Goal: Task Accomplishment & Management: Manage account settings

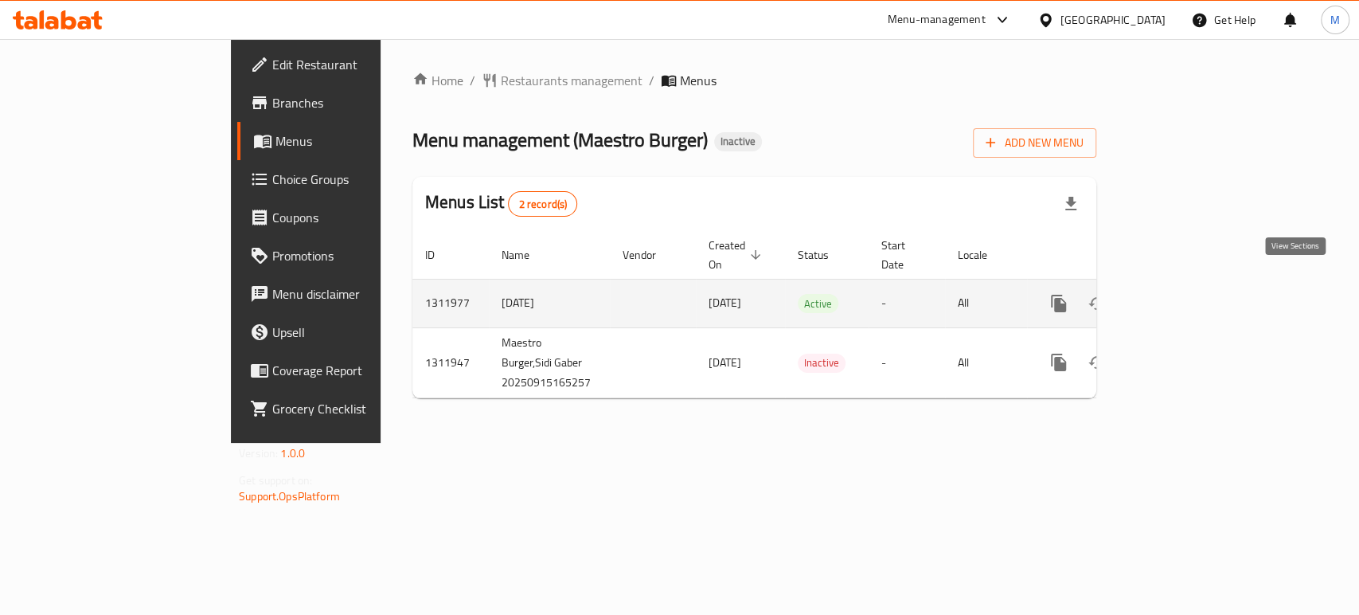
click at [1183, 294] on icon "enhanced table" at bounding box center [1173, 303] width 19 height 19
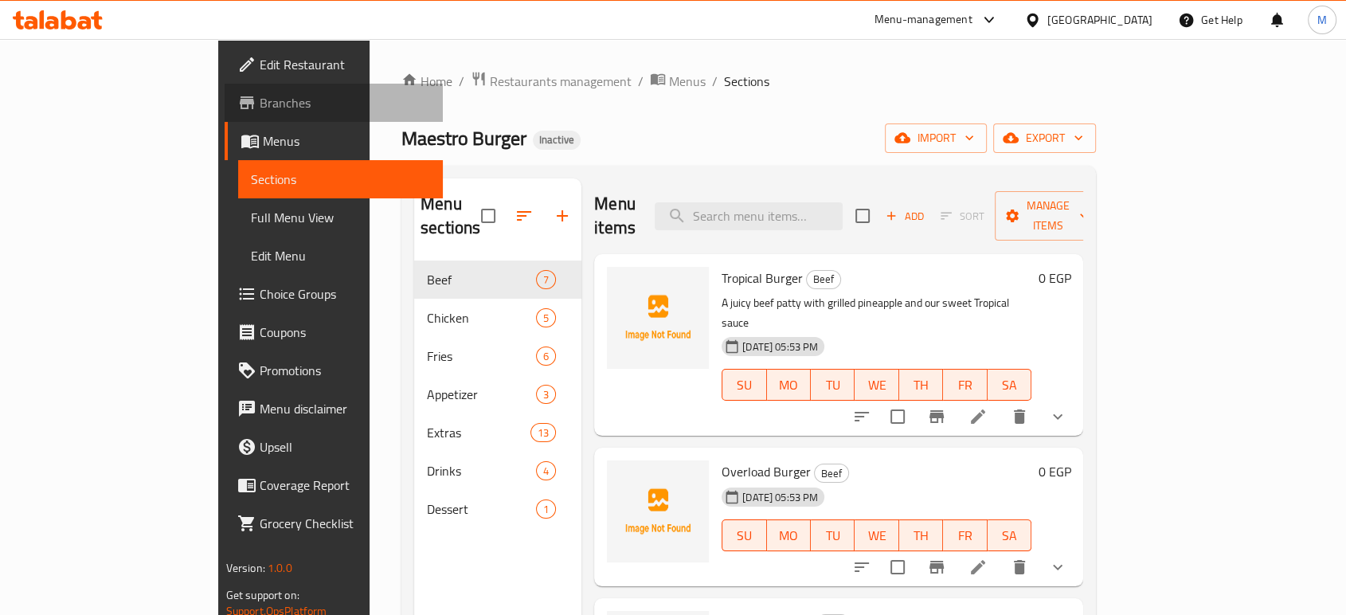
click at [260, 108] on span "Branches" at bounding box center [345, 102] width 170 height 19
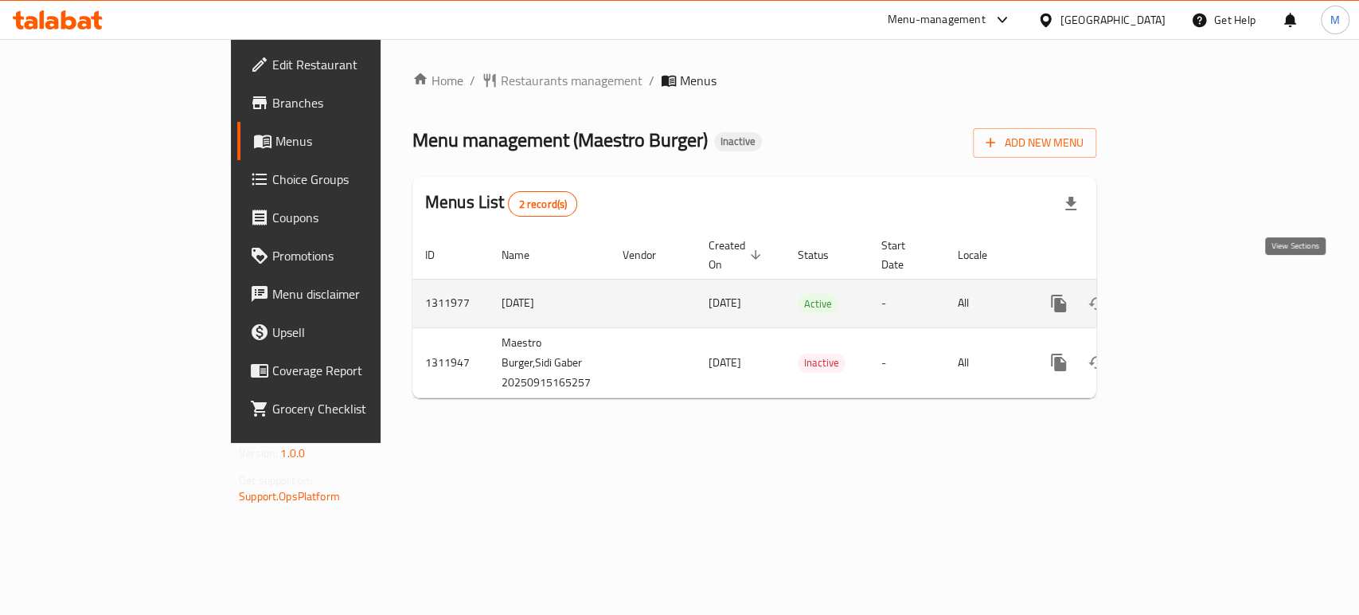
click at [1183, 294] on icon "enhanced table" at bounding box center [1173, 303] width 19 height 19
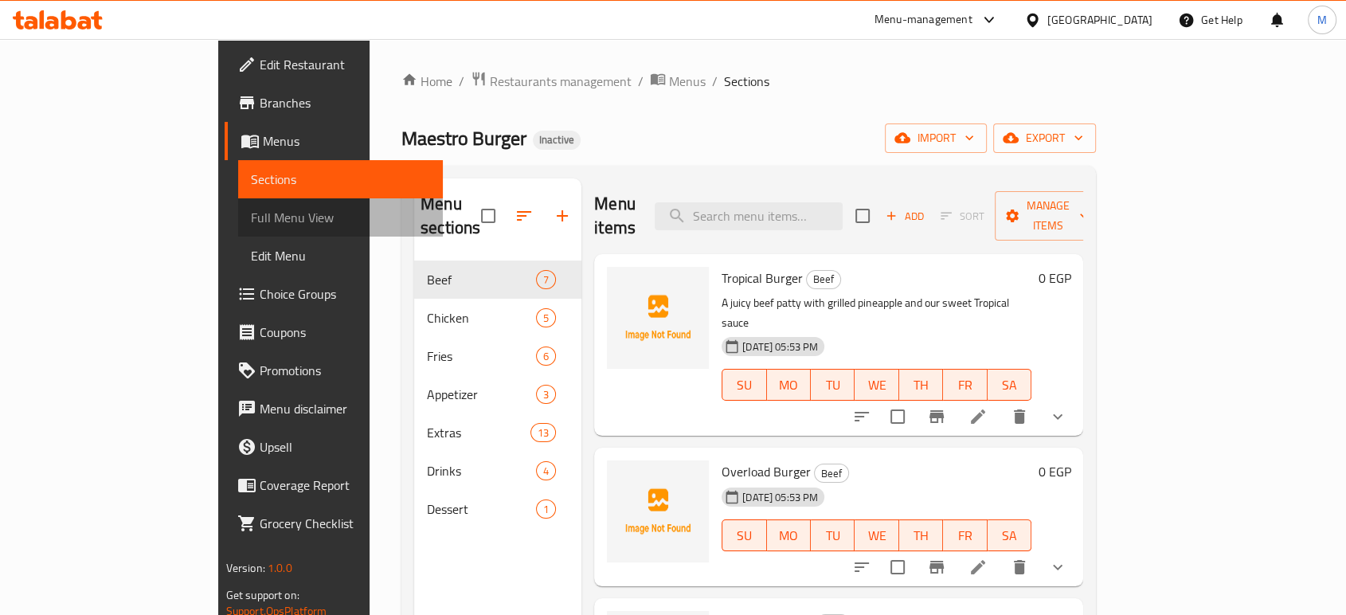
click at [251, 221] on span "Full Menu View" at bounding box center [340, 217] width 179 height 19
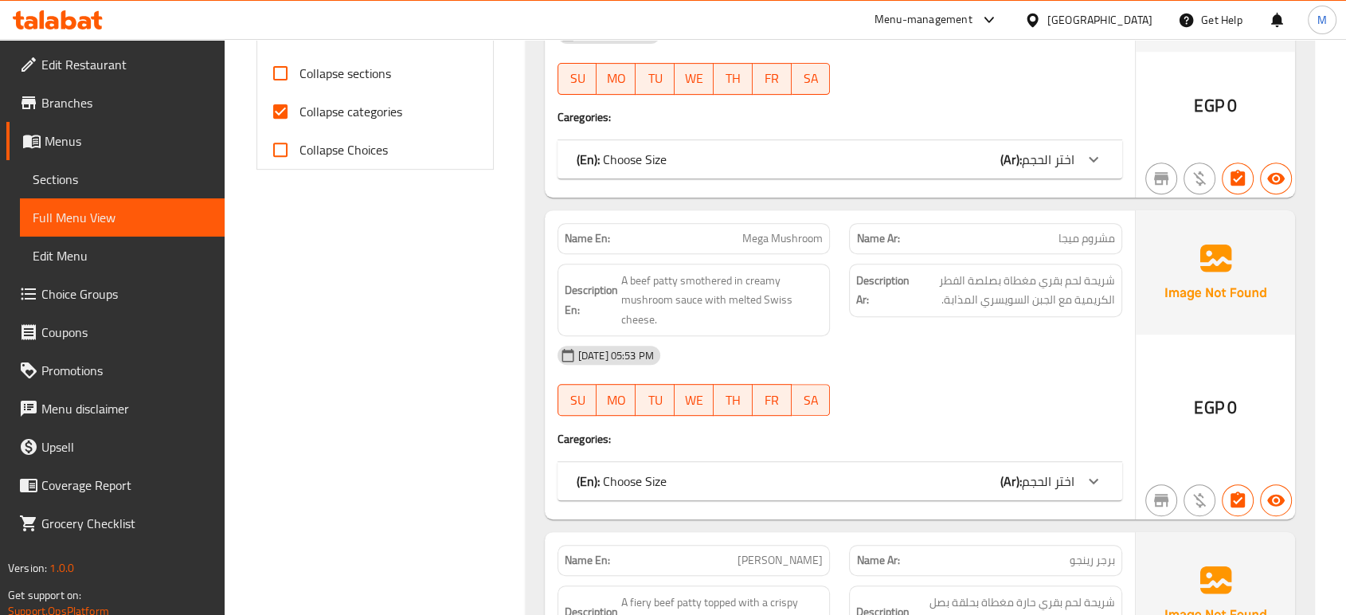
scroll to position [540, 0]
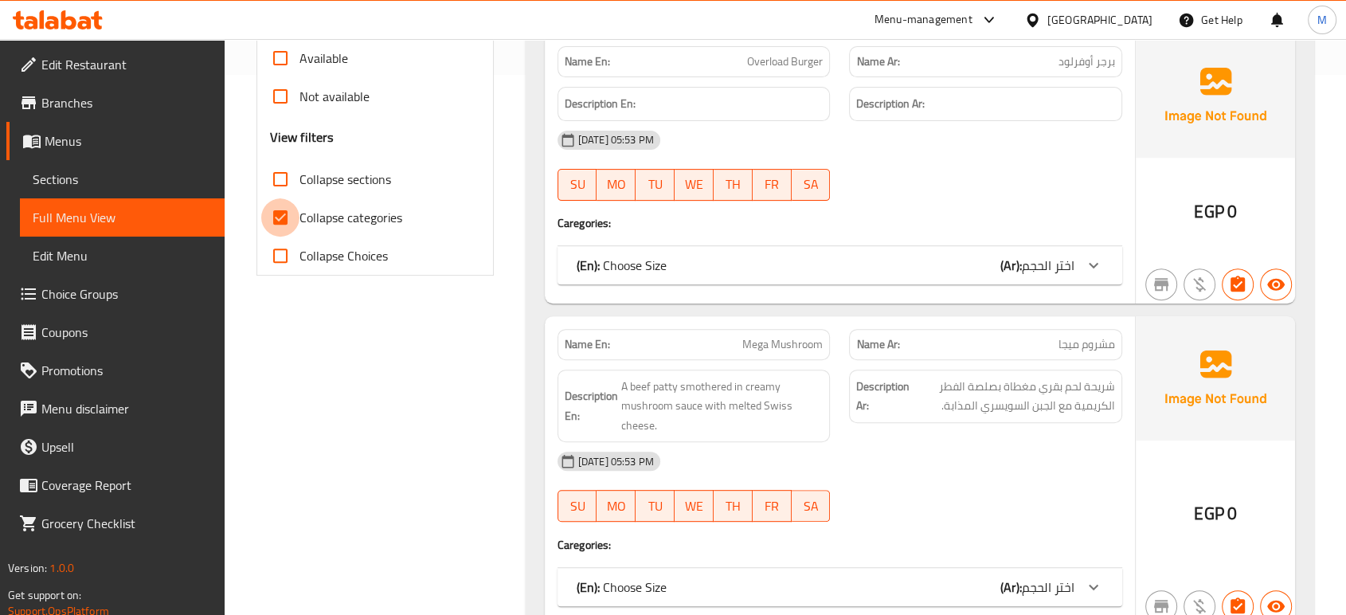
click at [276, 211] on input "Collapse categories" at bounding box center [280, 217] width 38 height 38
checkbox input "false"
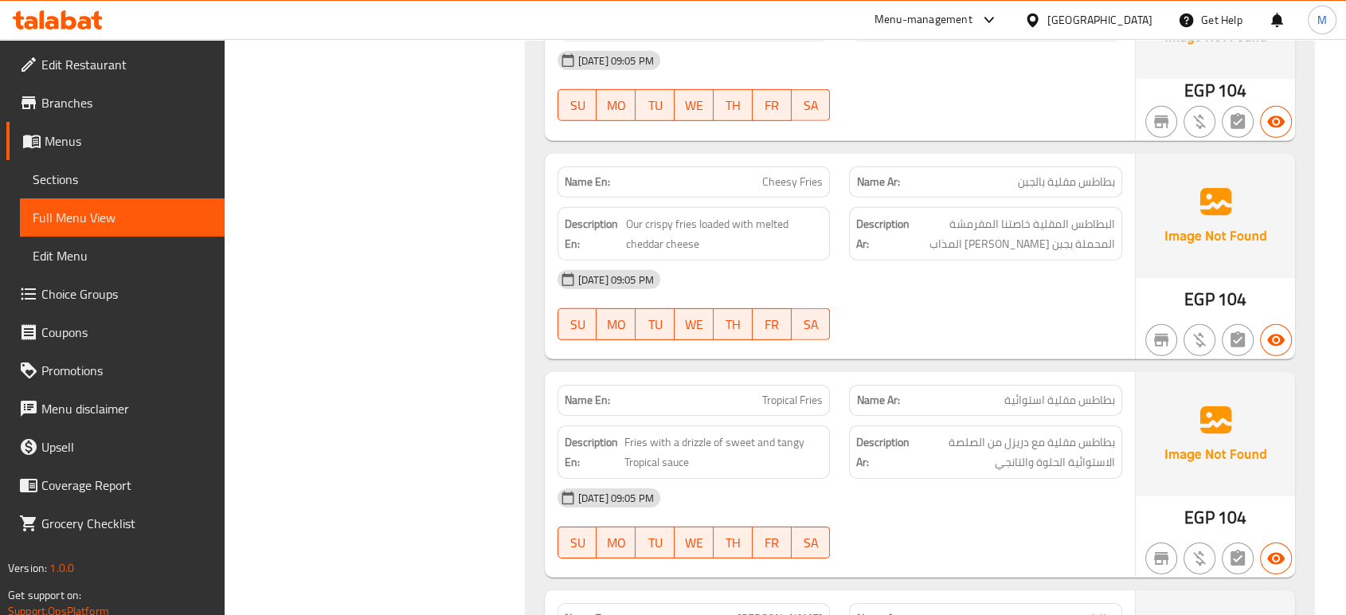
scroll to position [4919, 0]
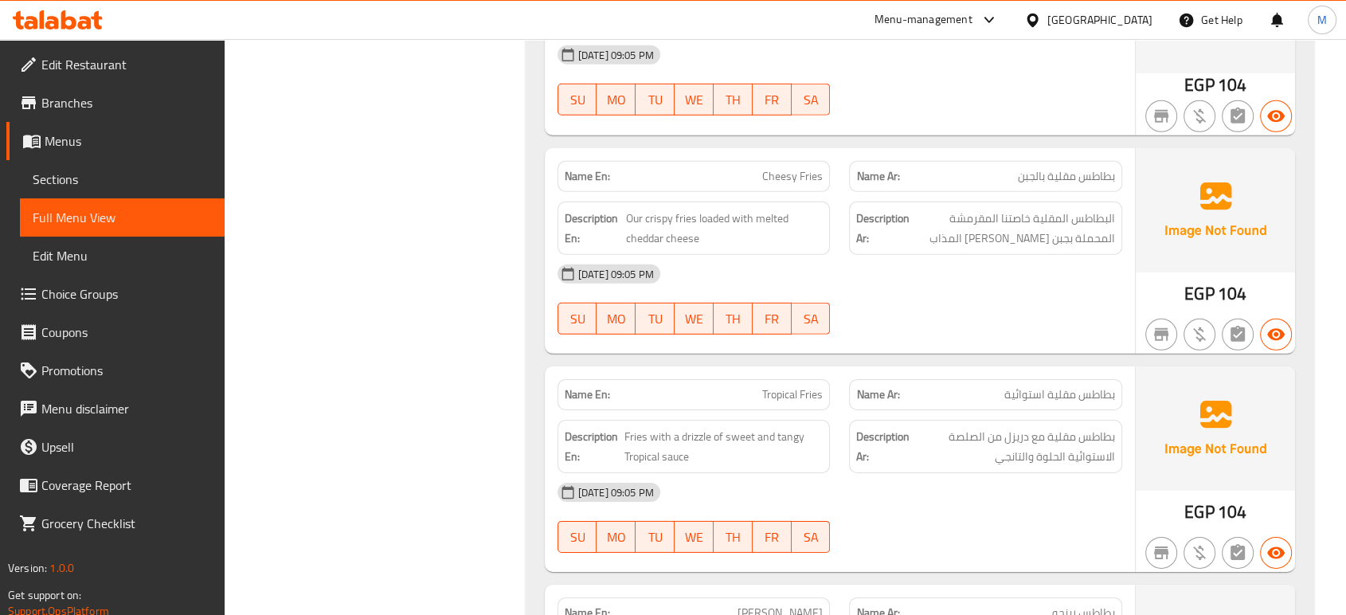
click at [736, 386] on p "Name En: Tropical Fries" at bounding box center [694, 394] width 259 height 17
copy span "Tropical Fries"
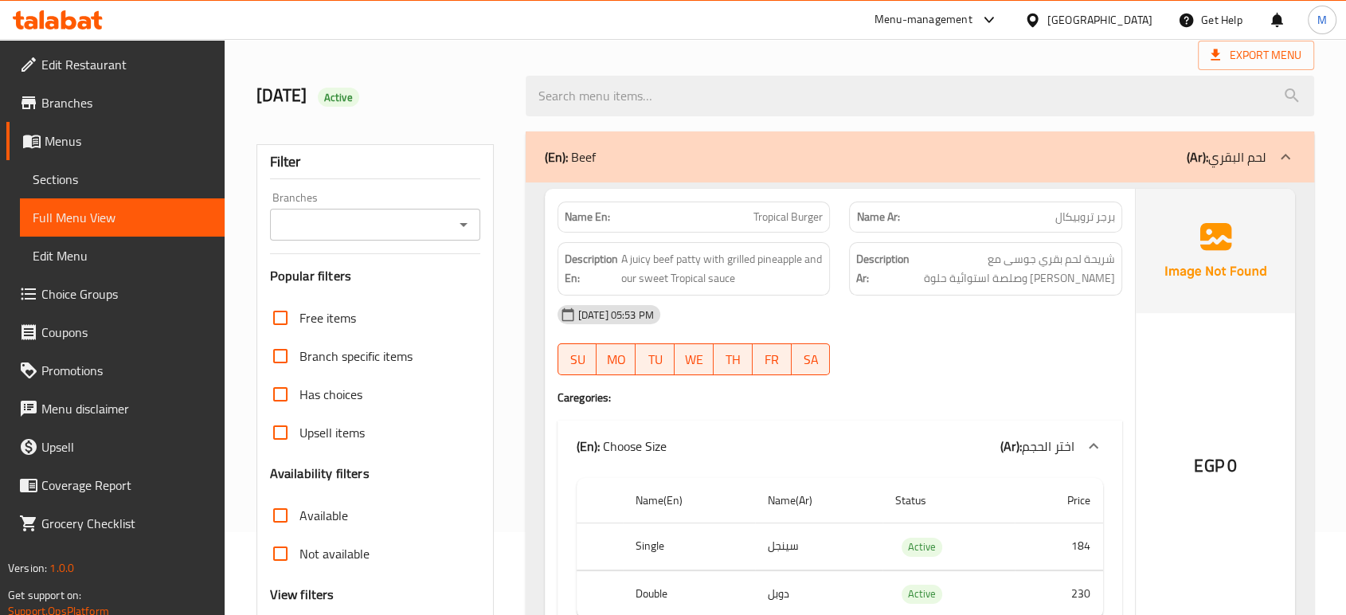
scroll to position [0, 0]
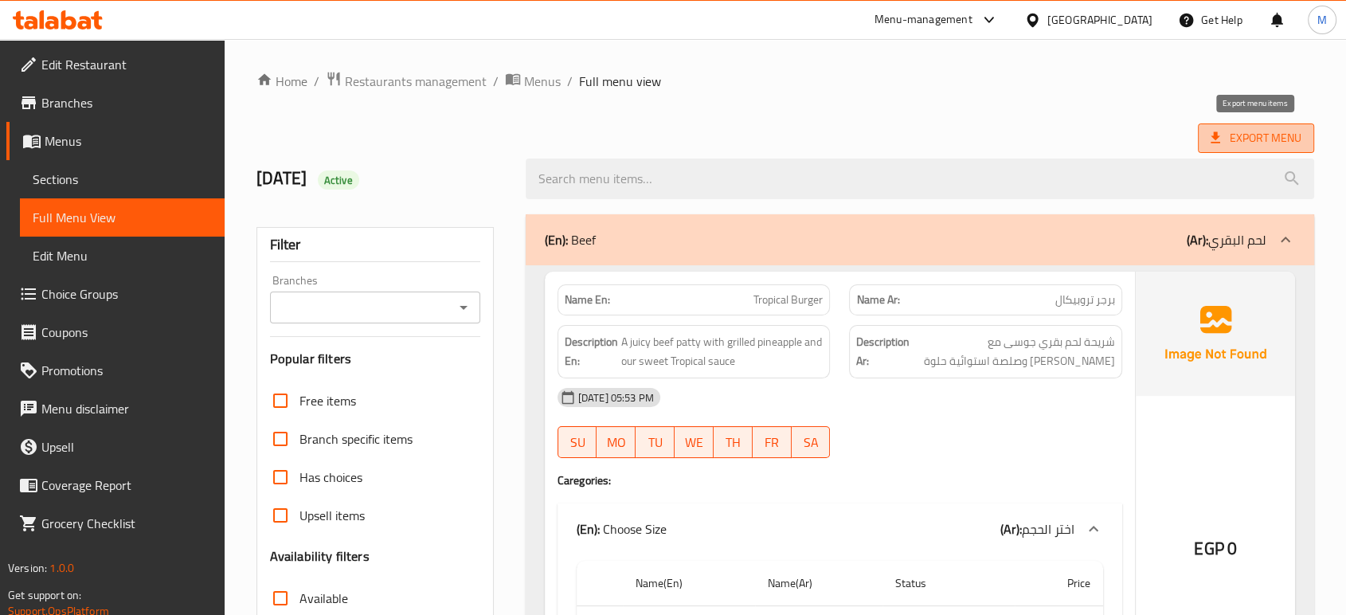
click at [1258, 143] on span "Export Menu" at bounding box center [1255, 138] width 91 height 20
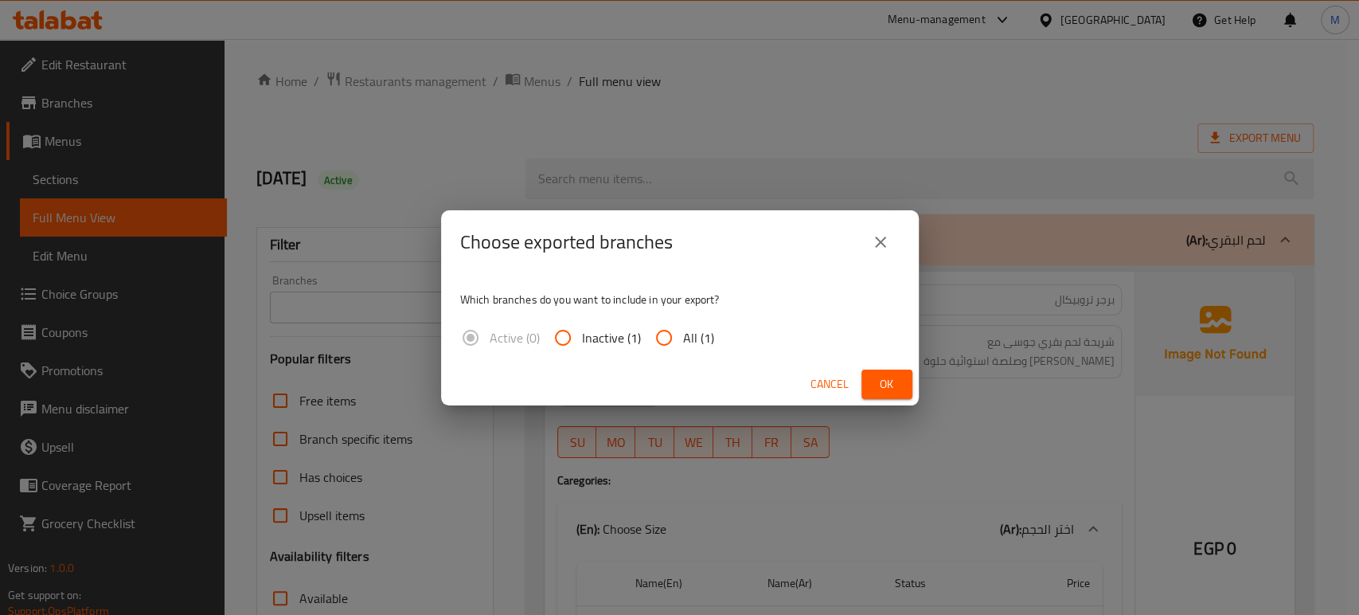
click at [677, 346] on input "All (1)" at bounding box center [664, 338] width 38 height 38
radio input "true"
click at [897, 380] on span "Ok" at bounding box center [886, 384] width 25 height 20
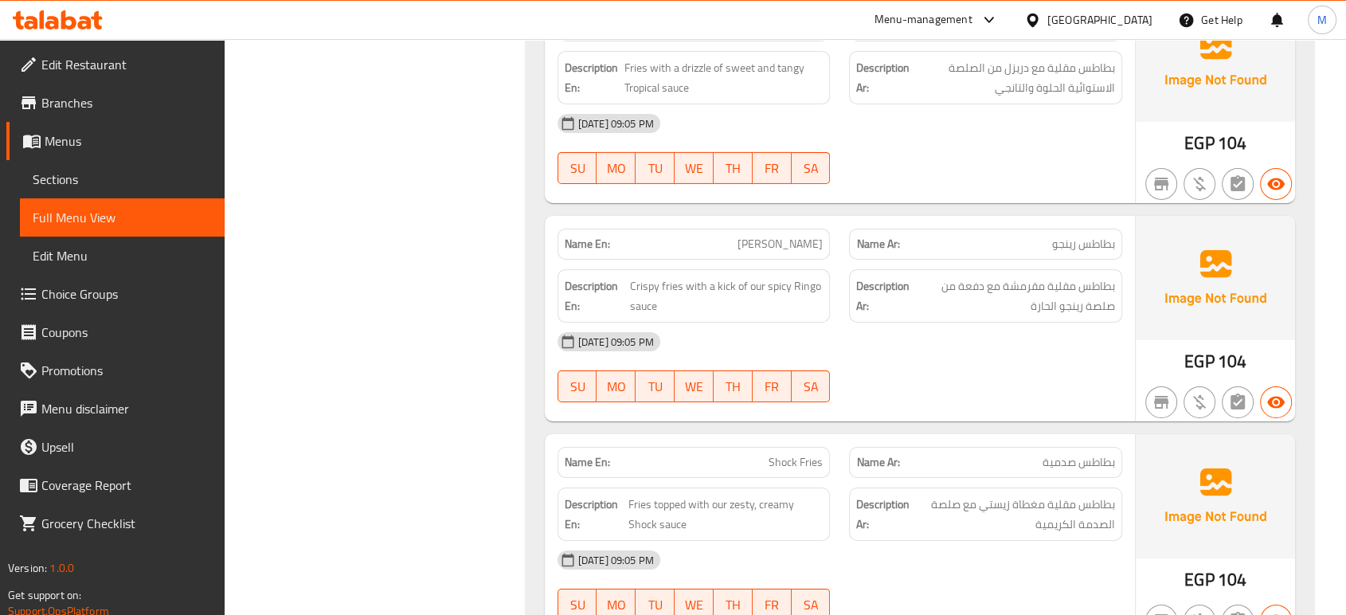
scroll to position [5322, 0]
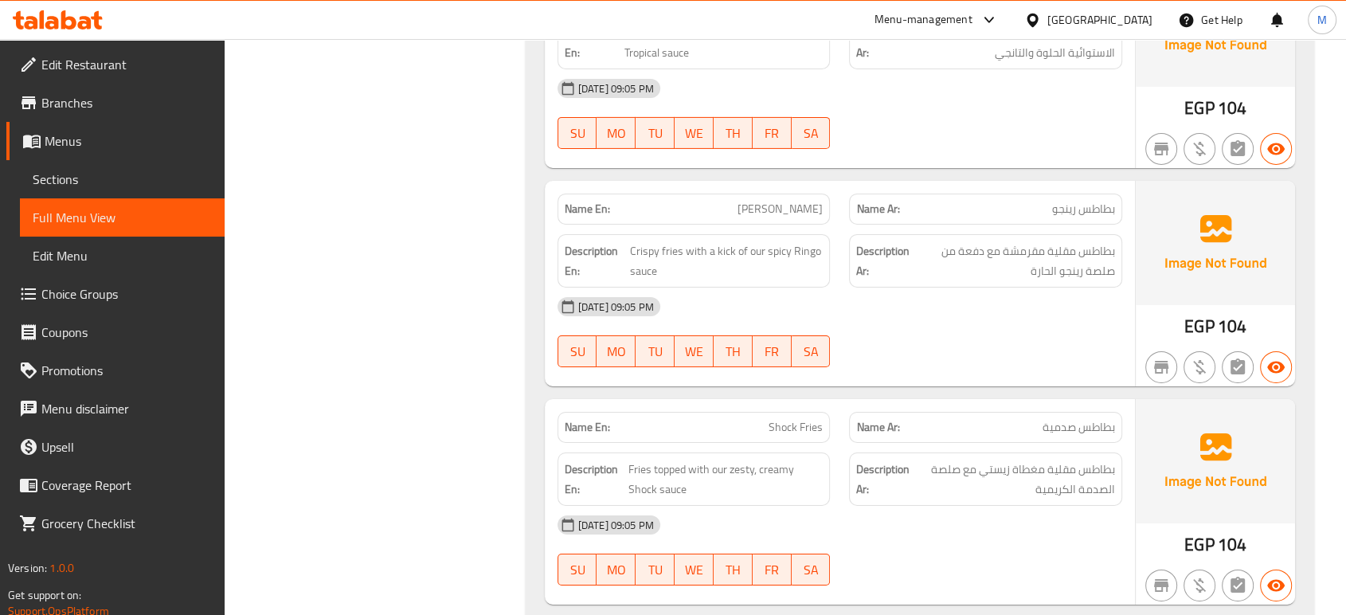
click at [753, 419] on p "Name En: Shock Fries" at bounding box center [694, 427] width 259 height 17
copy span "Shock Fries"
click at [76, 179] on span "Sections" at bounding box center [122, 179] width 179 height 19
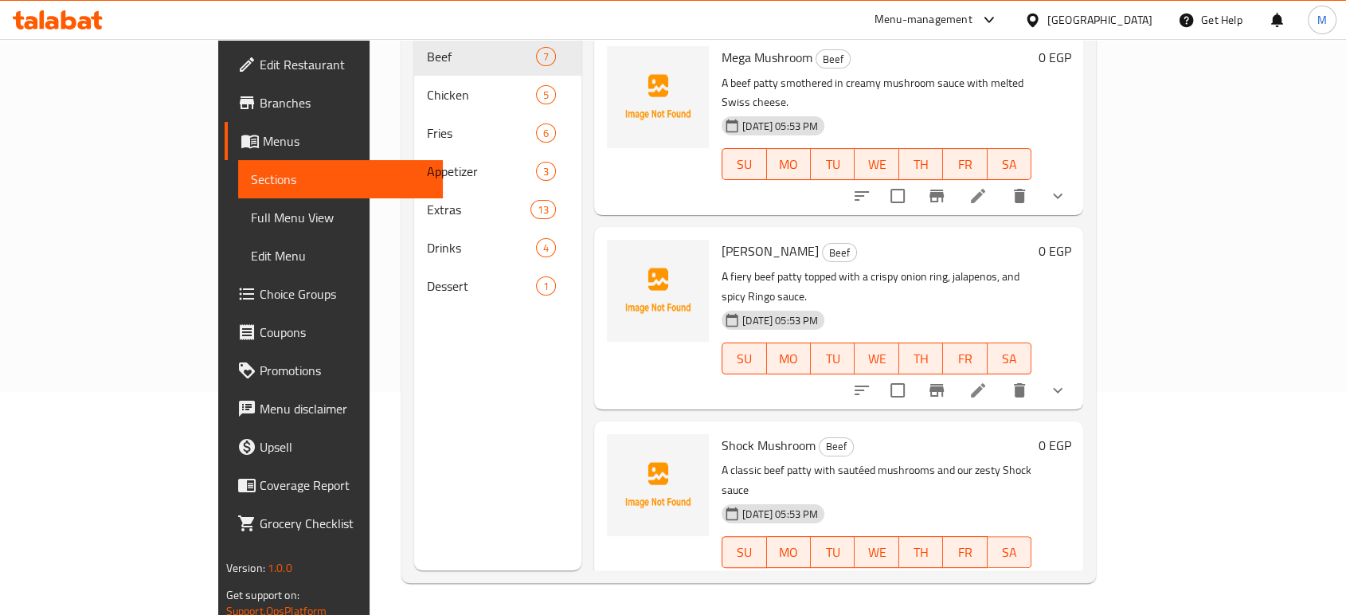
scroll to position [377, 0]
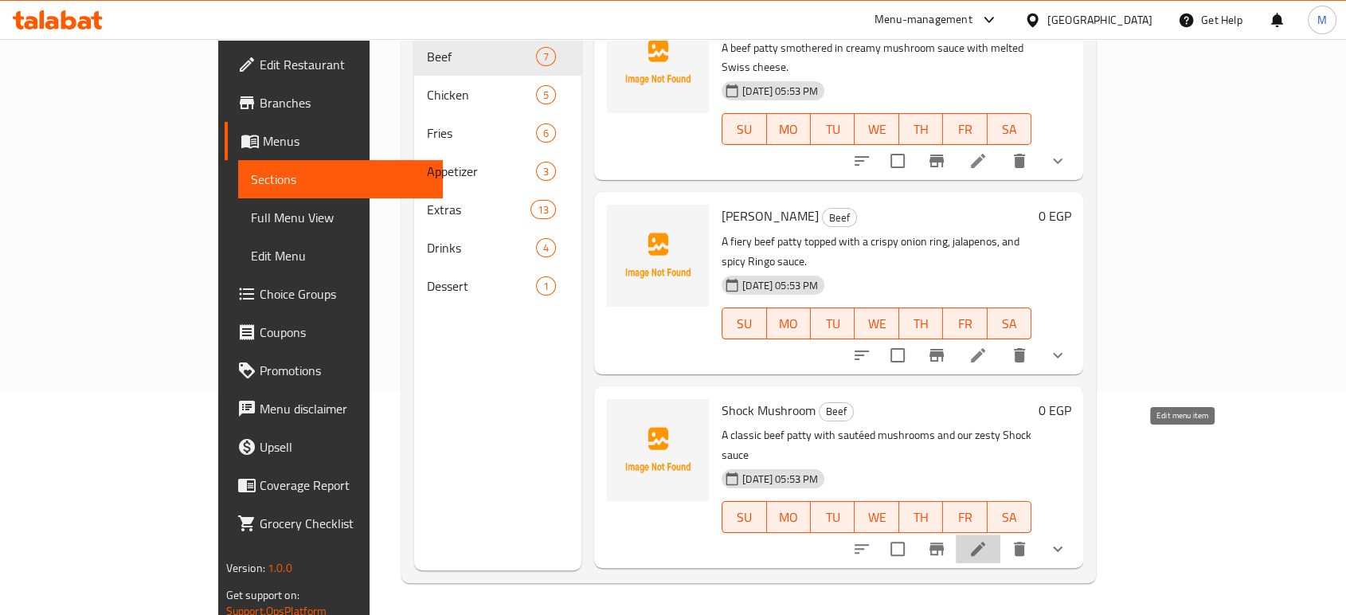
click at [985, 541] on icon at bounding box center [978, 548] width 14 height 14
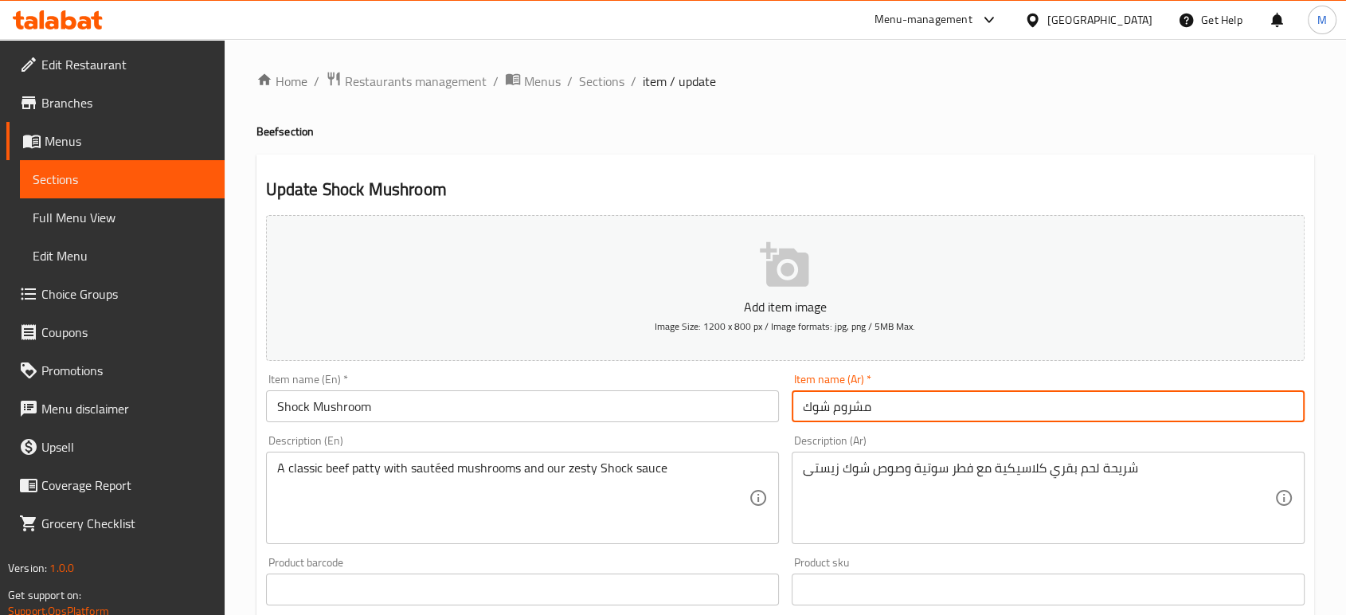
click at [962, 400] on input "مشروم شوك" at bounding box center [1047, 406] width 513 height 32
click at [119, 175] on span "Sections" at bounding box center [122, 179] width 179 height 19
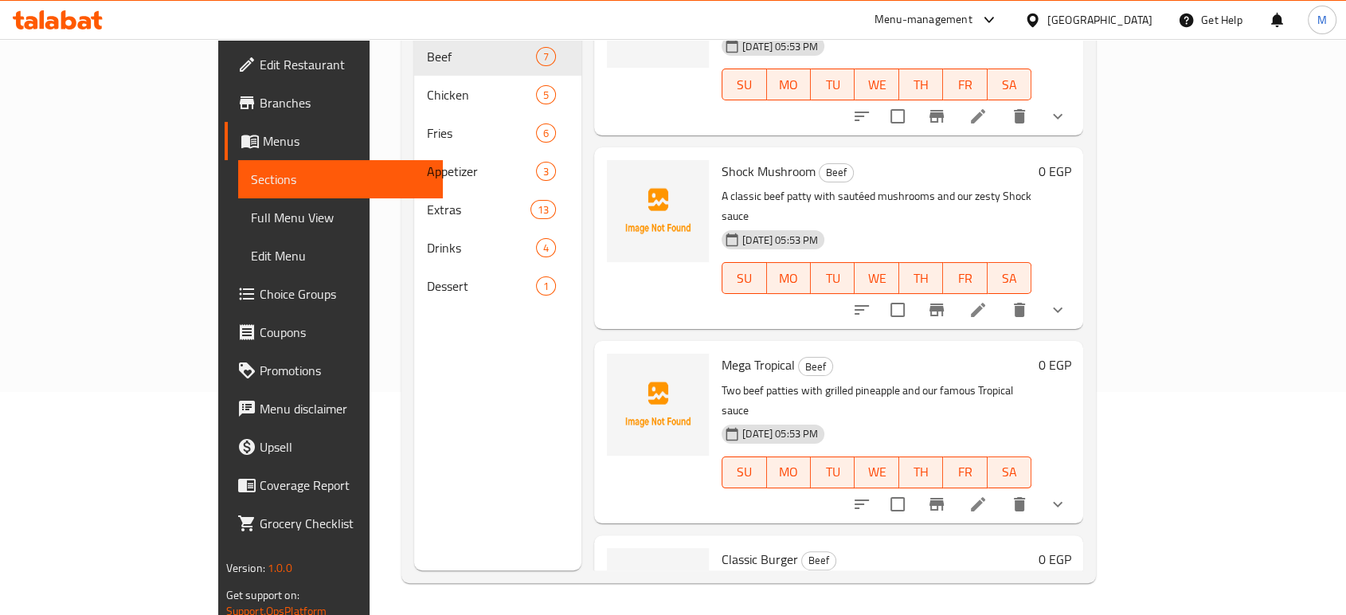
scroll to position [618, 0]
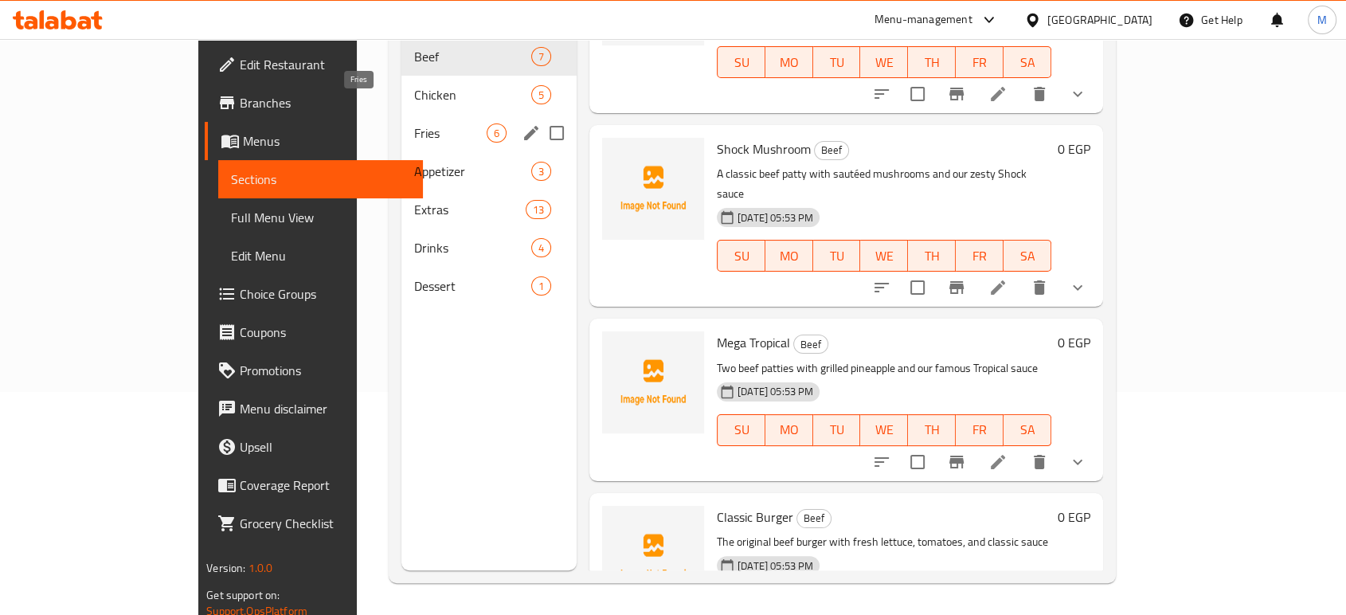
click at [414, 123] on span "Fries" at bounding box center [450, 132] width 72 height 19
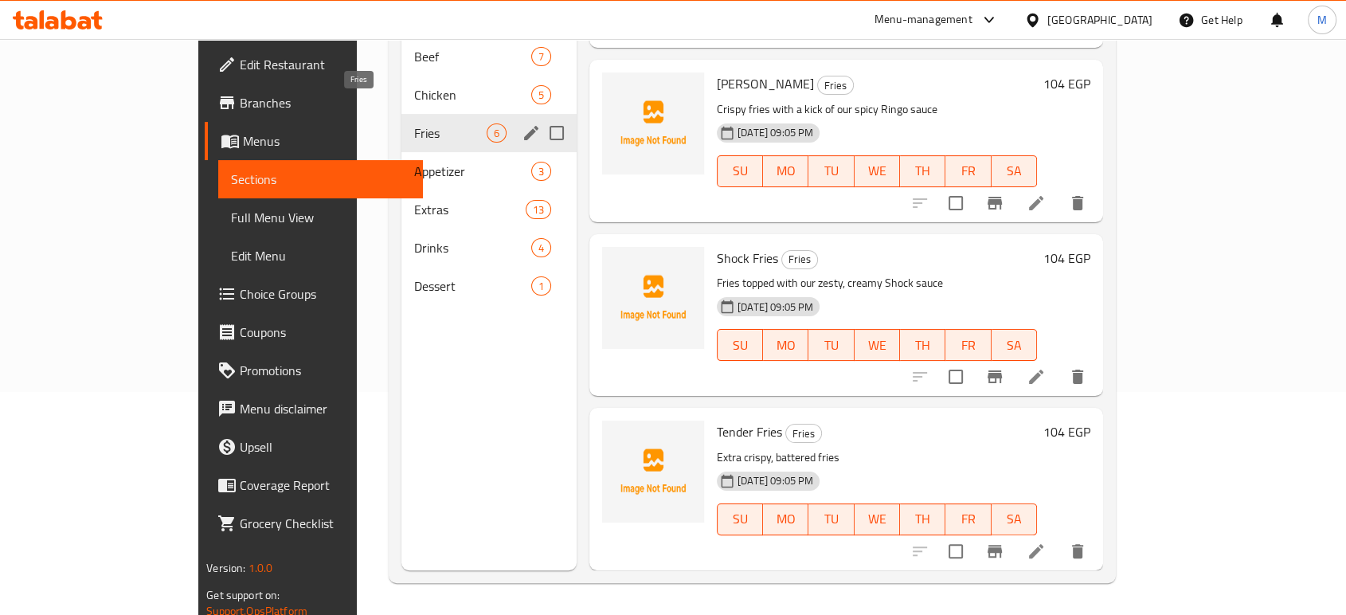
scroll to position [468, 0]
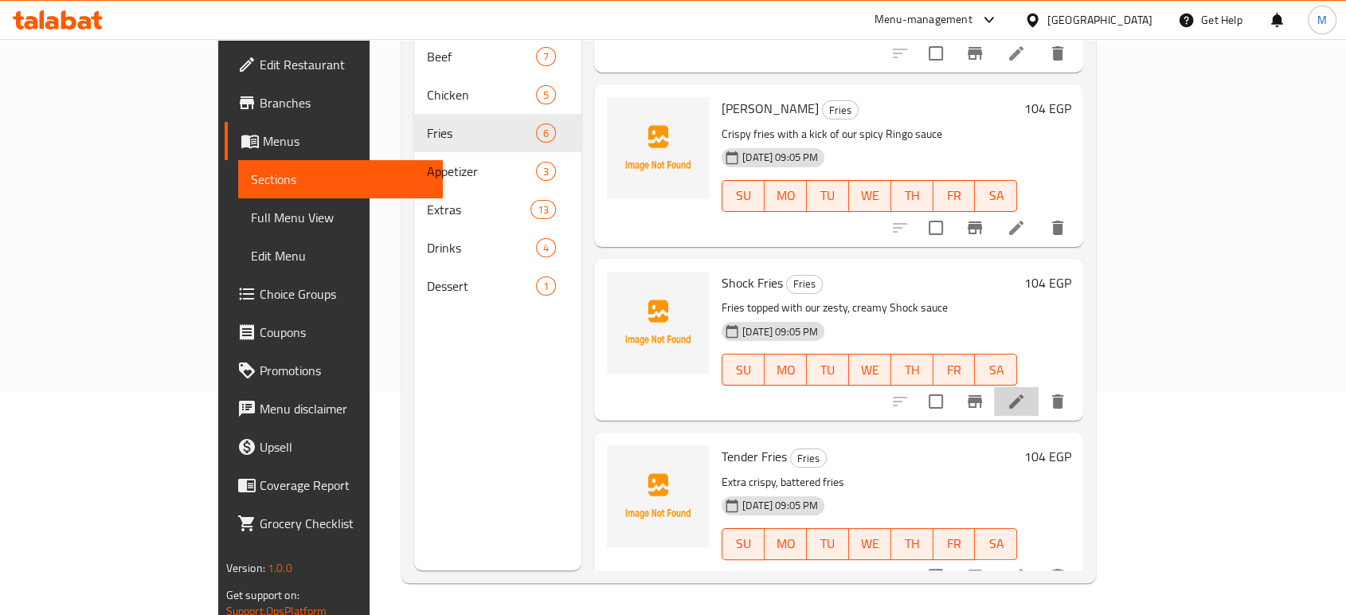
click at [1038, 387] on li at bounding box center [1016, 401] width 45 height 29
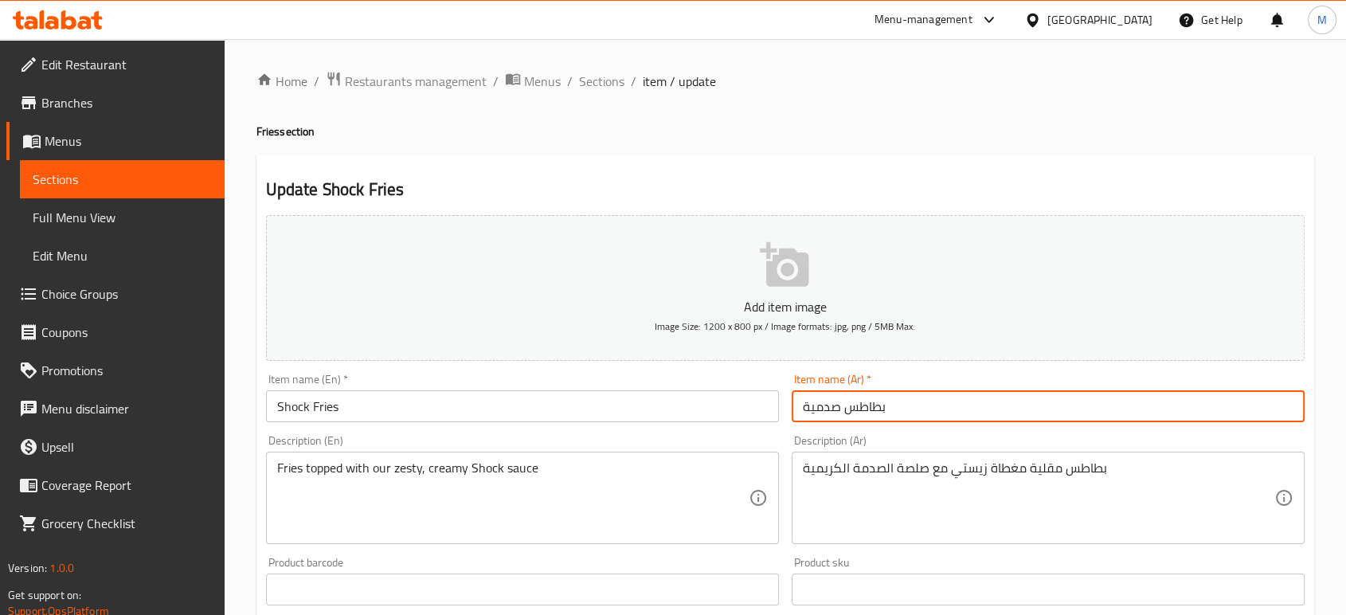
click at [1092, 415] on input "بطاطس صدمية" at bounding box center [1047, 406] width 513 height 32
click at [1189, 417] on input "بطاطس صدمية" at bounding box center [1047, 406] width 513 height 32
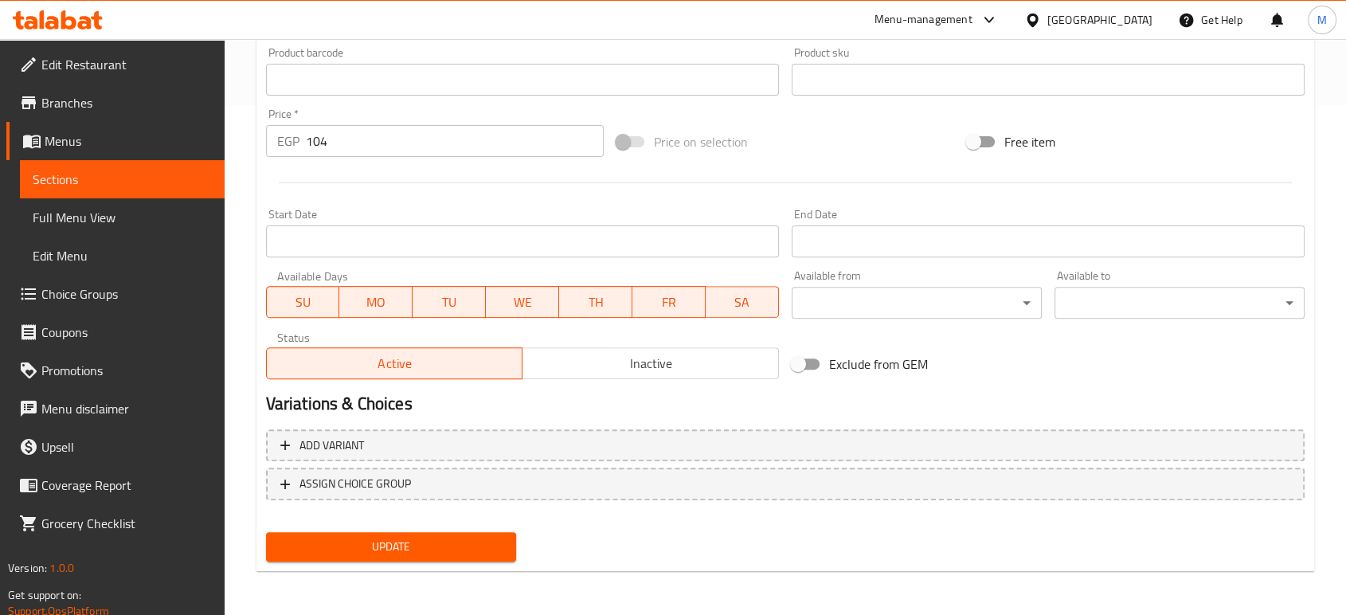
type input "بطاطس شوك"
click at [515, 544] on button "Update" at bounding box center [391, 546] width 250 height 29
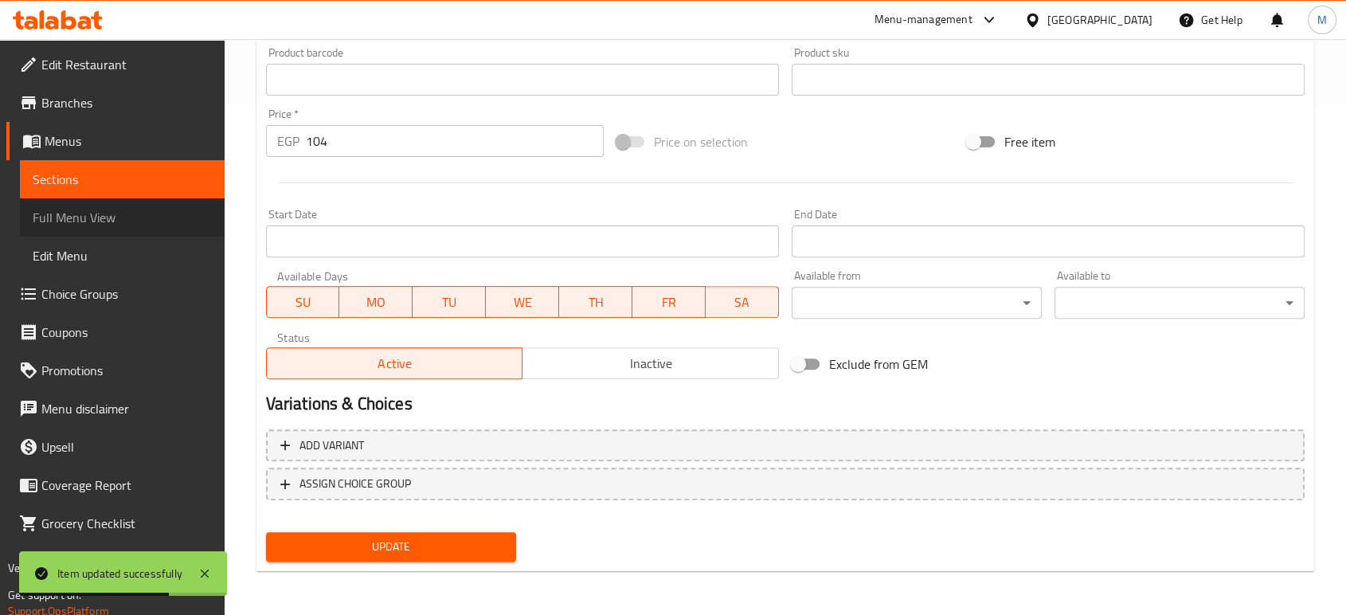
click at [140, 225] on span "Full Menu View" at bounding box center [122, 217] width 179 height 19
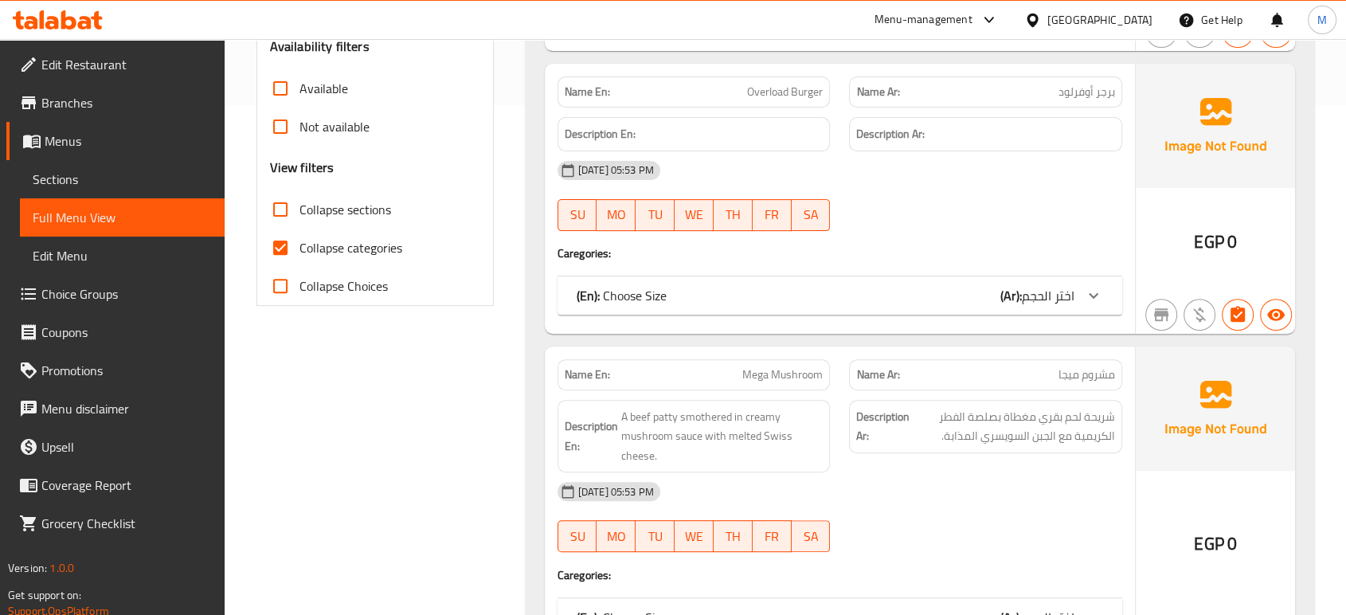
scroll to position [4362, 0]
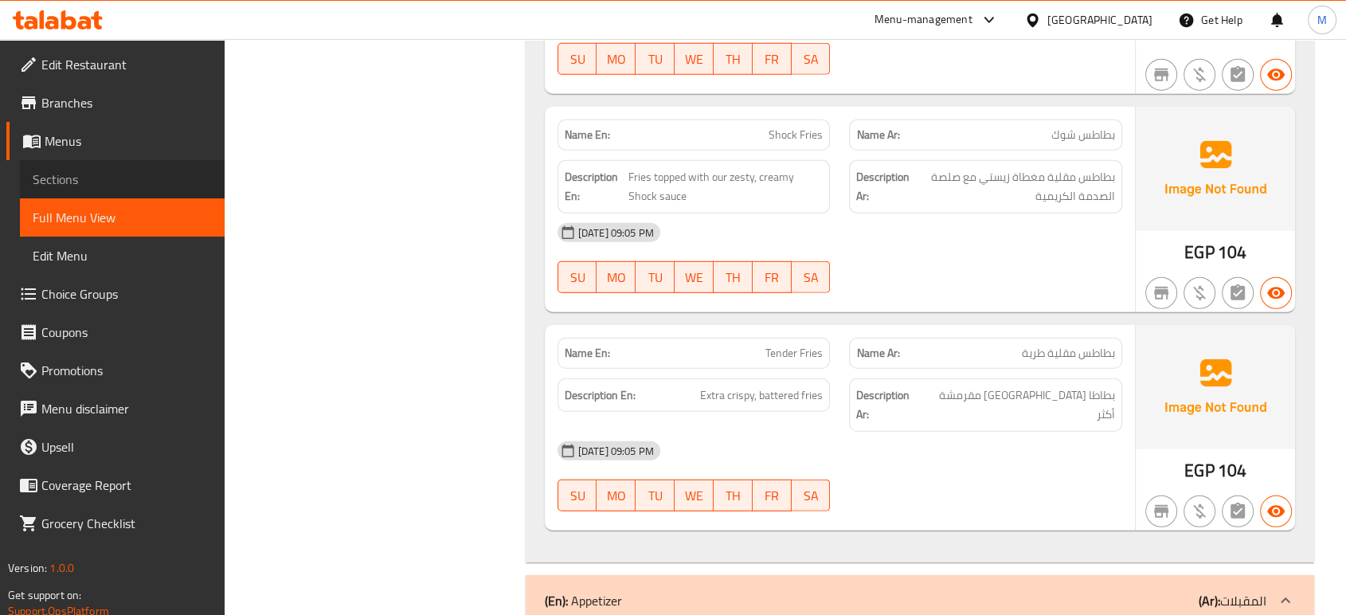
click at [90, 182] on span "Sections" at bounding box center [122, 179] width 179 height 19
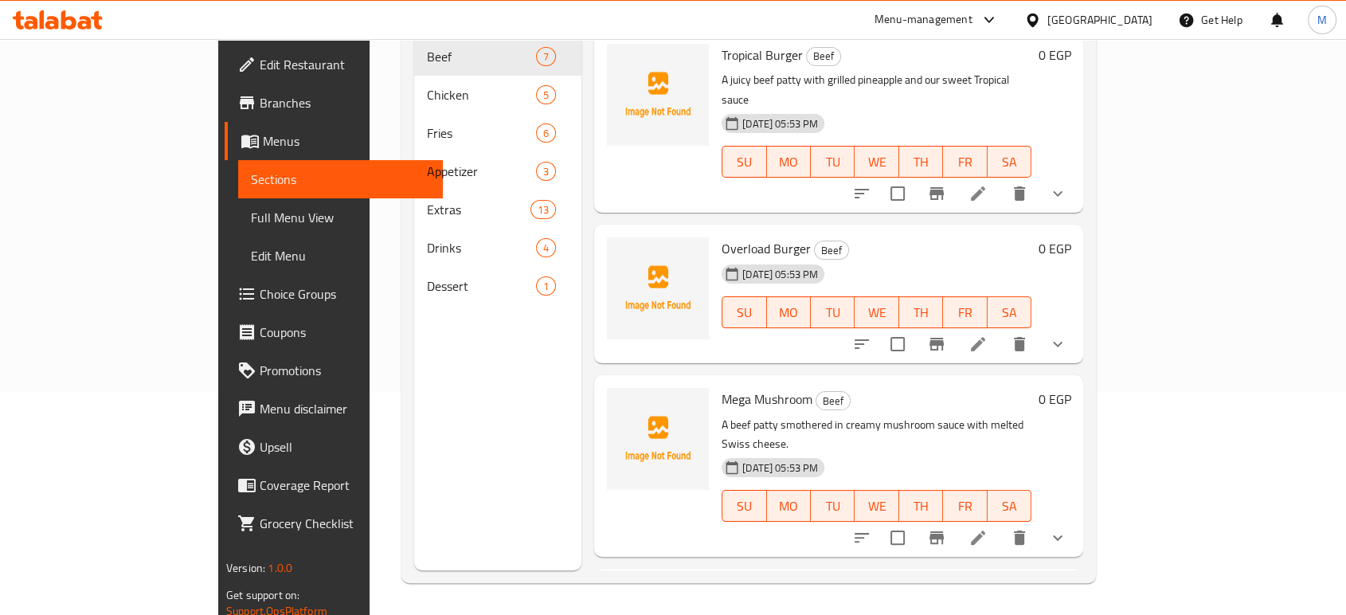
scroll to position [223, 0]
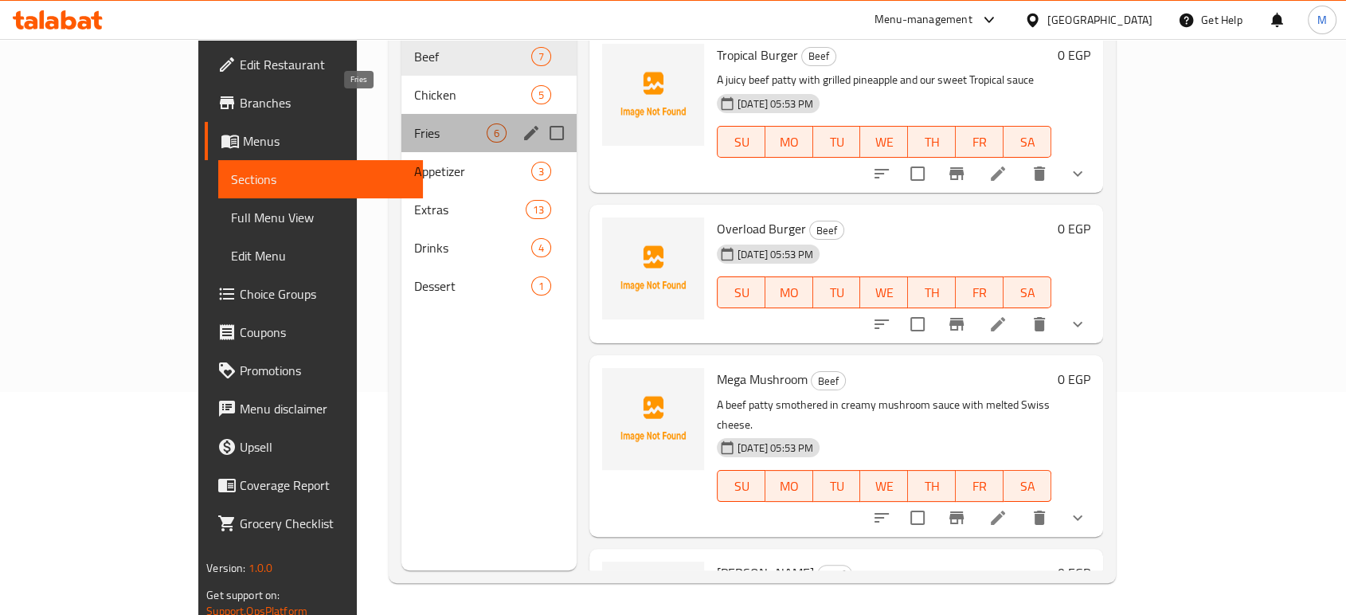
click at [414, 123] on span "Fries" at bounding box center [450, 132] width 72 height 19
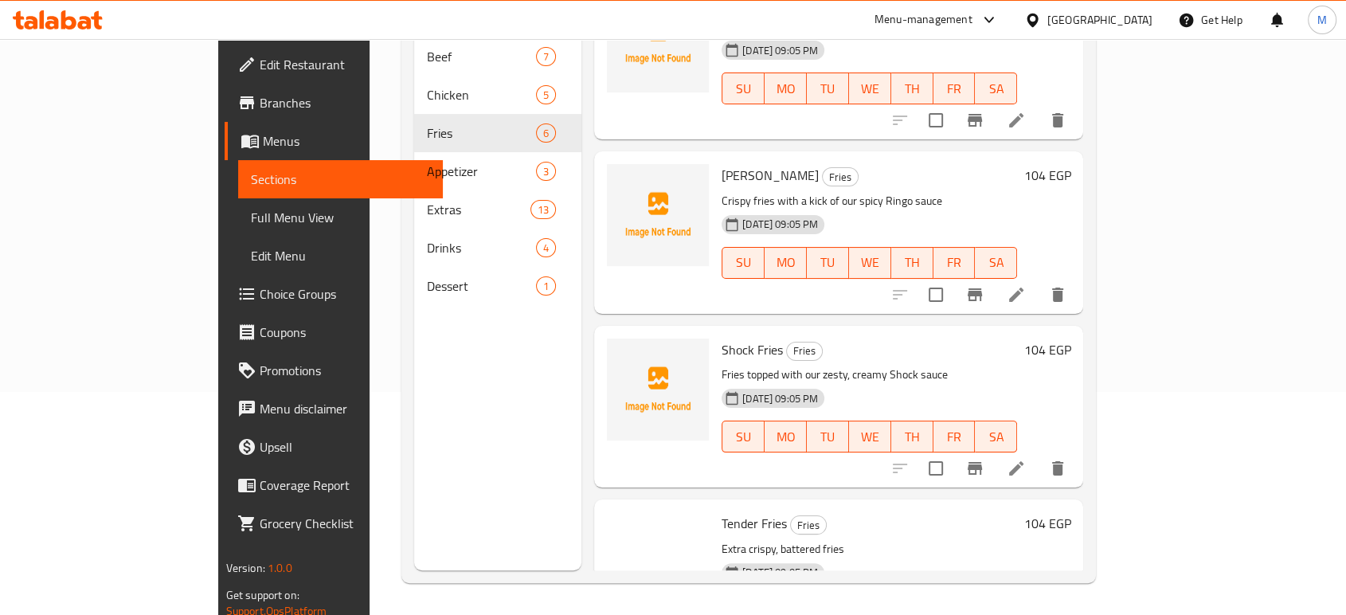
scroll to position [468, 0]
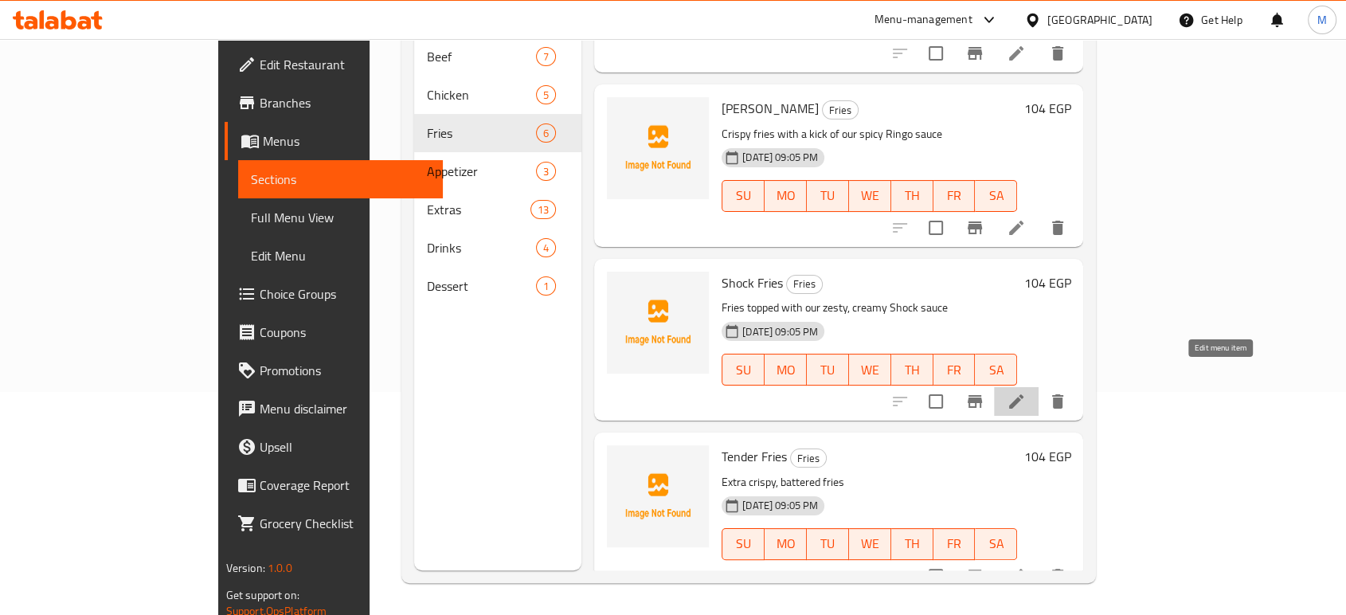
click at [1026, 392] on icon at bounding box center [1015, 401] width 19 height 19
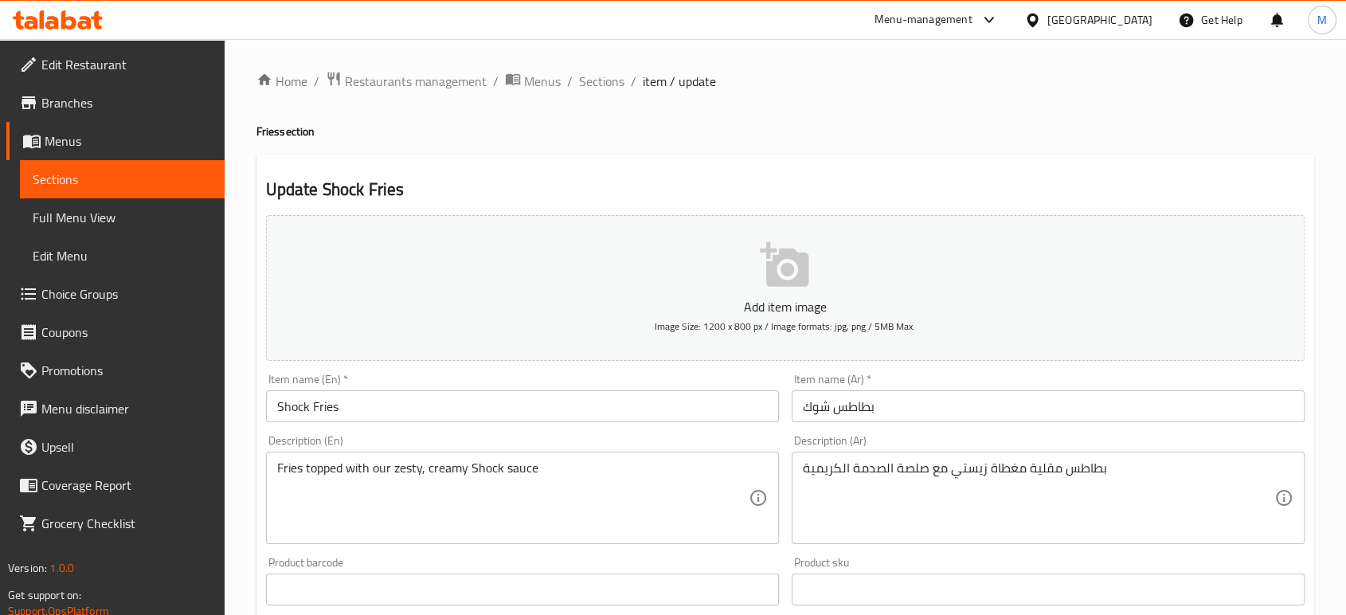
click at [918, 401] on input "بطاطس شوك" at bounding box center [1047, 406] width 513 height 32
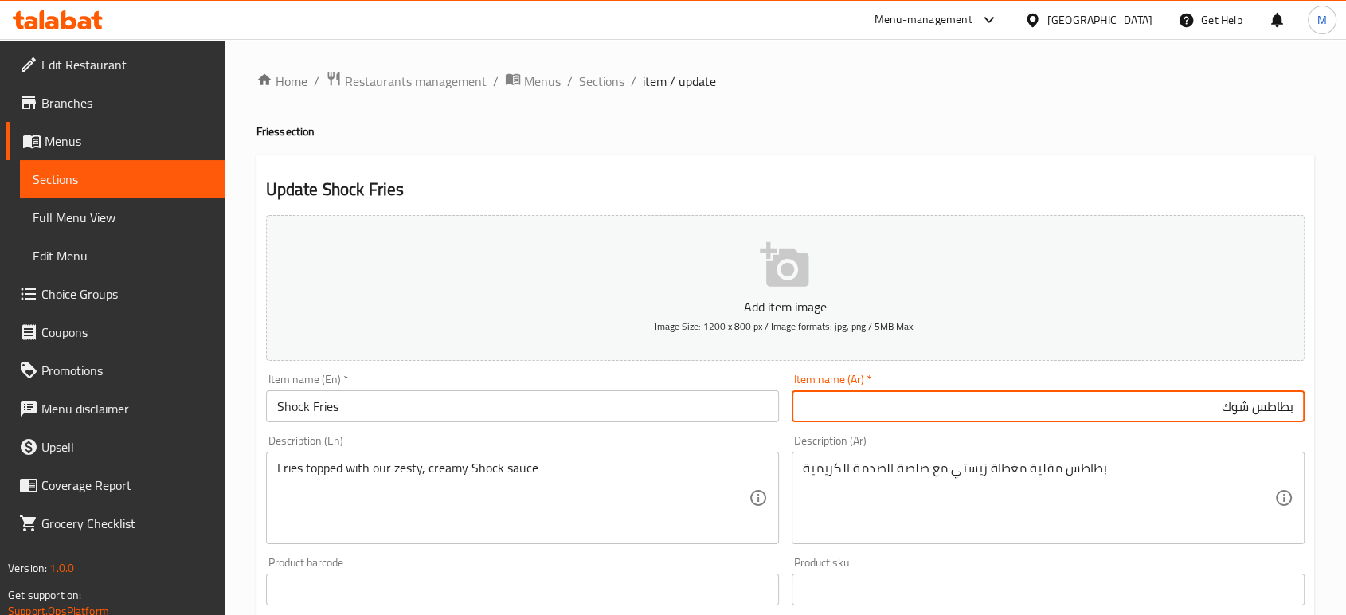
click at [1245, 405] on input "بطاطس شوك" at bounding box center [1047, 406] width 513 height 32
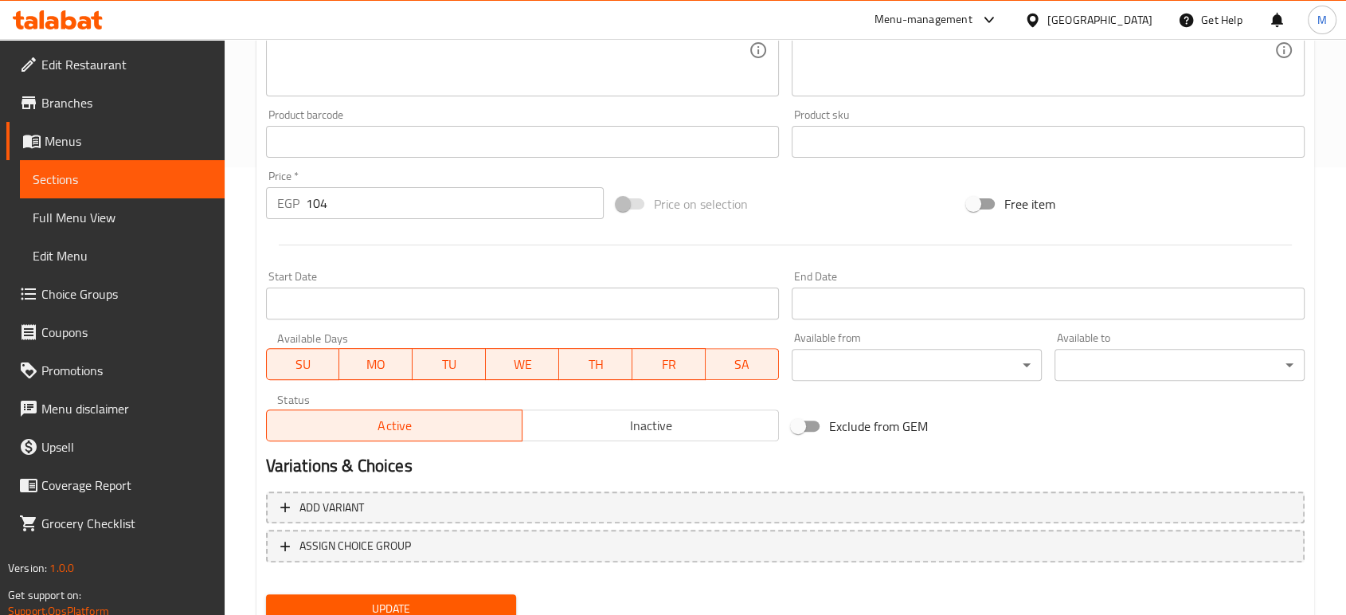
scroll to position [510, 0]
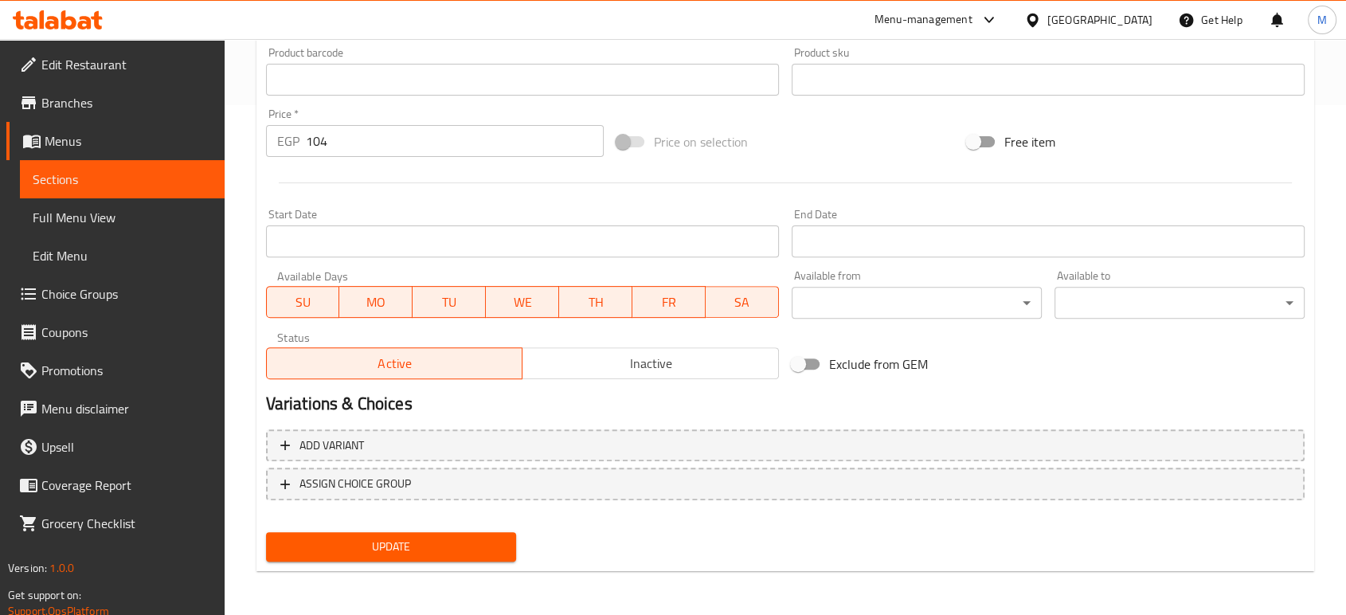
type input "بطاطس مقلية شوك"
click at [353, 550] on span "Update" at bounding box center [391, 547] width 225 height 20
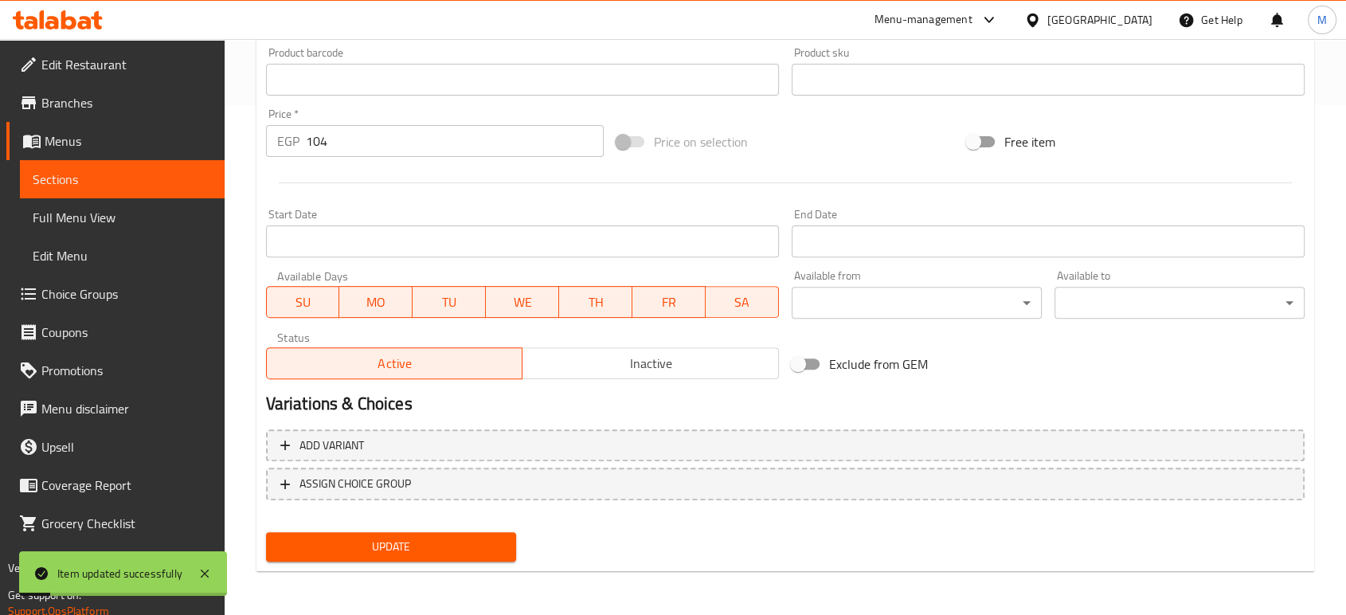
click at [170, 212] on span "Full Menu View" at bounding box center [122, 217] width 179 height 19
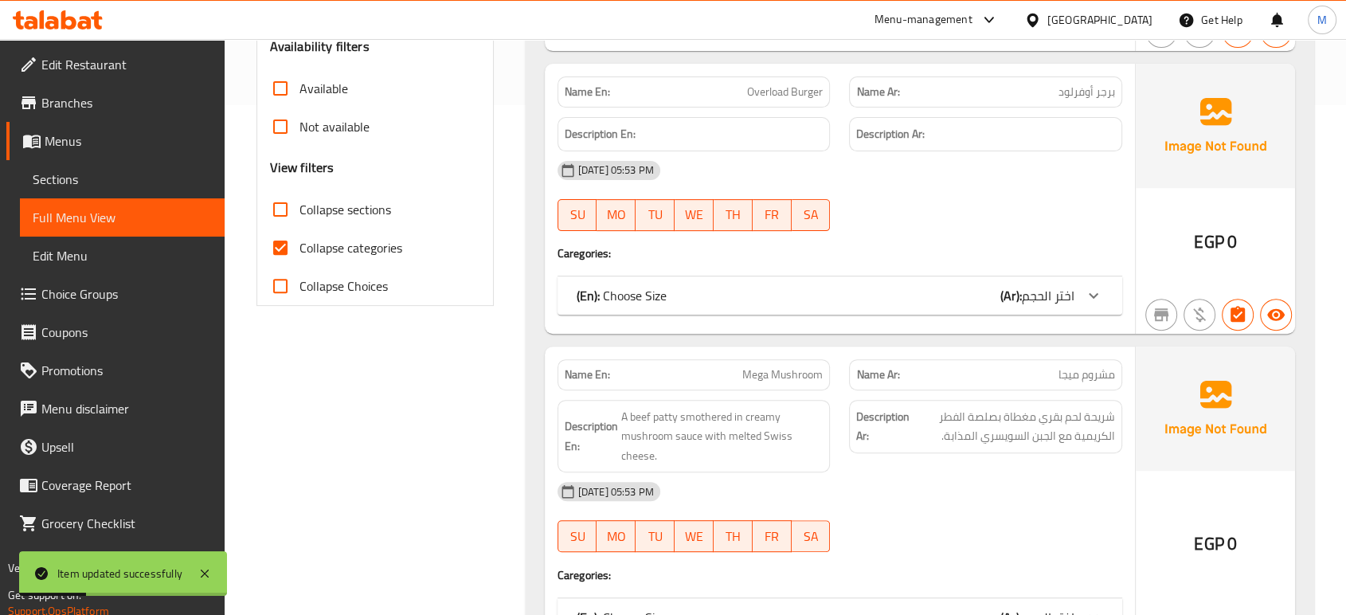
click at [1006, 531] on div "15-09-2025 05:53 PM SU MO TU WE TH FR SA" at bounding box center [840, 516] width 584 height 89
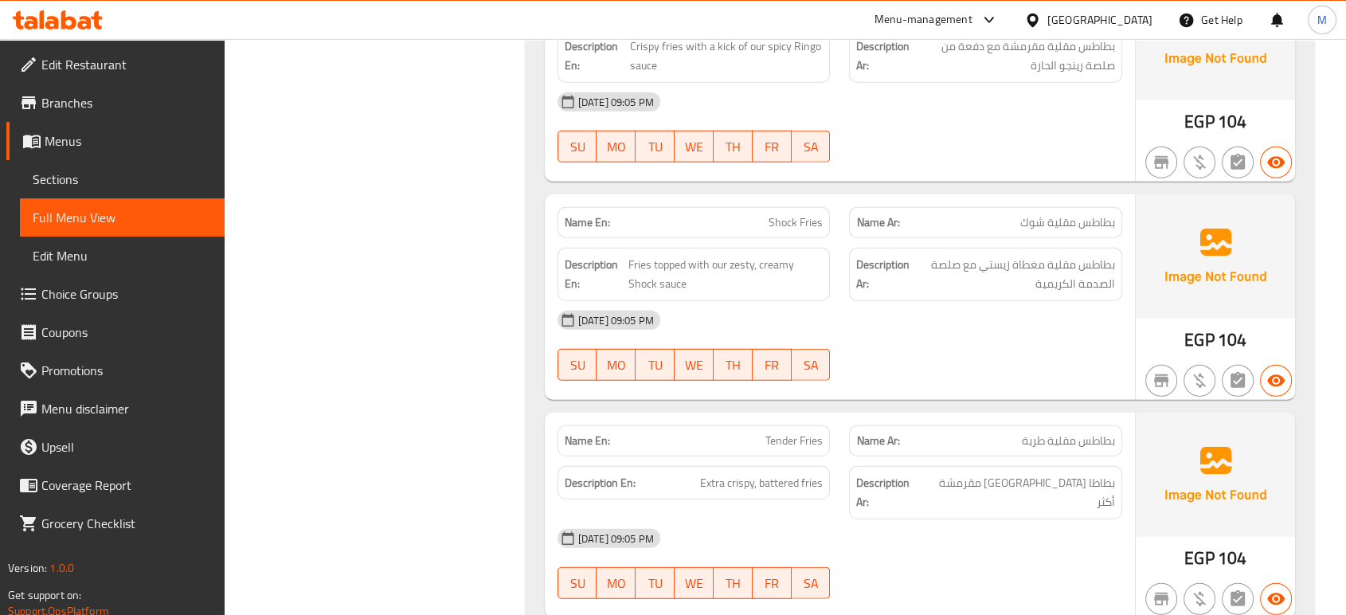
scroll to position [4149, 0]
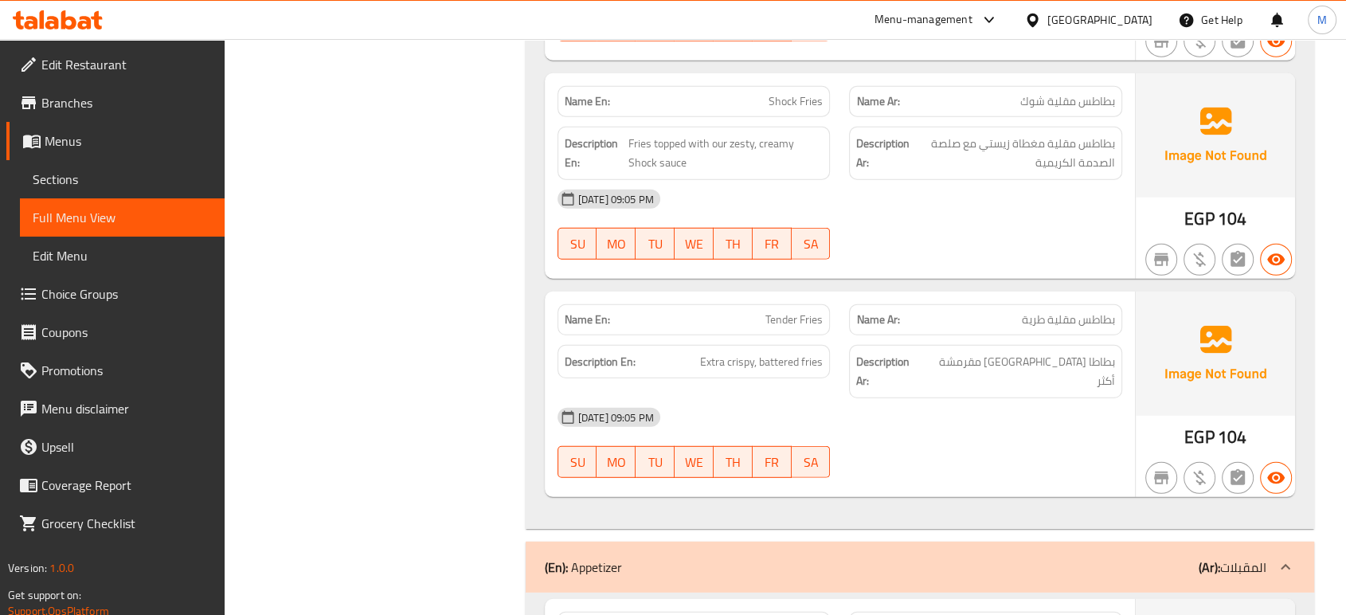
scroll to position [4397, 0]
click at [80, 186] on span "Sections" at bounding box center [122, 179] width 179 height 19
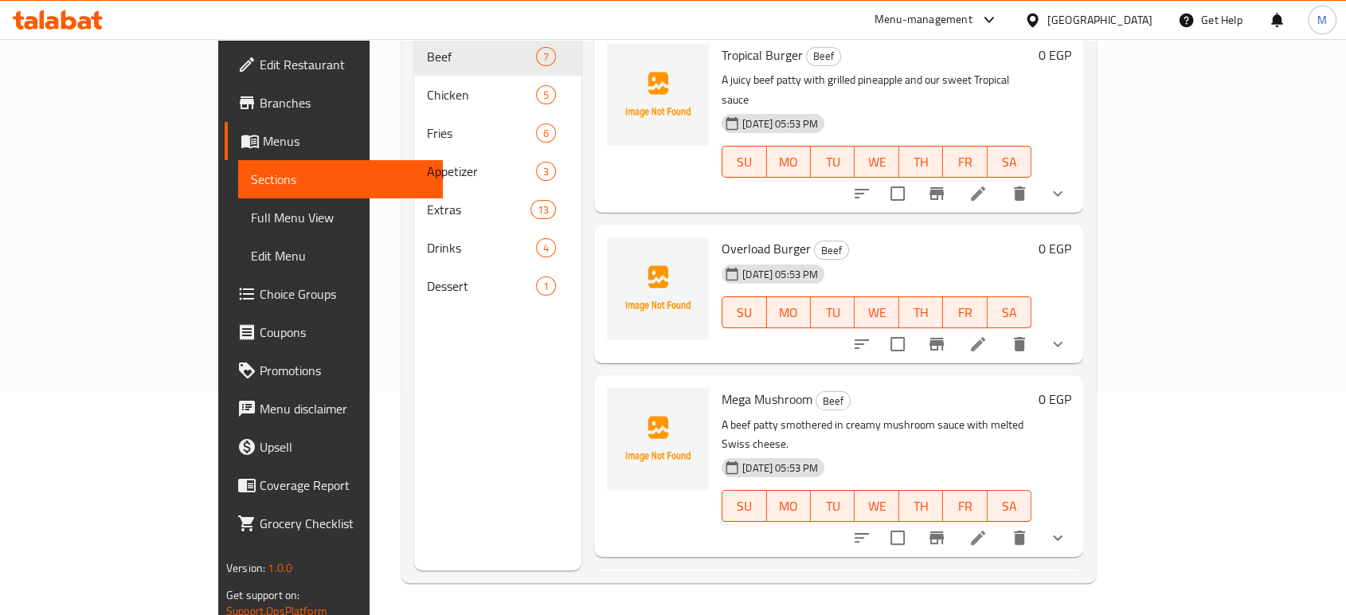
scroll to position [223, 0]
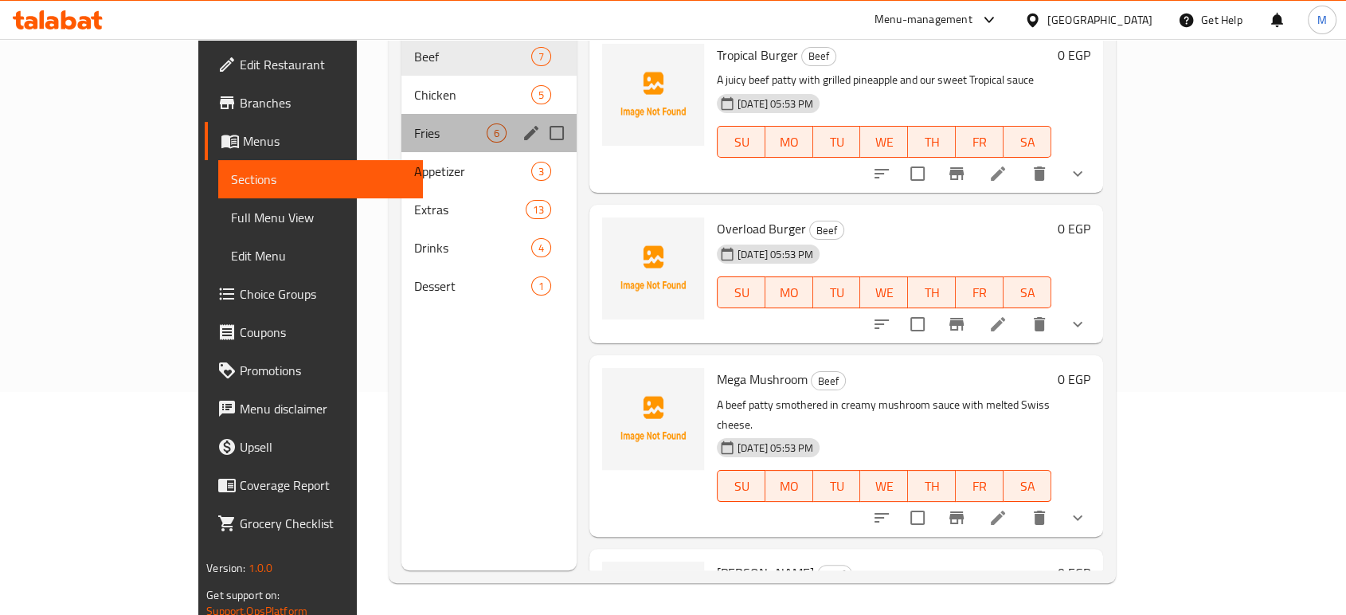
click at [401, 119] on div "Fries 6" at bounding box center [488, 133] width 175 height 38
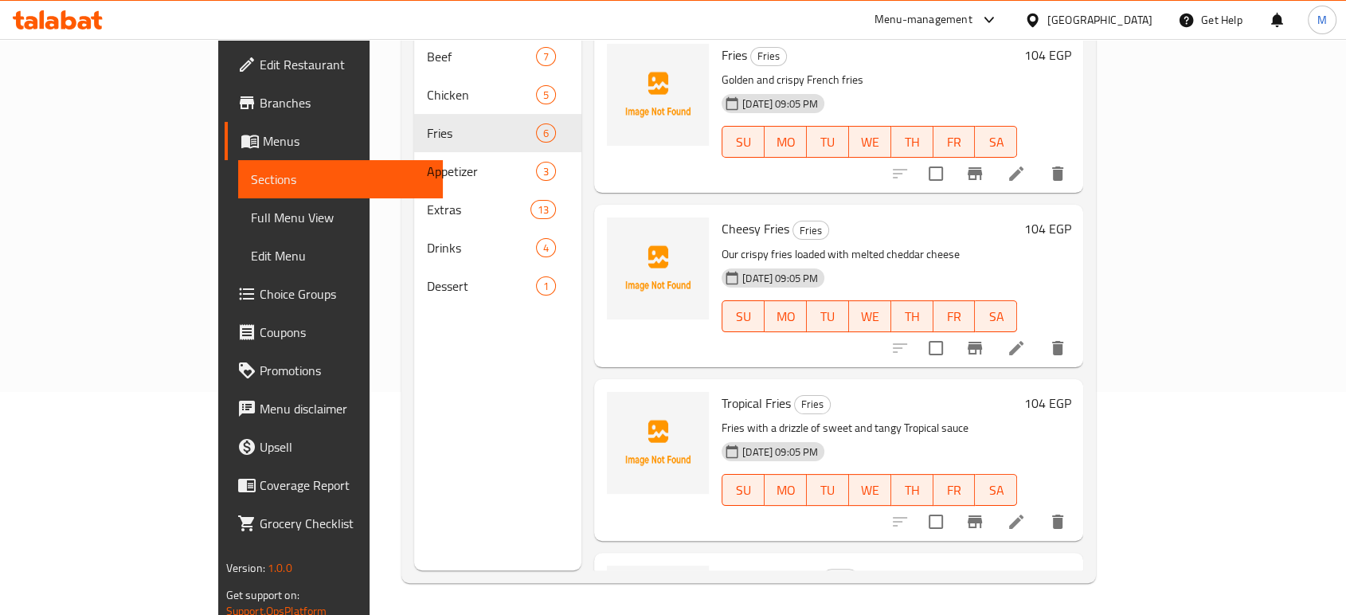
scroll to position [468, 0]
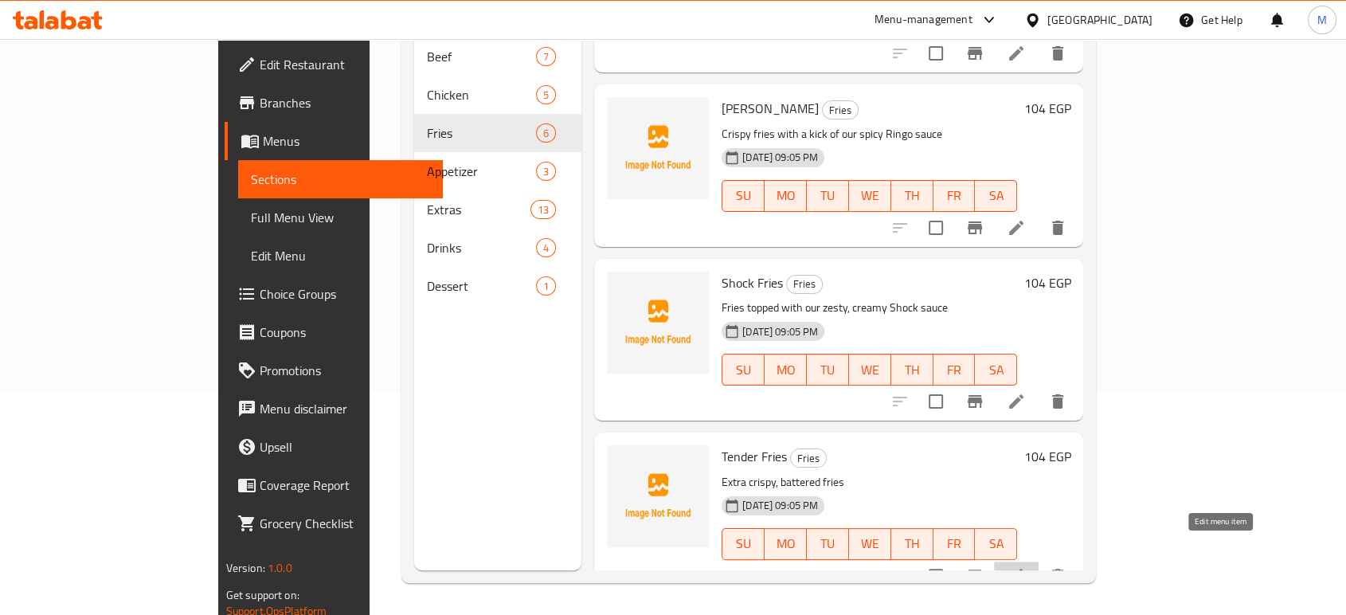
click at [1026, 566] on icon at bounding box center [1015, 575] width 19 height 19
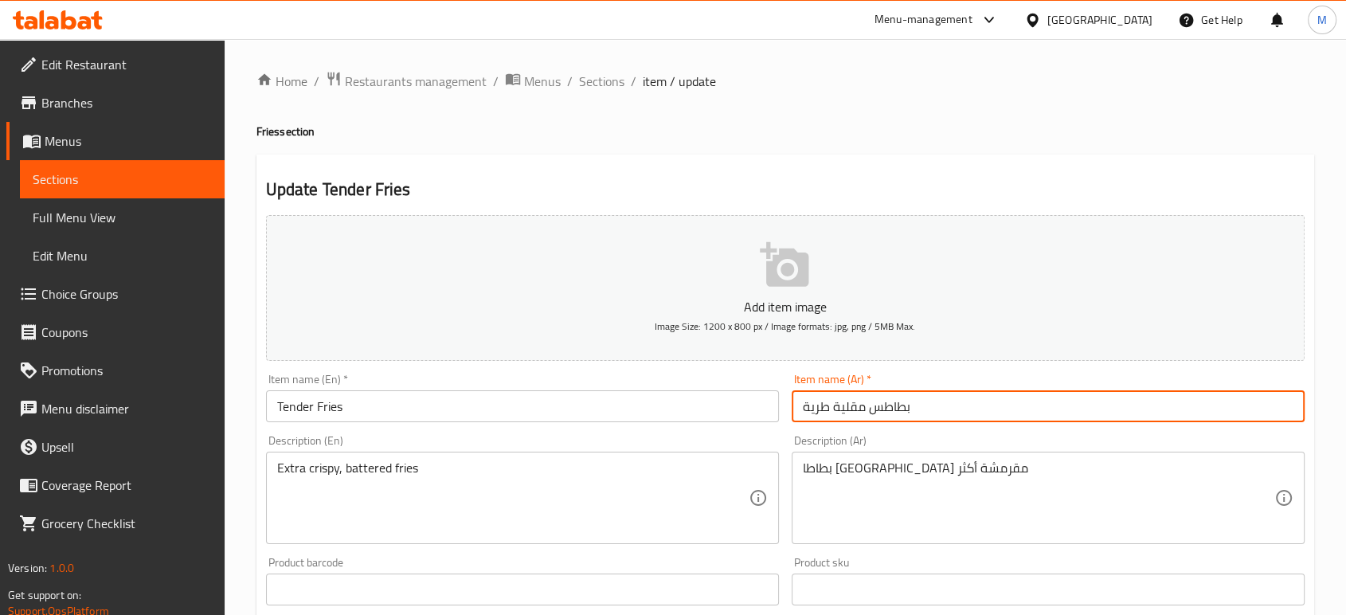
click at [969, 401] on input "بطاطس مقلية طرية" at bounding box center [1047, 406] width 513 height 32
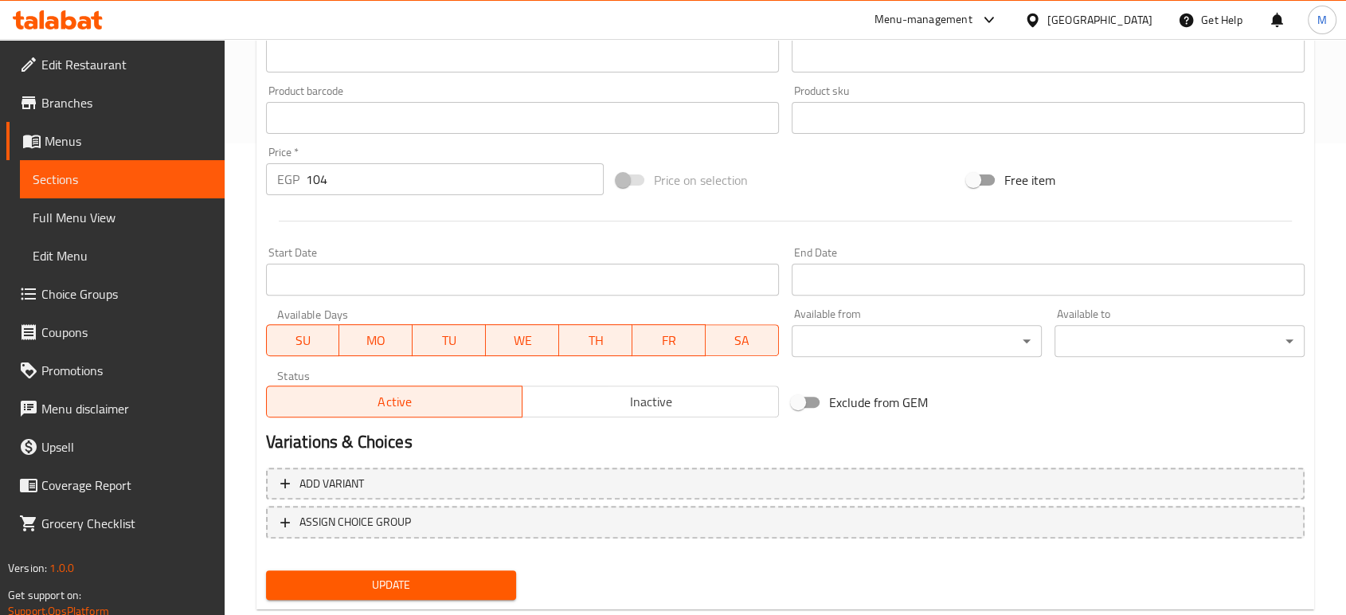
scroll to position [510, 0]
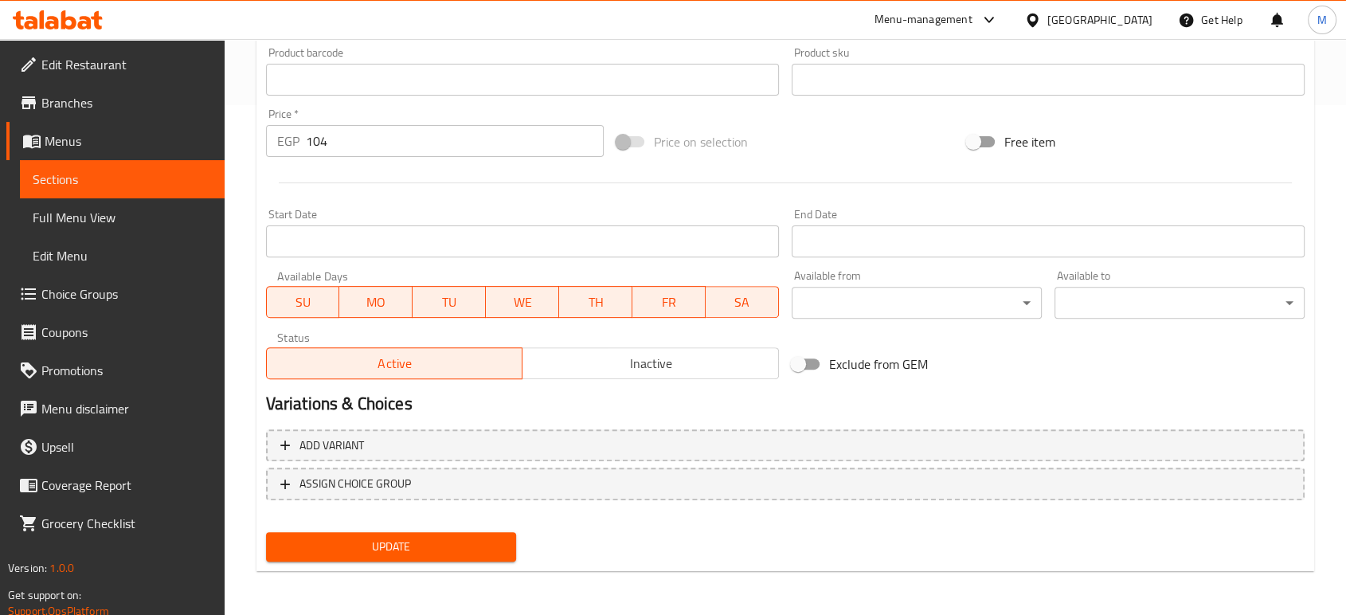
type input "بطاطس مقلية تندر"
click at [450, 559] on button "Update" at bounding box center [391, 546] width 250 height 29
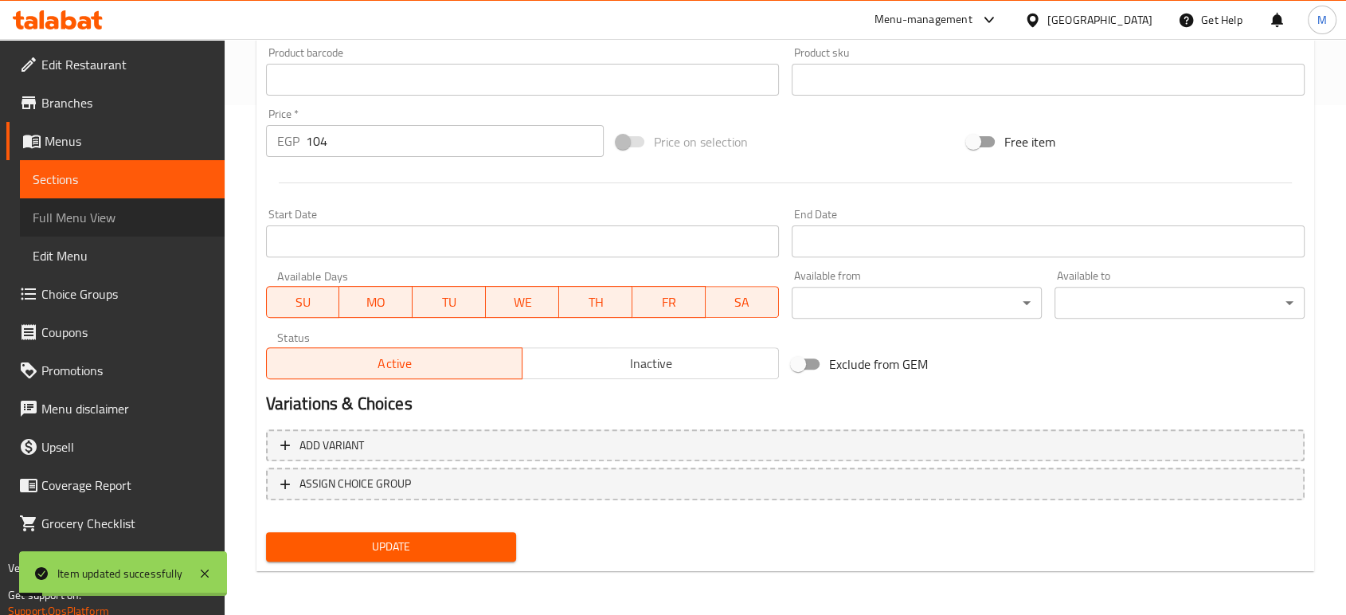
click at [96, 221] on span "Full Menu View" at bounding box center [122, 217] width 179 height 19
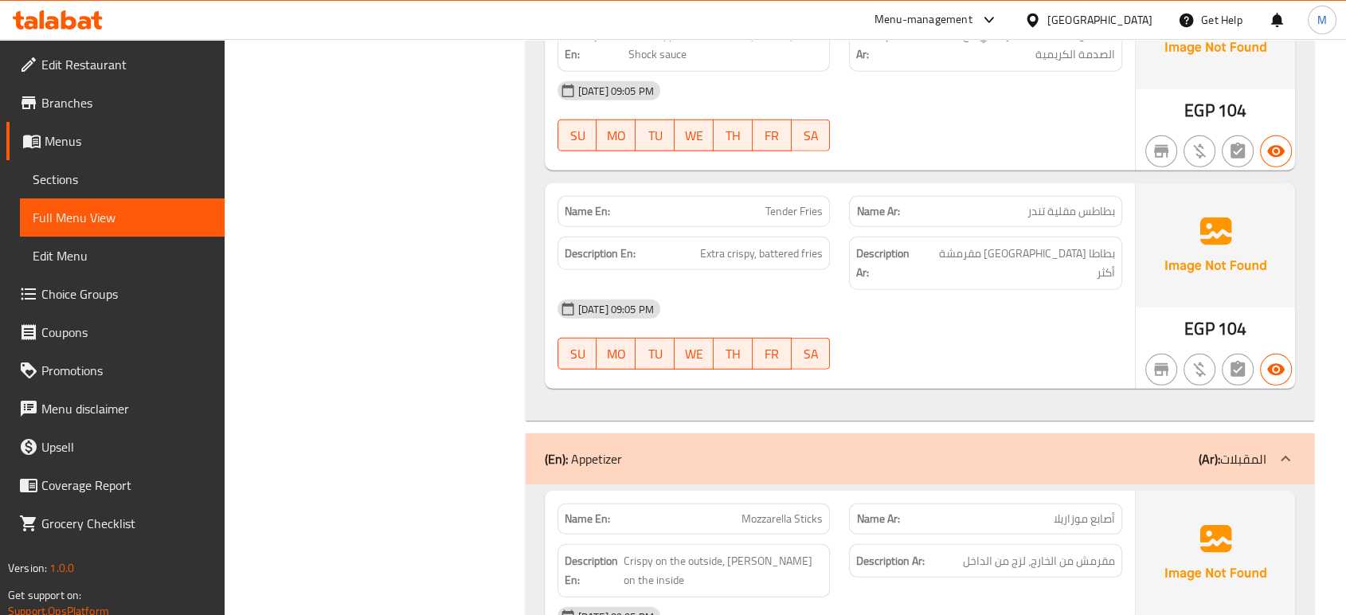
scroll to position [4539, 0]
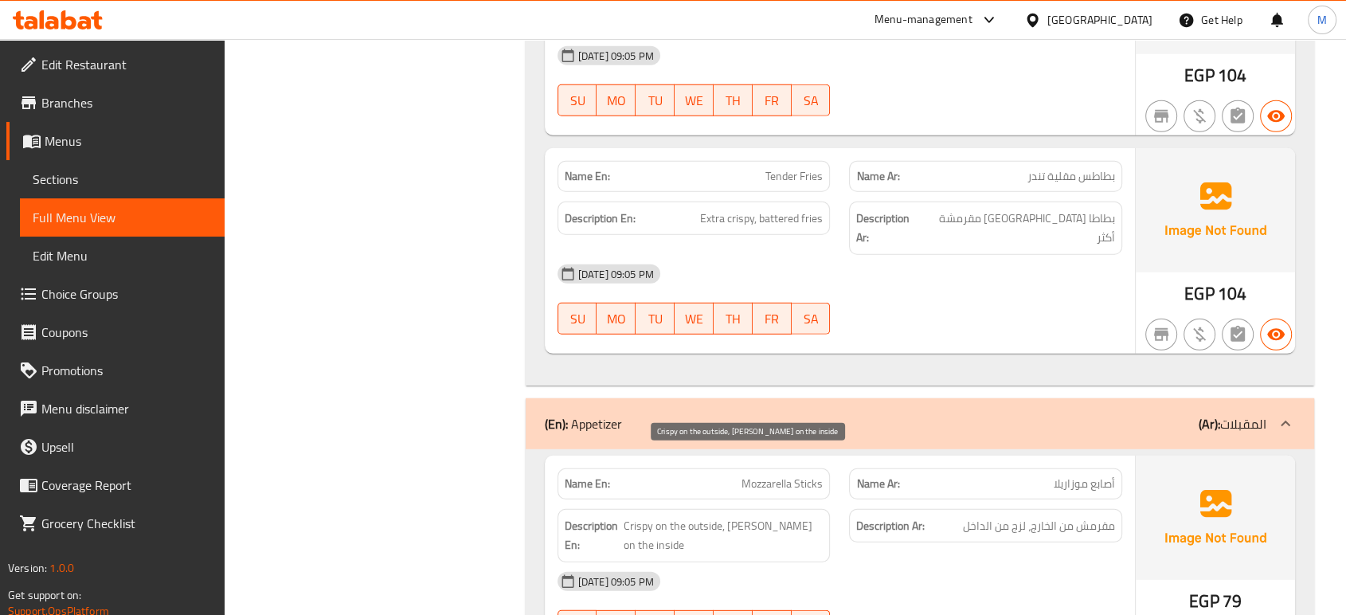
click at [712, 516] on span "Crispy on the outside, gooey on the inside" at bounding box center [722, 535] width 199 height 39
copy span "Crispy on the outside, gooey on the inside"
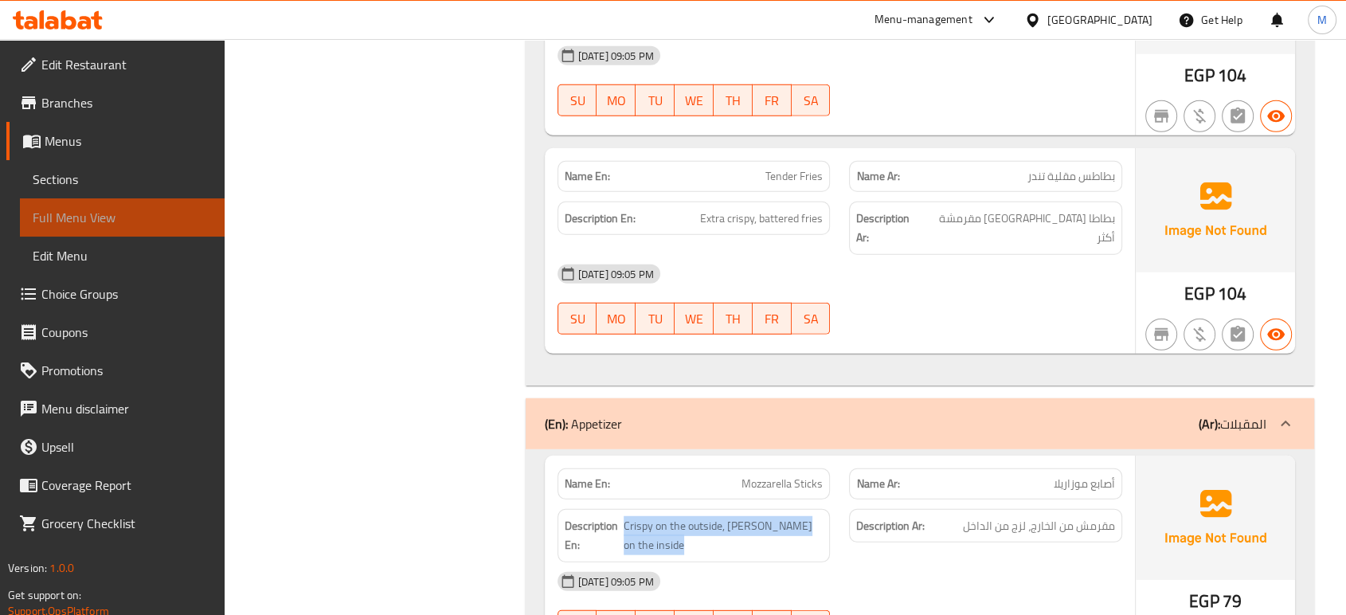
click at [162, 200] on link "Full Menu View" at bounding box center [122, 217] width 205 height 38
click at [171, 219] on span "Full Menu View" at bounding box center [122, 217] width 179 height 19
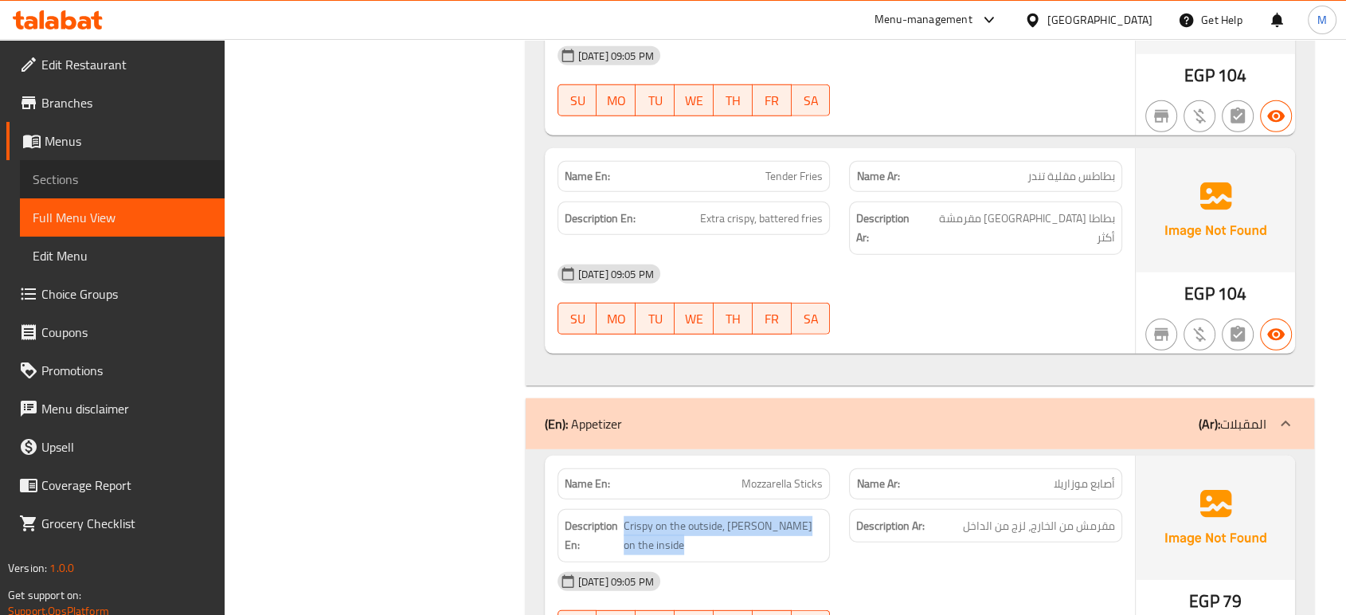
click at [132, 177] on span "Sections" at bounding box center [122, 179] width 179 height 19
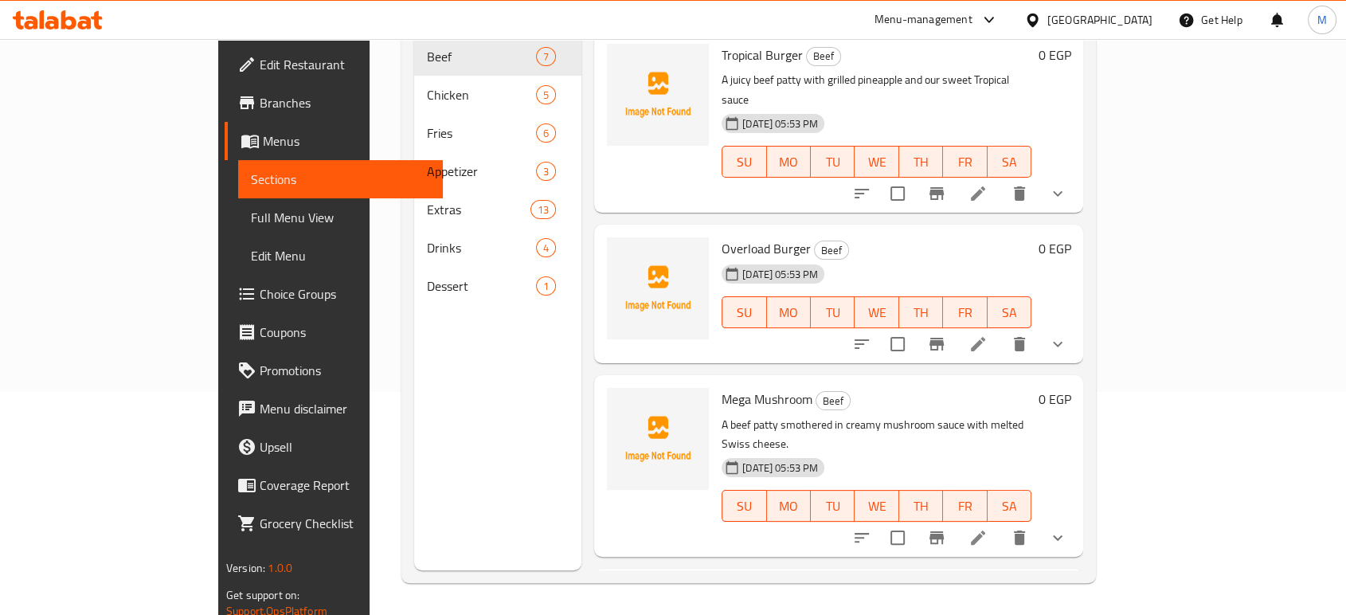
scroll to position [223, 0]
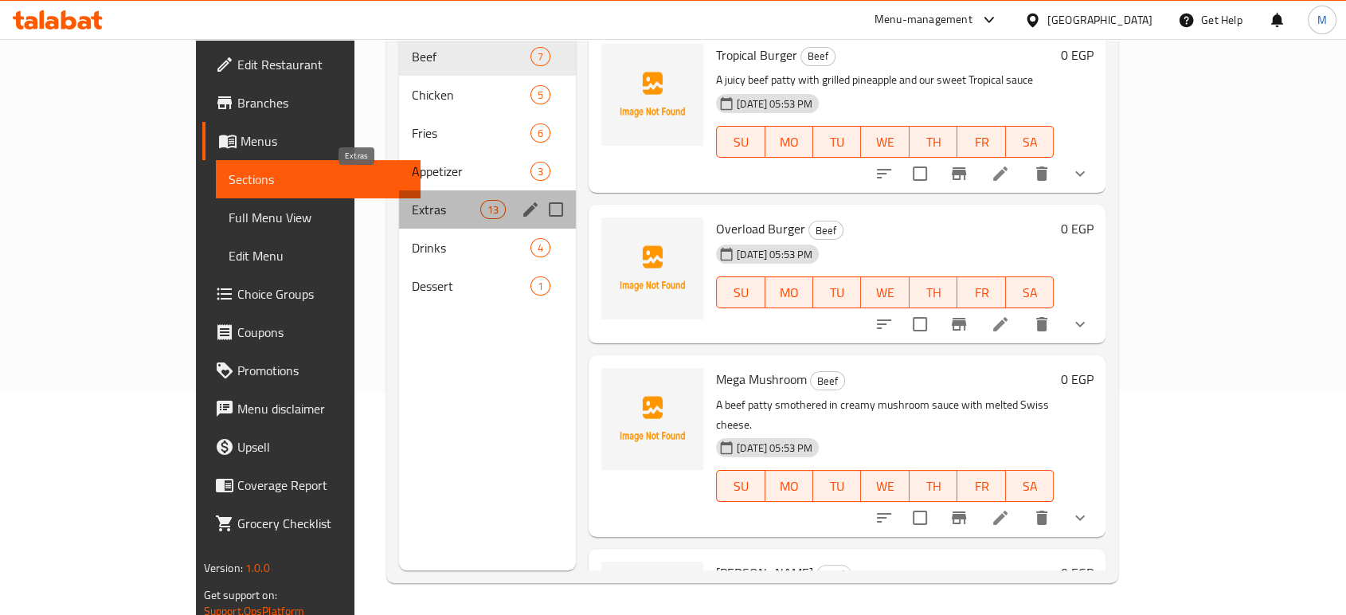
click at [412, 200] on span "Extras" at bounding box center [446, 209] width 68 height 19
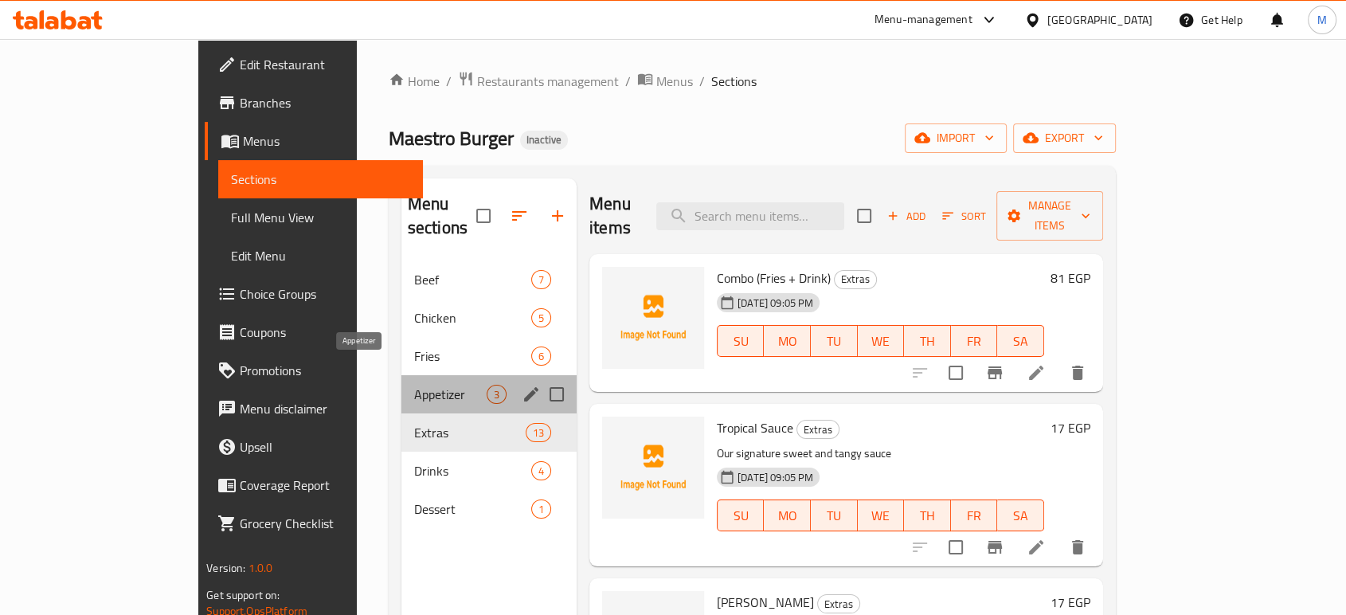
click at [414, 385] on span "Appetizer" at bounding box center [450, 394] width 72 height 19
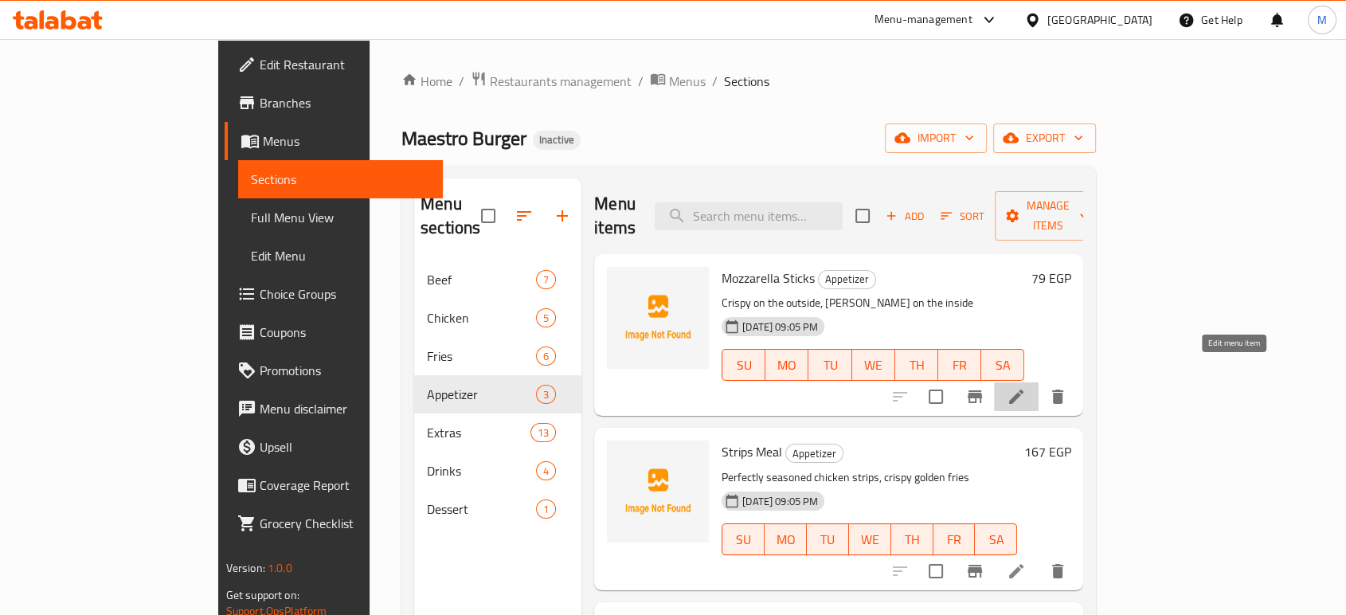
click at [1026, 387] on icon at bounding box center [1015, 396] width 19 height 19
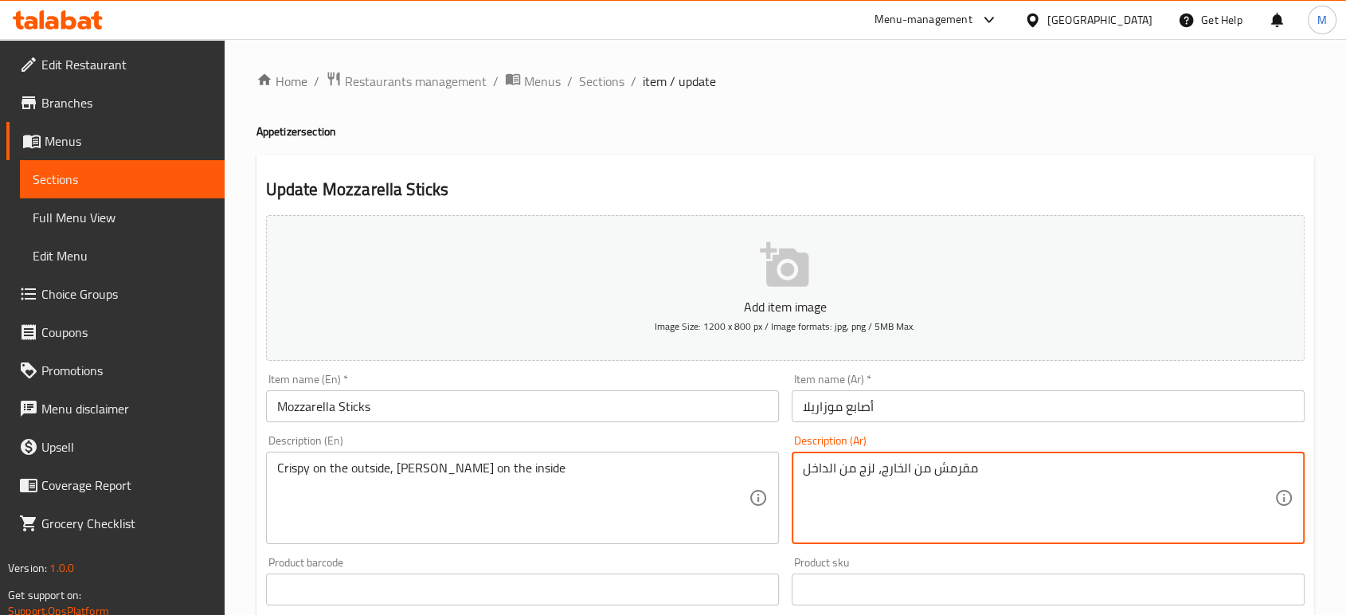
click at [990, 473] on textarea "مقرمش من الخارج، لزج من الداخل" at bounding box center [1038, 498] width 471 height 76
paste textarea "ة من الخارج، طرية من الداخل"
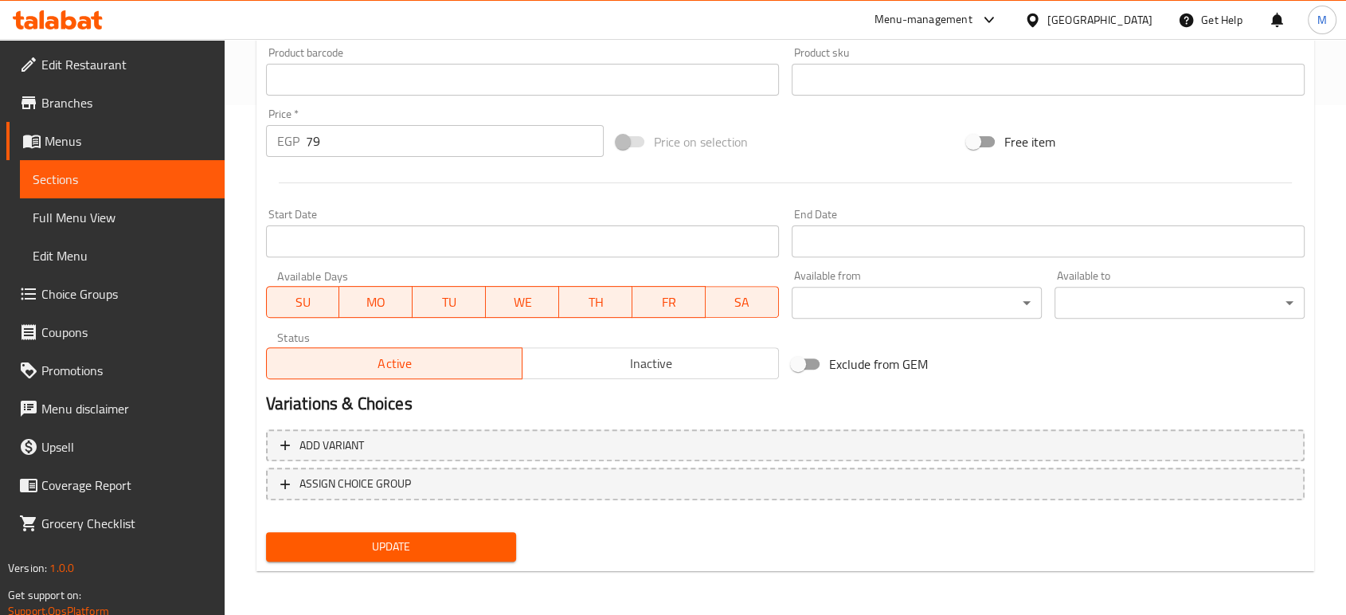
type textarea "مقرمشة من الخارج، طرية من الداخل"
click at [482, 541] on span "Update" at bounding box center [391, 547] width 225 height 20
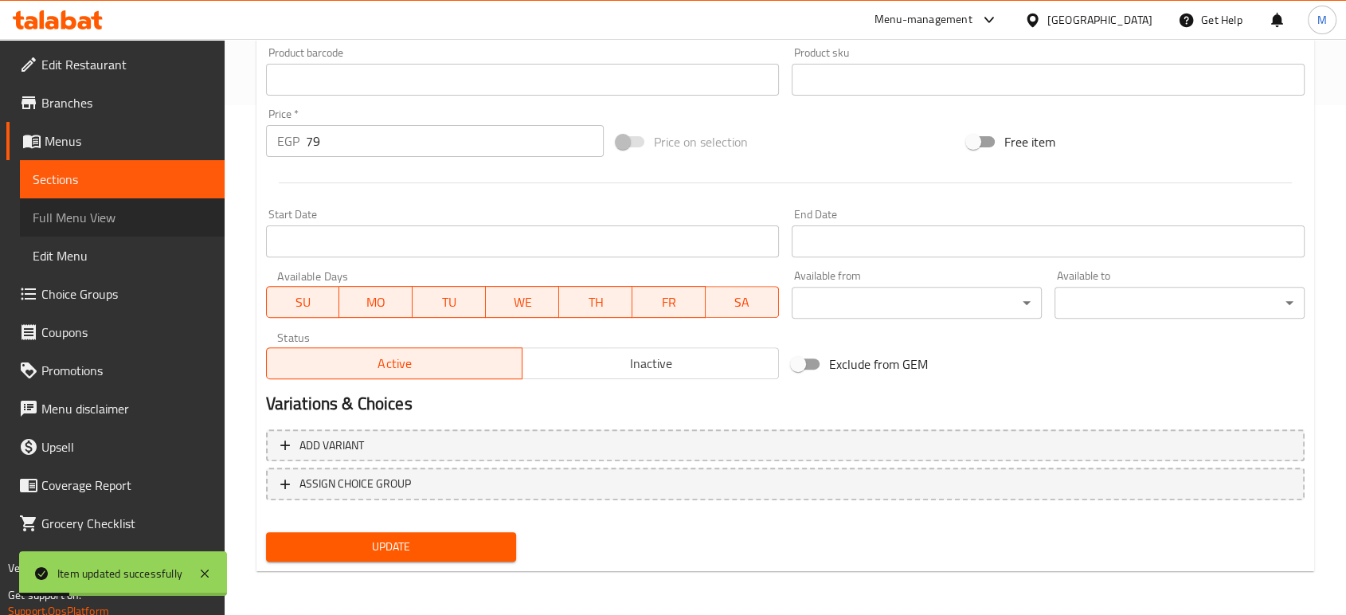
click at [140, 213] on span "Full Menu View" at bounding box center [122, 217] width 179 height 19
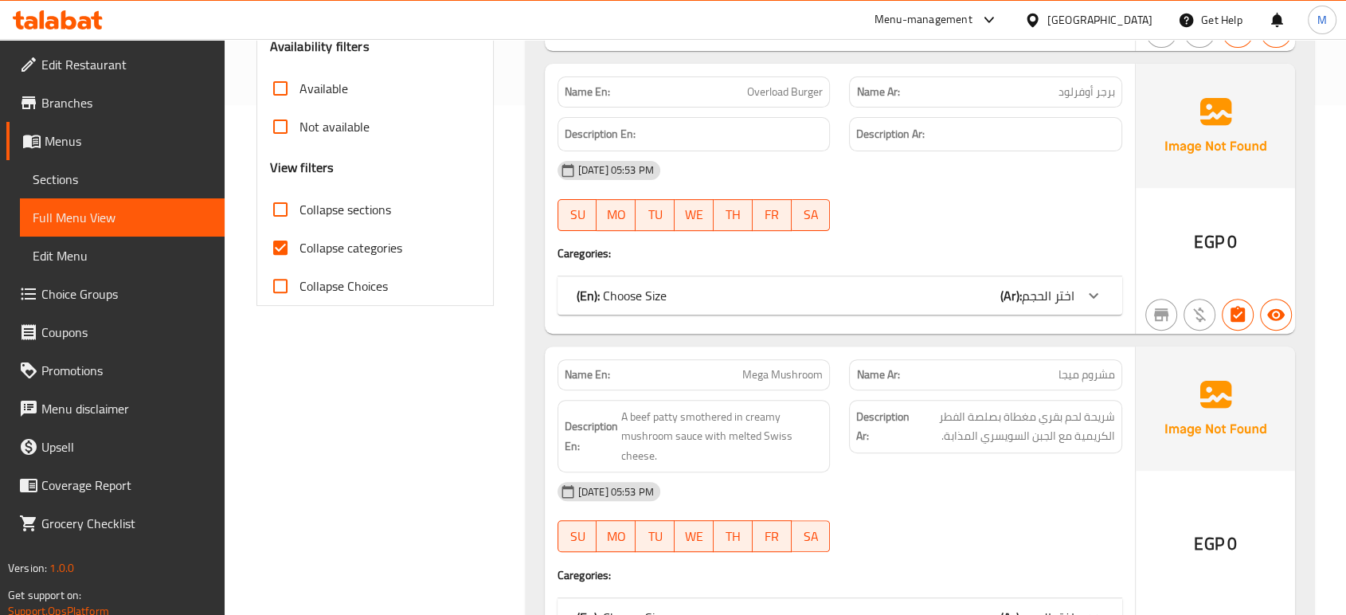
scroll to position [4867, 0]
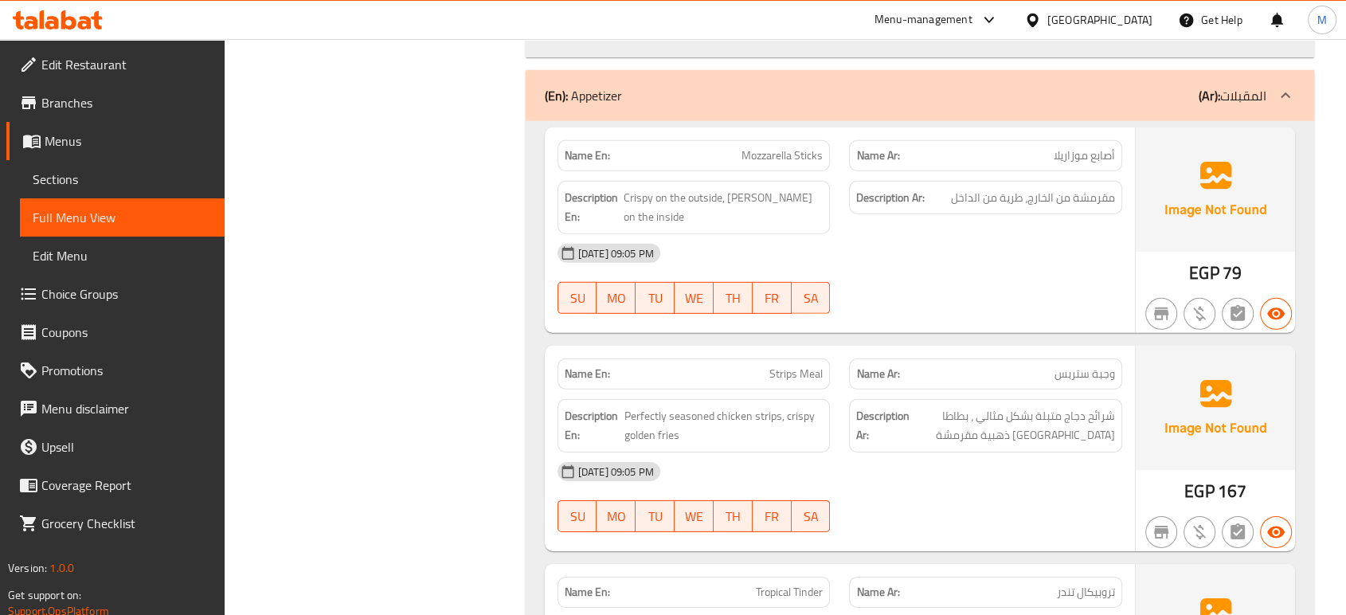
click at [939, 452] on div "15-09-2025 09:05 PM SU MO TU WE TH FR SA" at bounding box center [840, 496] width 584 height 89
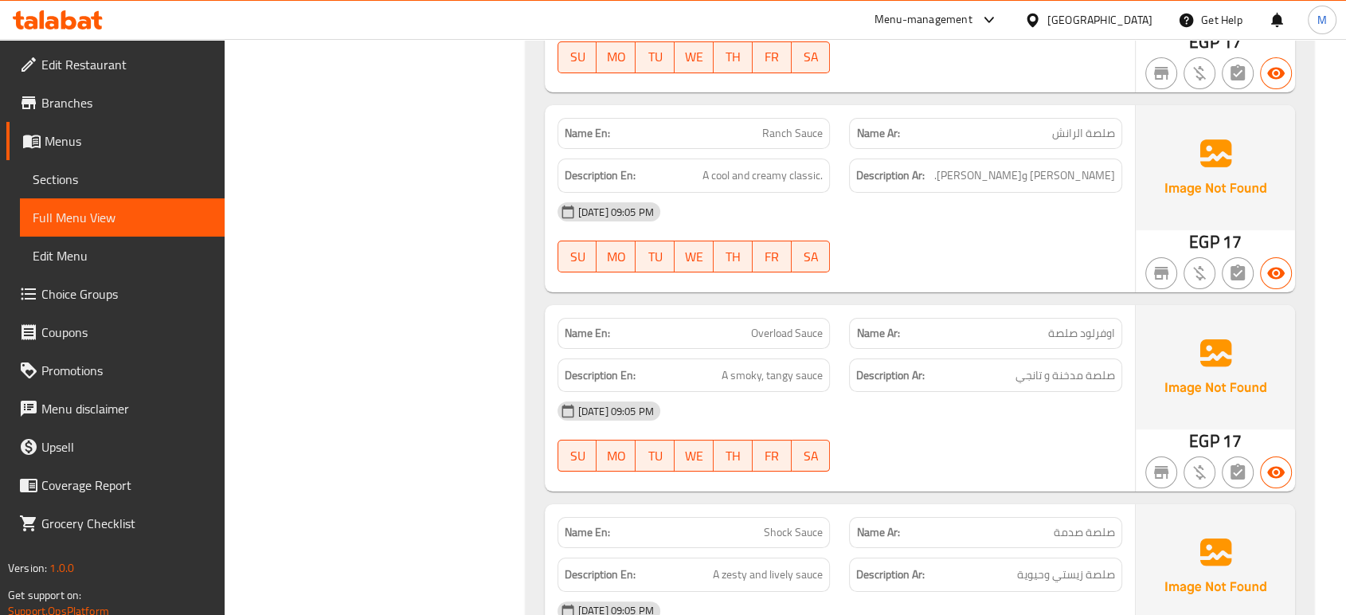
scroll to position [6248, 0]
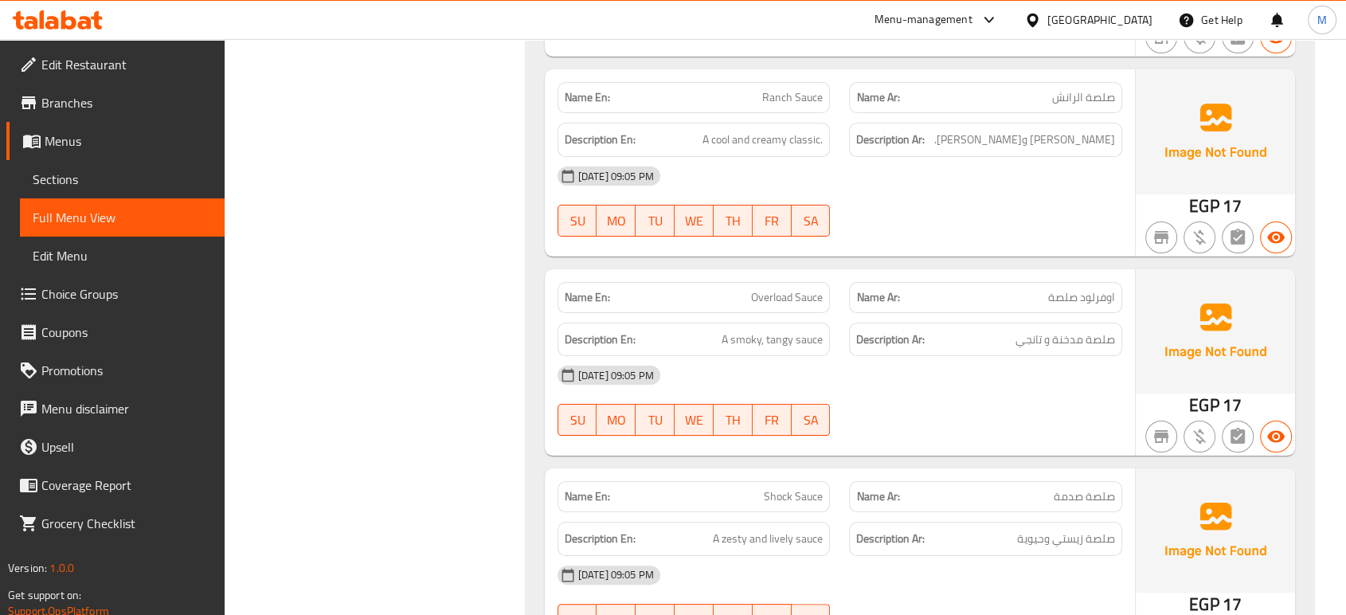
click at [745, 488] on p "Name En: Shock Sauce" at bounding box center [694, 496] width 259 height 17
copy span "Shock Sauce"
click at [97, 174] on span "Sections" at bounding box center [122, 179] width 179 height 19
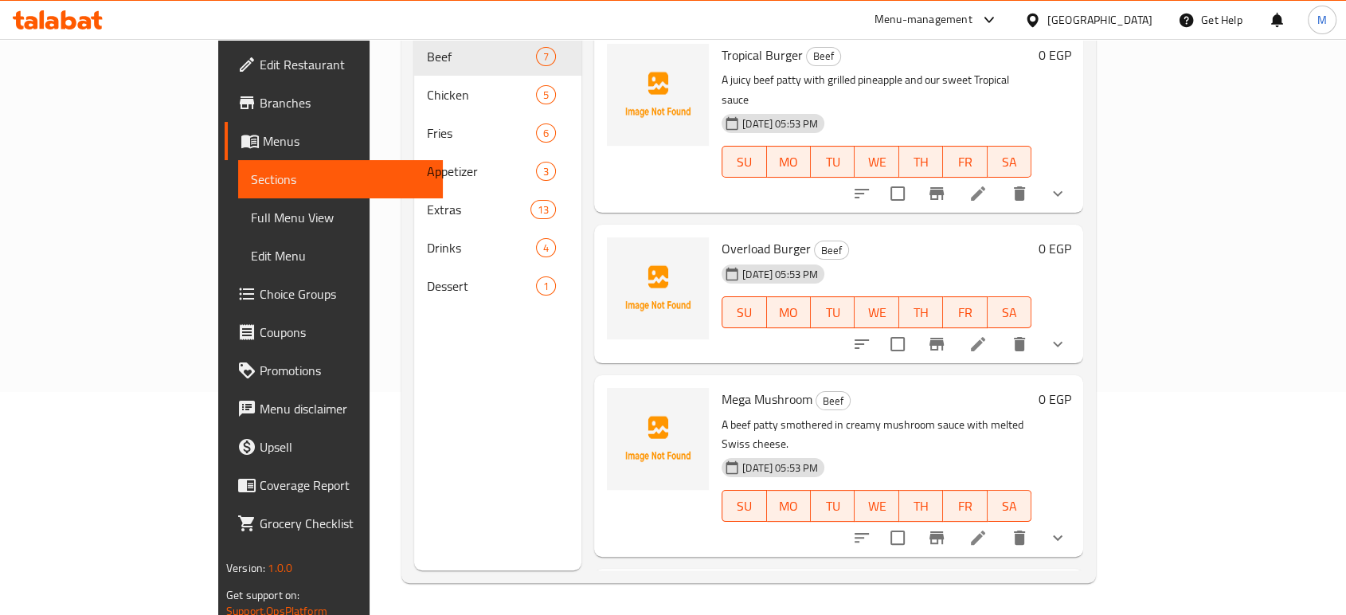
scroll to position [223, 0]
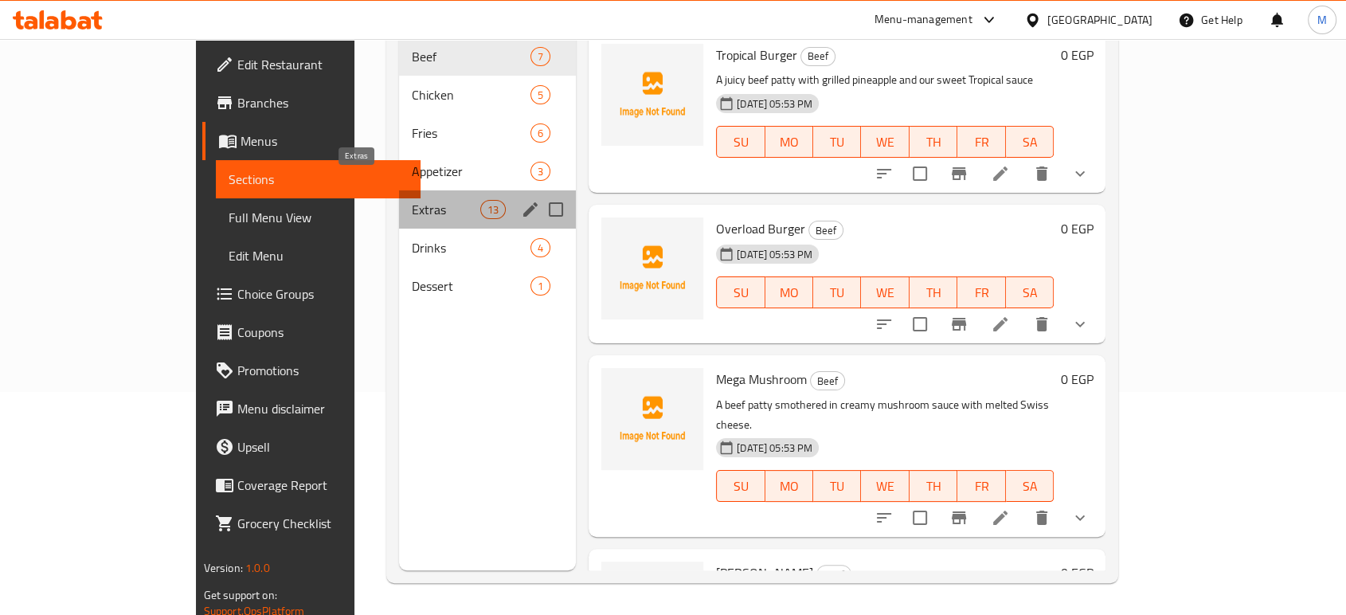
click at [412, 200] on span "Extras" at bounding box center [446, 209] width 68 height 19
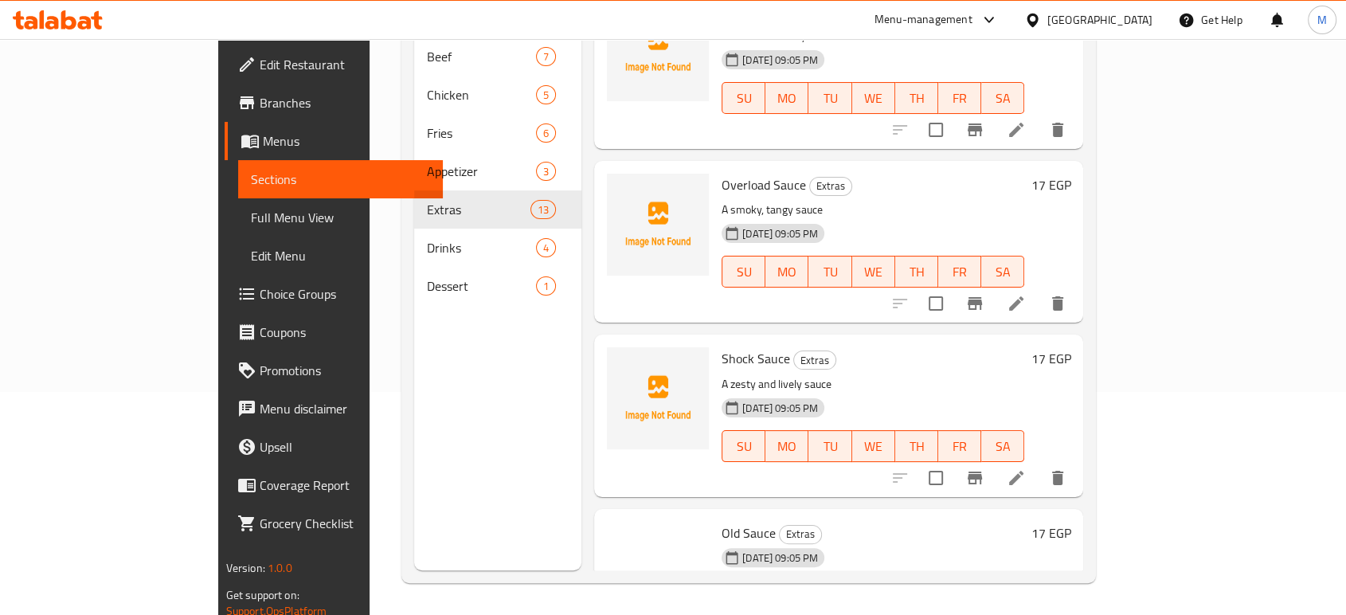
scroll to position [554, 0]
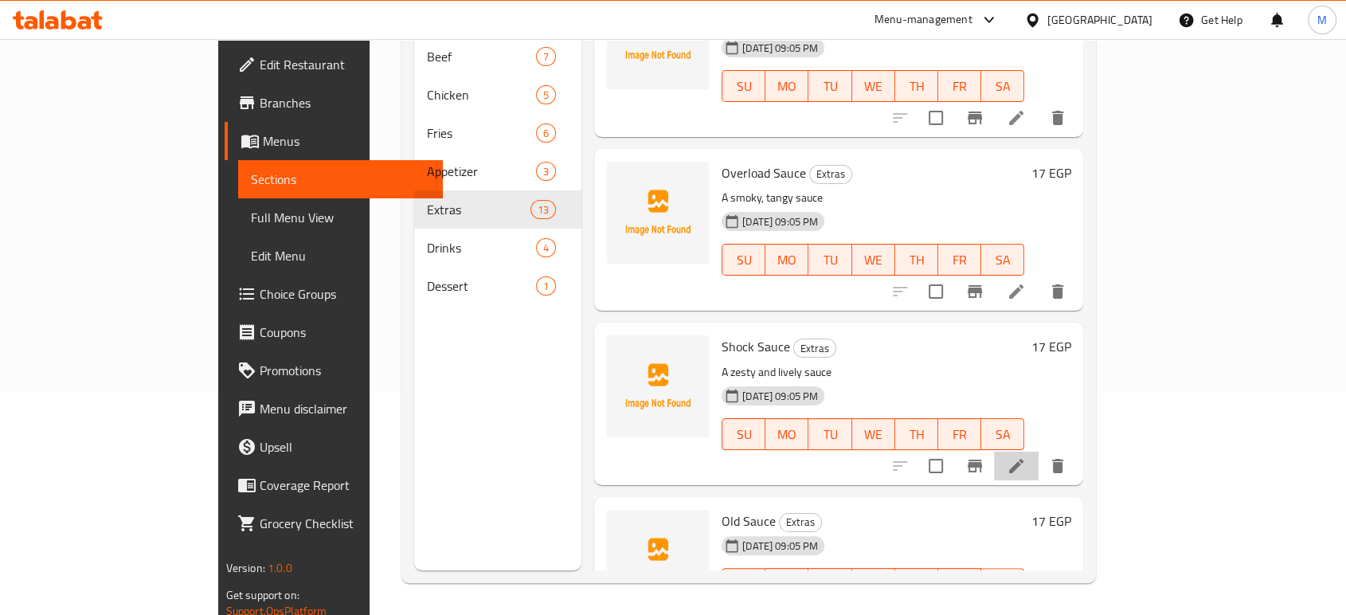
click at [1038, 453] on li at bounding box center [1016, 465] width 45 height 29
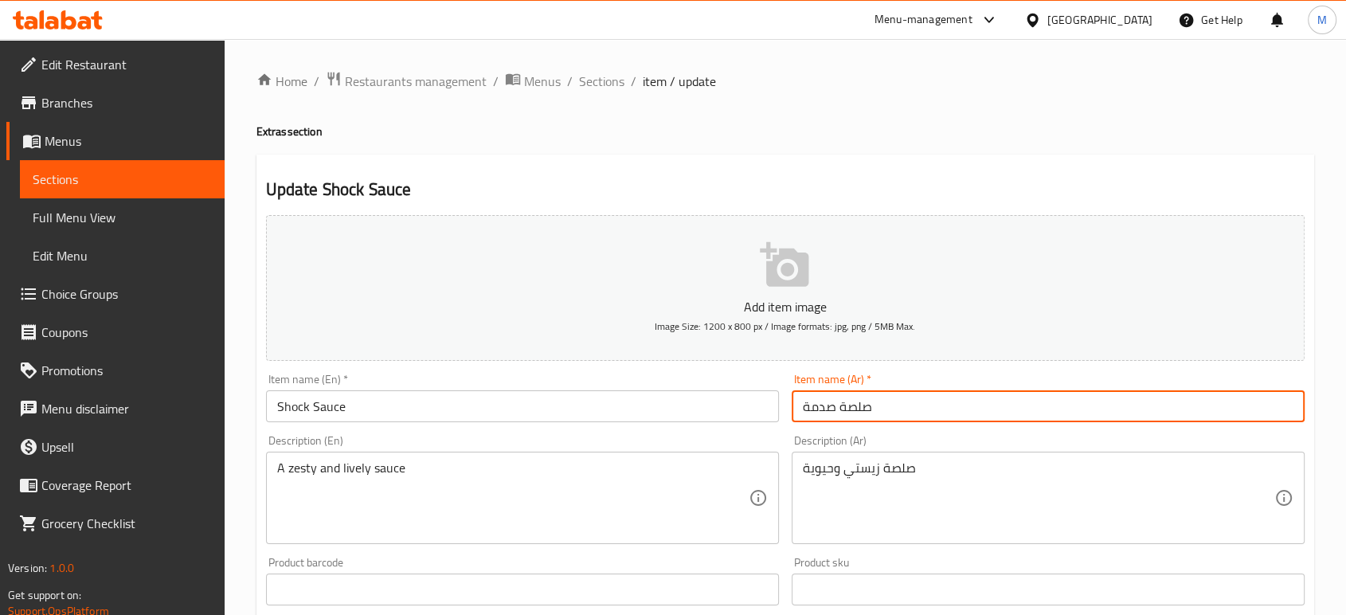
click at [996, 393] on input "صلصة صدمة" at bounding box center [1047, 406] width 513 height 32
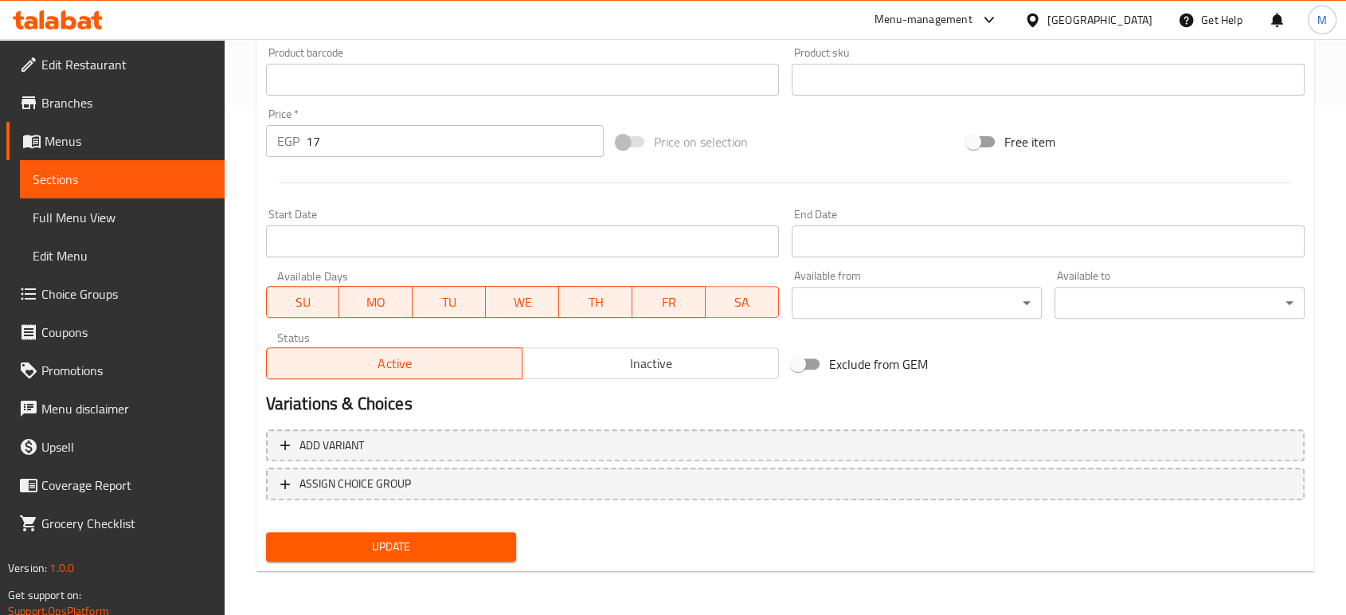
type input "صلصة شوك"
click at [458, 540] on span "Update" at bounding box center [391, 547] width 225 height 20
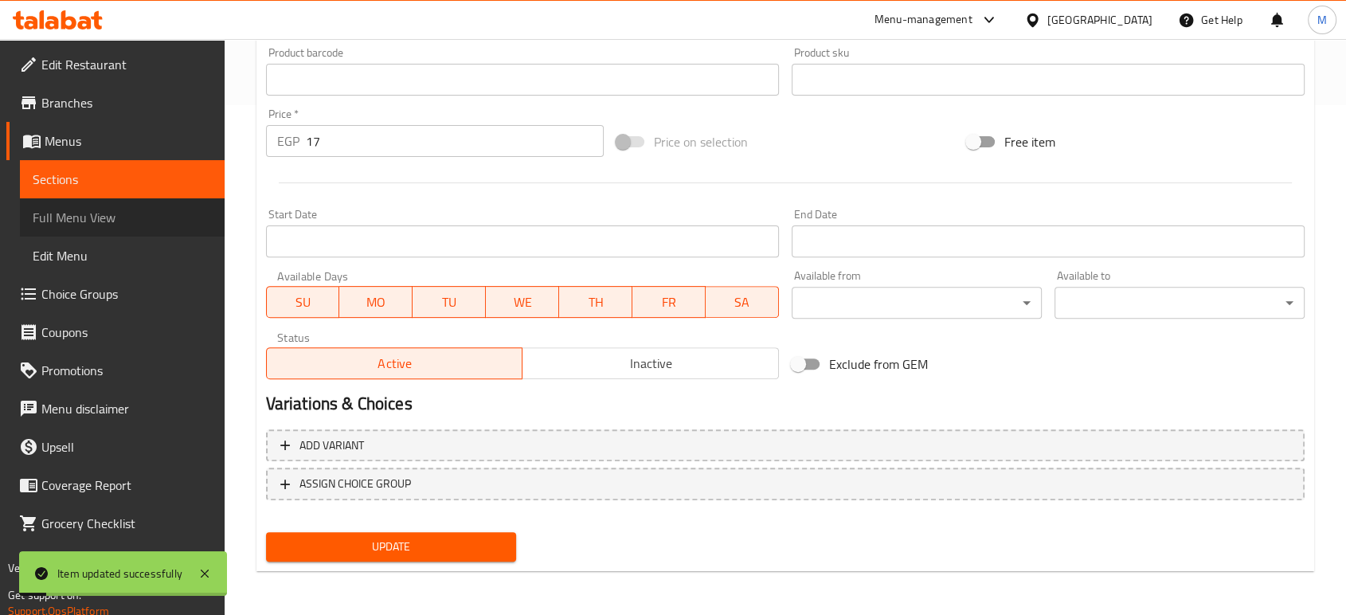
click at [102, 217] on span "Full Menu View" at bounding box center [122, 217] width 179 height 19
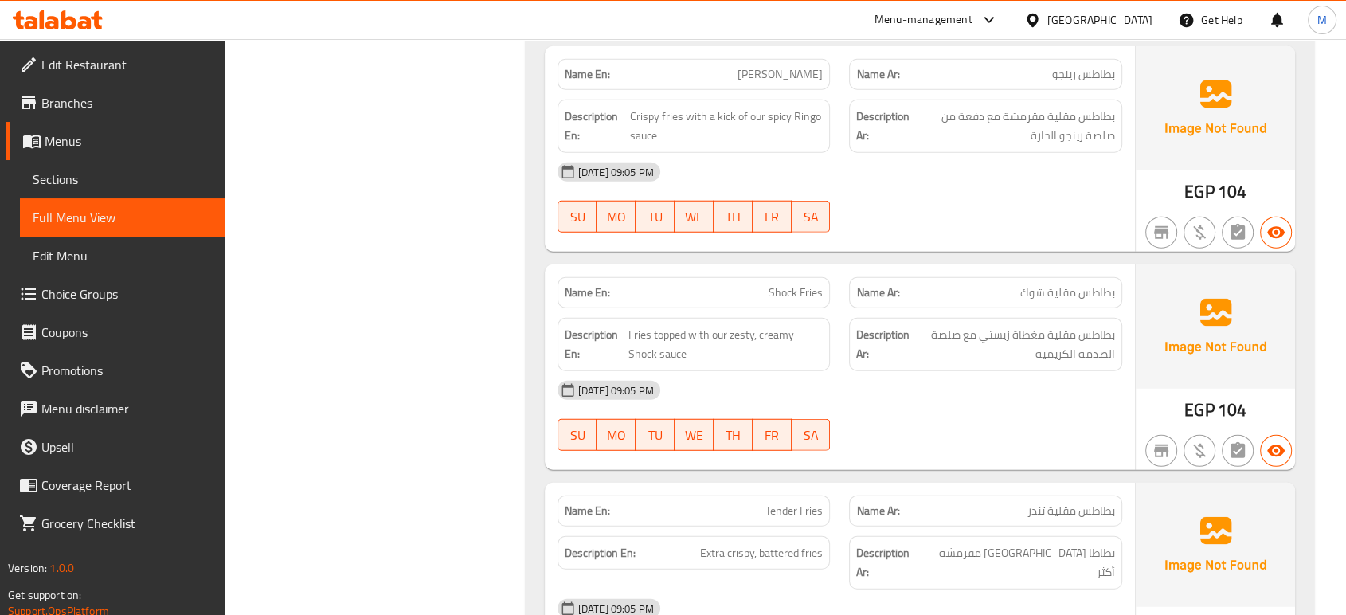
scroll to position [6366, 0]
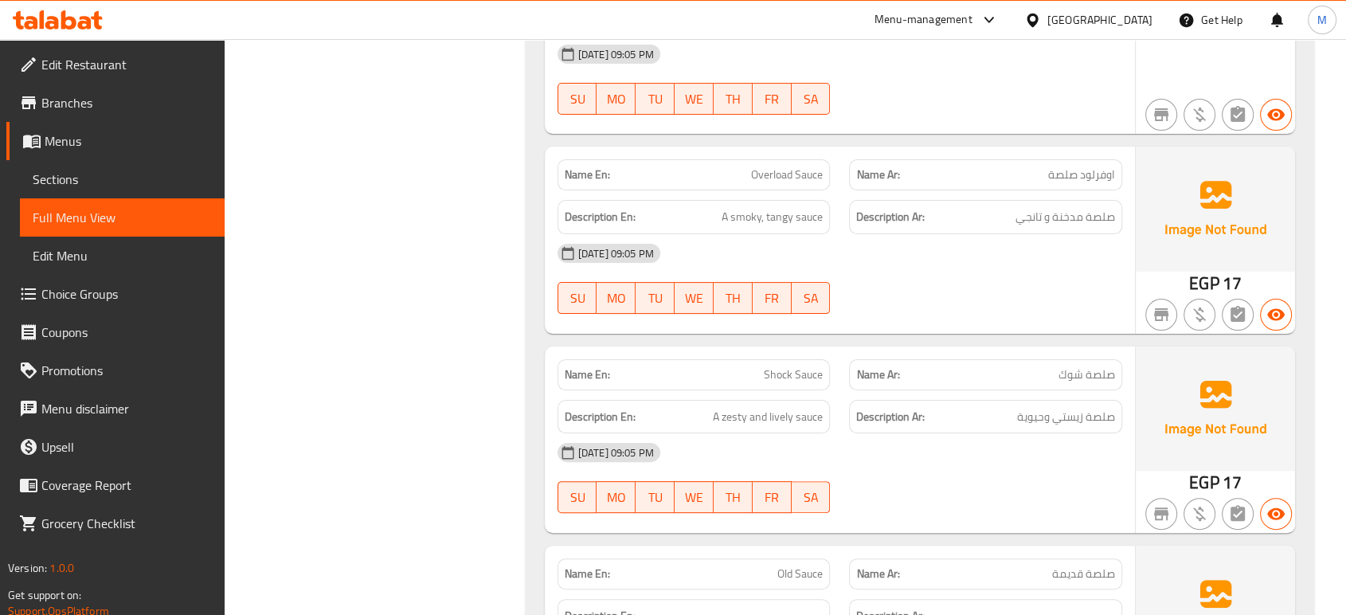
click at [921, 433] on div "15-09-2025 09:05 PM SU MO TU WE TH FR SA" at bounding box center [840, 477] width 584 height 89
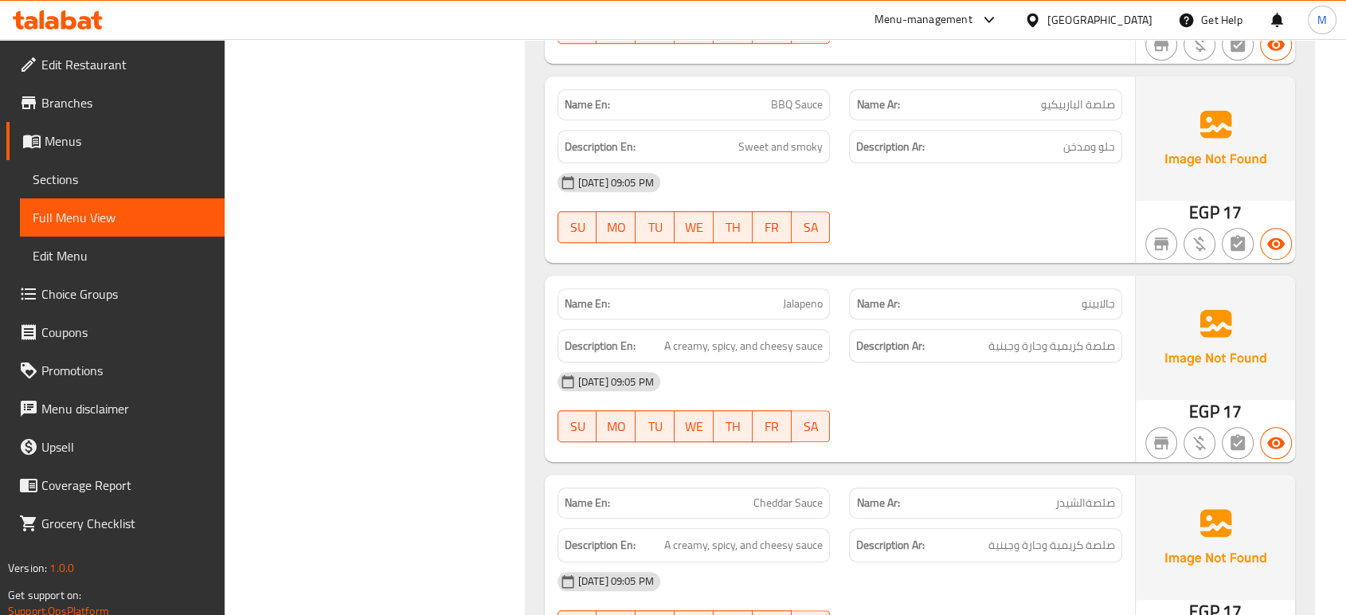
scroll to position [7039, 0]
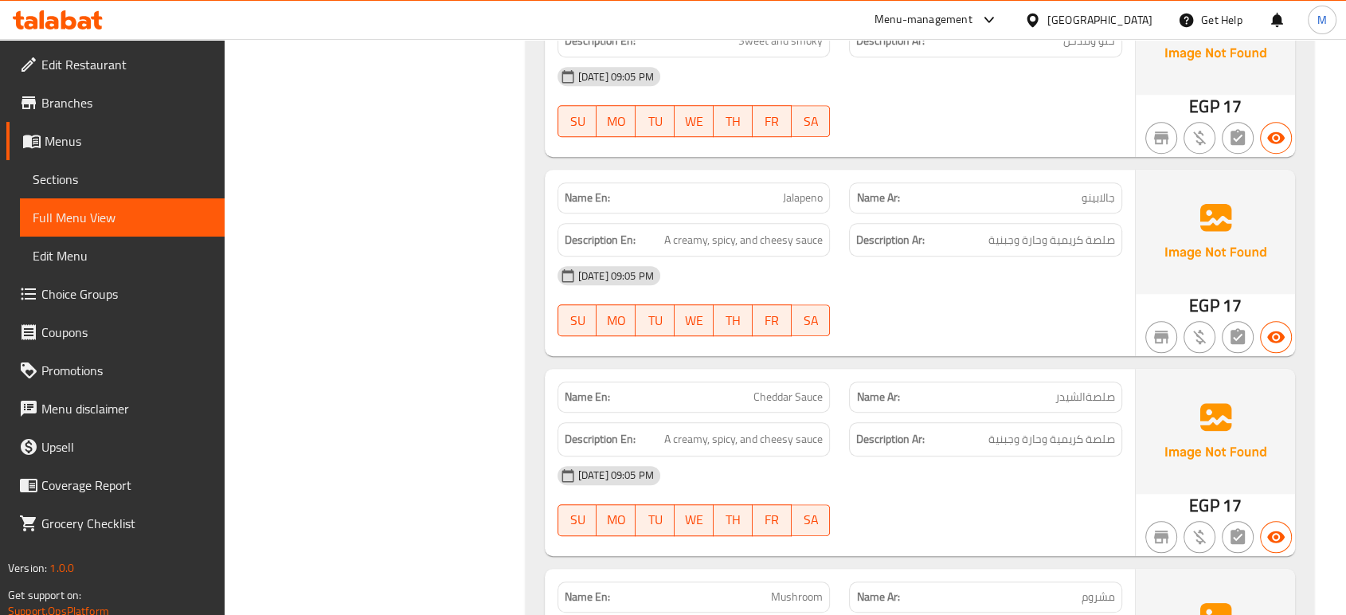
scroll to position [7145, 0]
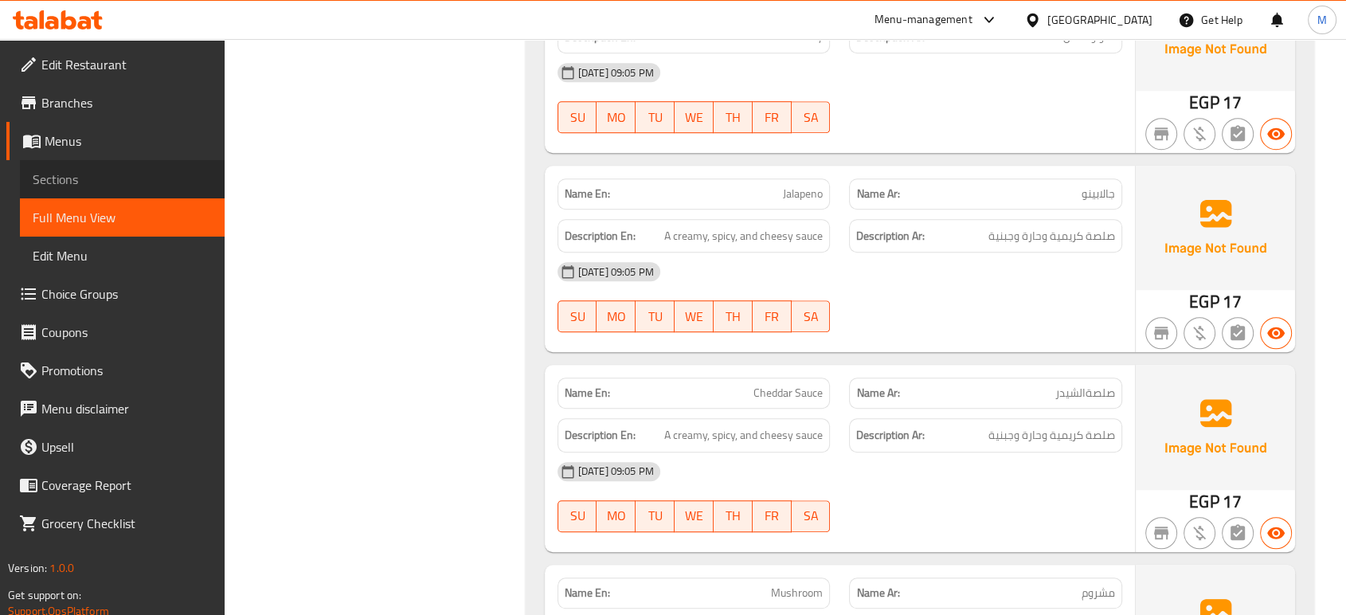
click at [122, 182] on span "Sections" at bounding box center [122, 179] width 179 height 19
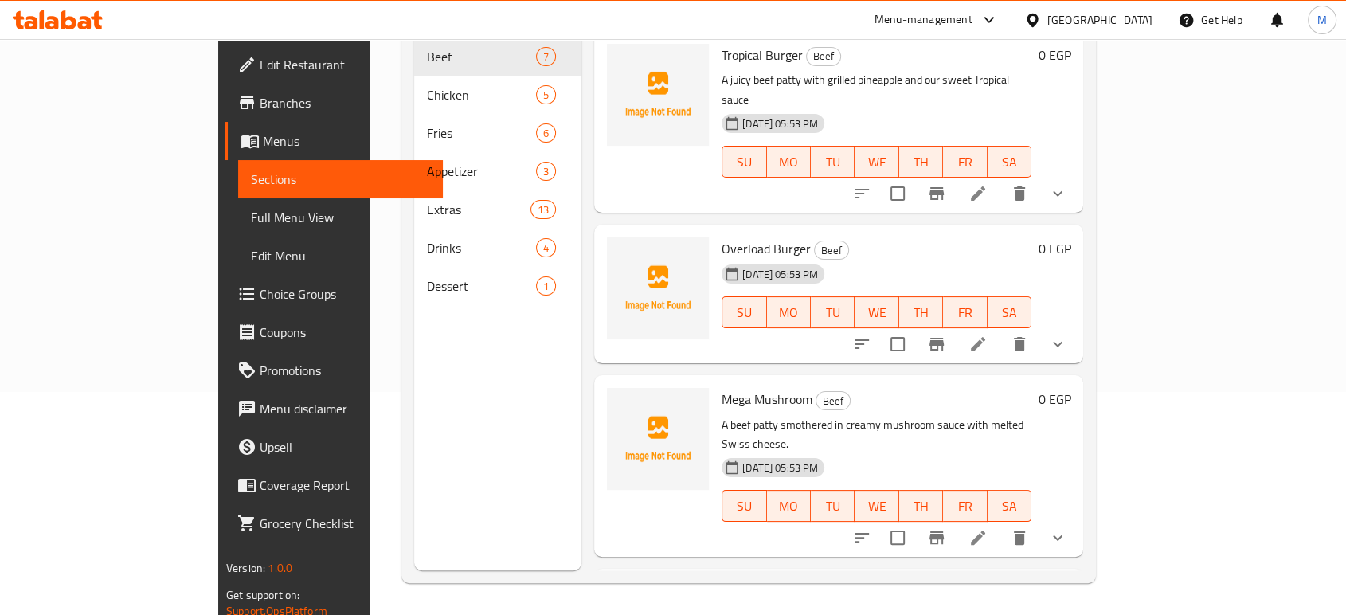
scroll to position [223, 0]
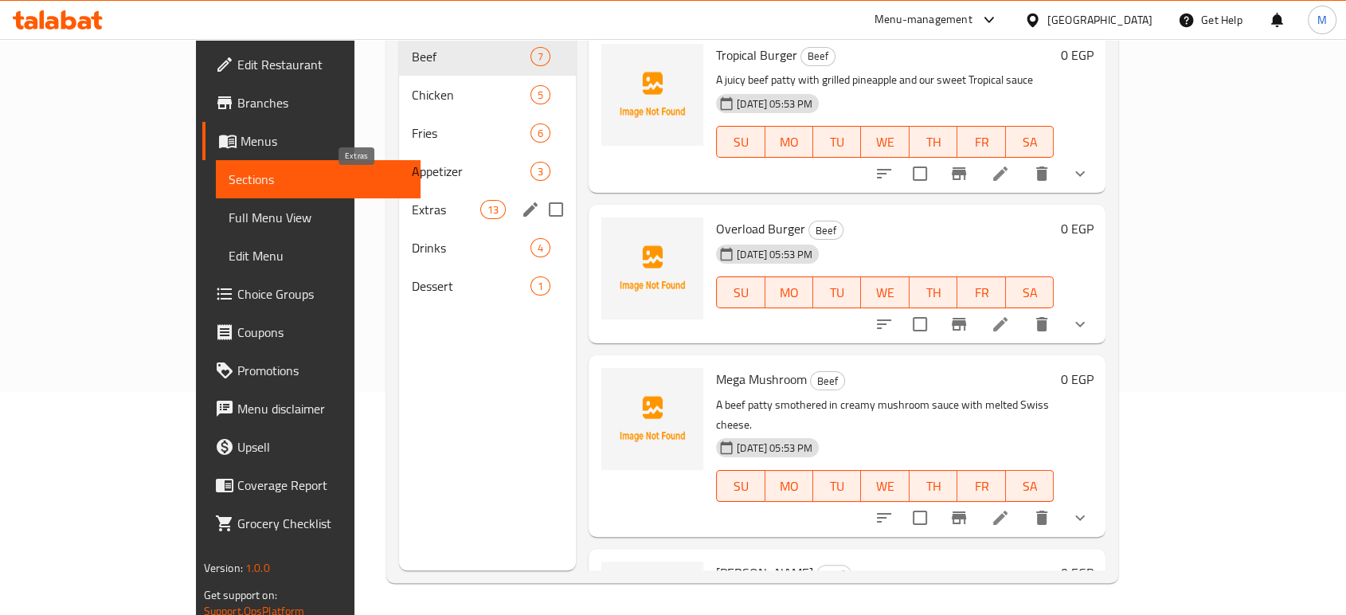
click at [412, 200] on span "Extras" at bounding box center [446, 209] width 68 height 19
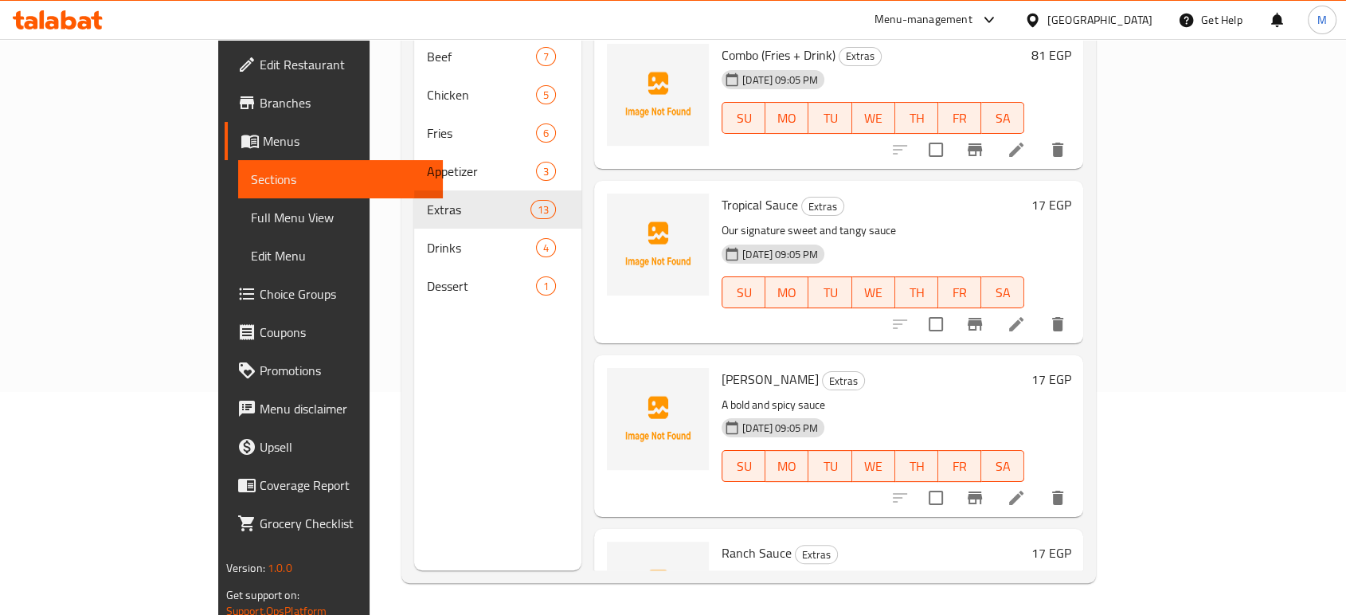
click at [1096, 563] on div "Menu sections Beef 7 Chicken 5 Fries 6 Appetizer 3 Extras 13 Drinks 4 Dessert 1…" at bounding box center [748, 263] width 694 height 640
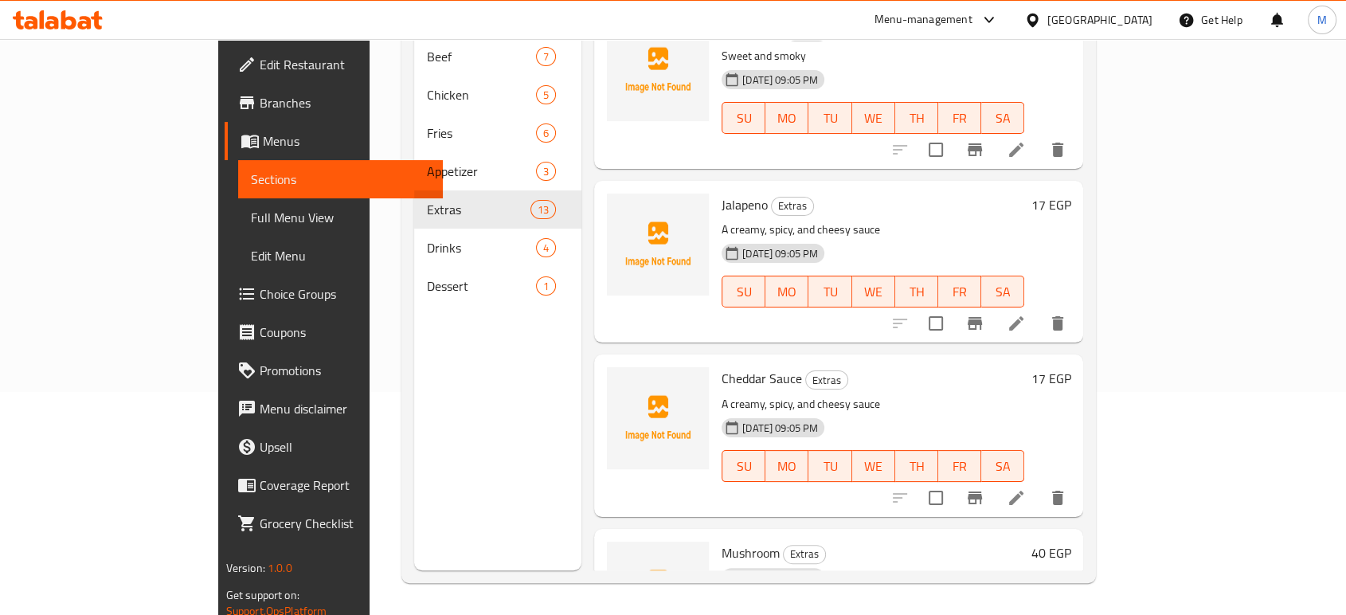
scroll to position [1226, 0]
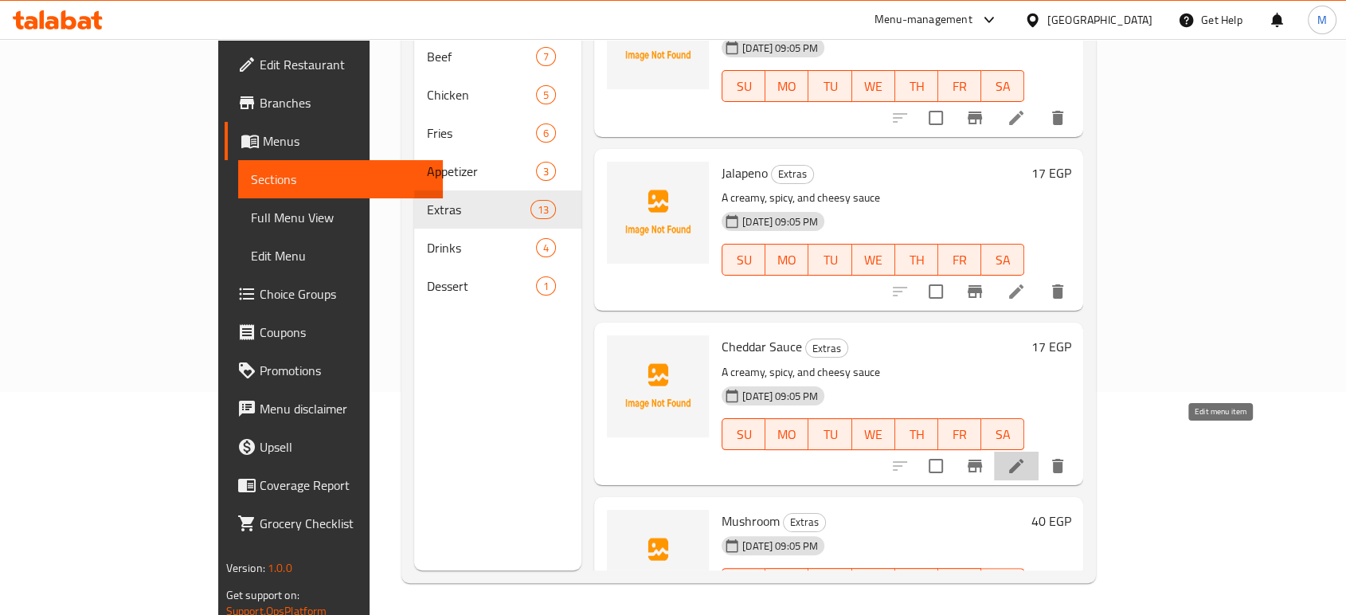
click at [1023, 459] on icon at bounding box center [1016, 466] width 14 height 14
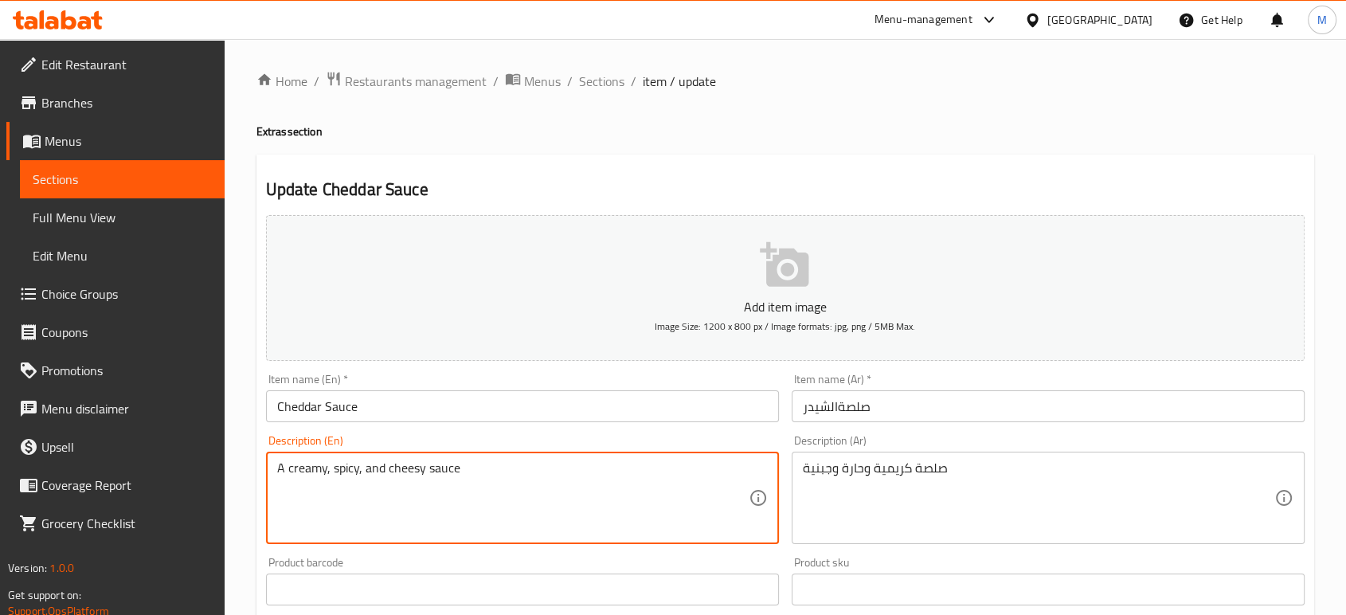
click at [531, 475] on textarea "A creamy, spicy, and cheesy sauce" at bounding box center [512, 498] width 471 height 76
paste textarea "A creamy and cheesy sauce made with cheddar cheese."
type textarea "A creamy and cheesy sauce made with cheddar cheese."
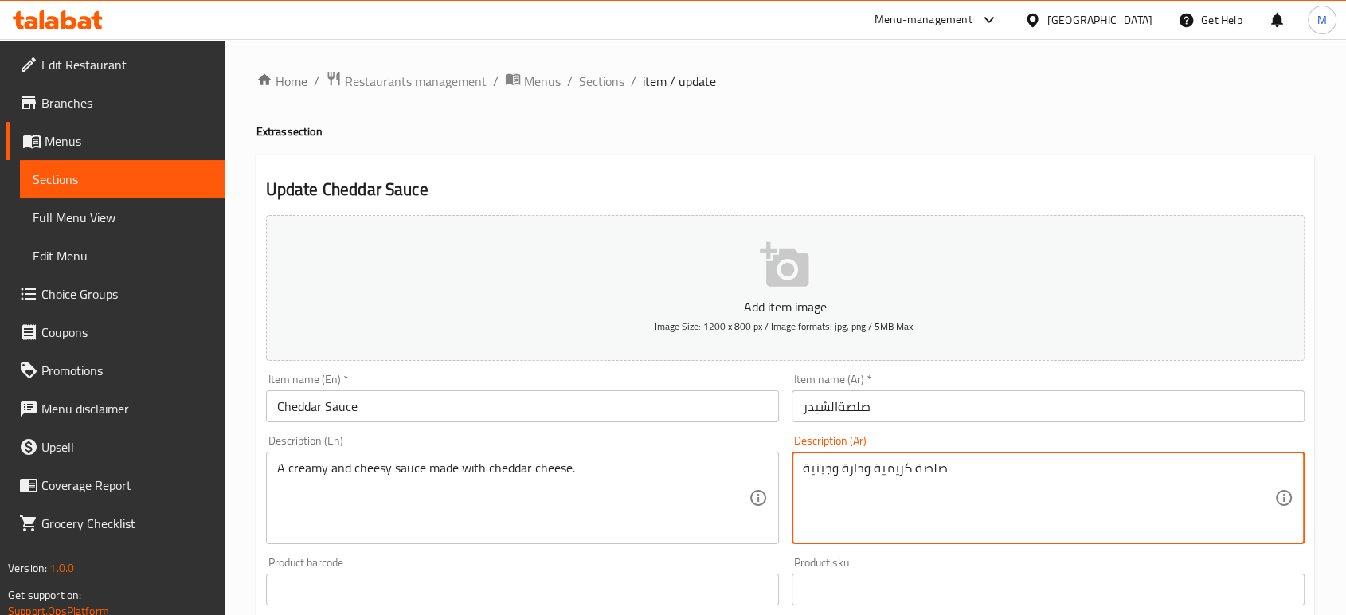
click at [999, 502] on textarea "صلصة كريمية وحارة وجبنية" at bounding box center [1038, 498] width 471 height 76
paste textarea "صلصة كريمي وجبنة مصنوعة من جبنة الشيدر."
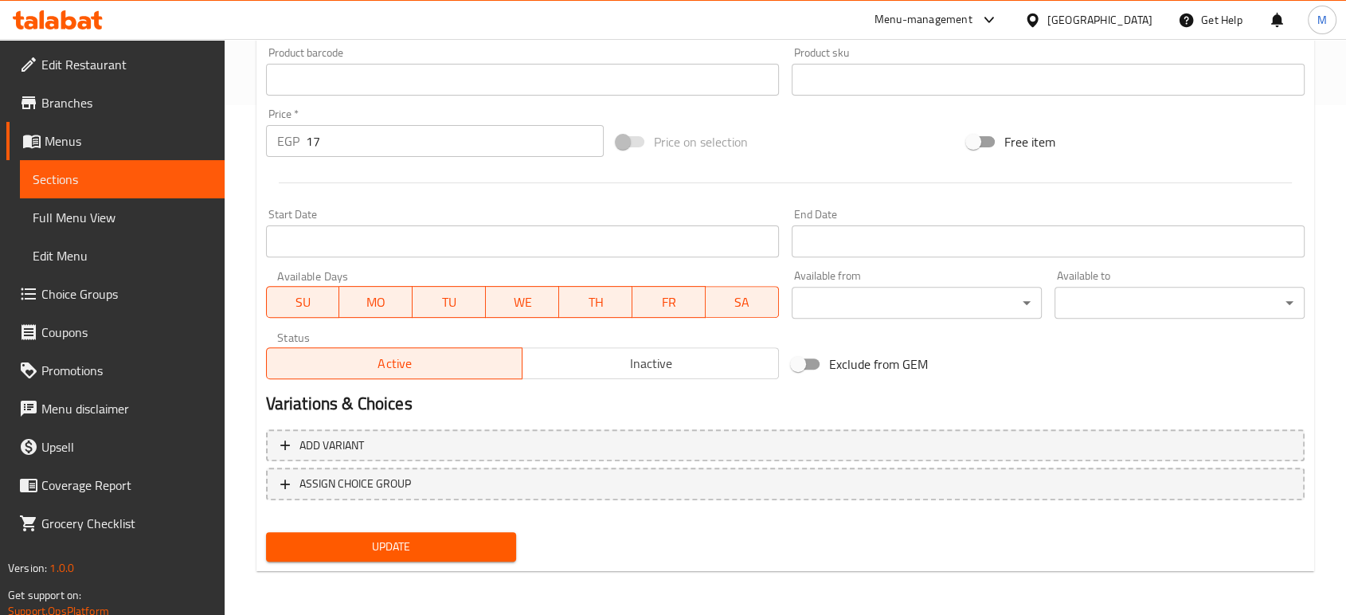
type textarea "صلصة كريمي وجبنة مصنوعة من جبنة الشيدر."
click at [465, 551] on span "Update" at bounding box center [391, 547] width 225 height 20
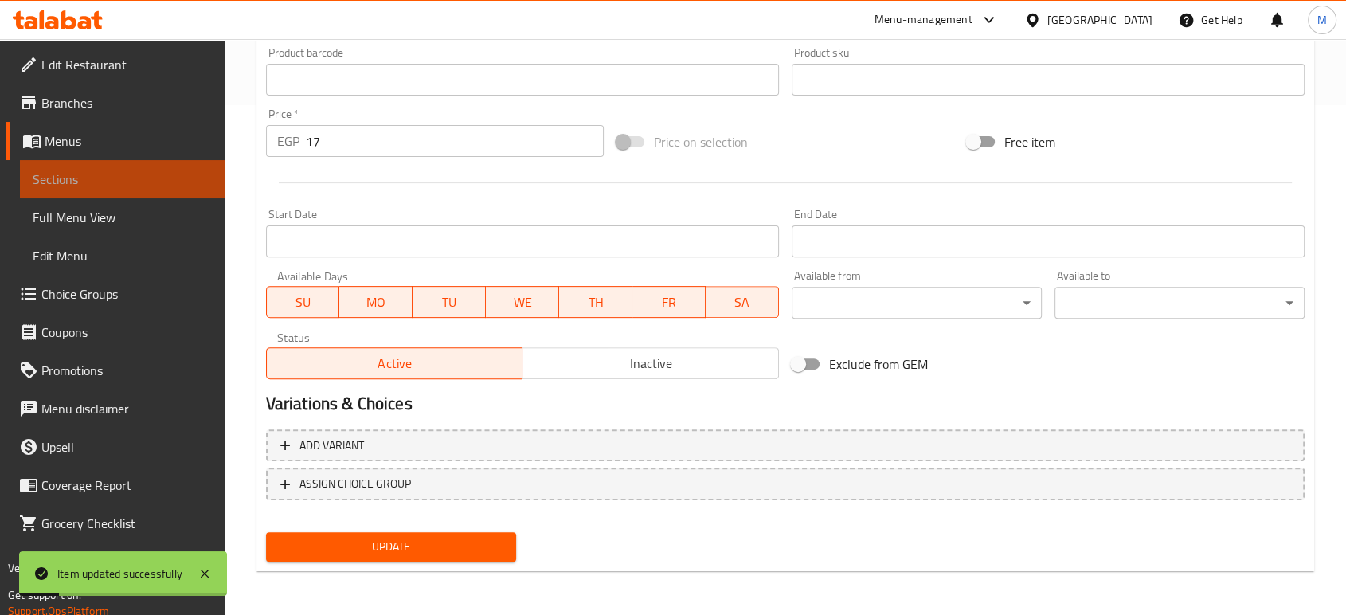
click at [129, 188] on span "Sections" at bounding box center [122, 179] width 179 height 19
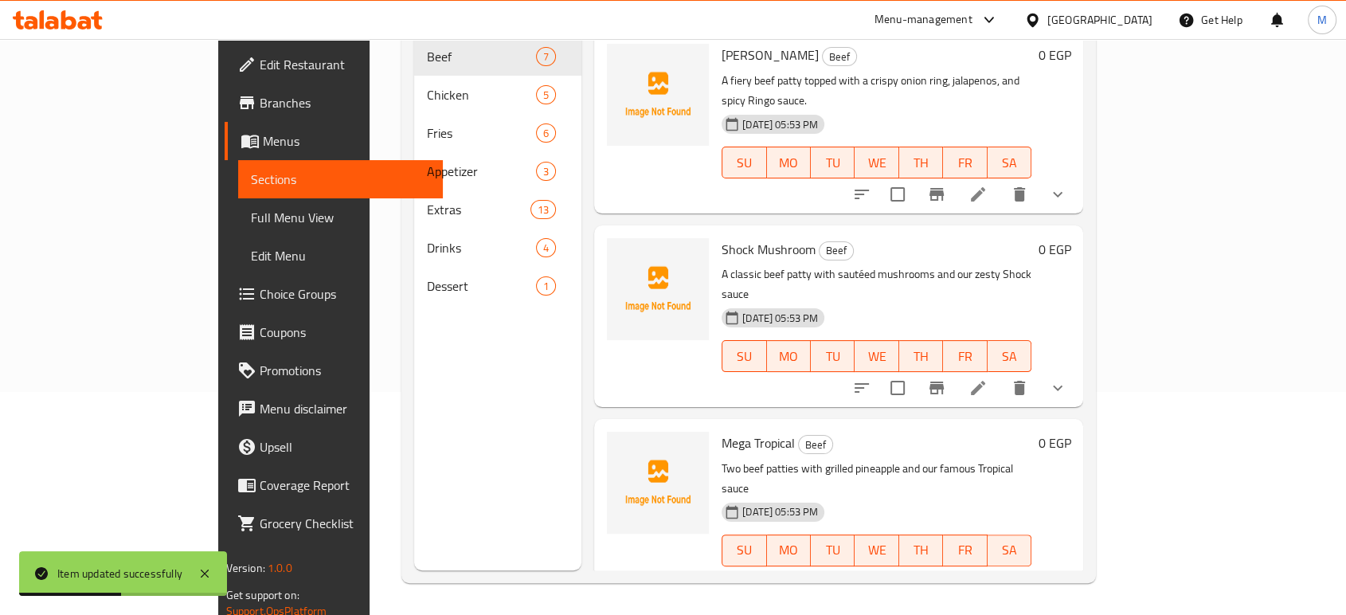
scroll to position [618, 0]
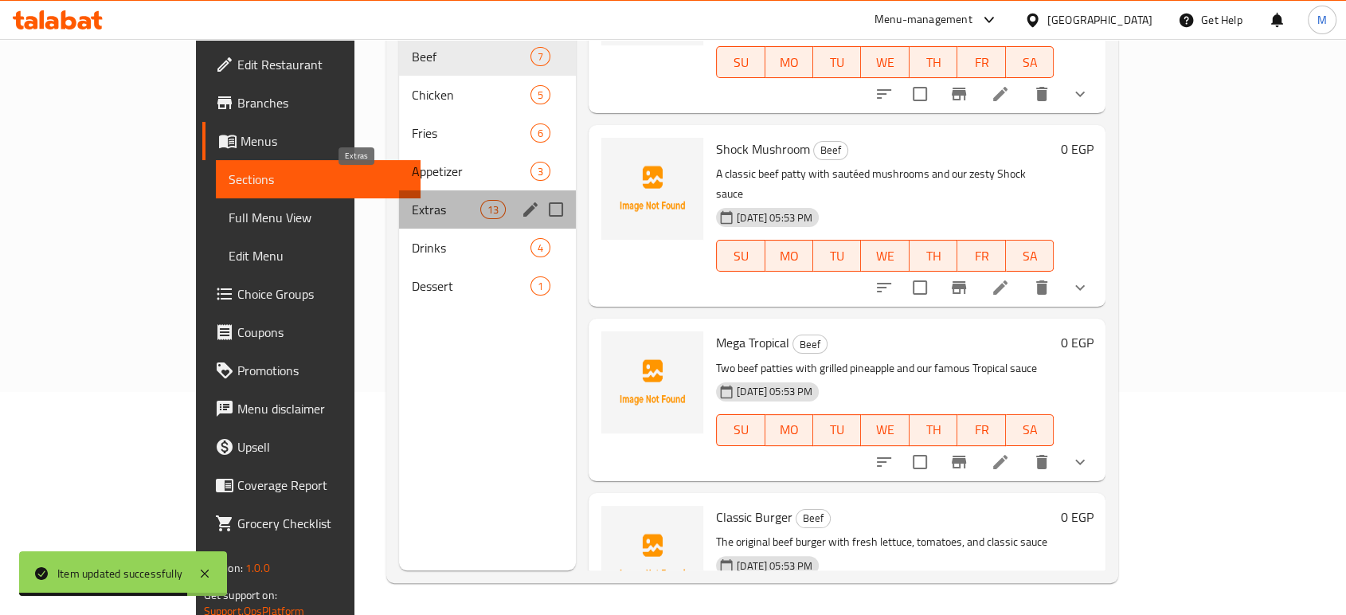
click at [412, 200] on span "Extras" at bounding box center [446, 209] width 68 height 19
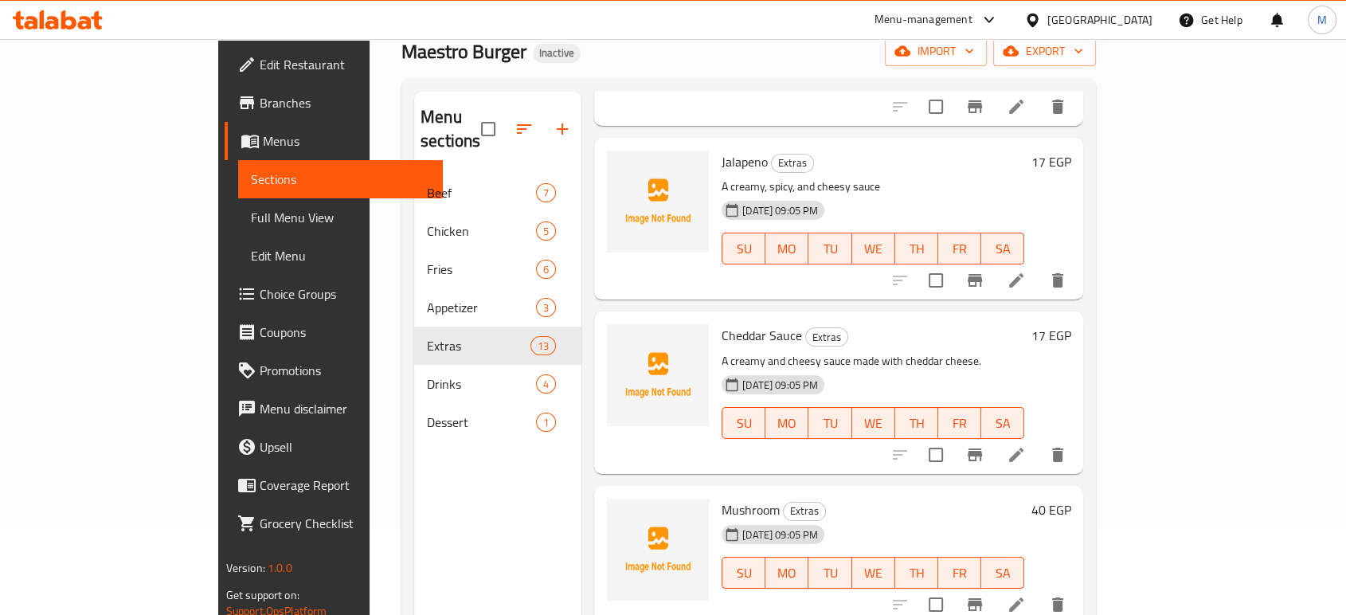
scroll to position [81, 0]
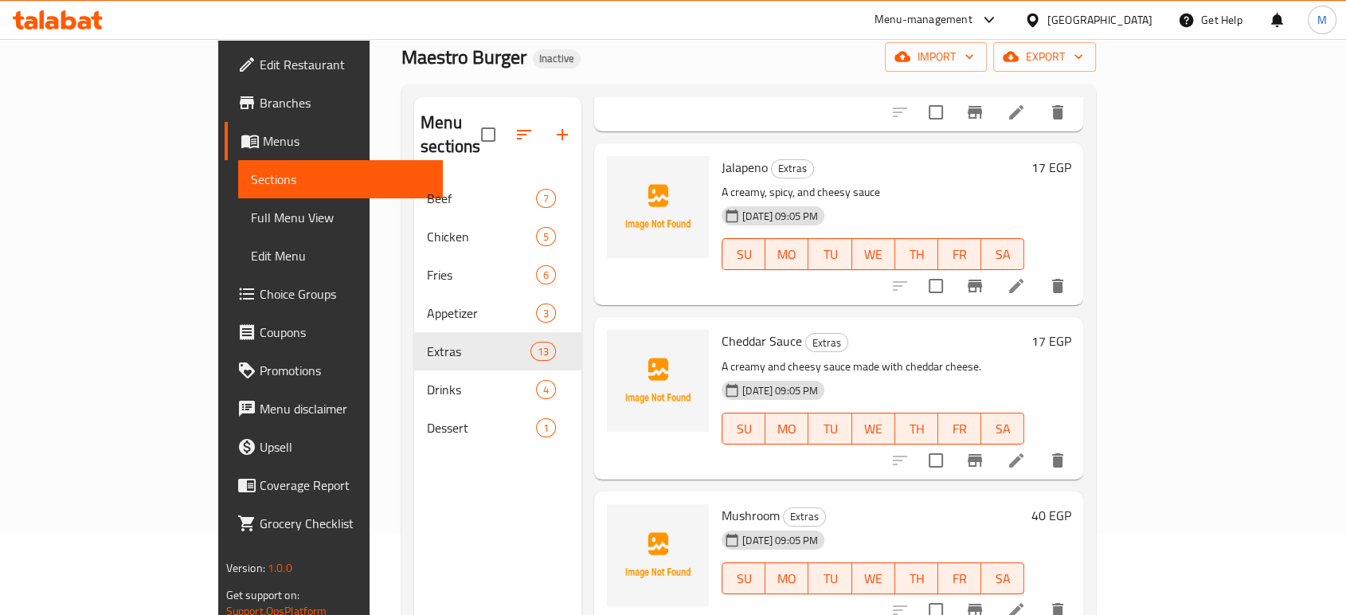
click at [715, 150] on div "Jalapeno Extras A creamy, spicy, and cheesy sauce 15-09-2025 09:05 PM SU MO TU …" at bounding box center [872, 224] width 315 height 149
copy h6 "Jalapeno"
click at [1026, 276] on icon at bounding box center [1015, 285] width 19 height 19
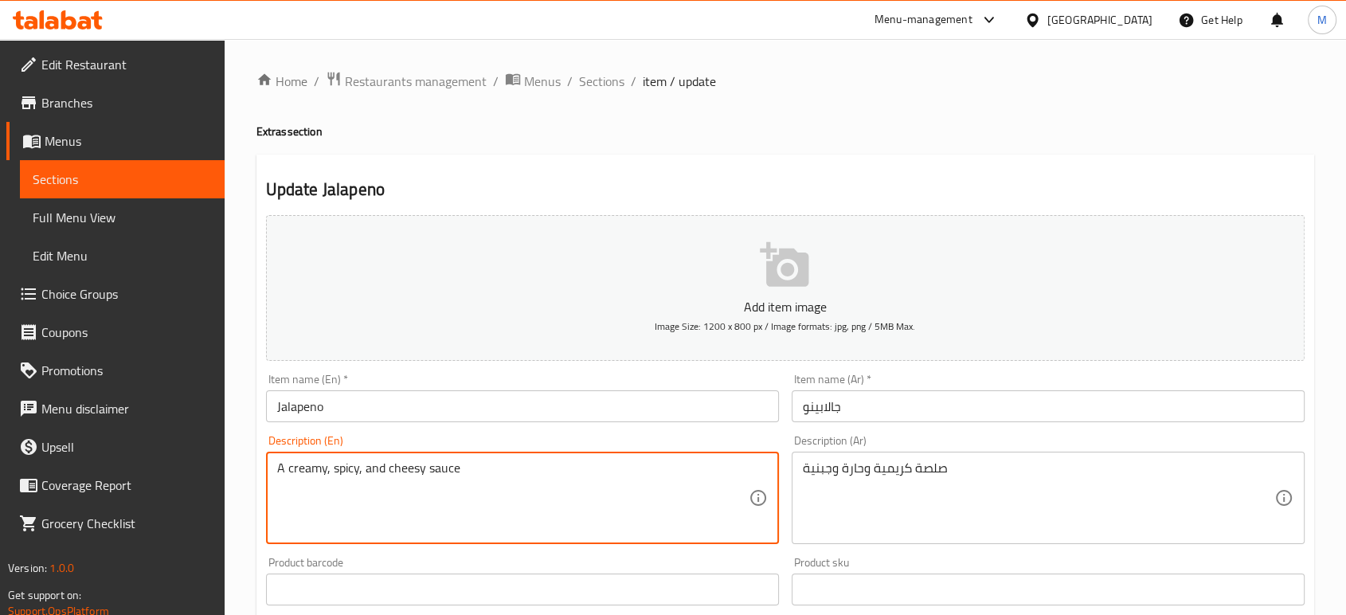
click at [624, 502] on textarea "A creamy, spicy, and cheesy sauce" at bounding box center [512, 498] width 471 height 76
paste textarea "Jalapeno"
click at [390, 502] on textarea "Jalapeno" at bounding box center [512, 498] width 471 height 76
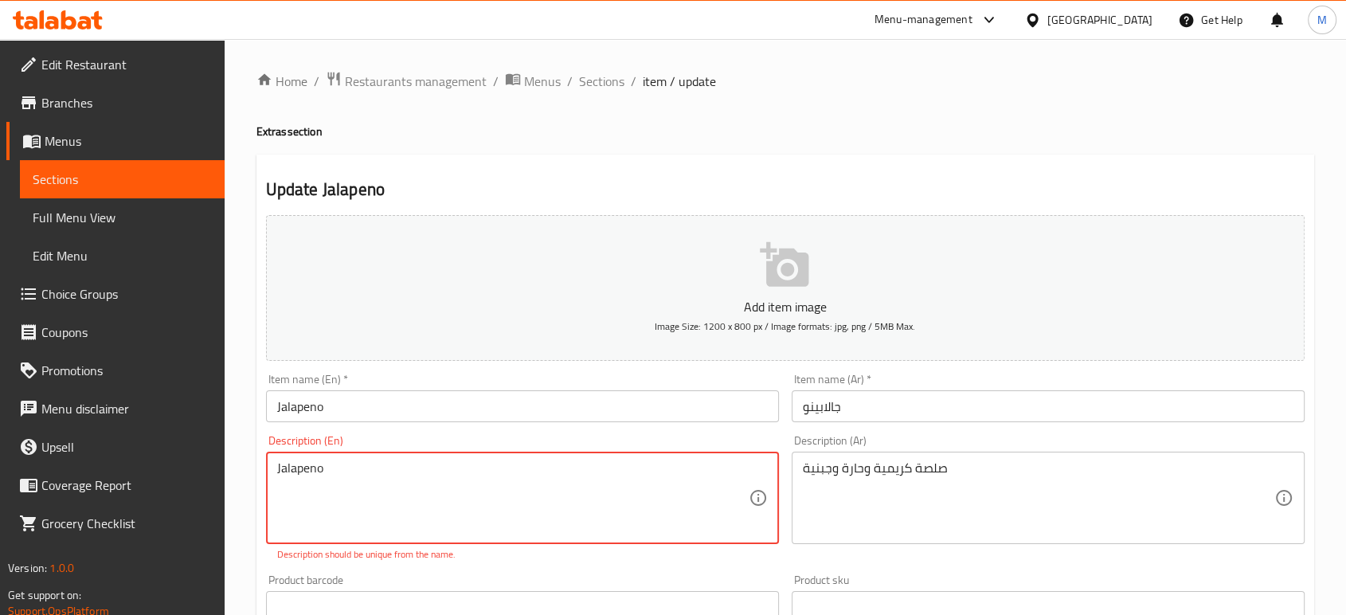
click at [390, 502] on textarea "Jalapeno" at bounding box center [512, 498] width 471 height 76
paste textarea "Jalapeno"
paste textarea "Spicy and crisp jalapeno pepper."
click at [530, 488] on textarea "Jalapeno Spicy and crisp jalapeno pepper.Jalapeno" at bounding box center [512, 498] width 471 height 76
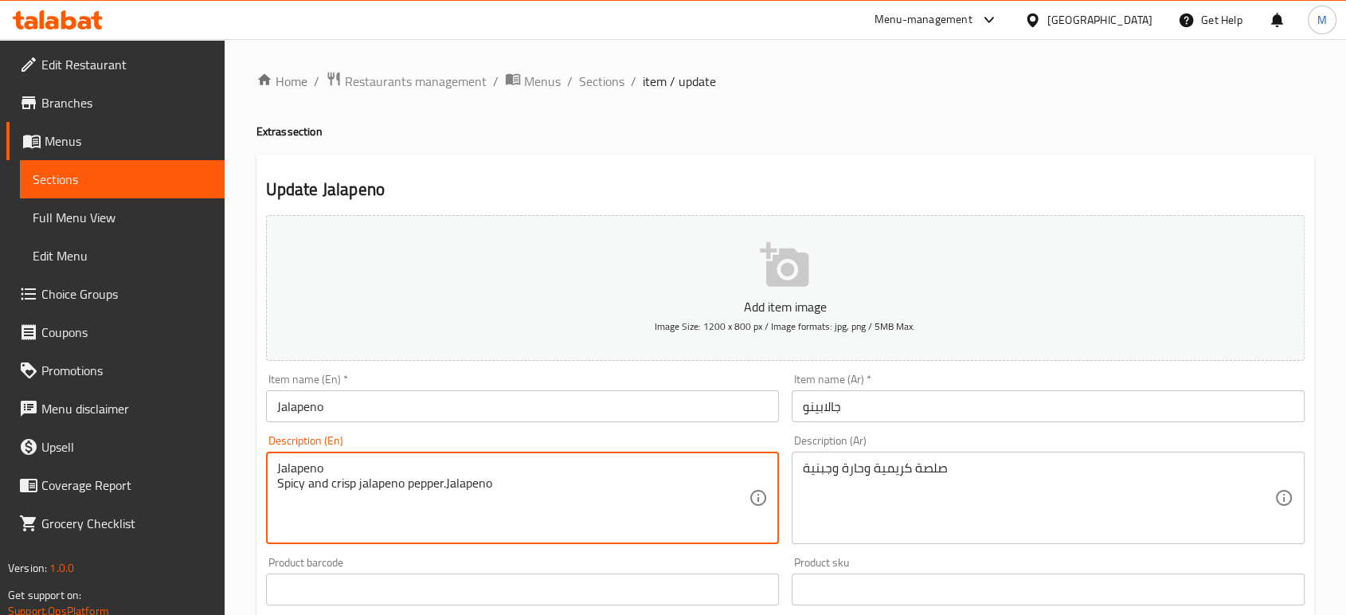
paste textarea "Spicy and crisp jalapeno pepper."
type textarea "Spicy and crisp jalapeno pepper."
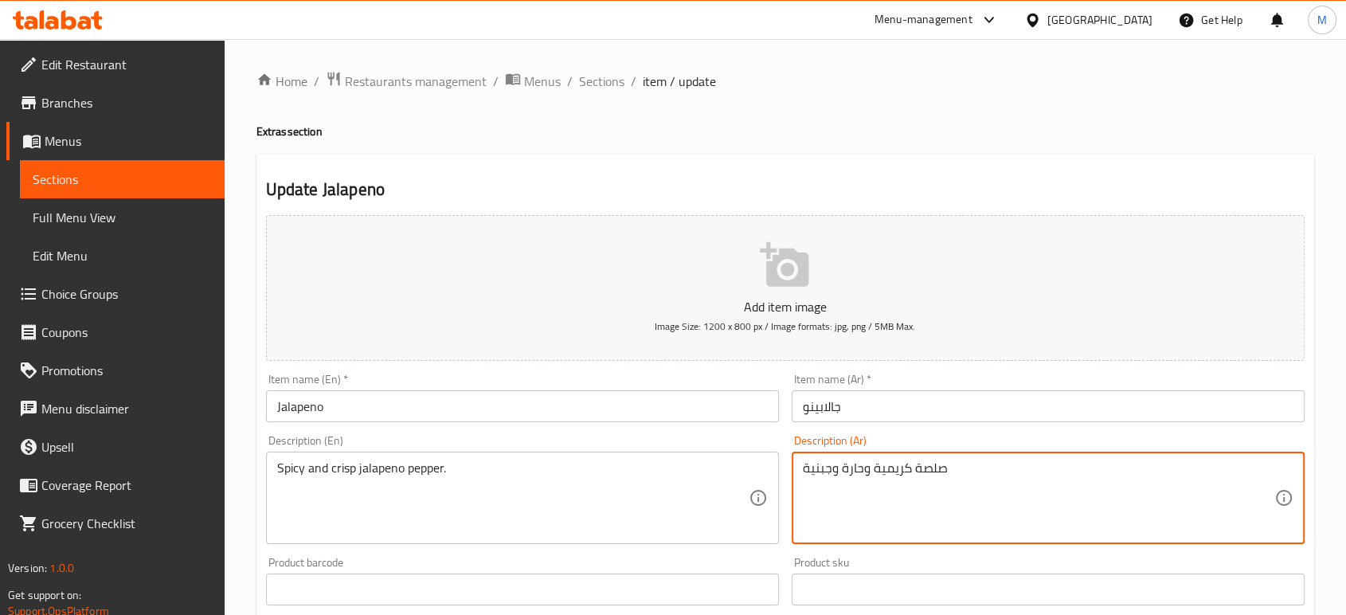
click at [1002, 487] on textarea "صلصة كريمية وحارة وجبنية" at bounding box center [1038, 498] width 471 height 76
paste textarea "فلفل هالبينو حار ومقرمش."
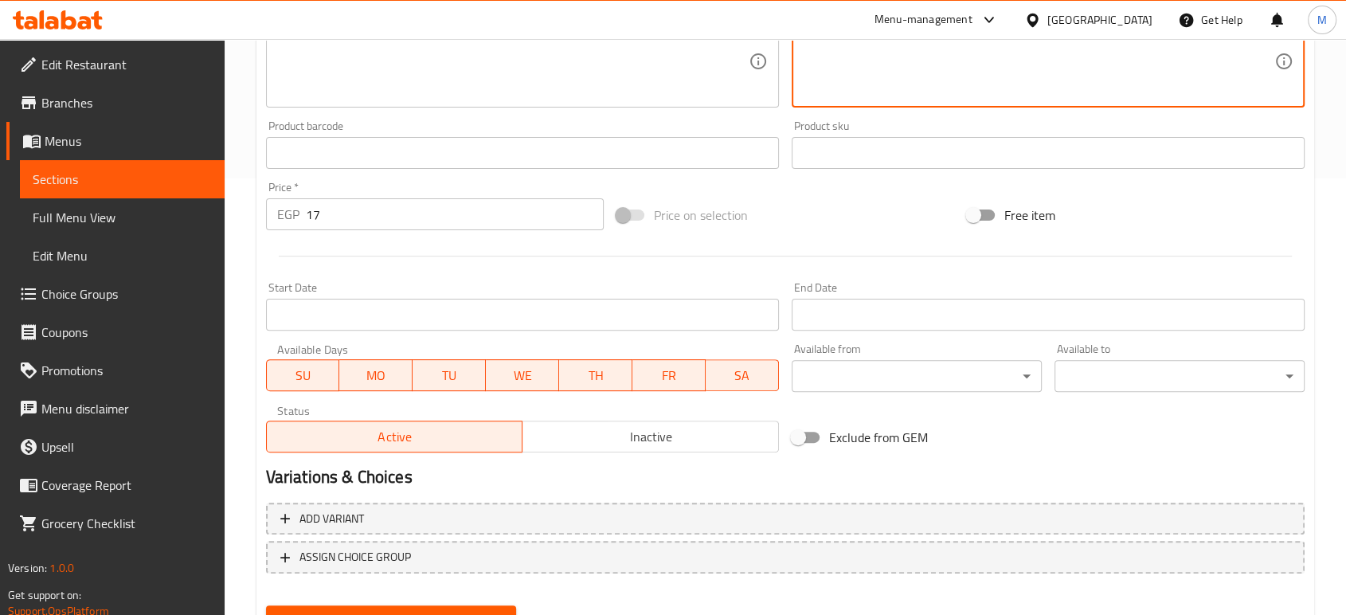
scroll to position [510, 0]
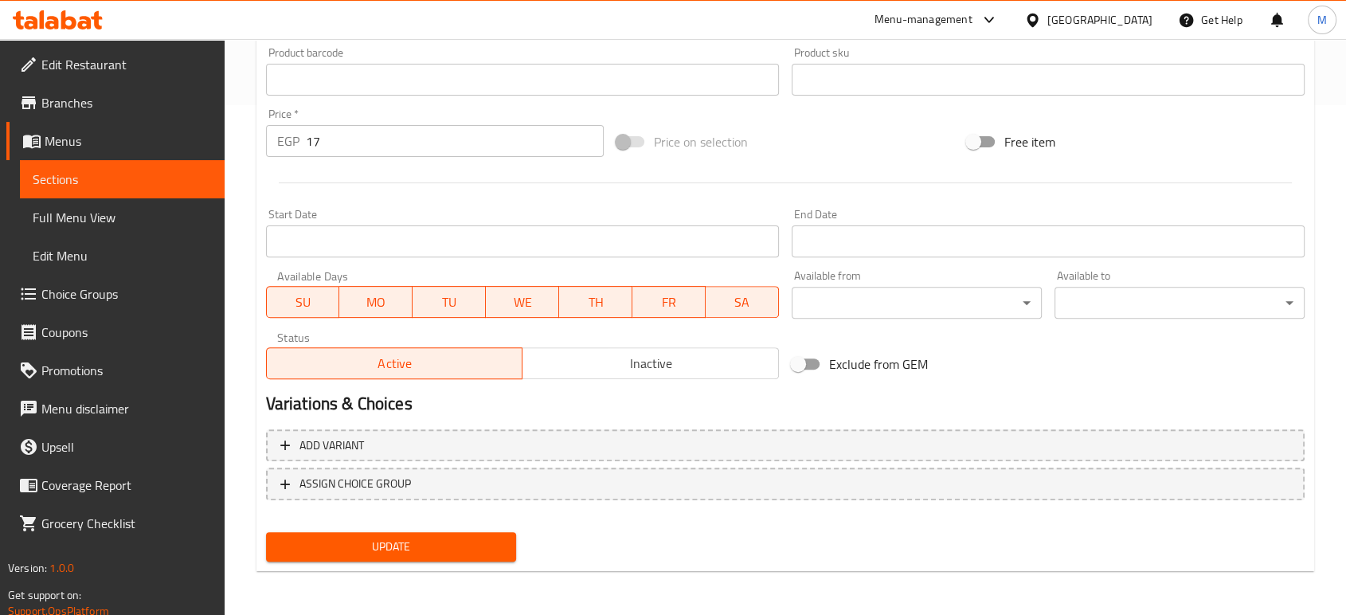
type textarea "فلفل هالبينو حار ومقرمش."
click at [471, 533] on button "Update" at bounding box center [391, 546] width 250 height 29
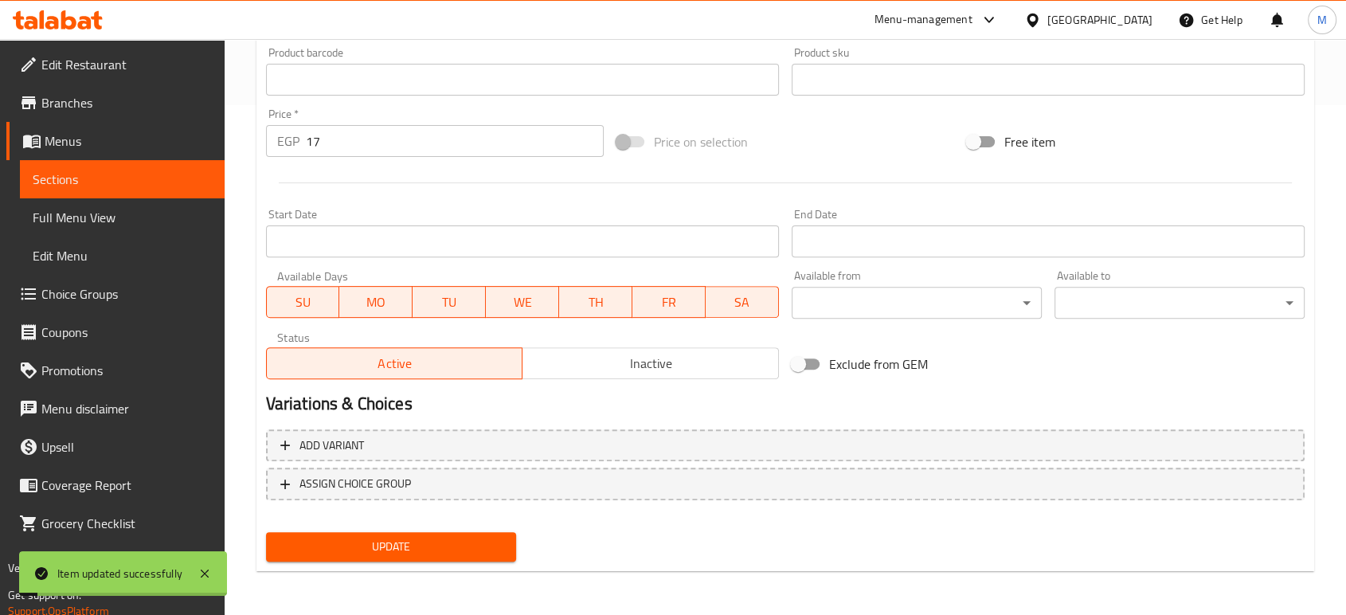
click at [115, 228] on link "Full Menu View" at bounding box center [122, 217] width 205 height 38
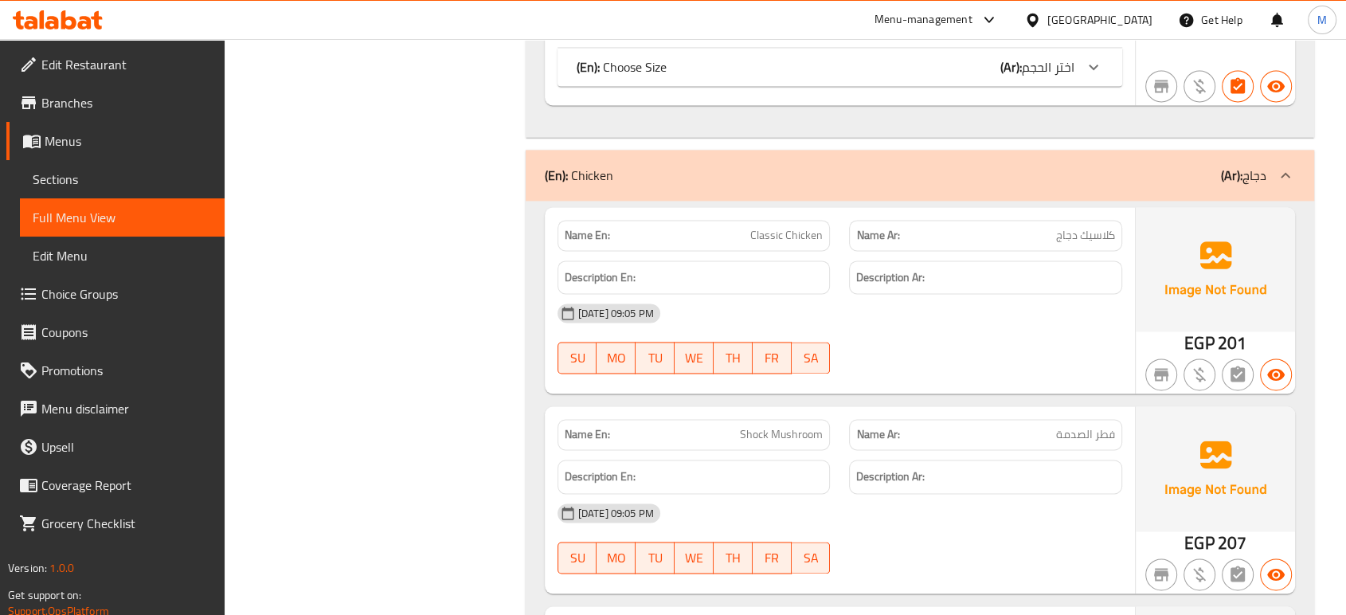
scroll to position [7578, 0]
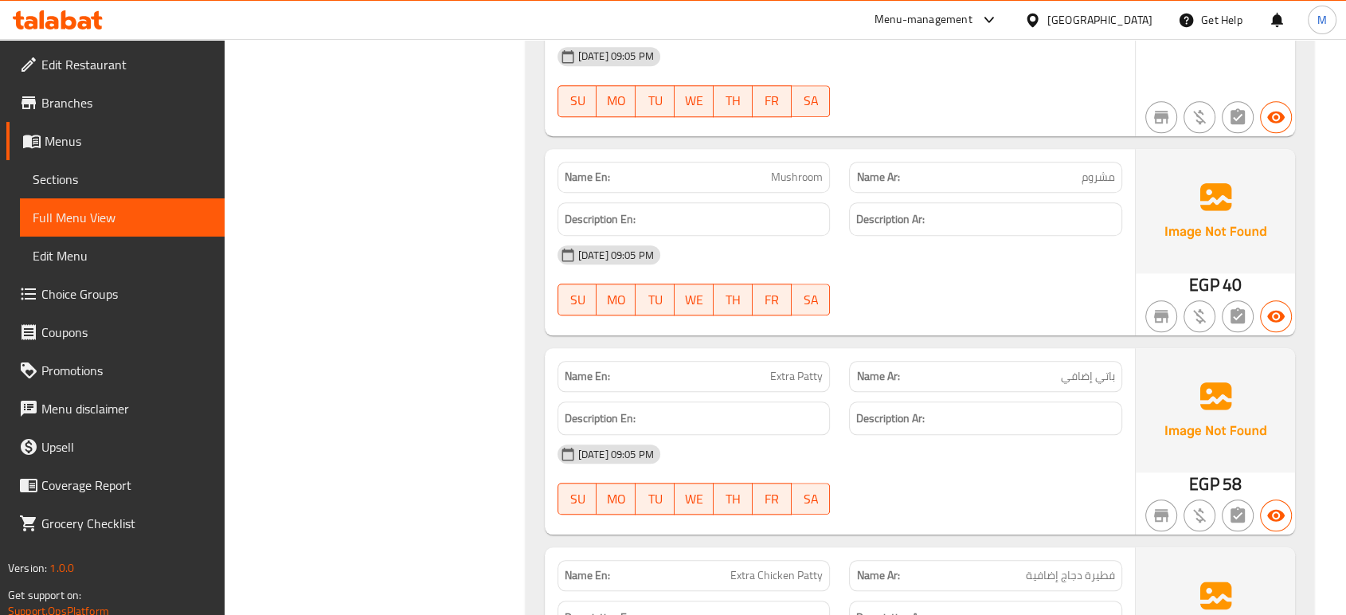
click at [976, 435] on div "15-09-2025 09:05 PM" at bounding box center [840, 454] width 584 height 38
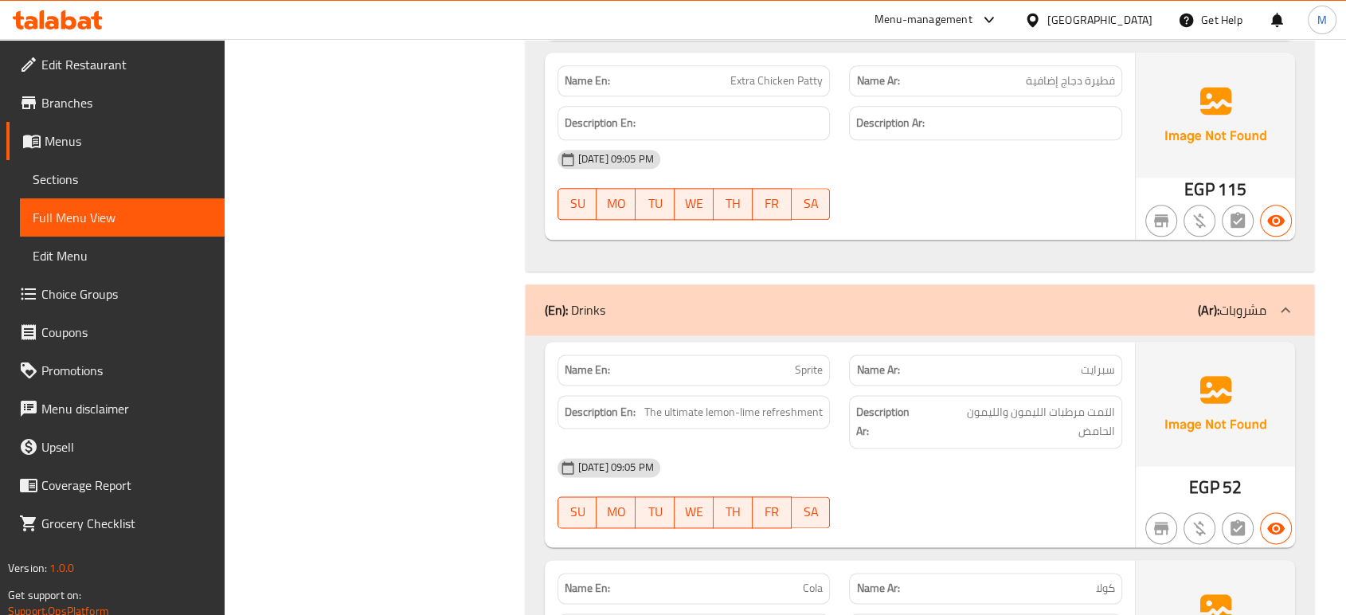
scroll to position [8073, 0]
click at [723, 401] on span "The ultimate lemon-lime refreshment" at bounding box center [733, 411] width 178 height 20
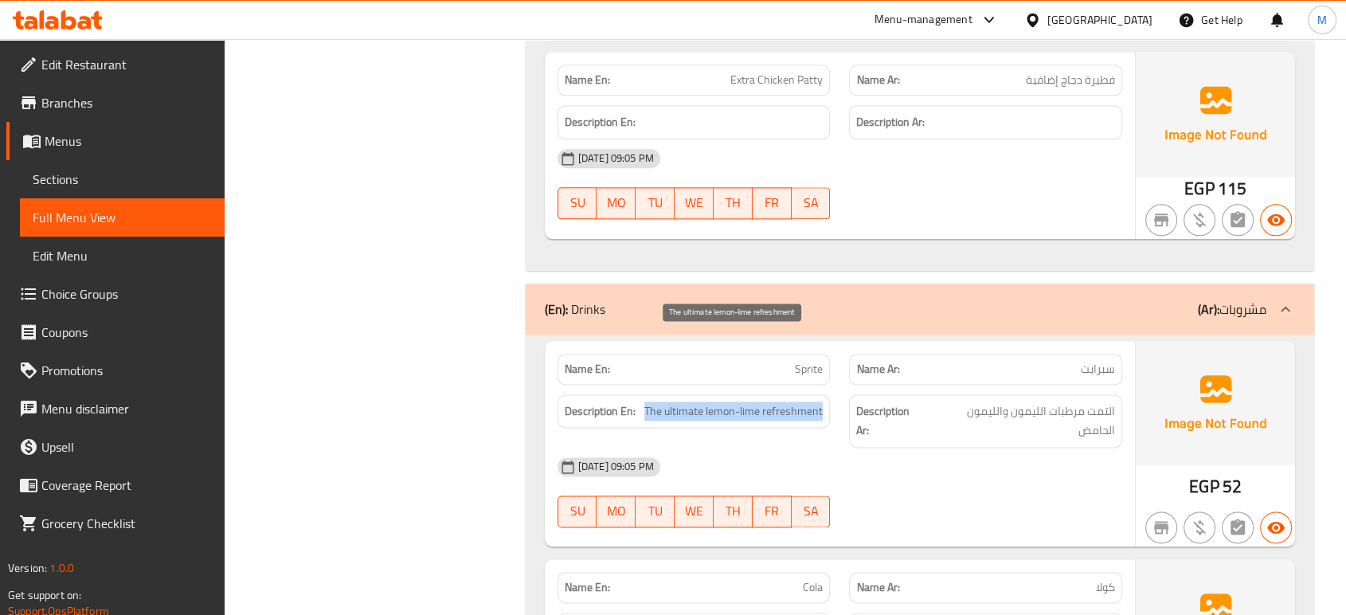
click at [723, 401] on span "The ultimate lemon-lime refreshment" at bounding box center [733, 411] width 178 height 20
copy span "The ultimate lemon-lime refreshment"
click at [111, 179] on span "Sections" at bounding box center [122, 179] width 179 height 19
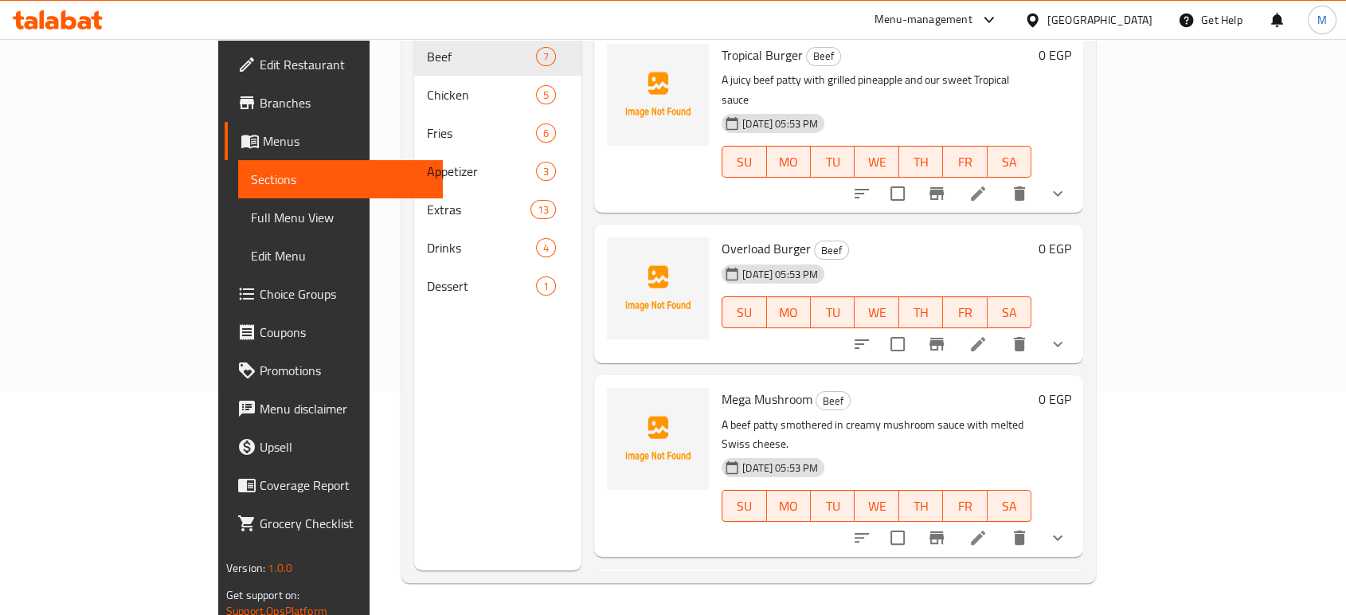
scroll to position [223, 0]
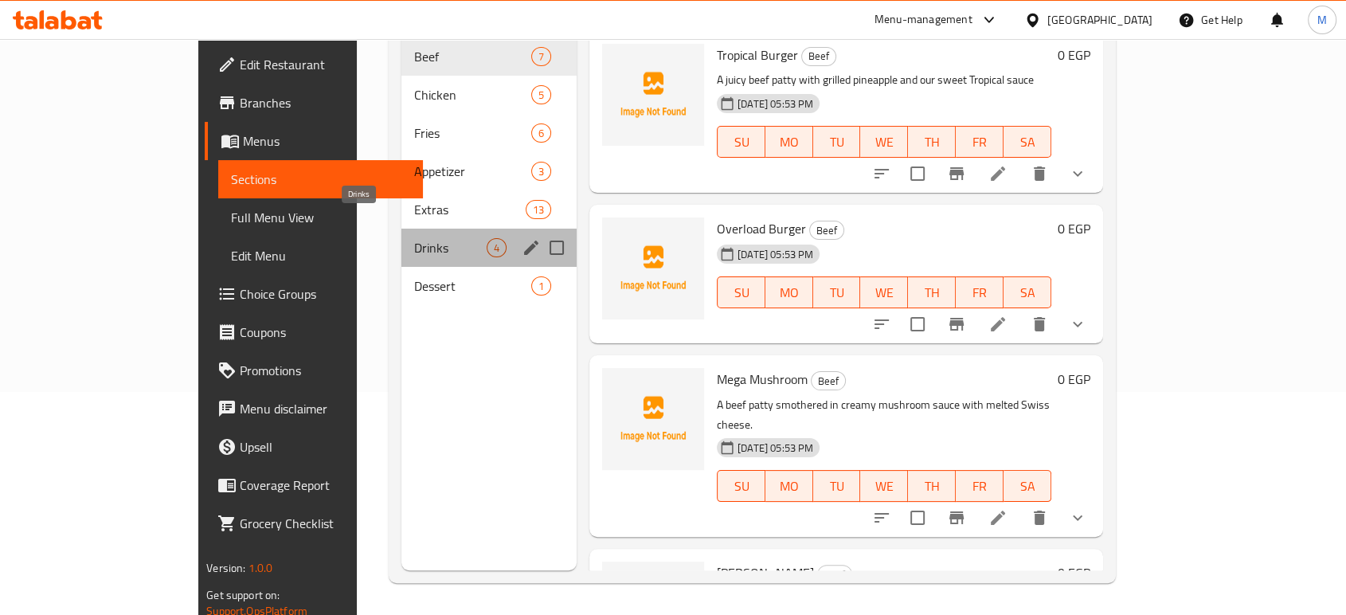
click at [414, 238] on span "Drinks" at bounding box center [450, 247] width 72 height 19
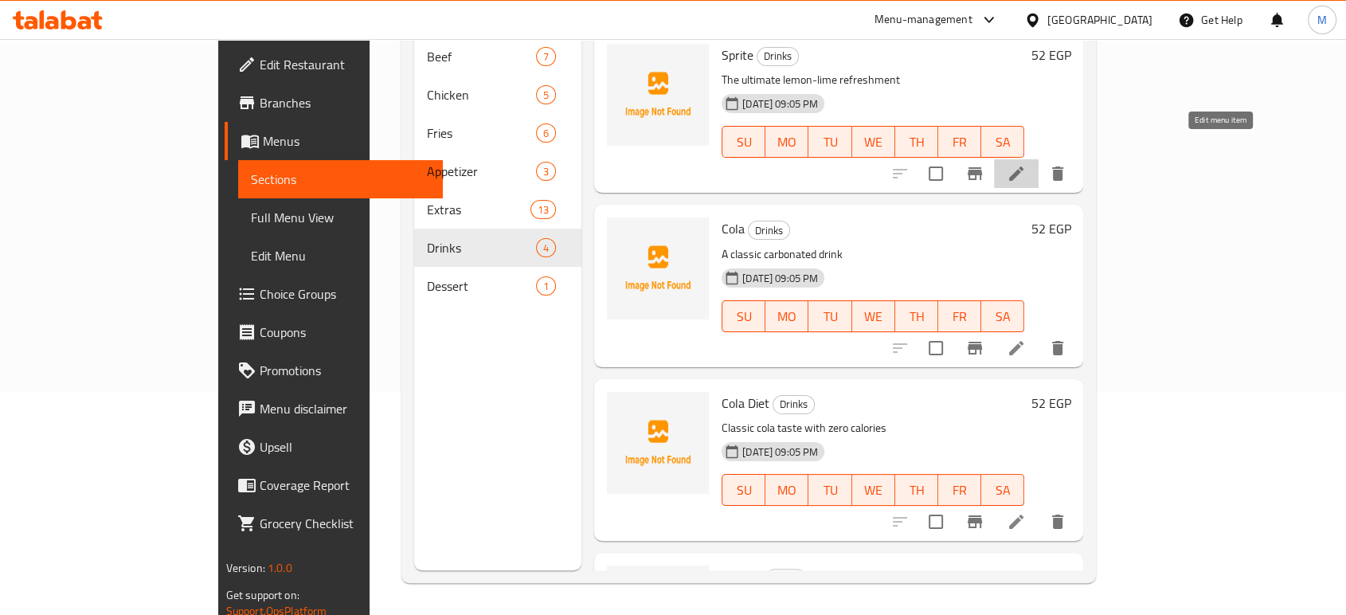
click at [1026, 164] on icon at bounding box center [1015, 173] width 19 height 19
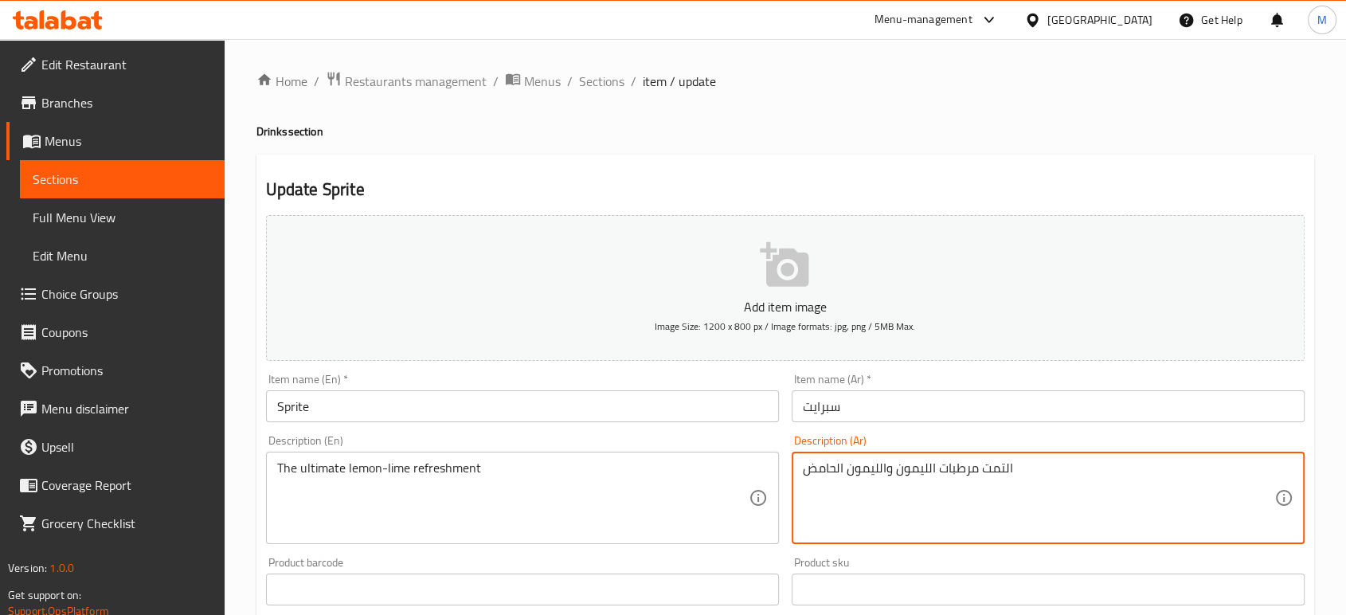
click at [1075, 473] on textarea "التمت مرطبات الليمون والليمون الحامض" at bounding box center [1038, 498] width 471 height 76
paste textarea "منعش المثالي بنكهة الليمون والليمون الحامض"
click at [1057, 470] on textarea "المنعش المثالي بنكهة الليمون والليمون الحامض" at bounding box center [1038, 498] width 471 height 76
click at [1006, 467] on textarea "منعش المثالي بنكهة الليمون والليمون الحامض" at bounding box center [1038, 498] width 471 height 76
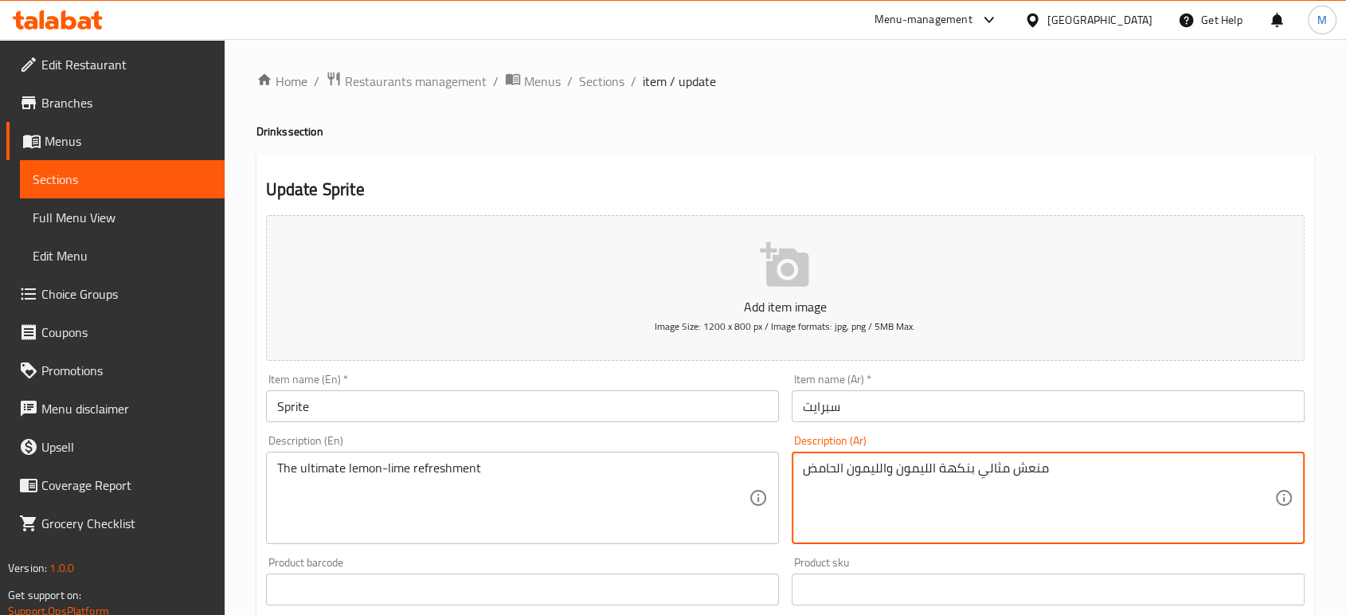
click at [913, 471] on textarea "منعش مثالي بنكهة الليمون والليمون الحامض" at bounding box center [1038, 498] width 471 height 76
type textarea "منعش مثالي بنكهة الليمون والليمون الحامض"
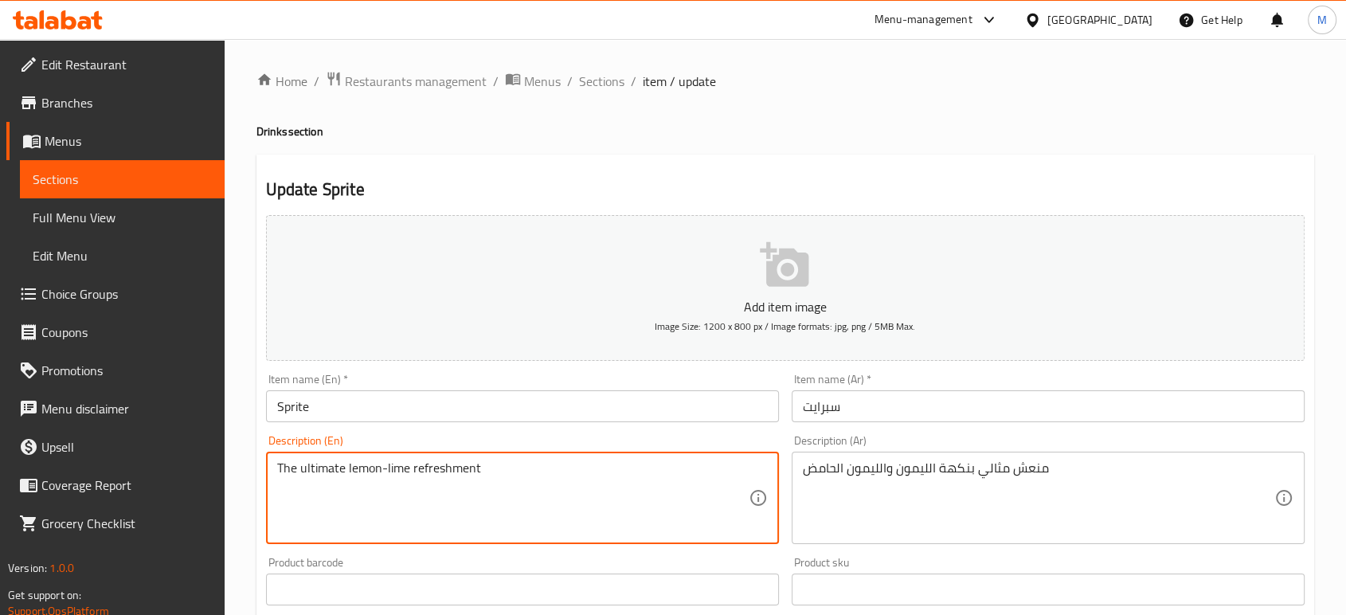
click at [536, 471] on textarea "The ultimate lemon-lime refreshment" at bounding box center [512, 498] width 471 height 76
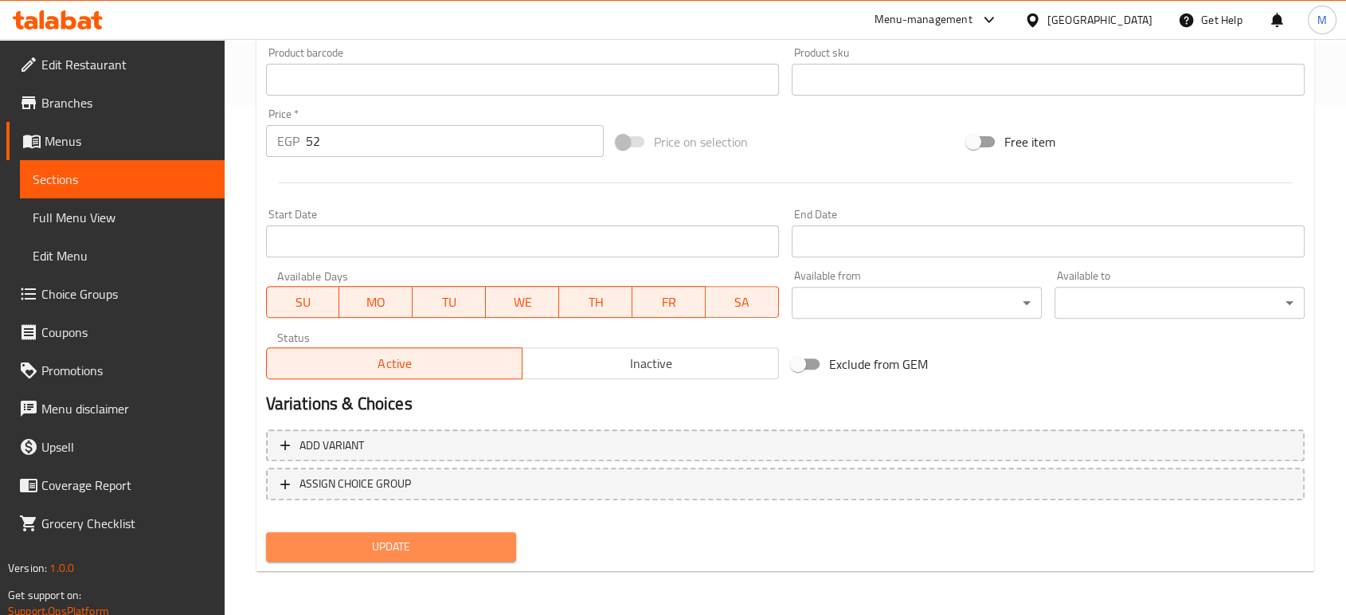
click at [465, 541] on span "Update" at bounding box center [391, 547] width 225 height 20
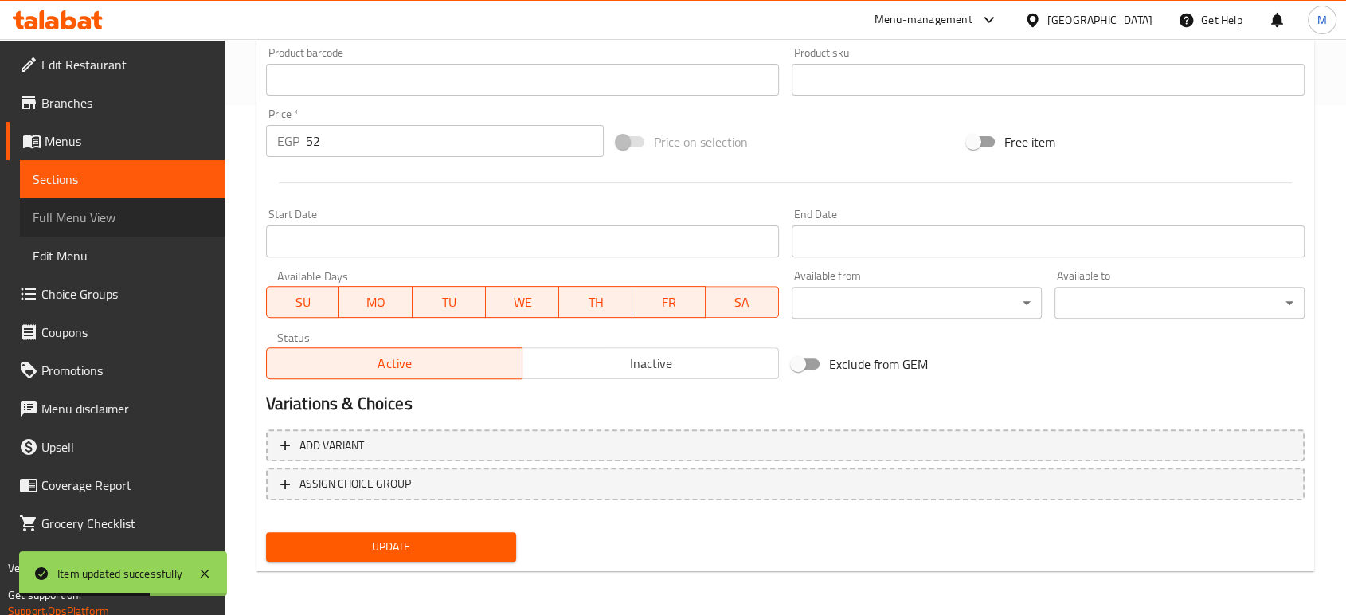
click at [110, 226] on span "Full Menu View" at bounding box center [122, 217] width 179 height 19
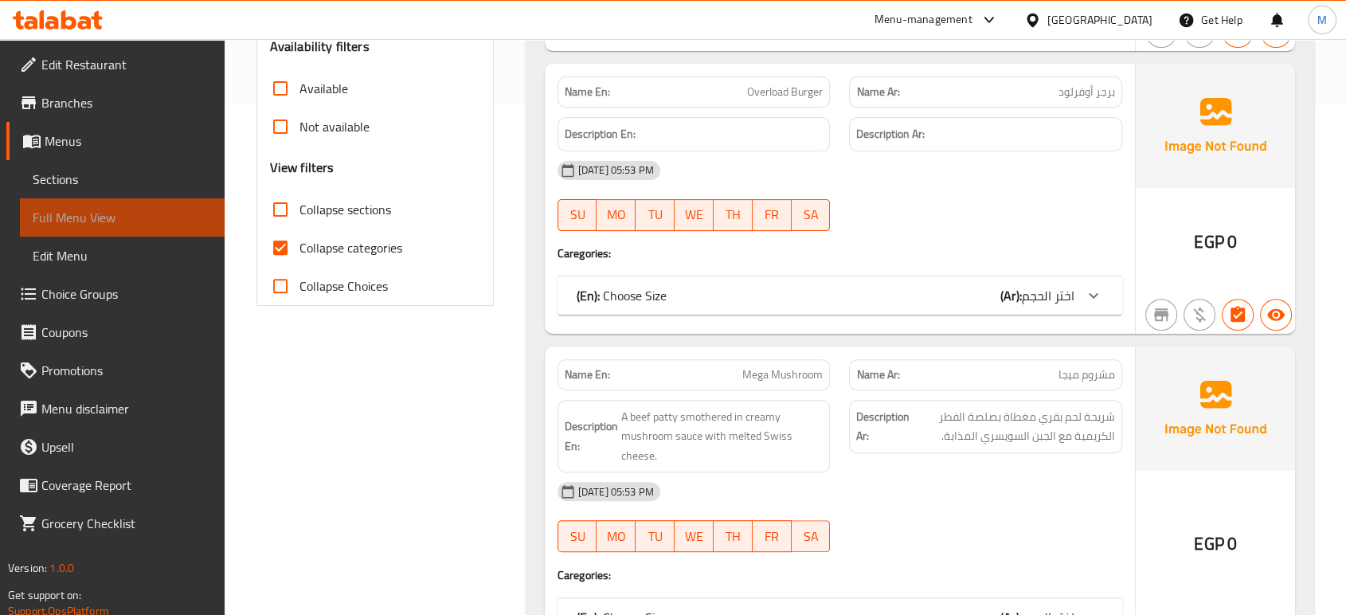
click at [110, 226] on span "Full Menu View" at bounding box center [122, 217] width 179 height 19
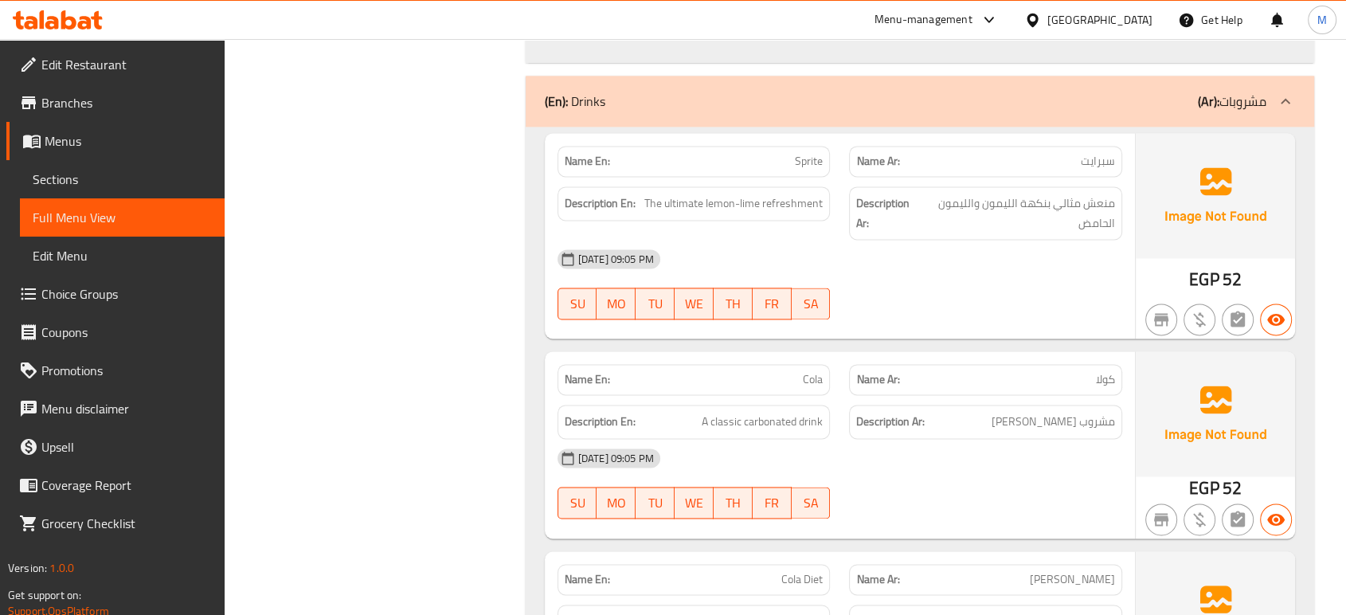
click at [996, 439] on div "15-09-2025 09:05 PM SU MO TU WE TH FR SA" at bounding box center [840, 483] width 584 height 89
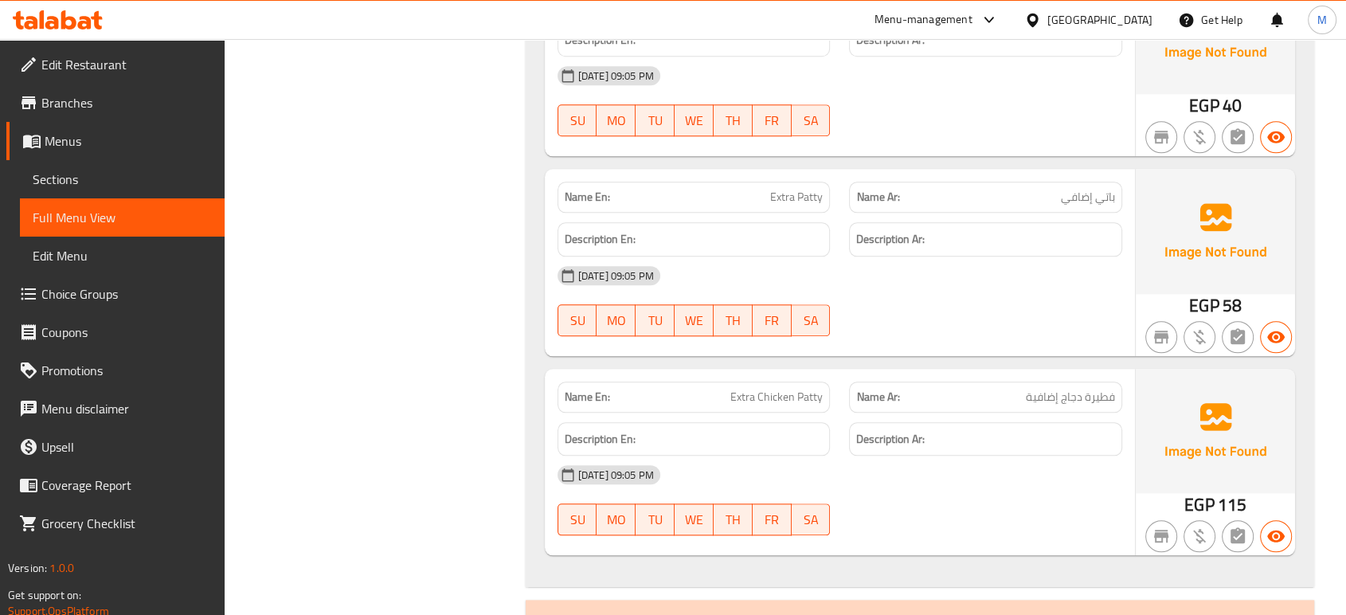
scroll to position [7683, 0]
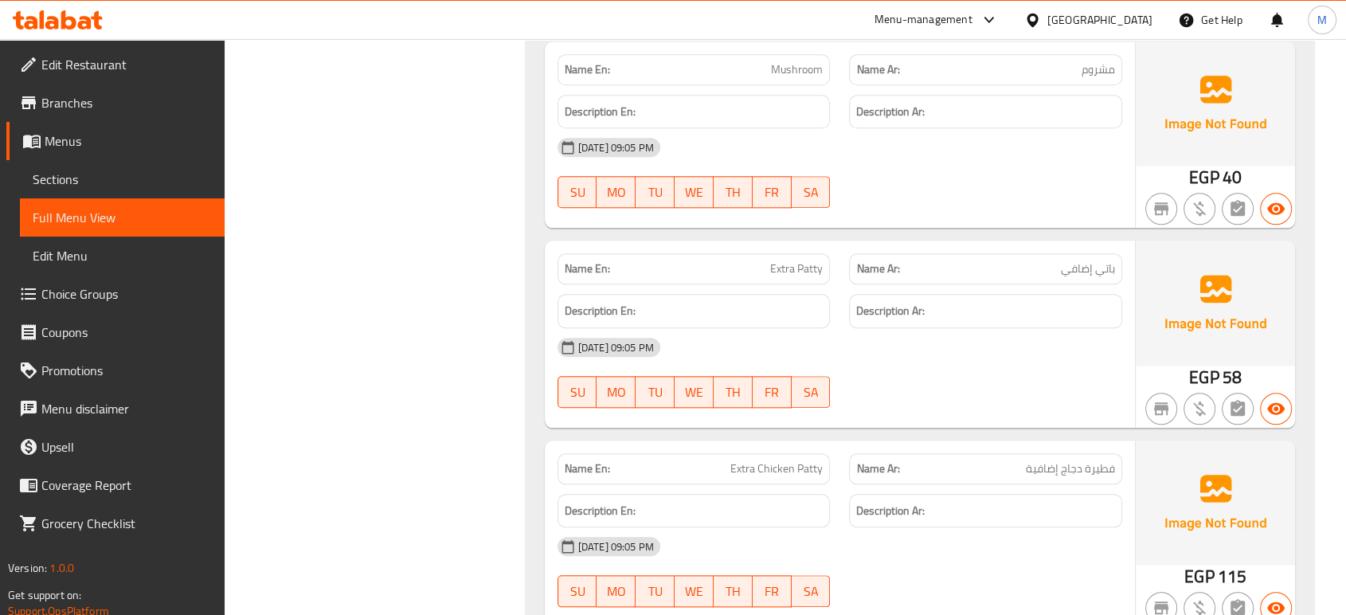
click at [1049, 253] on div "Name Ar: باتي إضافي" at bounding box center [985, 268] width 273 height 31
copy span "باتي إضافي"
click at [958, 527] on div "15-09-2025 09:05 PM SU MO TU WE TH FR SA" at bounding box center [840, 571] width 584 height 89
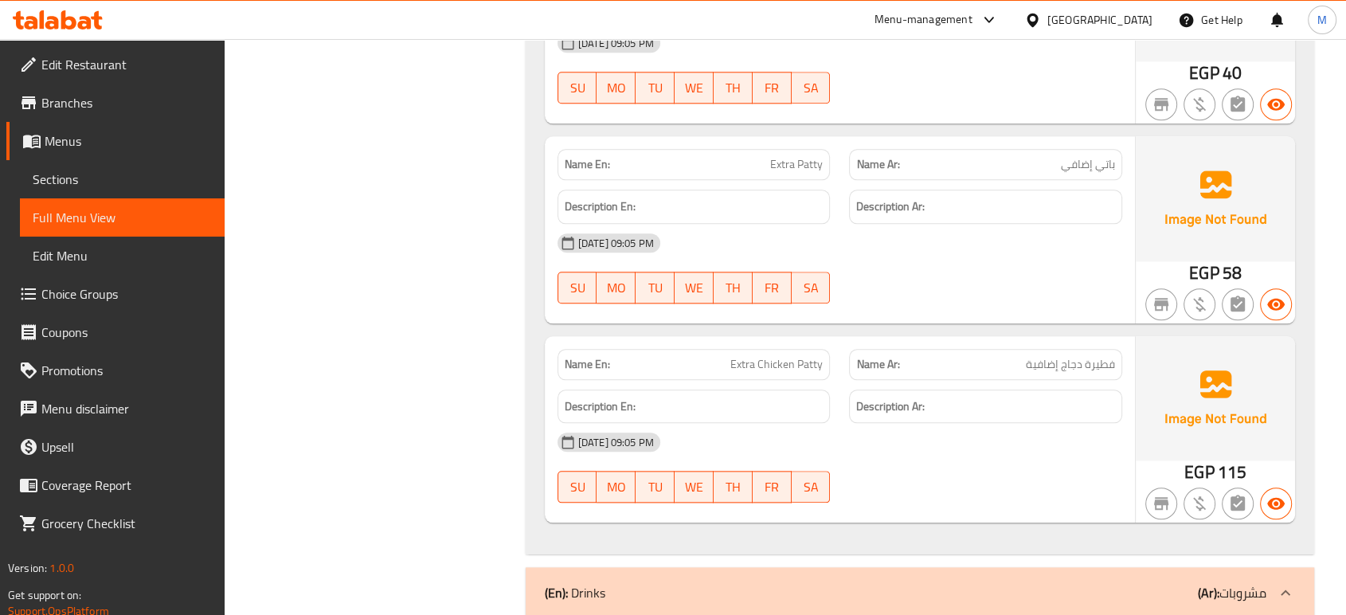
scroll to position [7790, 0]
click at [784, 354] on span "Extra Chicken Patty" at bounding box center [776, 362] width 92 height 17
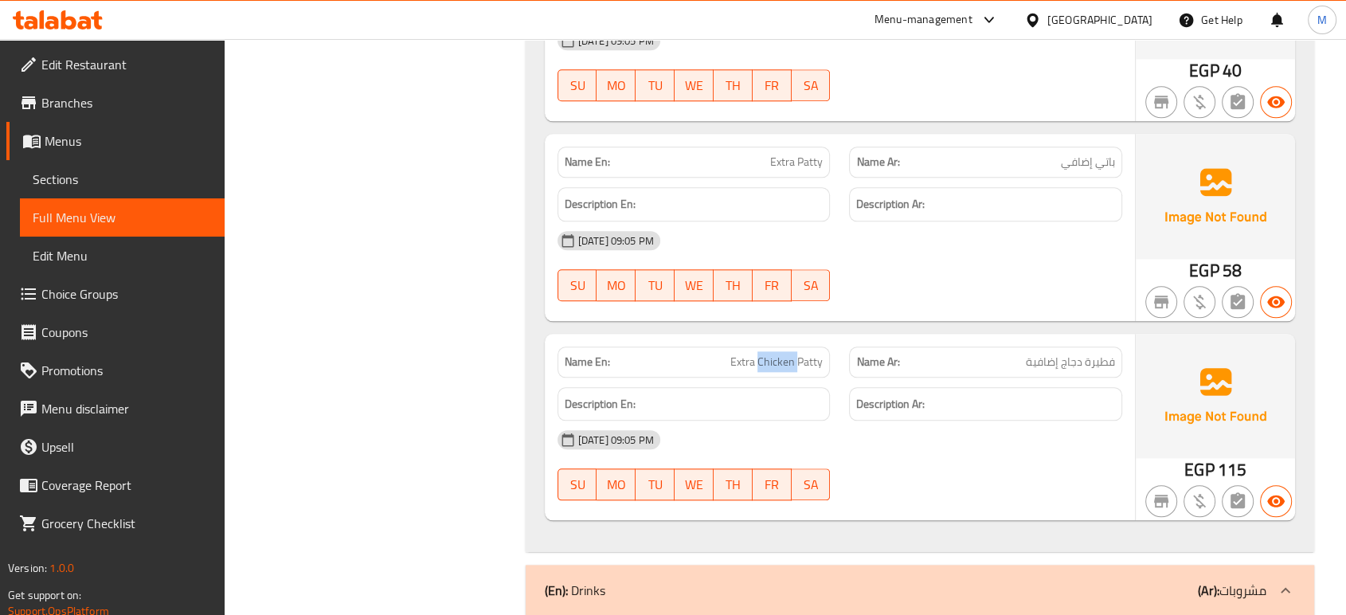
click at [784, 354] on span "Extra Chicken Patty" at bounding box center [776, 362] width 92 height 17
copy span "Extra Chicken Patty"
click at [83, 177] on span "Sections" at bounding box center [122, 179] width 179 height 19
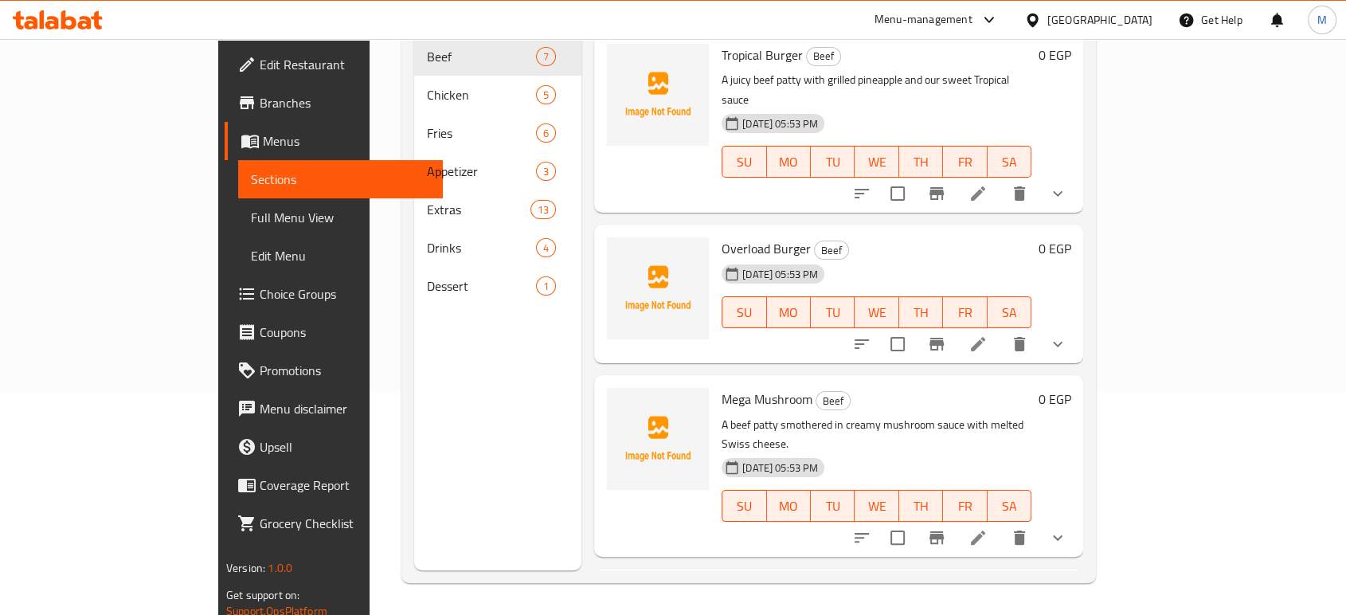
scroll to position [223, 0]
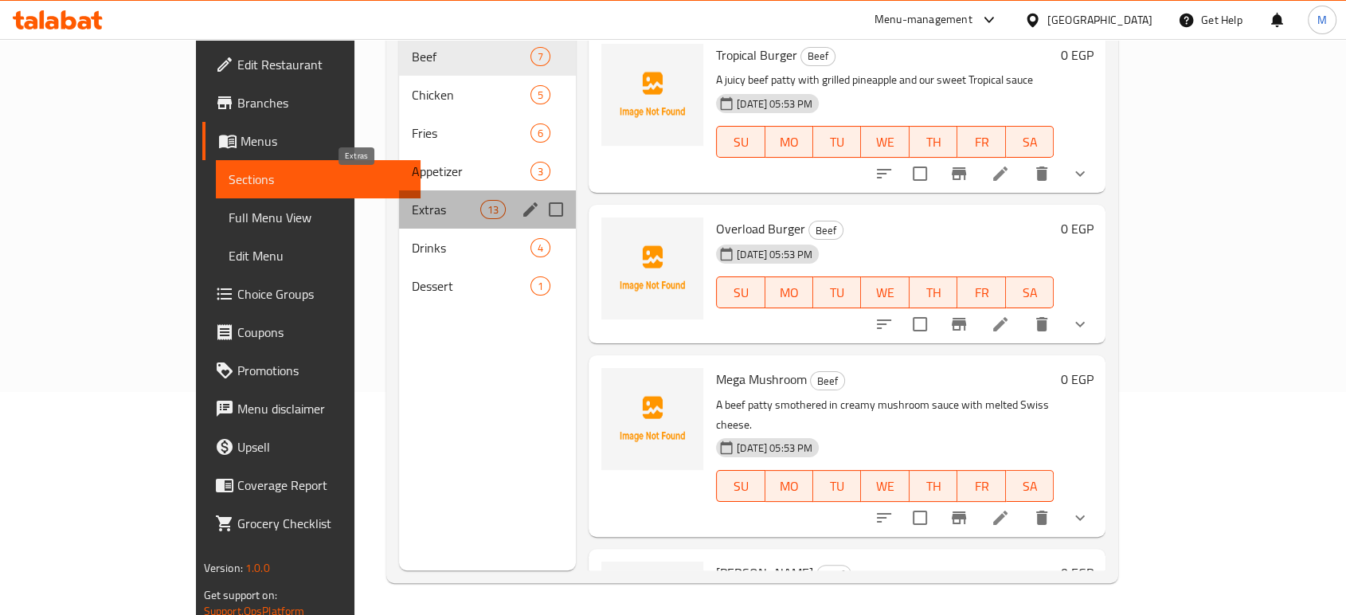
click at [412, 200] on span "Extras" at bounding box center [446, 209] width 68 height 19
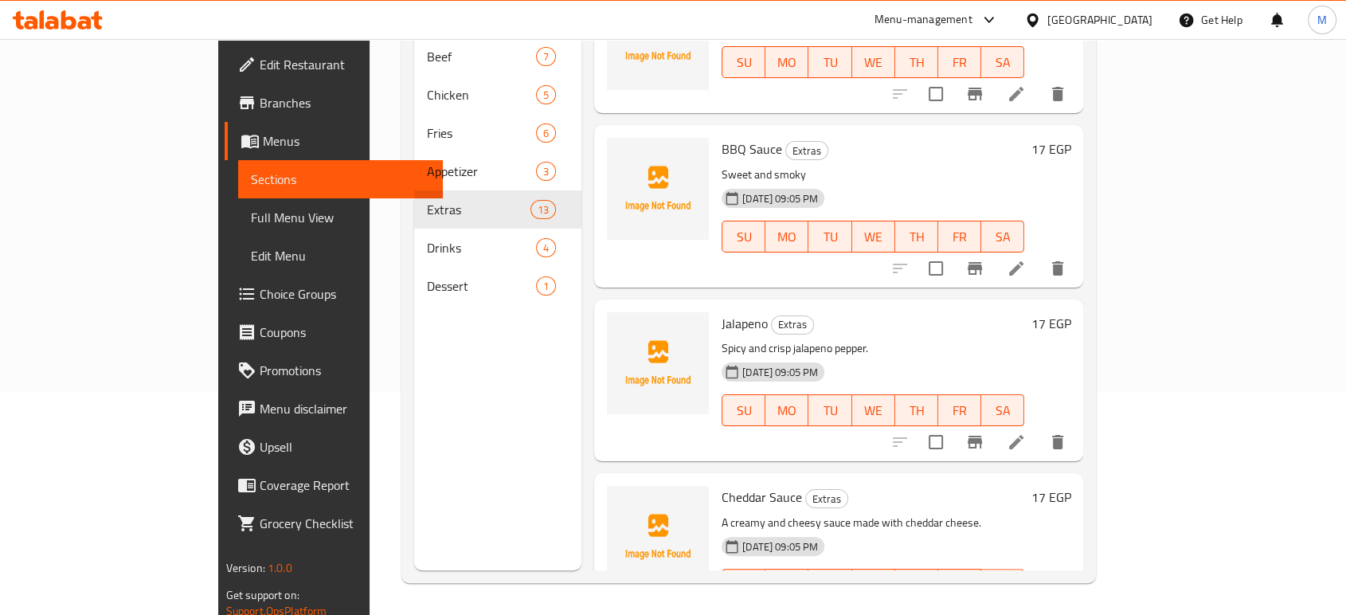
scroll to position [1567, 0]
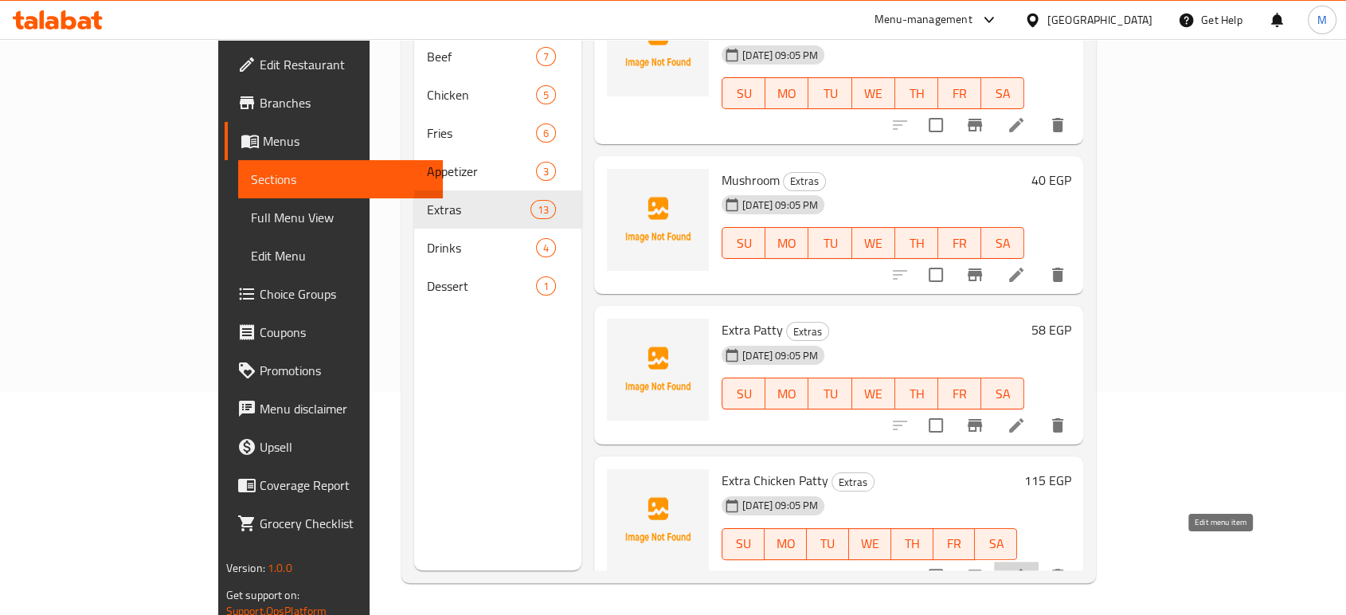
click at [1026, 566] on icon at bounding box center [1015, 575] width 19 height 19
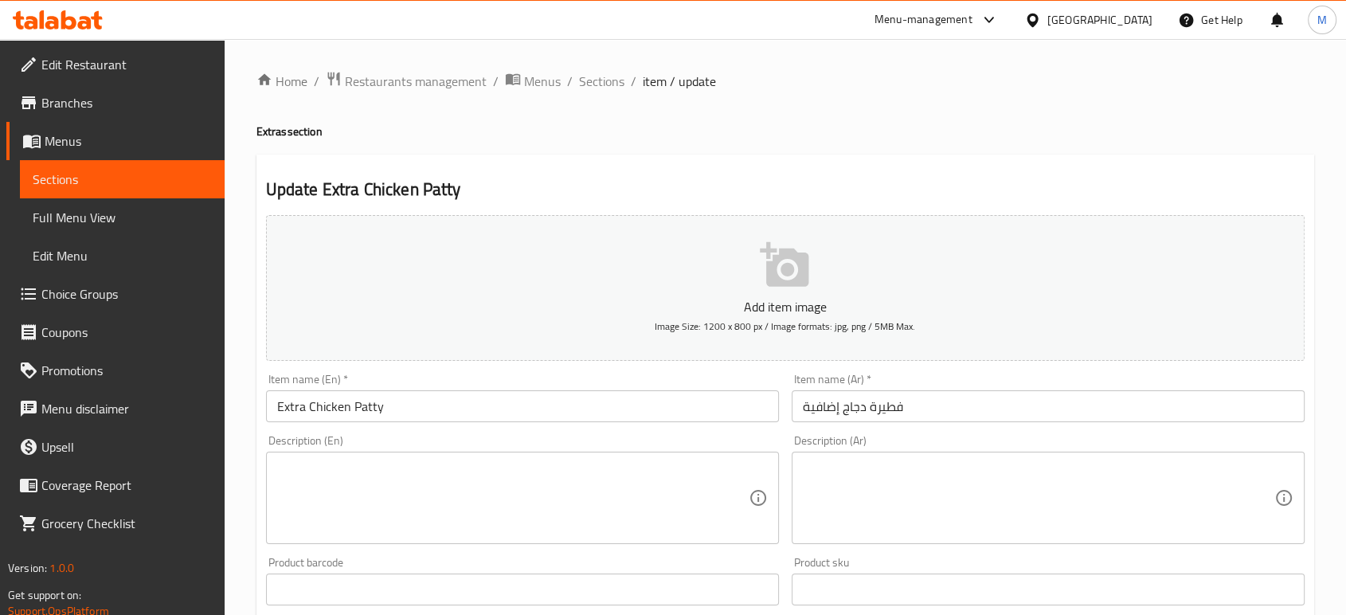
click at [949, 410] on input "فطيرة دجاج إضافية" at bounding box center [1047, 406] width 513 height 32
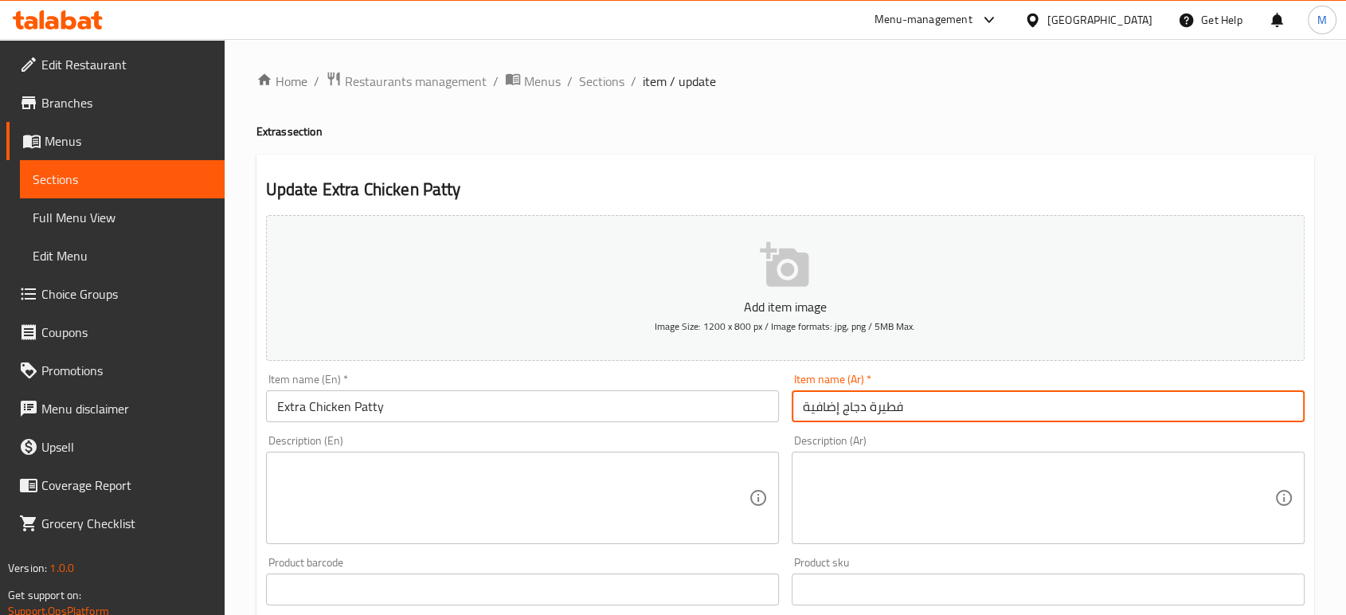
click at [949, 410] on input "فطيرة دجاج إضافية" at bounding box center [1047, 406] width 513 height 32
type input "r"
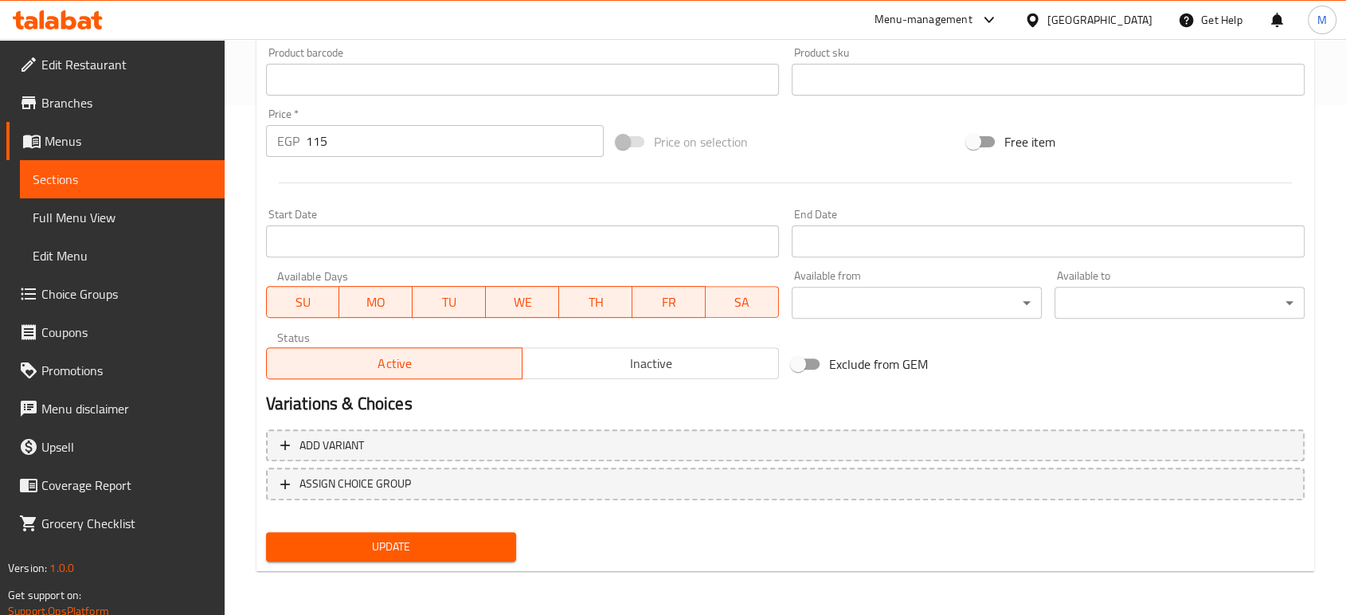
type input "قطعة برجر دجاج إضافيه"
click at [314, 539] on span "Update" at bounding box center [391, 547] width 225 height 20
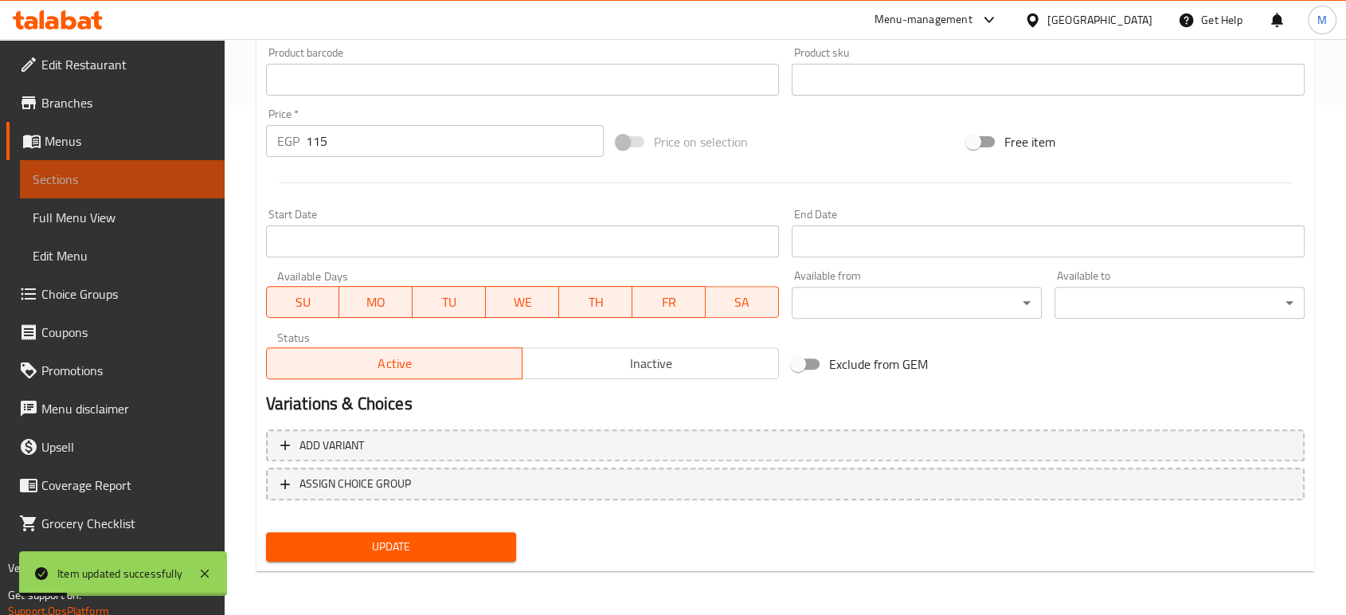
click at [95, 183] on span "Sections" at bounding box center [122, 179] width 179 height 19
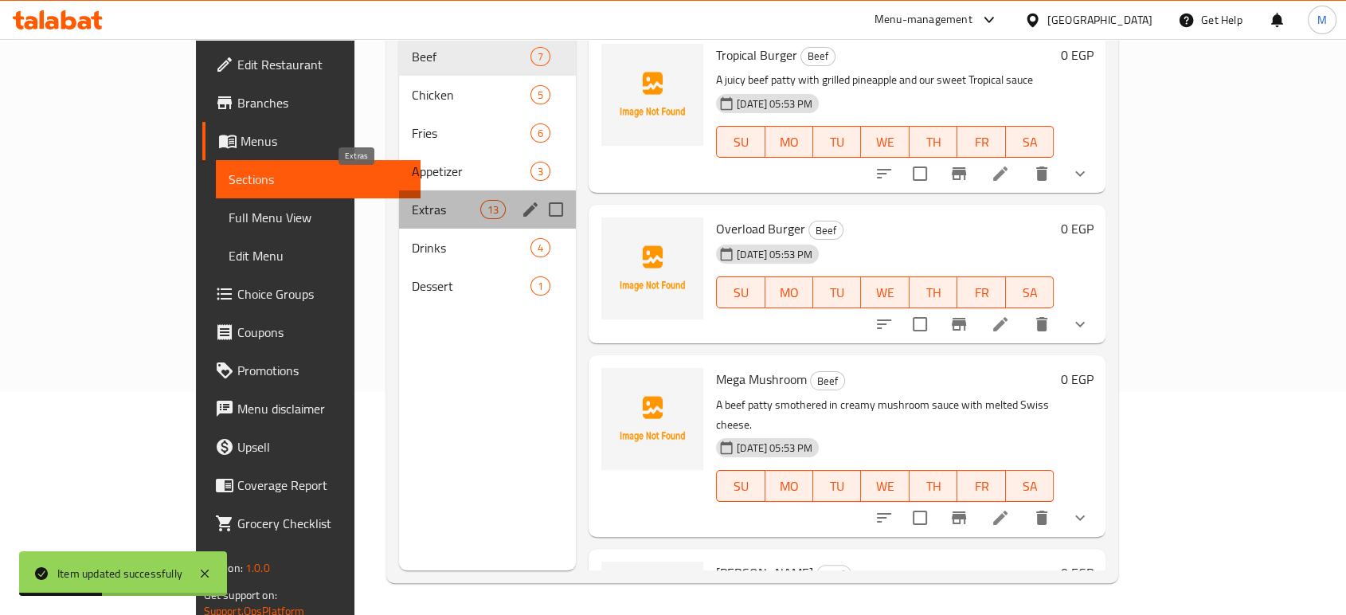
click at [412, 200] on span "Extras" at bounding box center [446, 209] width 68 height 19
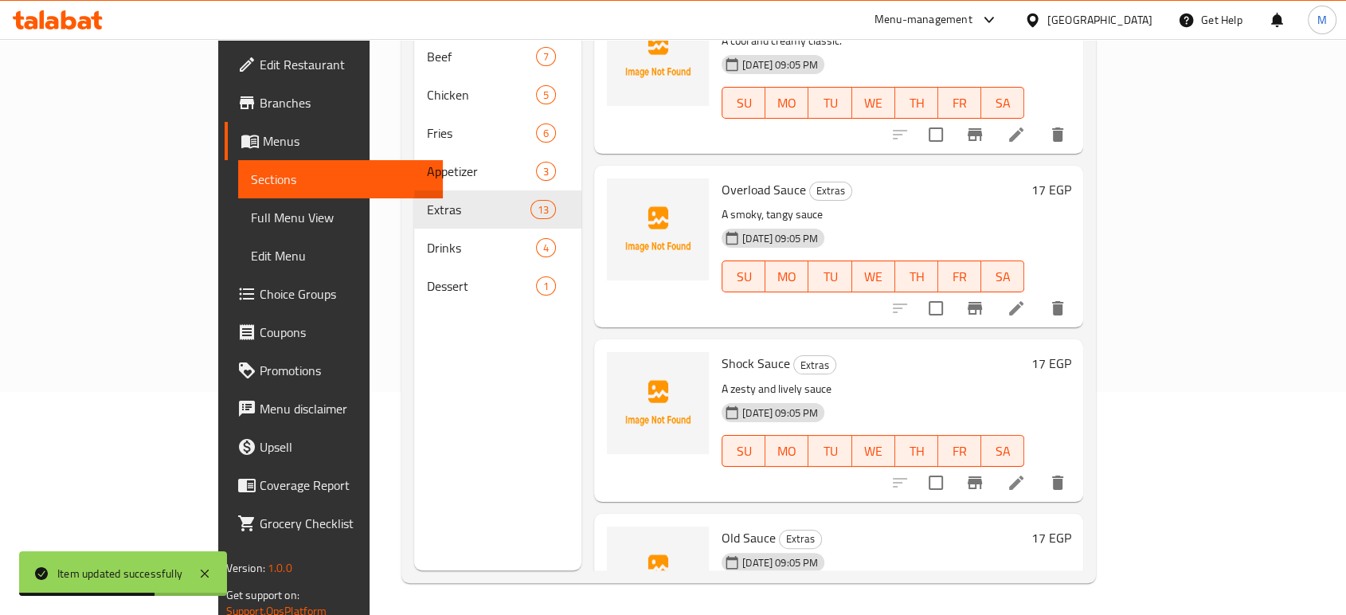
scroll to position [1431, 0]
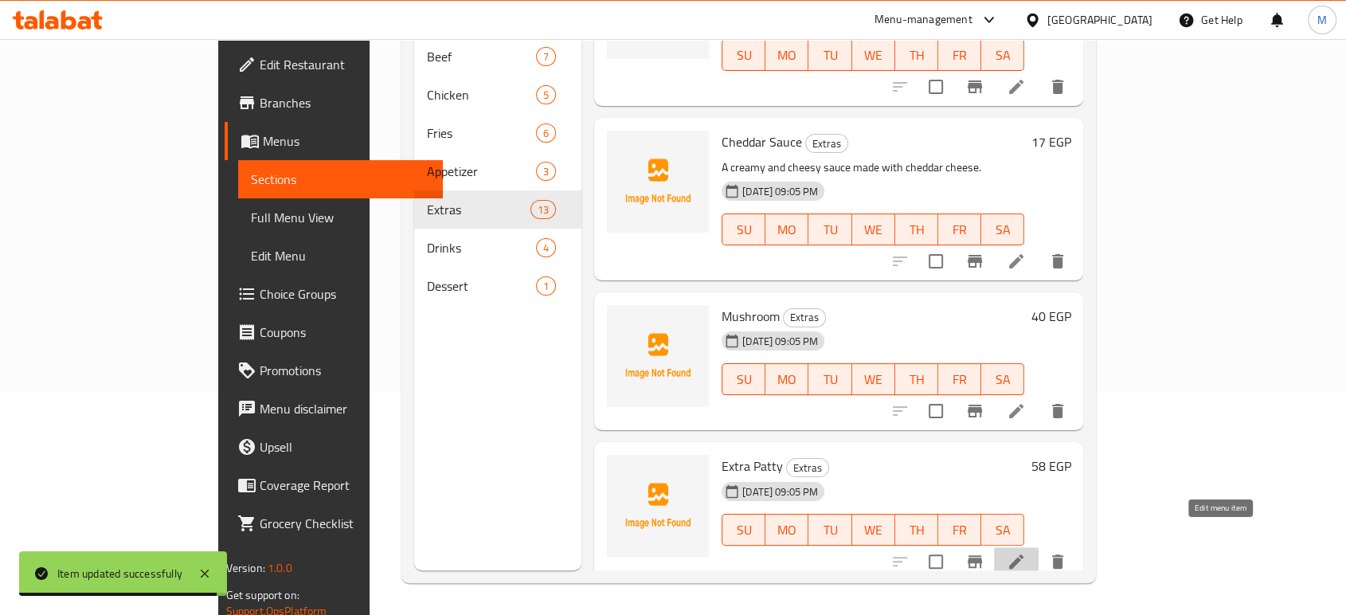
click at [1023, 554] on icon at bounding box center [1016, 561] width 14 height 14
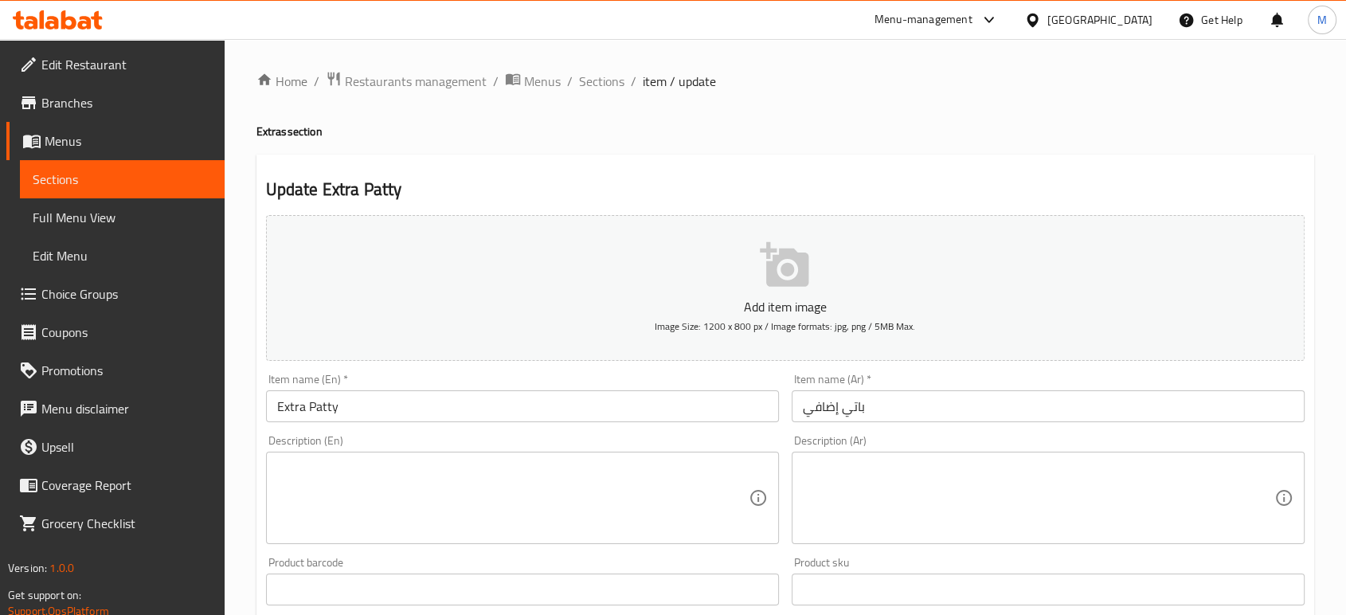
click at [1004, 391] on input "باتي إضافي" at bounding box center [1047, 406] width 513 height 32
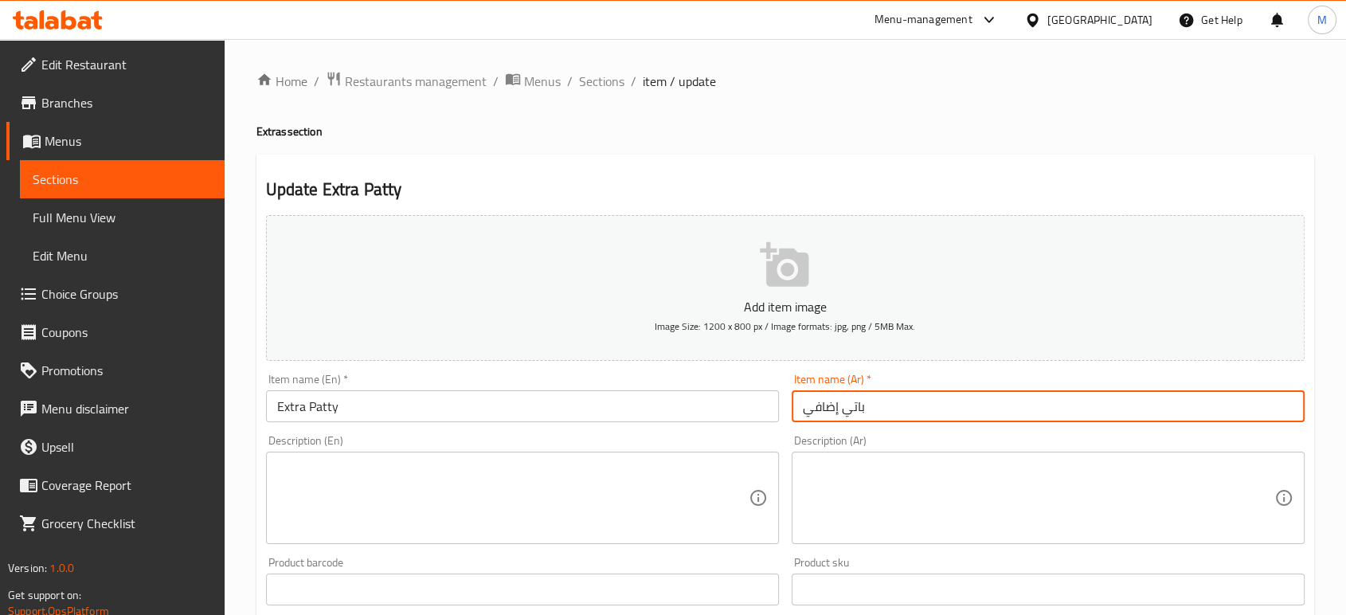
click at [1004, 391] on input "باتي إضافي" at bounding box center [1047, 406] width 513 height 32
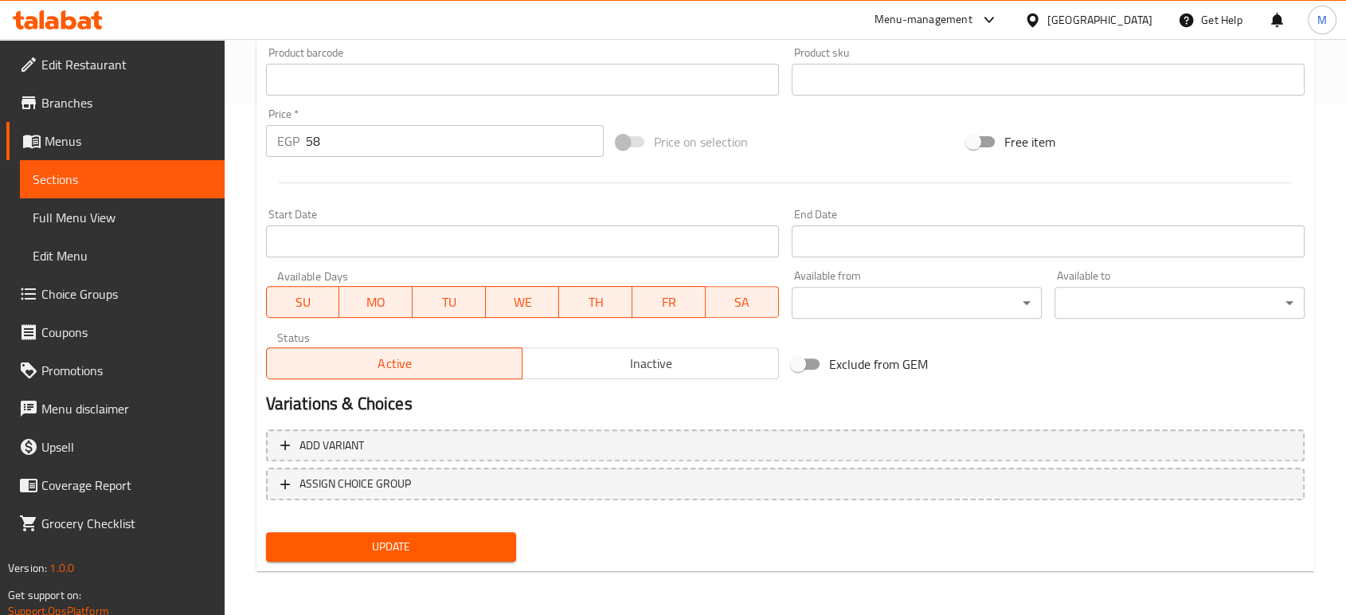
type input "قطعة برجر إضافيه"
click at [431, 553] on span "Update" at bounding box center [391, 547] width 225 height 20
click at [161, 182] on span "Sections" at bounding box center [122, 179] width 179 height 19
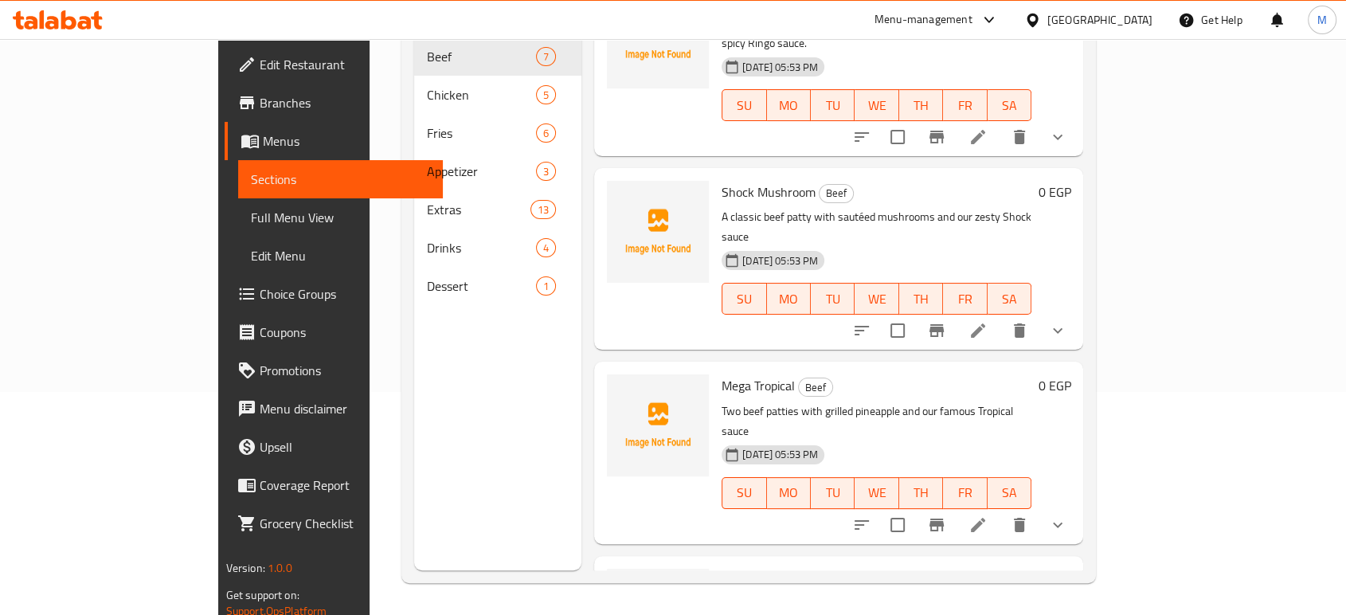
scroll to position [618, 0]
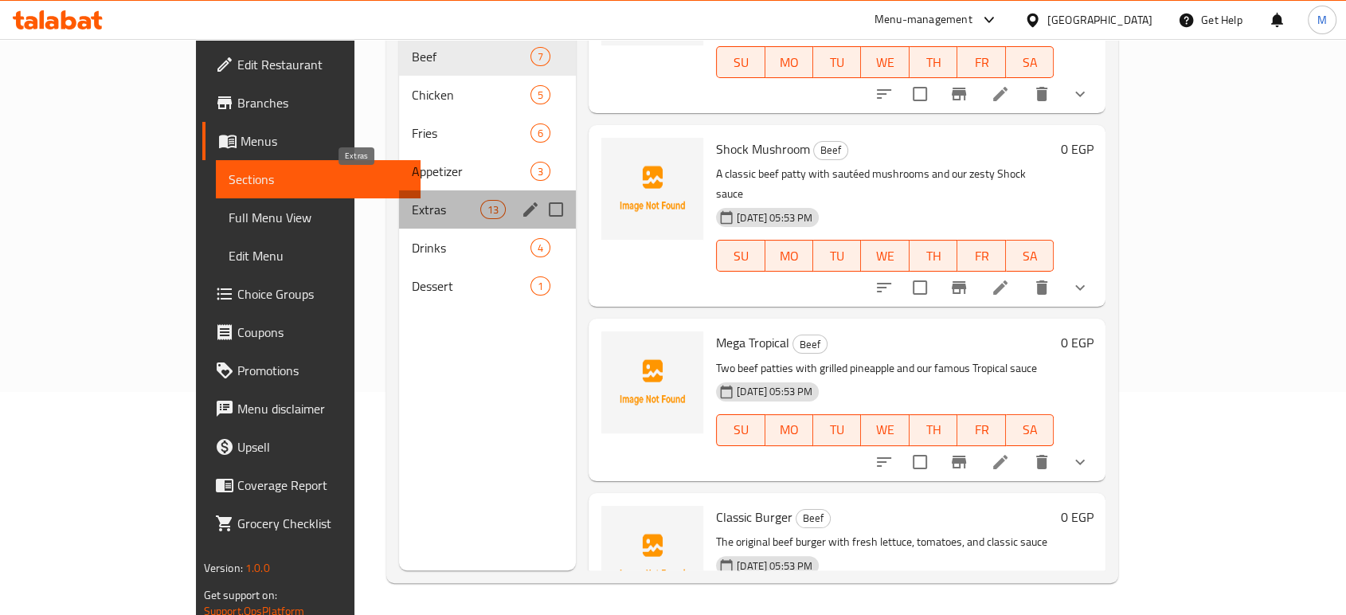
click at [412, 200] on span "Extras" at bounding box center [446, 209] width 68 height 19
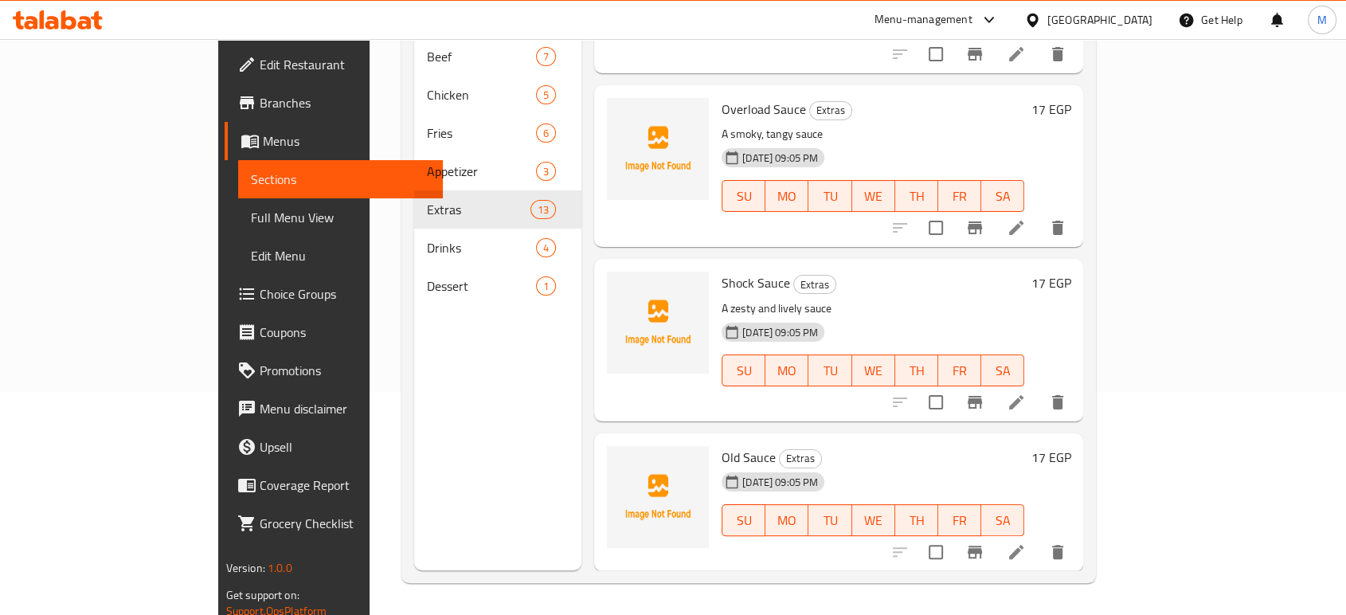
click at [414, 330] on div "Menu sections Beef 7 Chicken 5 Fries 6 Appetizer 3 Extras 13 Drinks 4 Dessert 1" at bounding box center [497, 262] width 167 height 615
click at [894, 272] on div "Shock Sauce Extras A zesty and lively sauce 15-09-2025 09:05 PM SU MO TU WE TH …" at bounding box center [872, 339] width 315 height 149
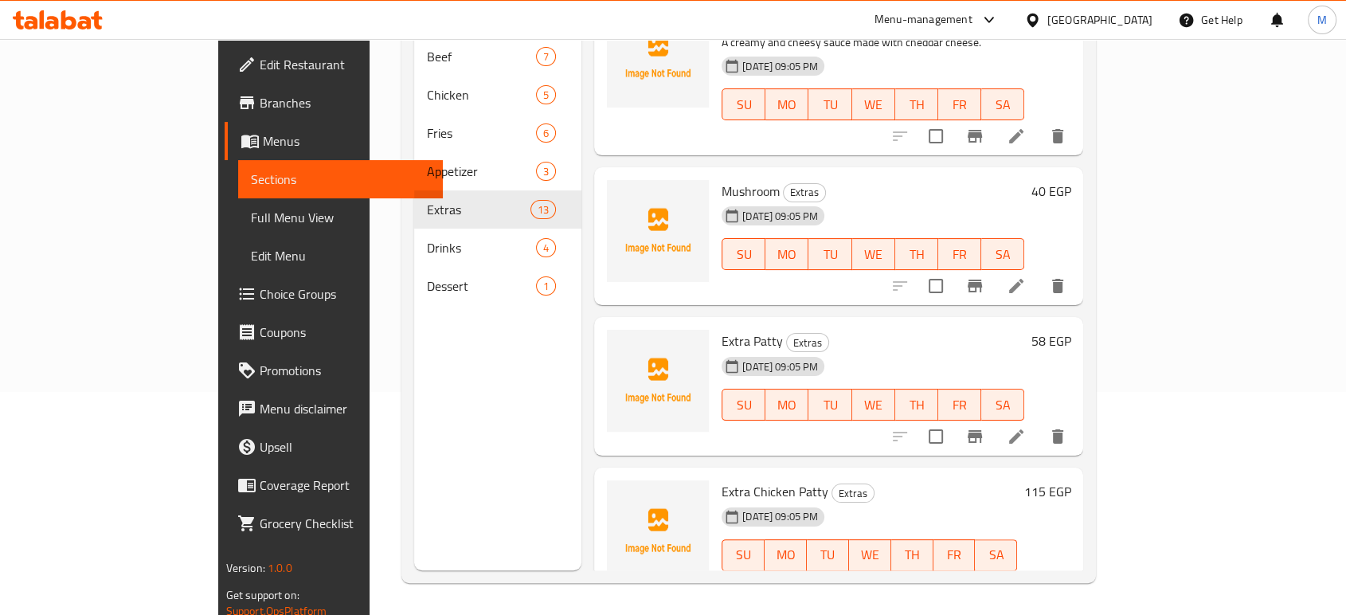
scroll to position [1567, 0]
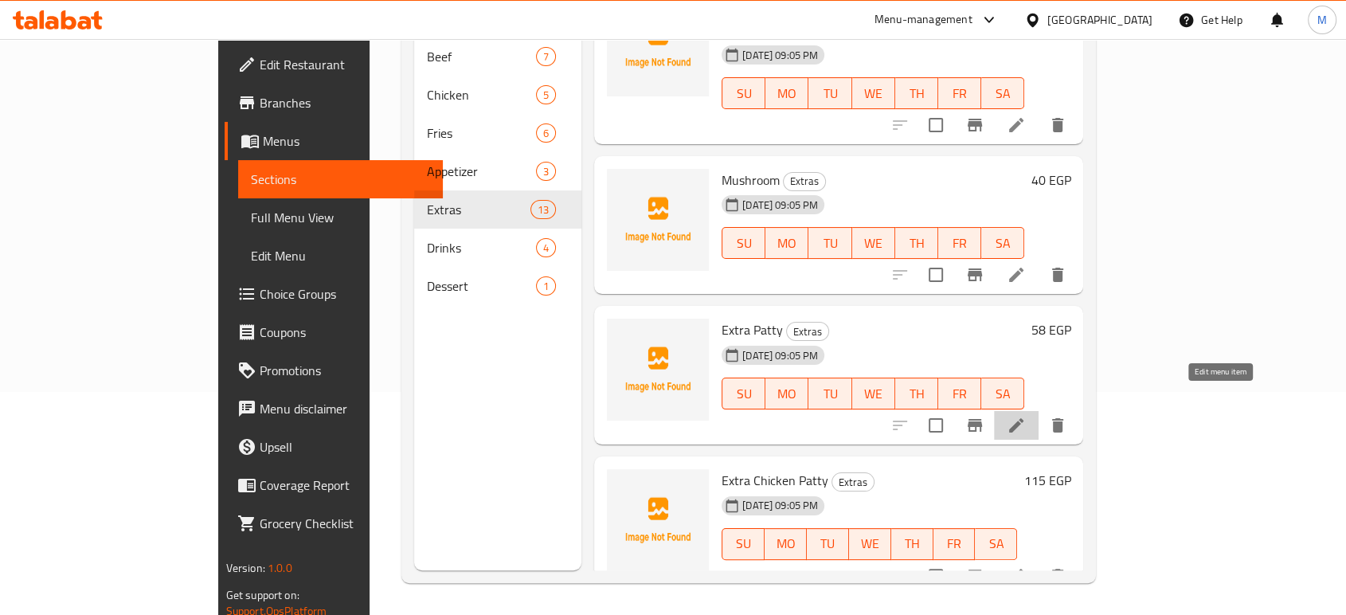
click at [1026, 416] on icon at bounding box center [1015, 425] width 19 height 19
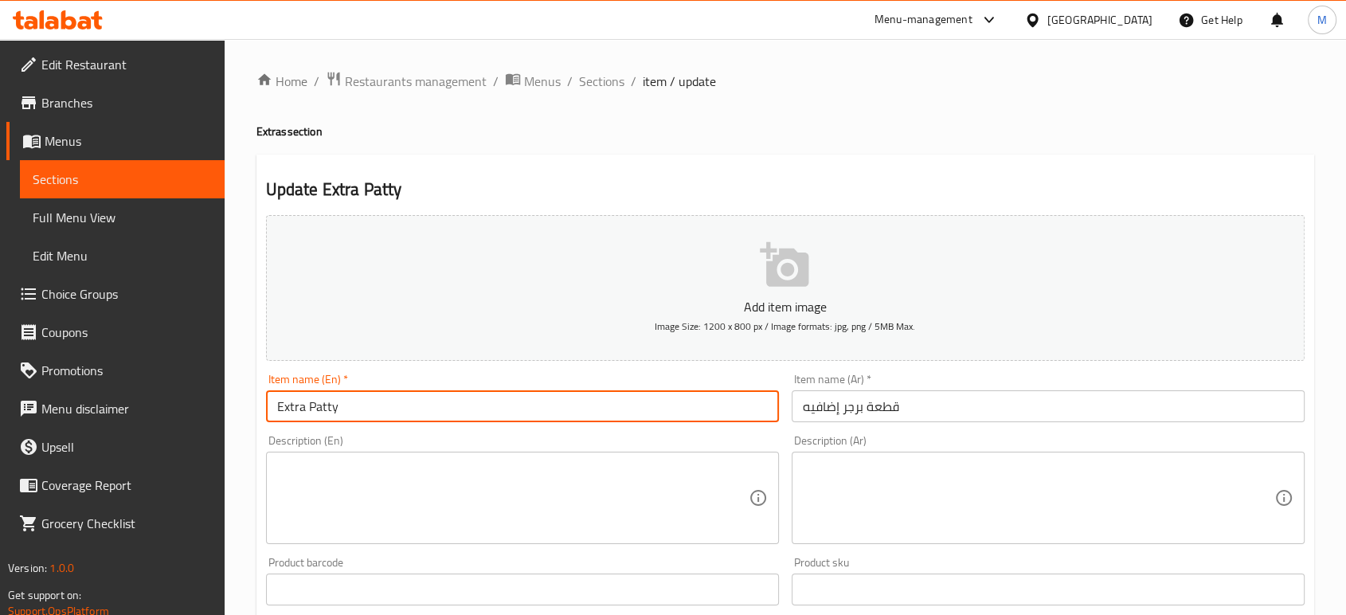
click at [350, 408] on input "Extra Patty" at bounding box center [522, 406] width 513 height 32
click at [944, 412] on input "قطعة برجر إضافيه" at bounding box center [1047, 406] width 513 height 32
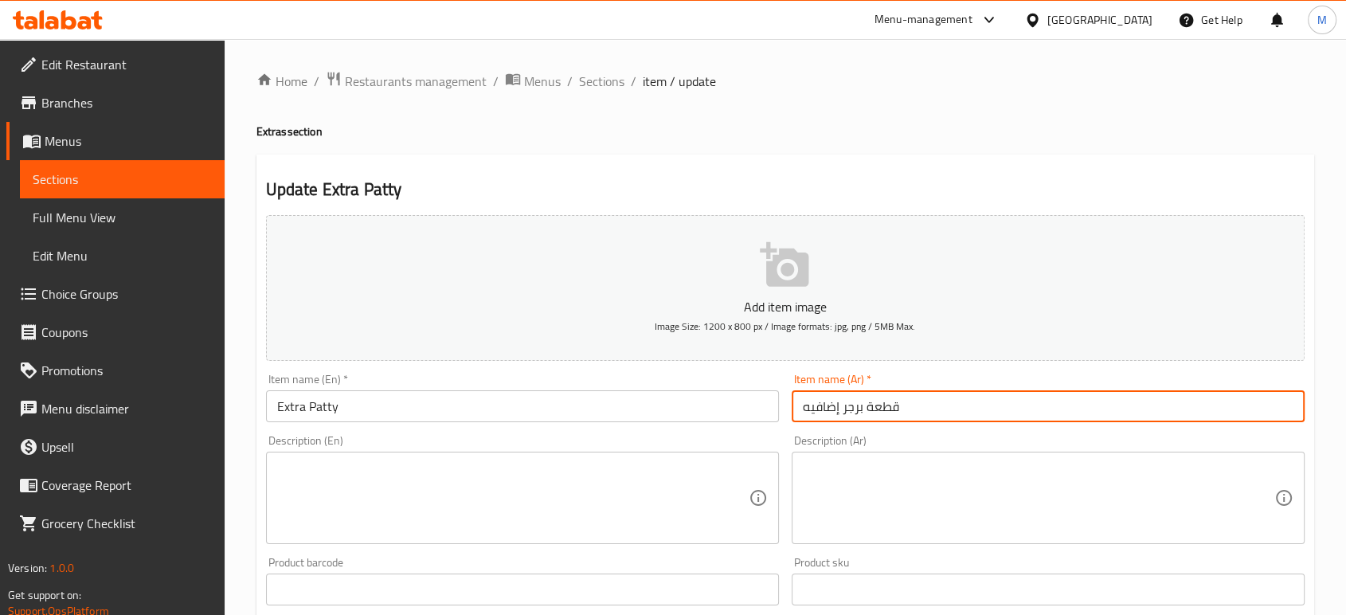
click at [944, 412] on input "قطعة برجر إضافيه" at bounding box center [1047, 406] width 513 height 32
paste input "باتي ا"
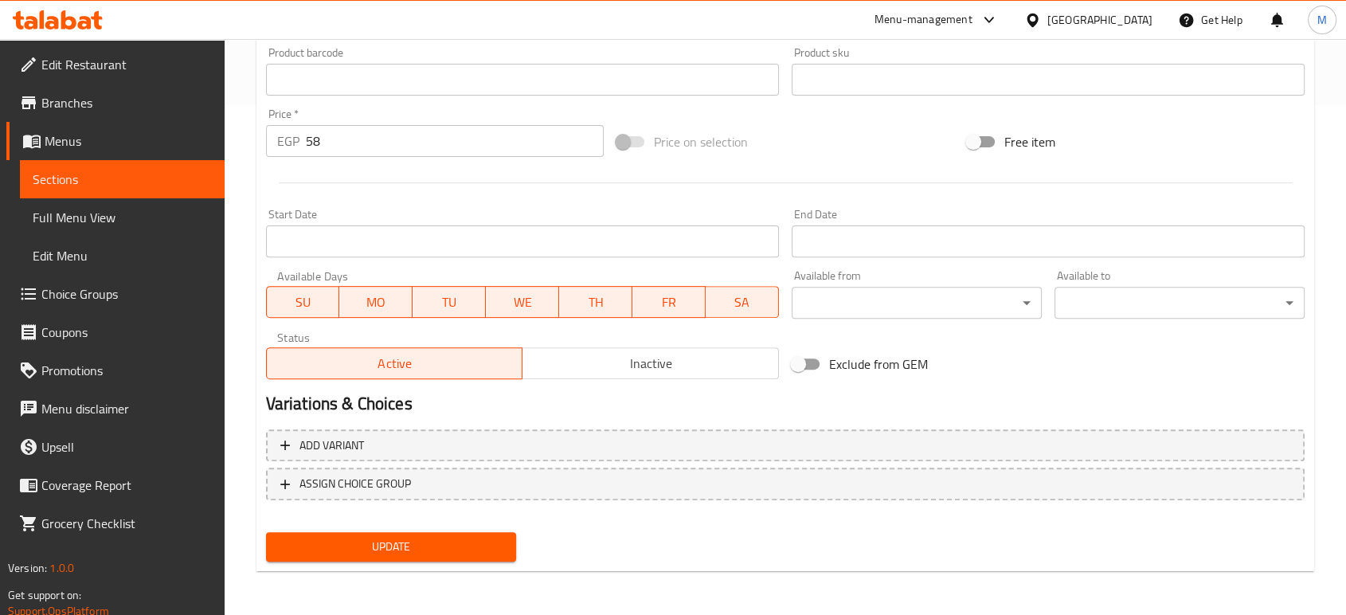
type input "باتي اضافيه"
click at [483, 557] on button "Update" at bounding box center [391, 546] width 250 height 29
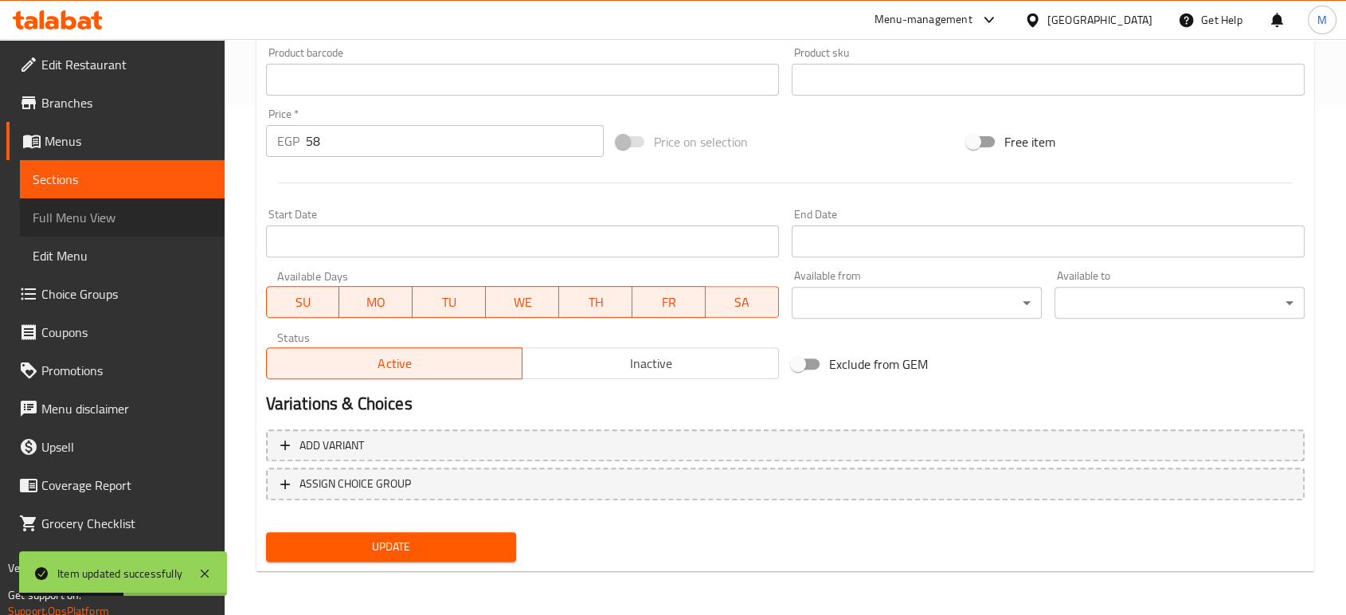
click at [61, 221] on span "Full Menu View" at bounding box center [122, 217] width 179 height 19
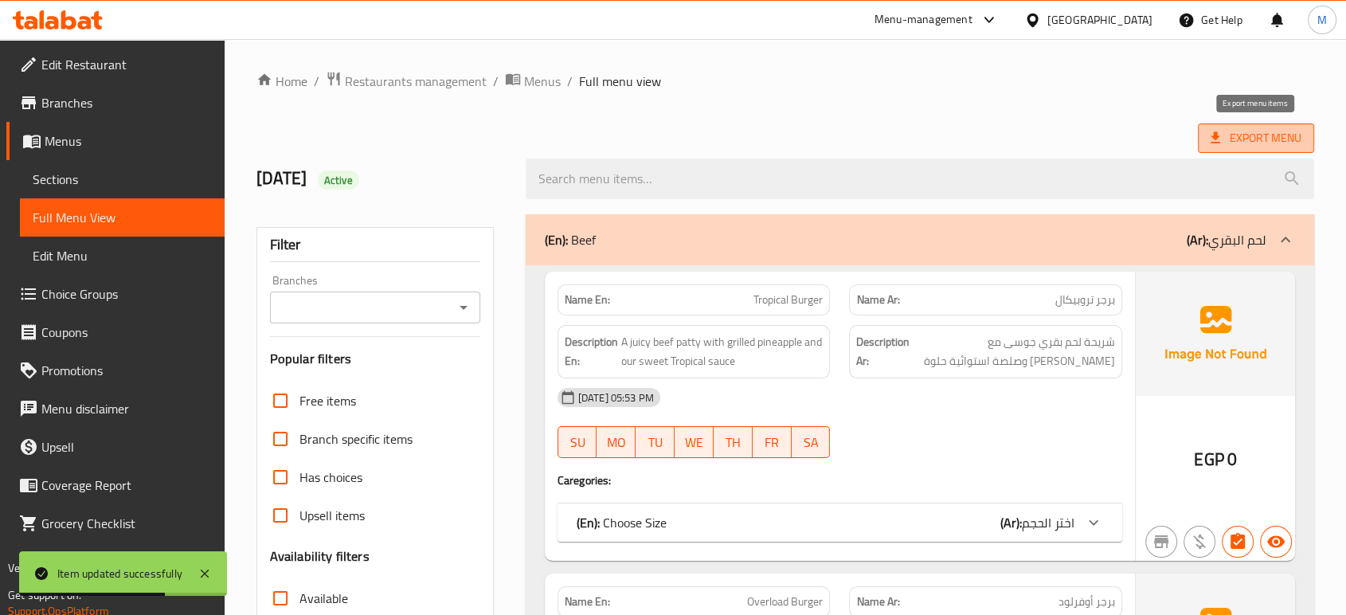
click at [1242, 139] on span "Export Menu" at bounding box center [1255, 138] width 91 height 20
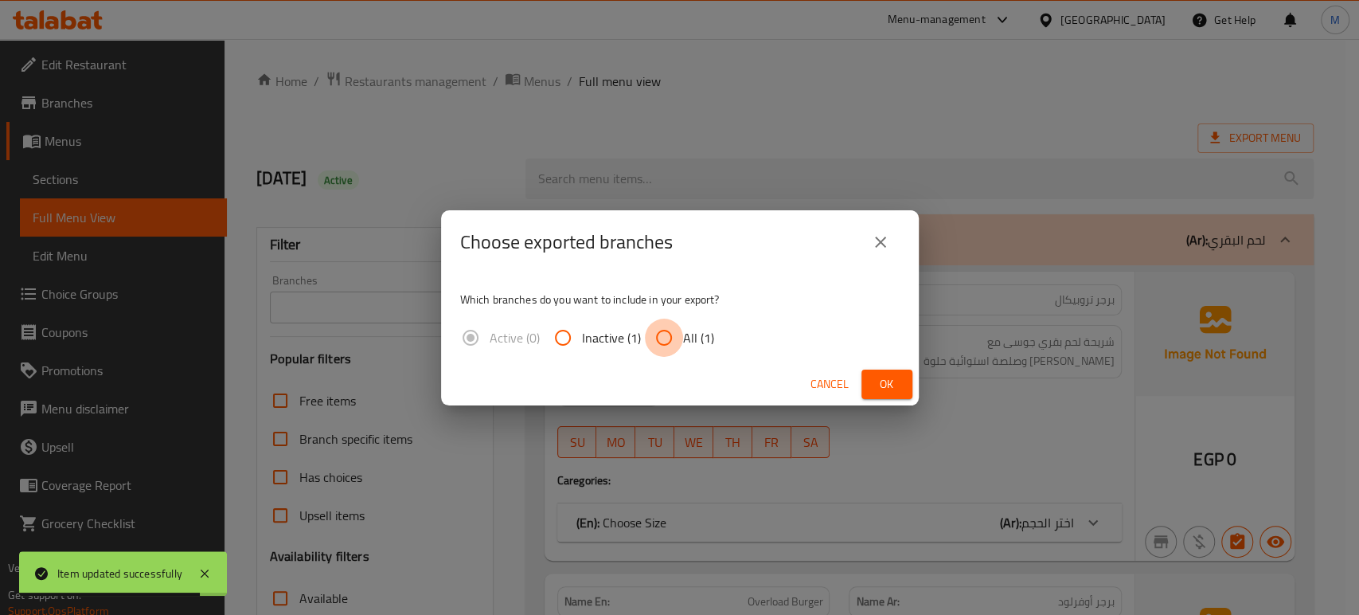
click at [671, 337] on input "All (1)" at bounding box center [664, 338] width 38 height 38
radio input "true"
click at [878, 377] on span "Ok" at bounding box center [886, 384] width 25 height 20
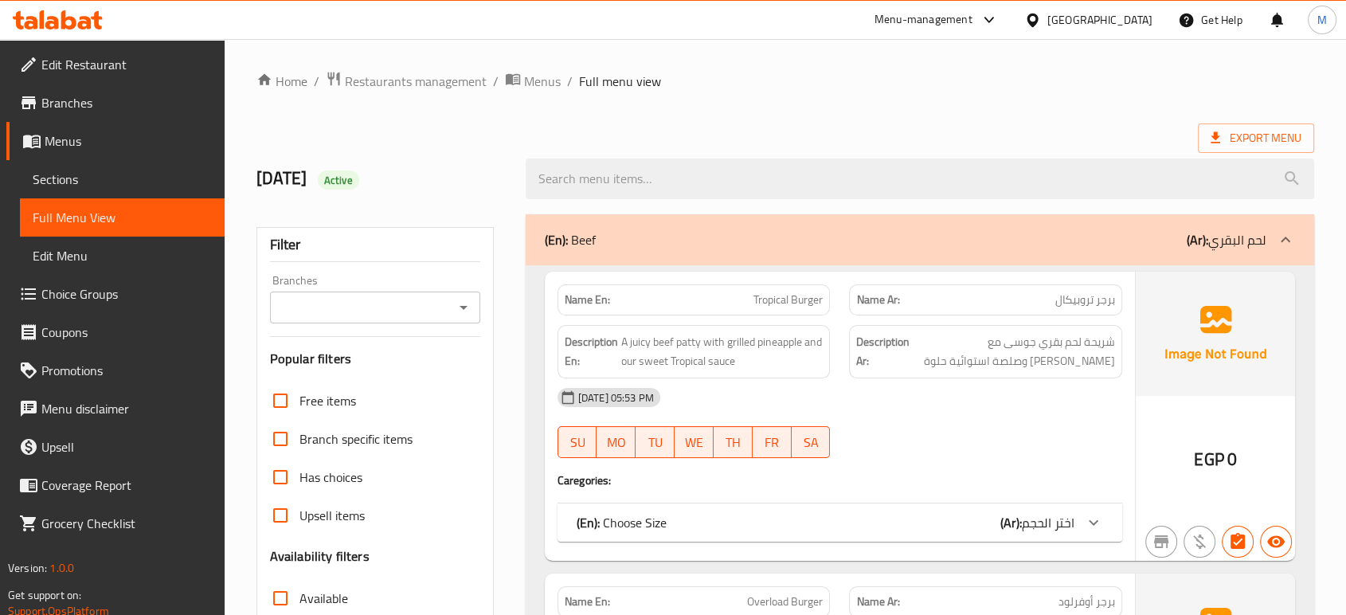
scroll to position [537, 0]
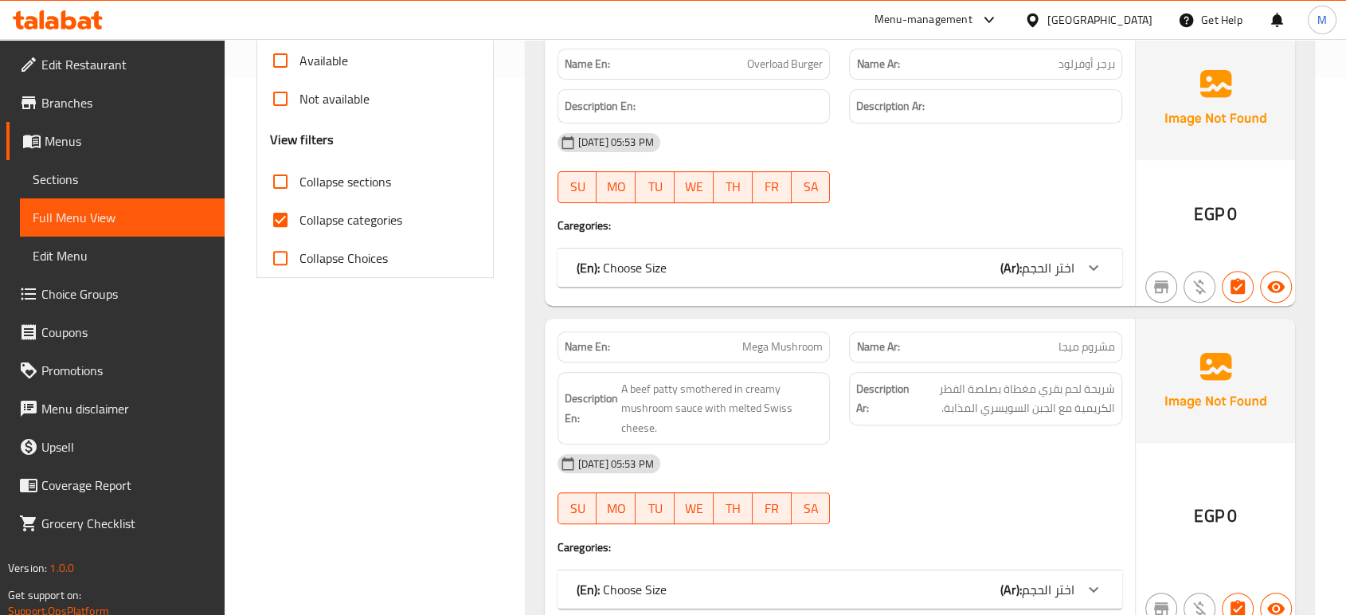
click at [344, 260] on span "Collapse Choices" at bounding box center [343, 257] width 88 height 19
click at [299, 260] on input "Collapse Choices" at bounding box center [280, 258] width 38 height 38
click at [344, 260] on span "Collapse Choices" at bounding box center [343, 257] width 88 height 19
click at [299, 260] on input "Collapse Choices" at bounding box center [280, 258] width 38 height 38
checkbox input "false"
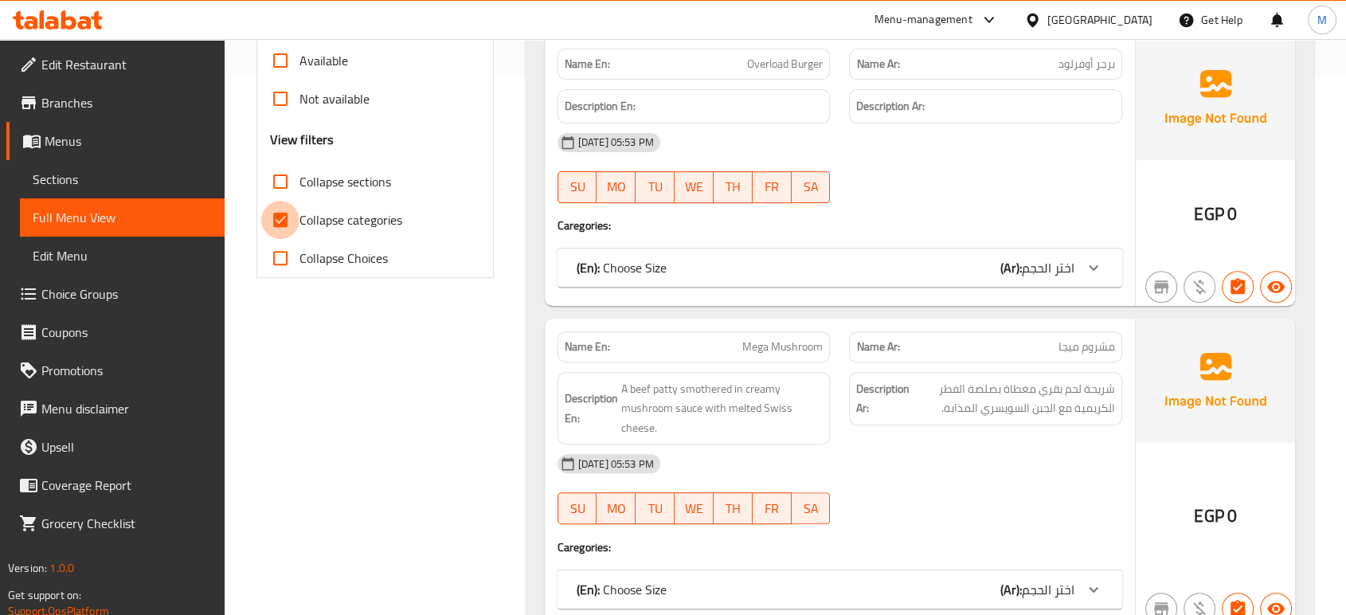
click at [276, 218] on input "Collapse categories" at bounding box center [280, 220] width 38 height 38
checkbox input "false"
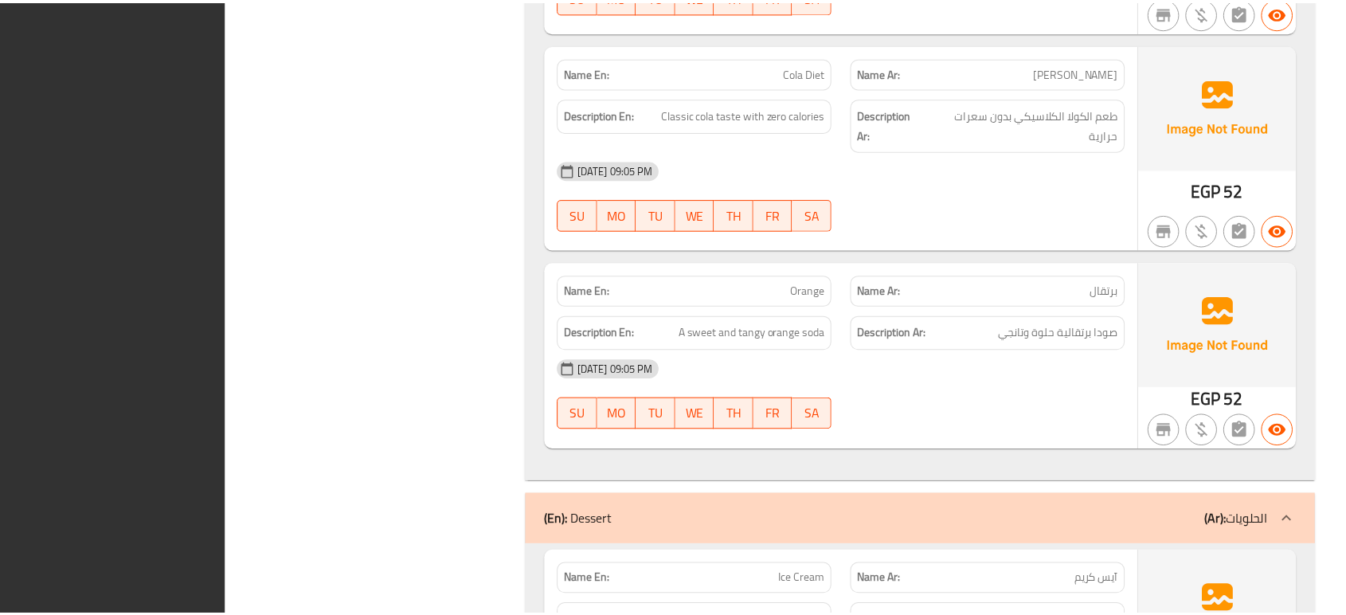
scroll to position [10153, 0]
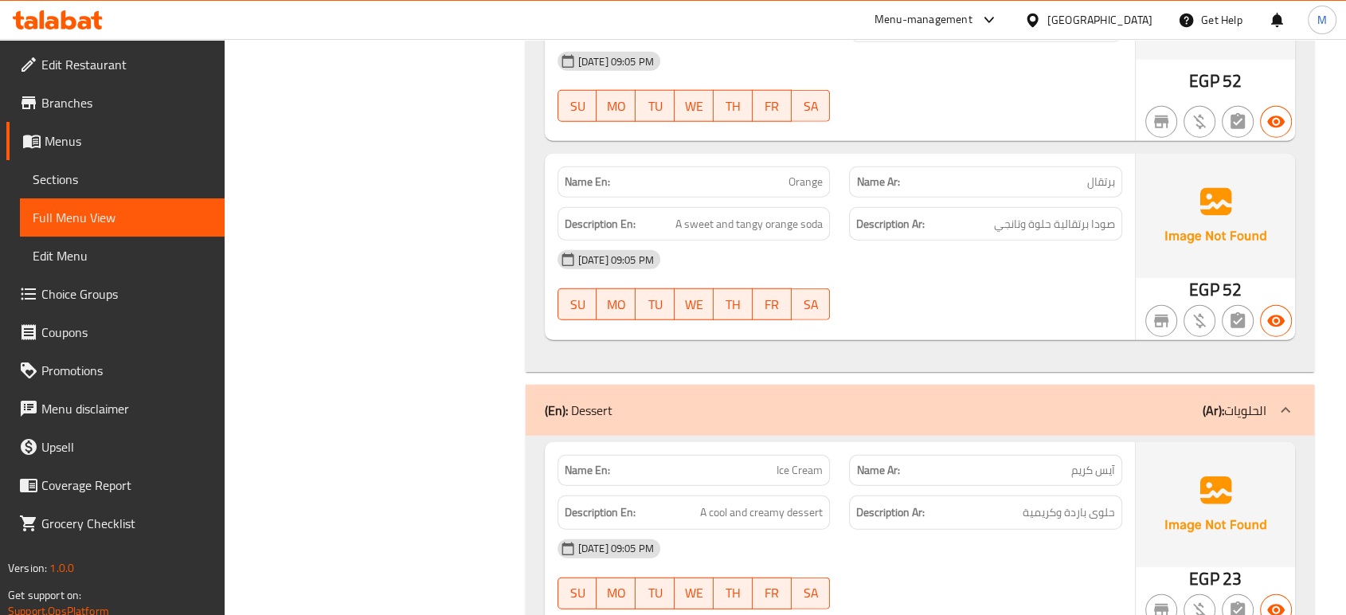
click at [1124, 24] on div "[GEOGRAPHIC_DATA]" at bounding box center [1099, 20] width 105 height 18
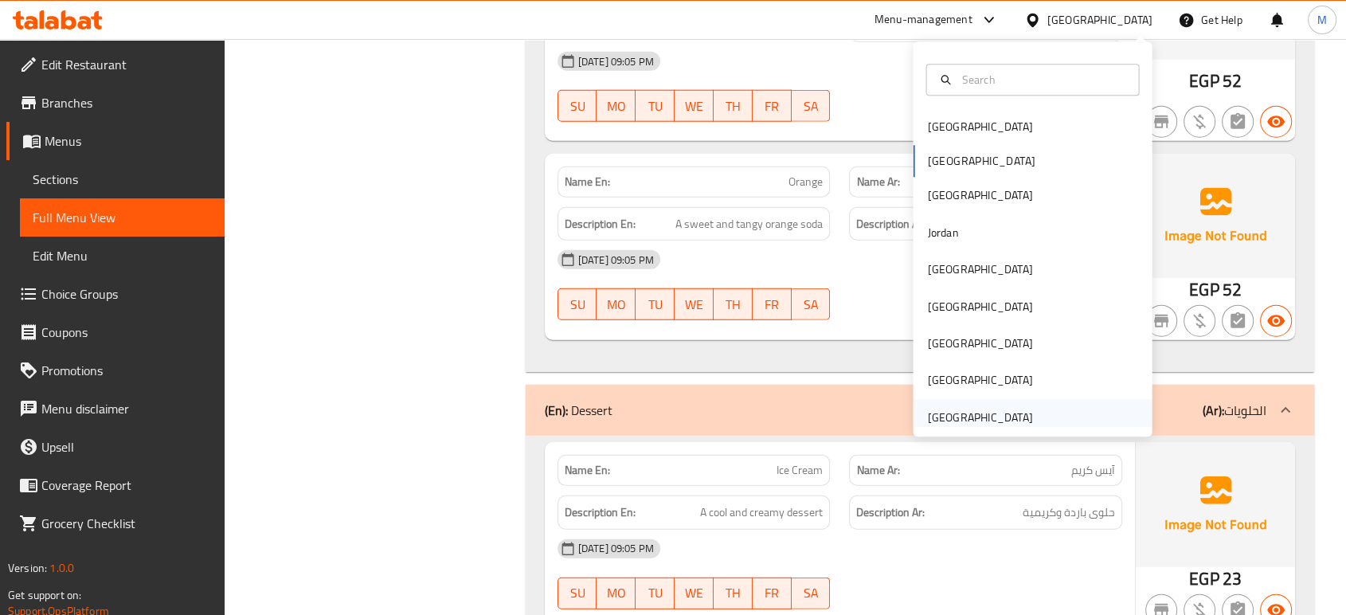
click at [960, 412] on div "United Arab Emirates" at bounding box center [979, 417] width 105 height 18
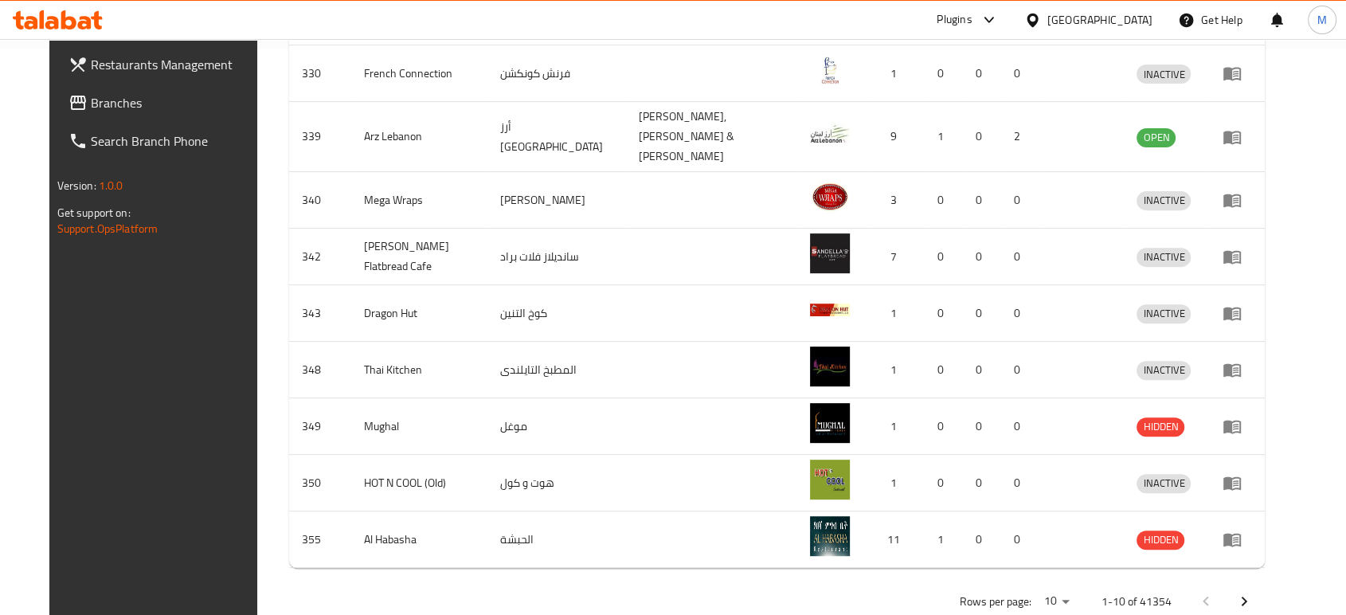
scroll to position [27, 0]
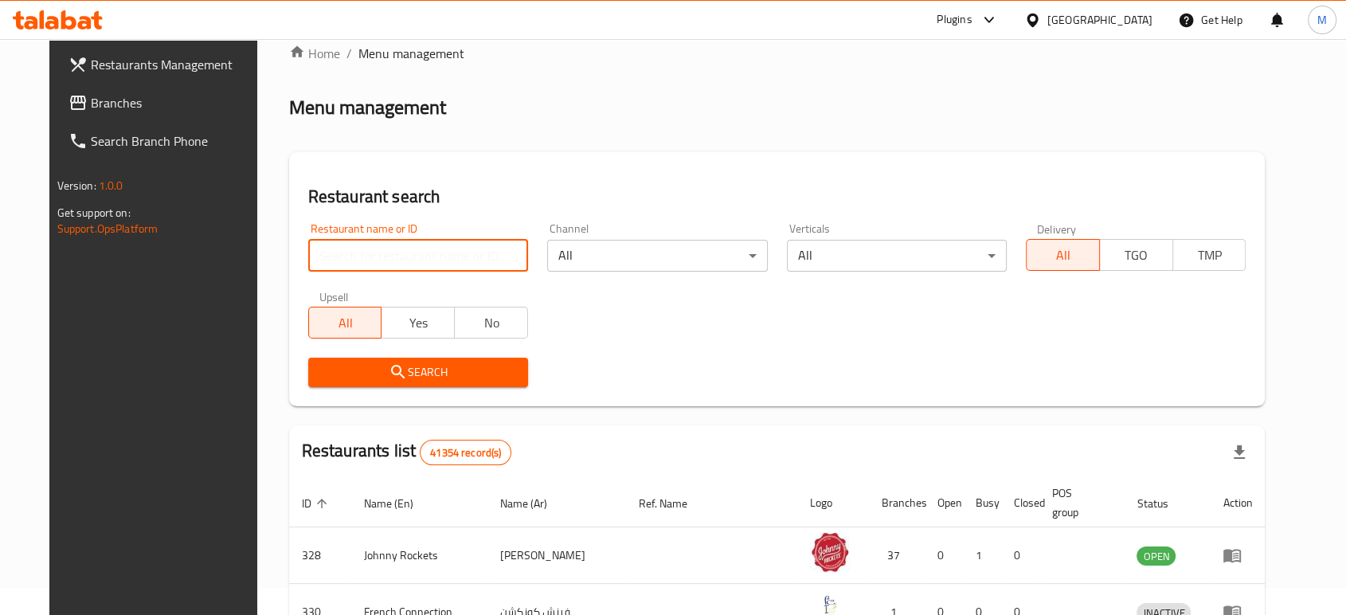
paste input "Desi Delight Restaurant"
click at [506, 250] on input "Desi Delight Restaurant" at bounding box center [418, 256] width 220 height 32
type input "Desi Delight Restaurant"
drag, startPoint x: 425, startPoint y: 392, endPoint x: 425, endPoint y: 381, distance: 11.1
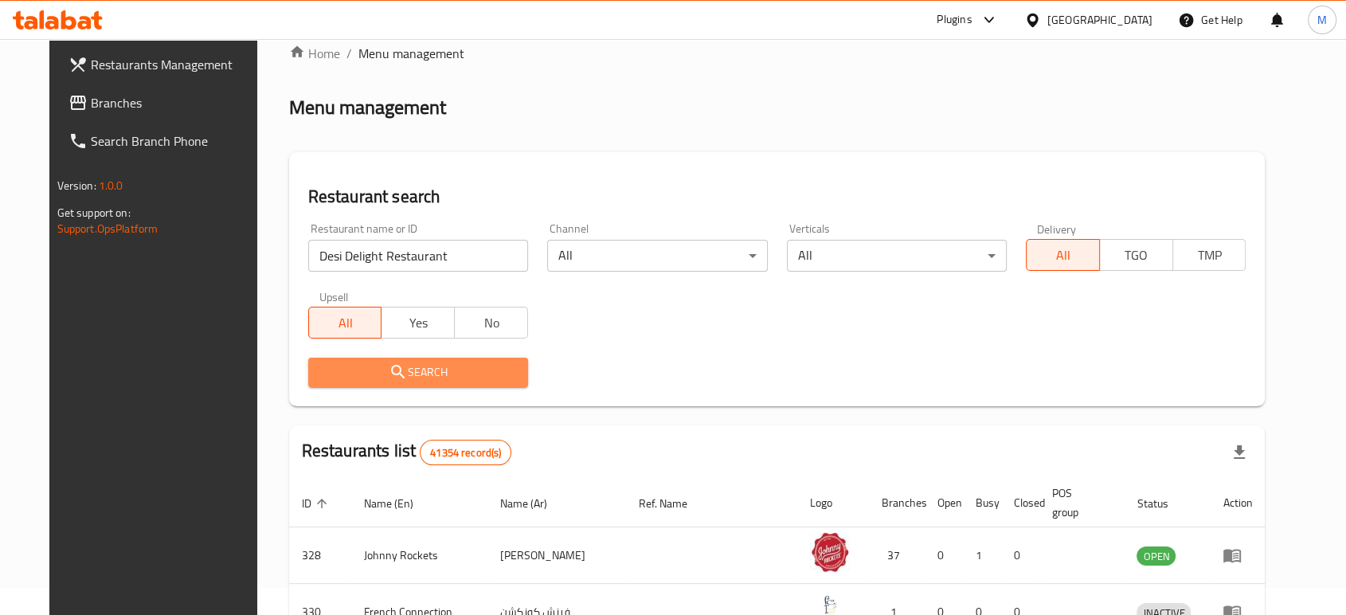
click at [425, 381] on span "Search" at bounding box center [418, 372] width 194 height 20
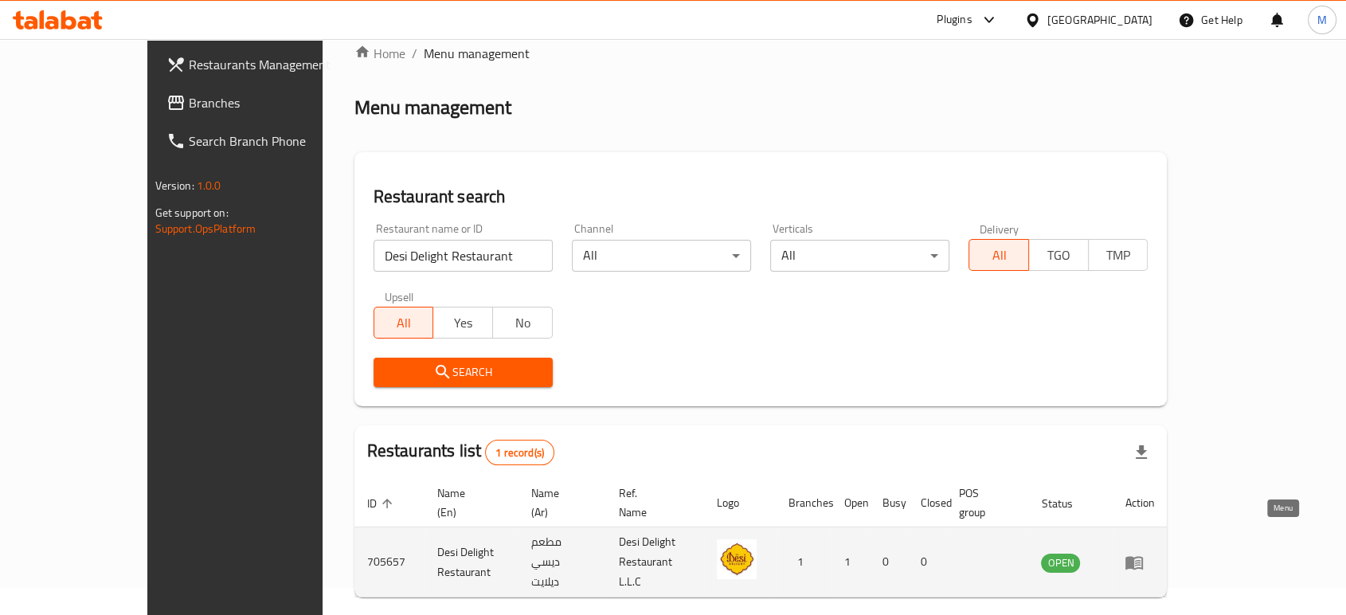
click at [1143, 556] on icon "enhanced table" at bounding box center [1134, 563] width 18 height 14
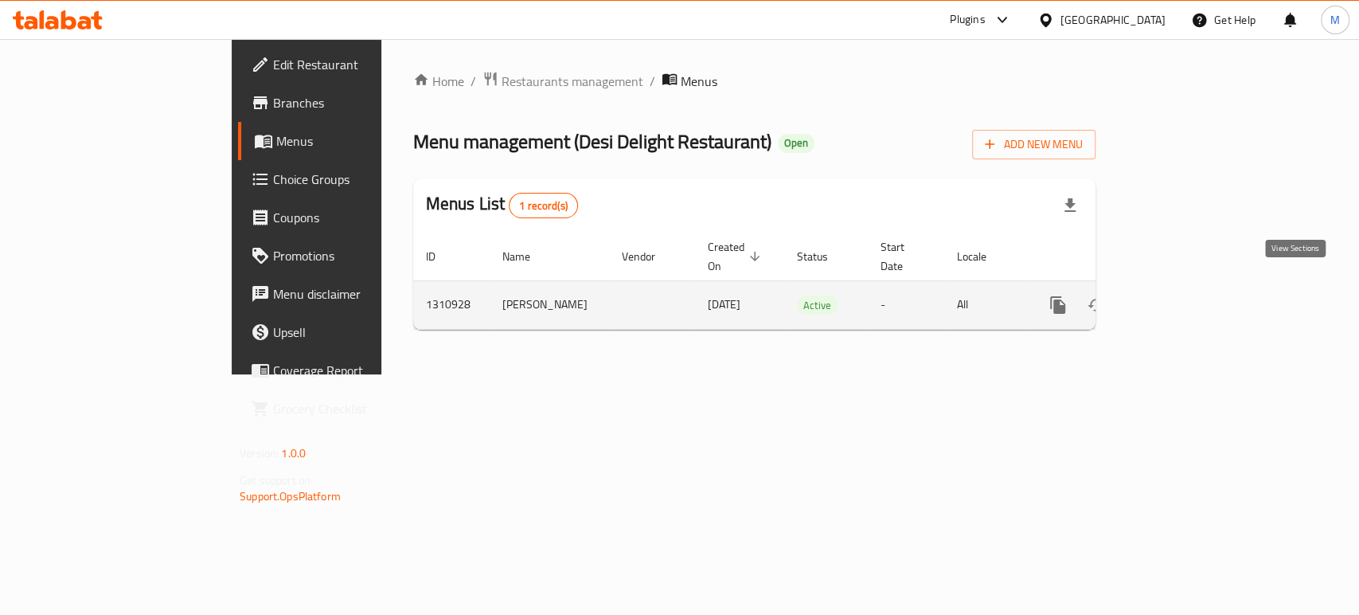
click at [1180, 298] on icon "enhanced table" at bounding box center [1173, 305] width 14 height 14
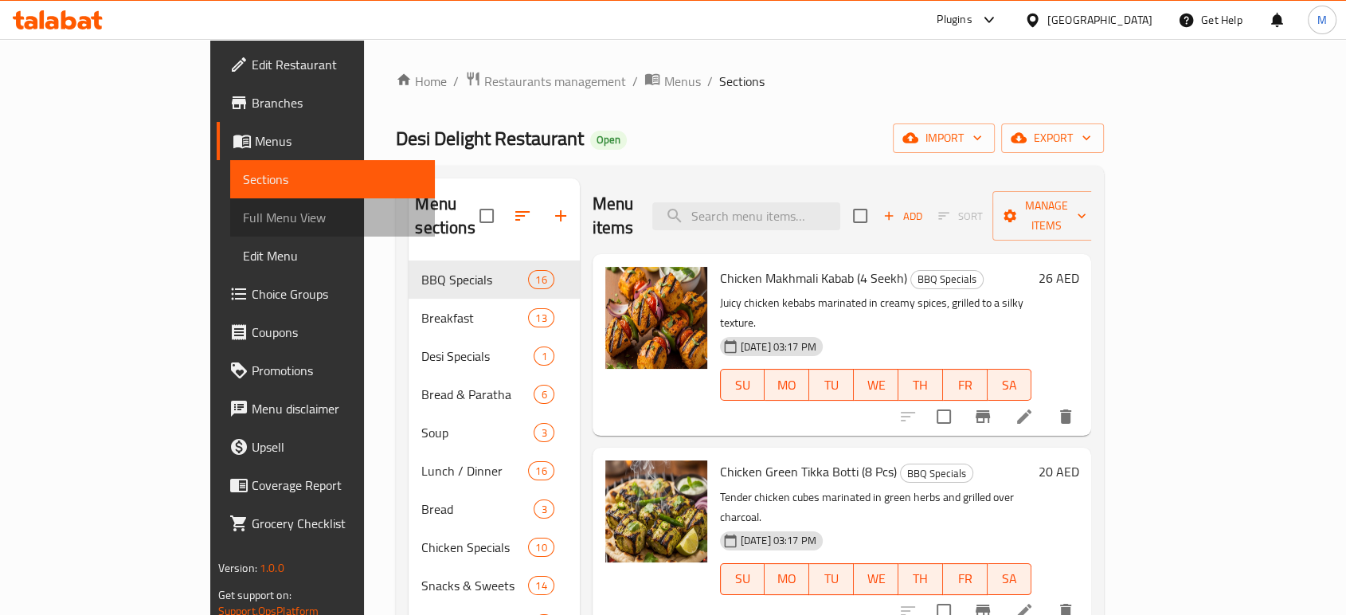
click at [243, 209] on span "Full Menu View" at bounding box center [332, 217] width 179 height 19
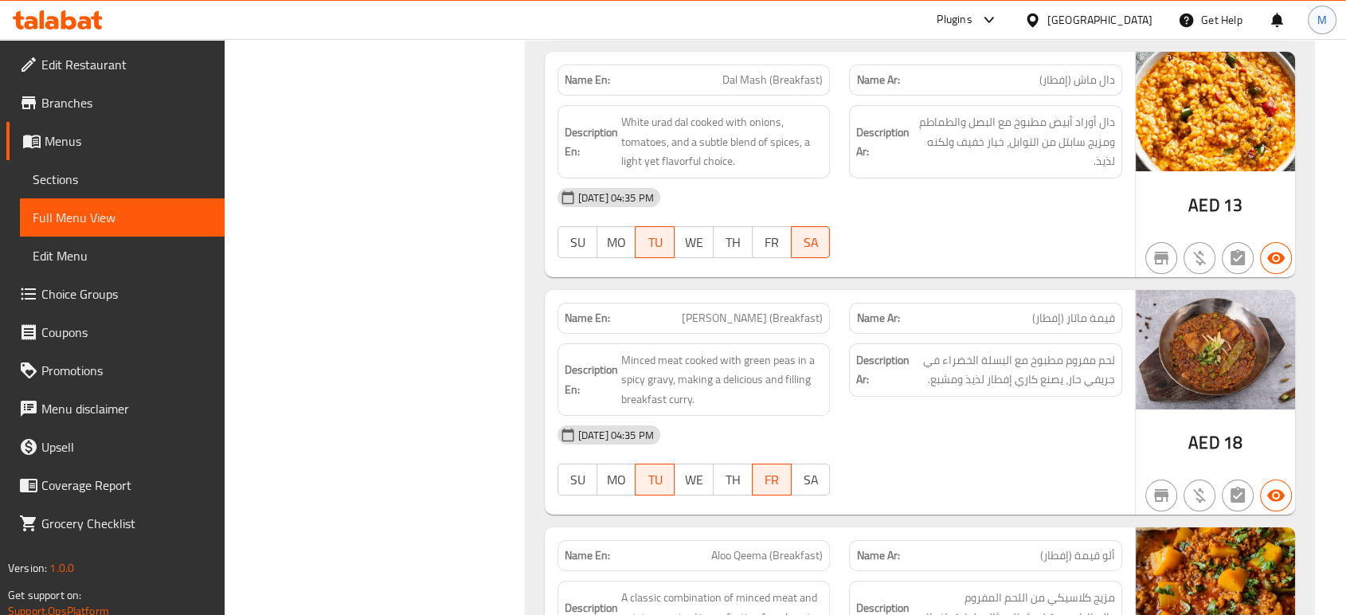
scroll to position [6196, 0]
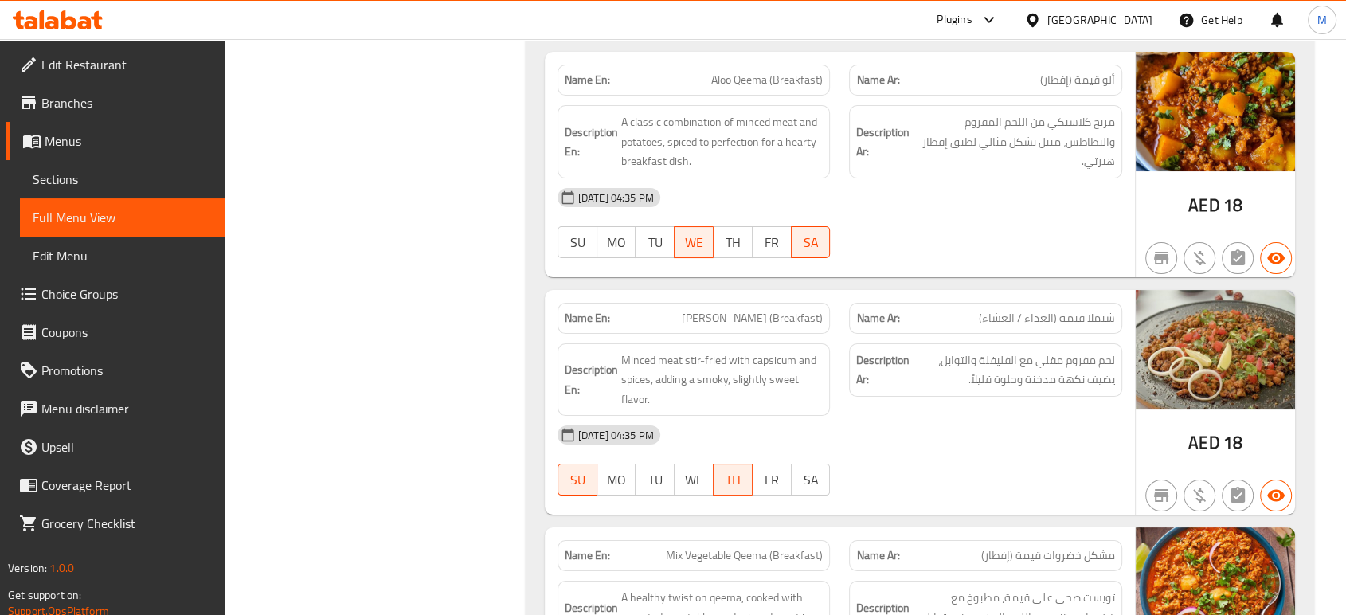
click at [943, 446] on div "10-09-2025 04:35 PM SU MO TU WE TH FR SA" at bounding box center [840, 460] width 584 height 89
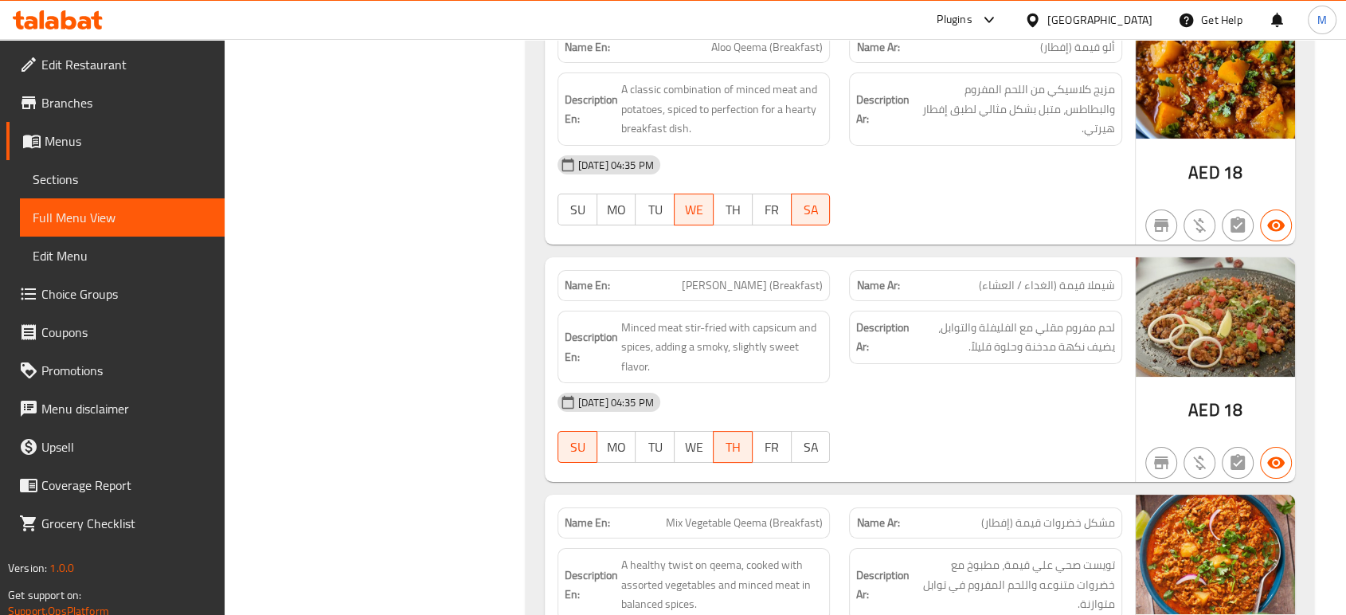
scroll to position [6231, 0]
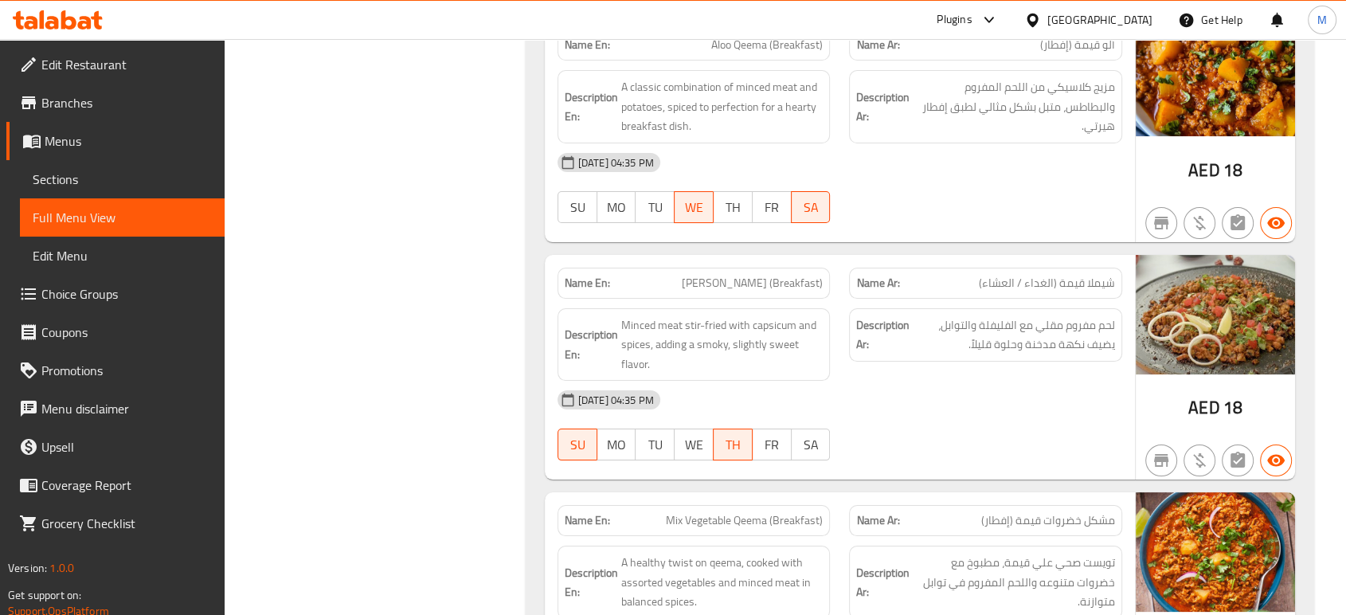
click at [975, 281] on div "Name Ar: شيملا قيمة (الغداء / العشاء)" at bounding box center [985, 283] width 273 height 31
click at [92, 171] on span "Sections" at bounding box center [122, 179] width 179 height 19
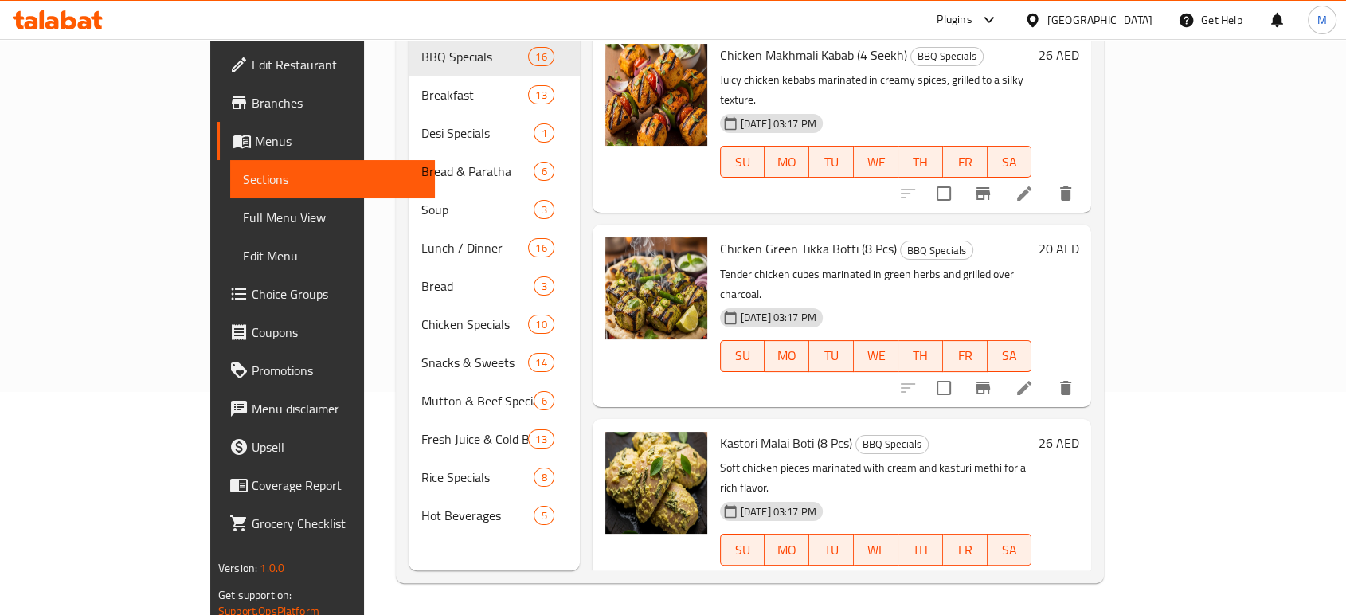
scroll to position [223, 0]
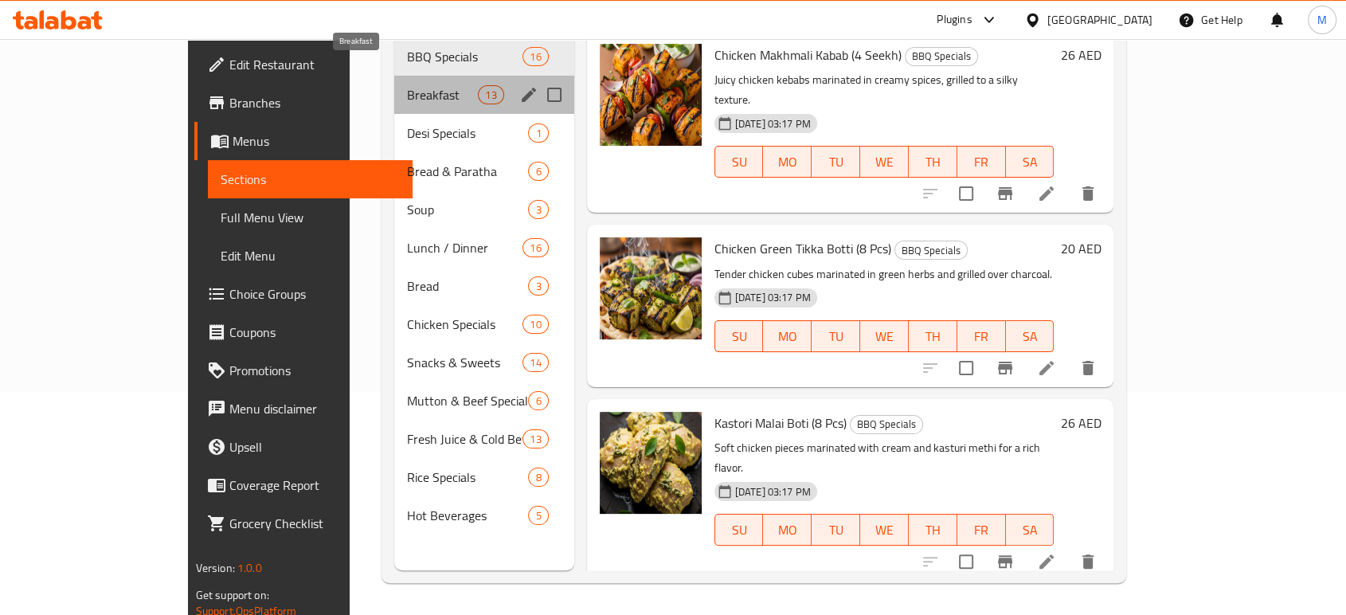
click at [407, 85] on span "Breakfast" at bounding box center [443, 94] width 72 height 19
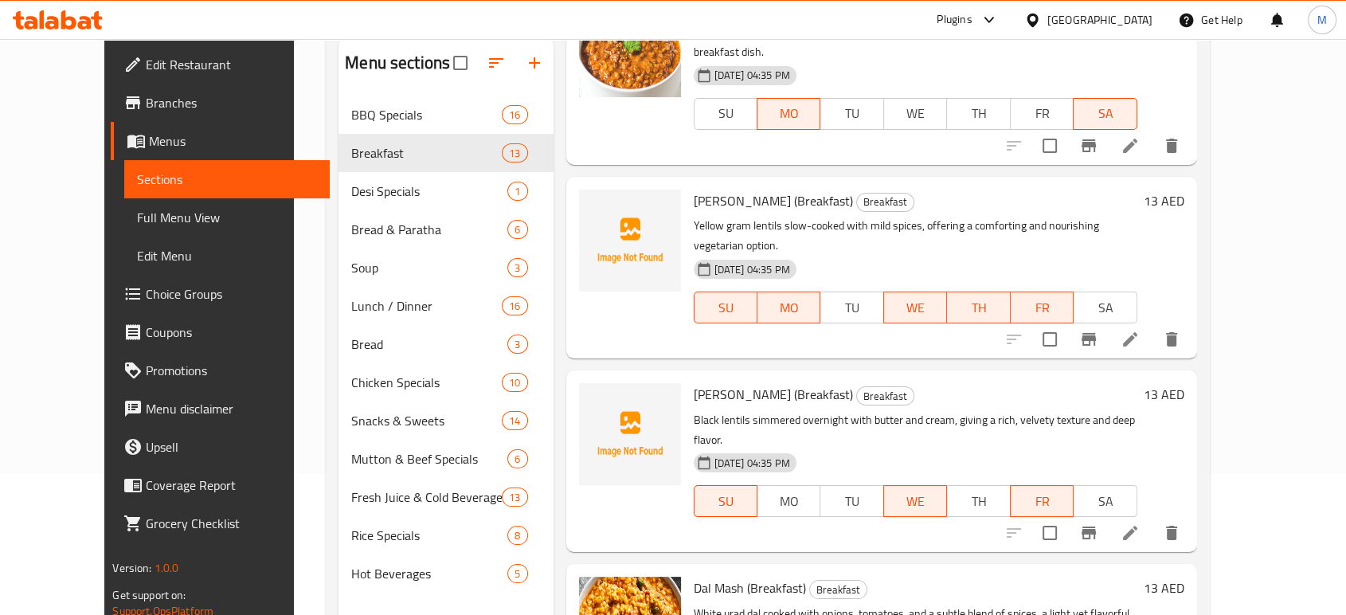
scroll to position [223, 0]
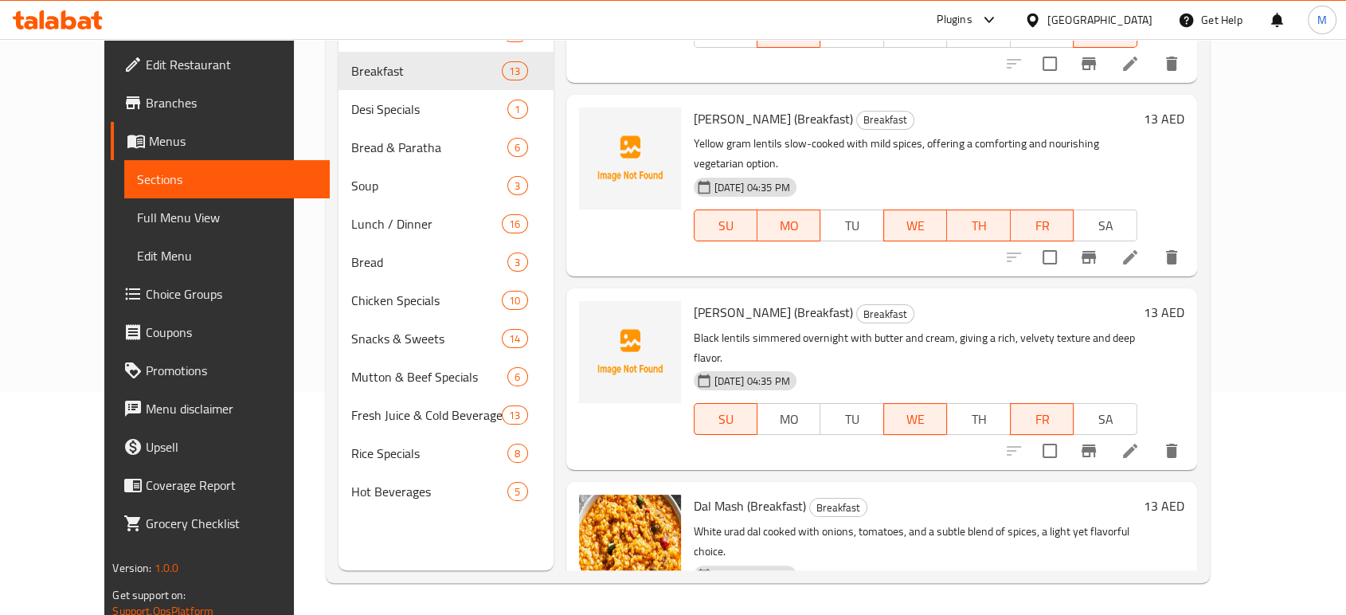
click at [1209, 566] on div "Menu sections BBQ Specials 16 Breakfast 13 Desi Specials 1 Bread & Paratha 6 So…" at bounding box center [767, 263] width 883 height 640
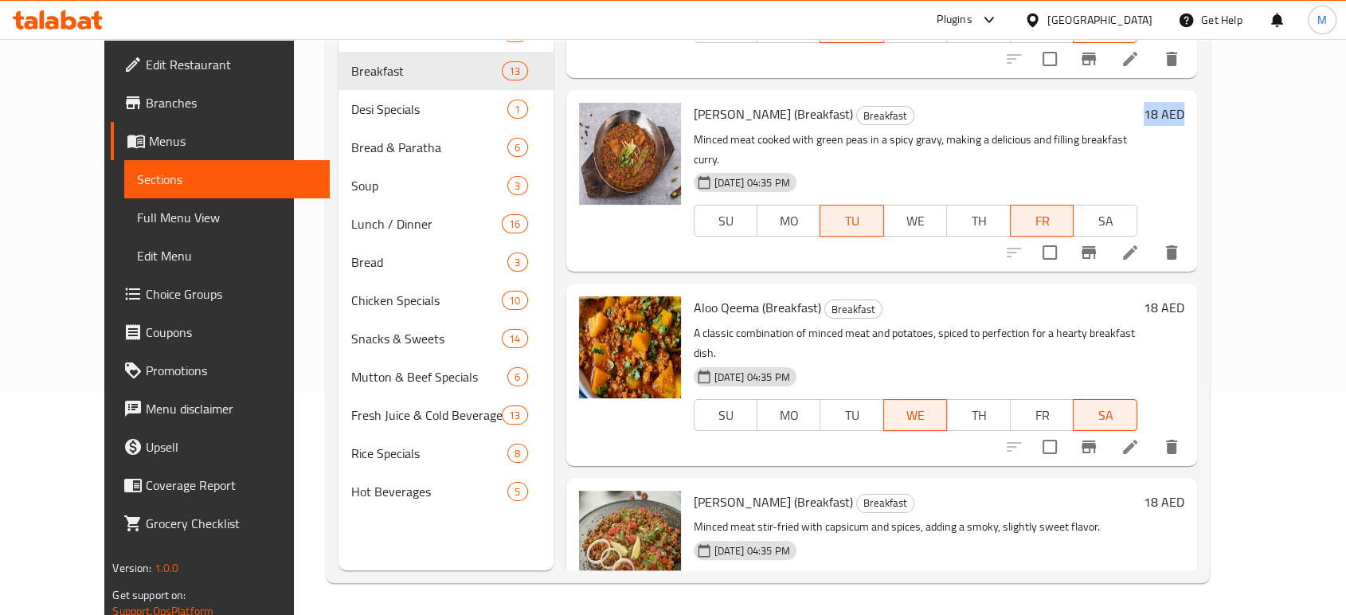
scroll to position [1677, 0]
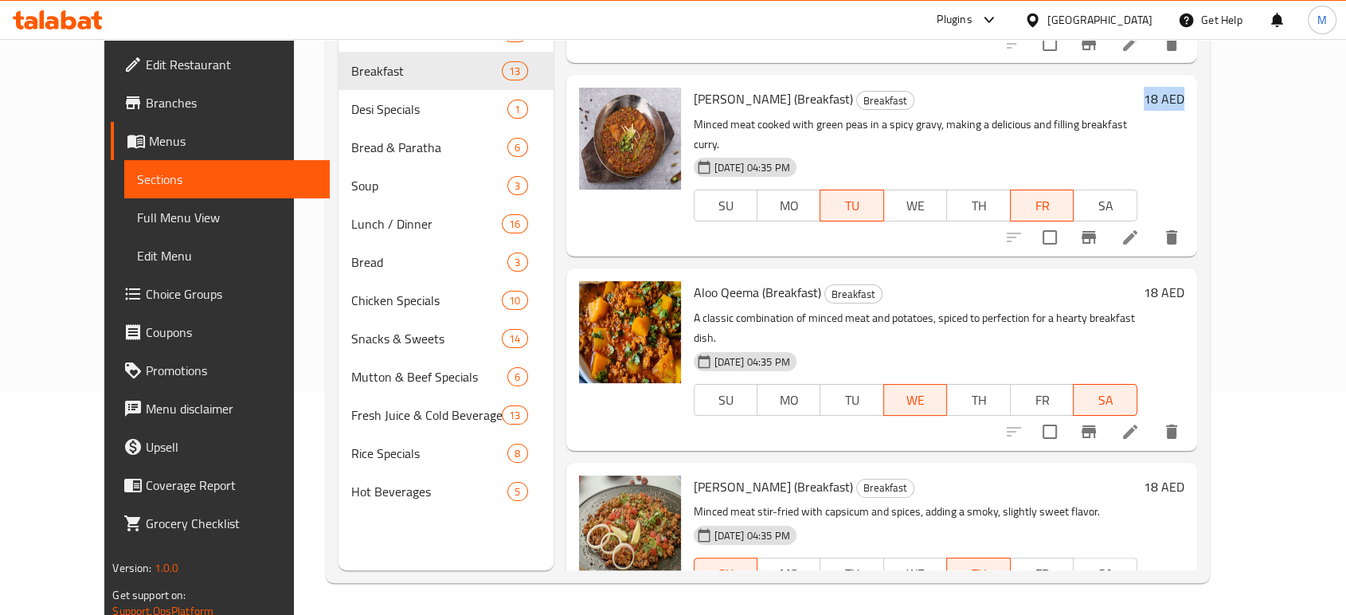
click at [1152, 591] on li at bounding box center [1130, 605] width 45 height 29
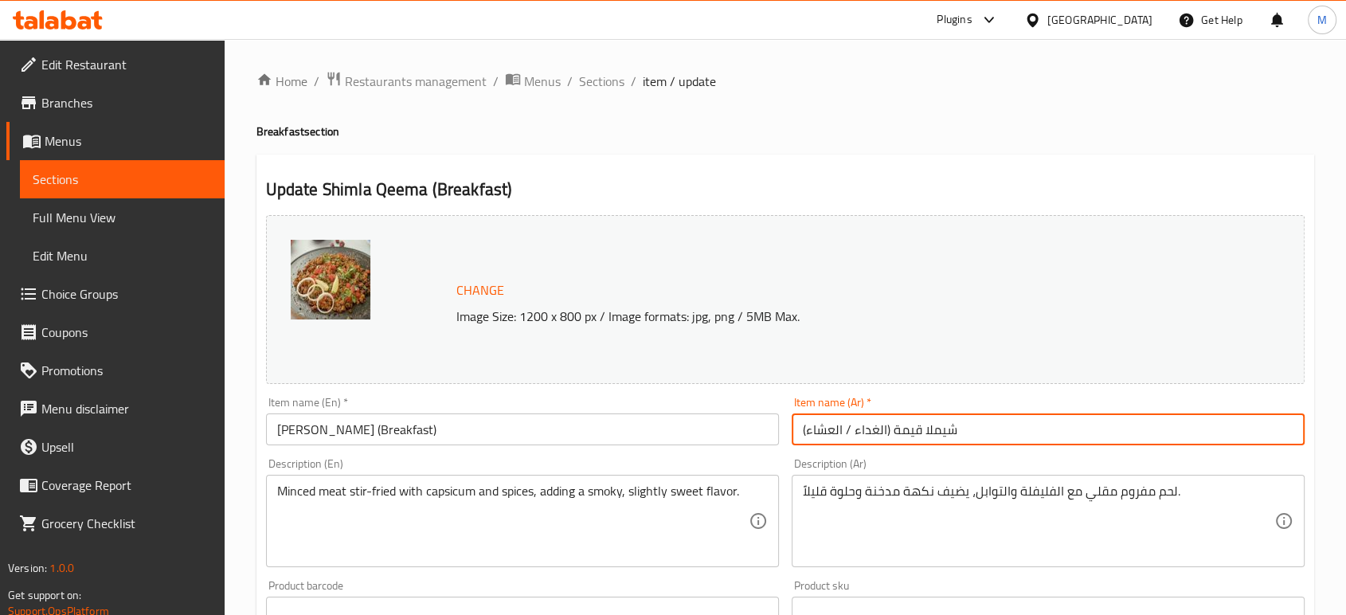
click at [998, 414] on input "شيملا قيمة (الغداء / العشاء)" at bounding box center [1047, 429] width 513 height 32
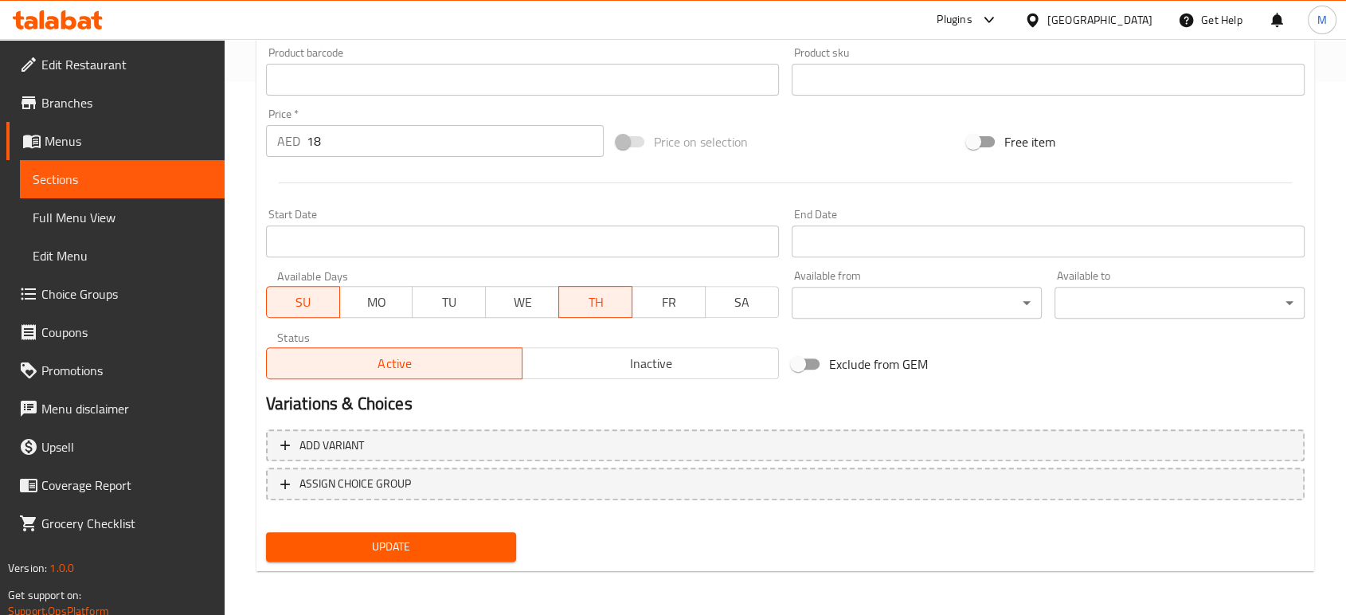
type input "شيملا قيمة (الافطار)"
click at [425, 558] on button "Update" at bounding box center [391, 546] width 250 height 29
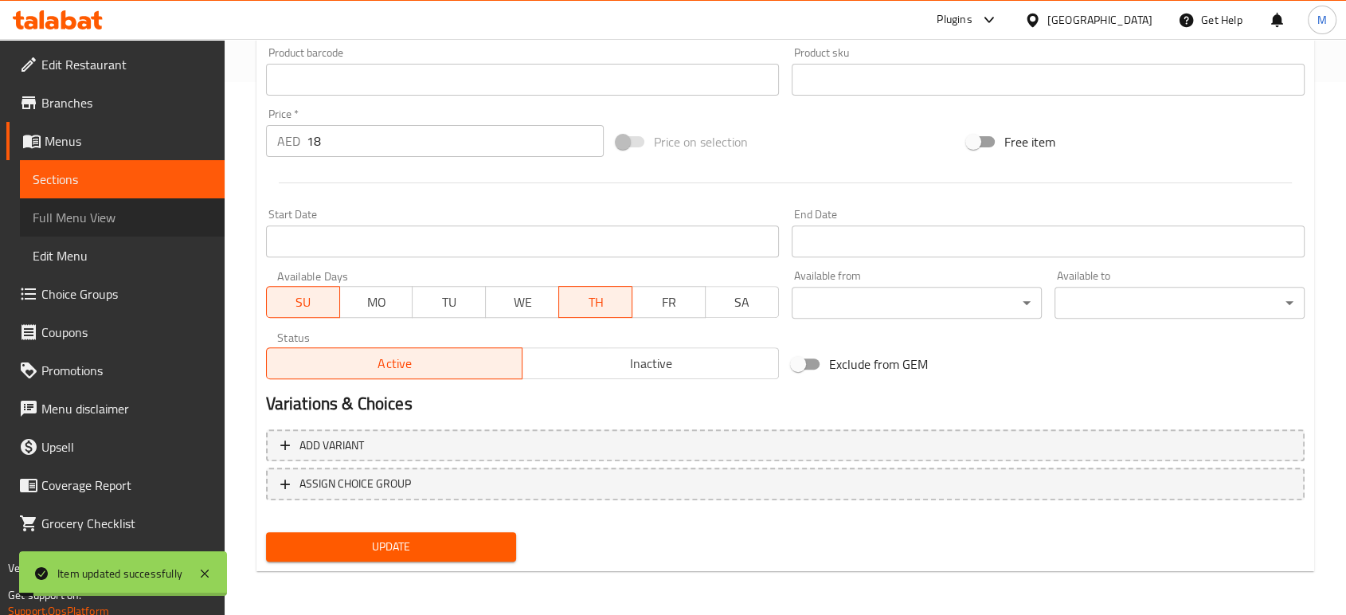
click at [104, 225] on span "Full Menu View" at bounding box center [122, 217] width 179 height 19
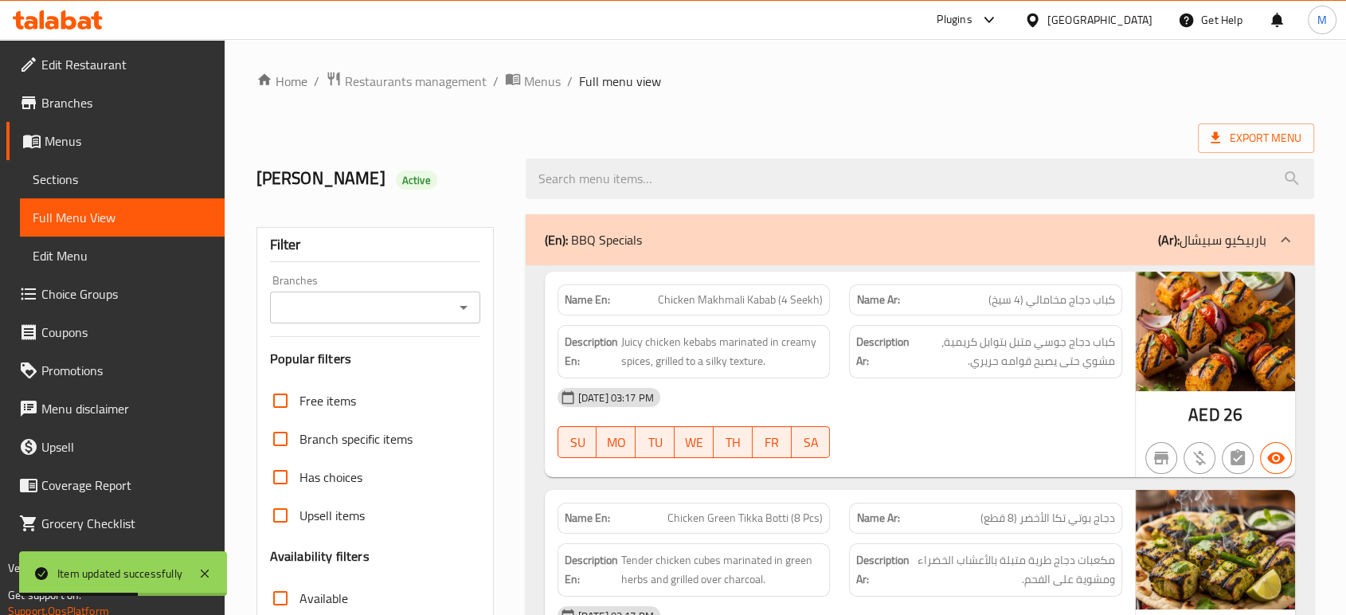
scroll to position [6196, 0]
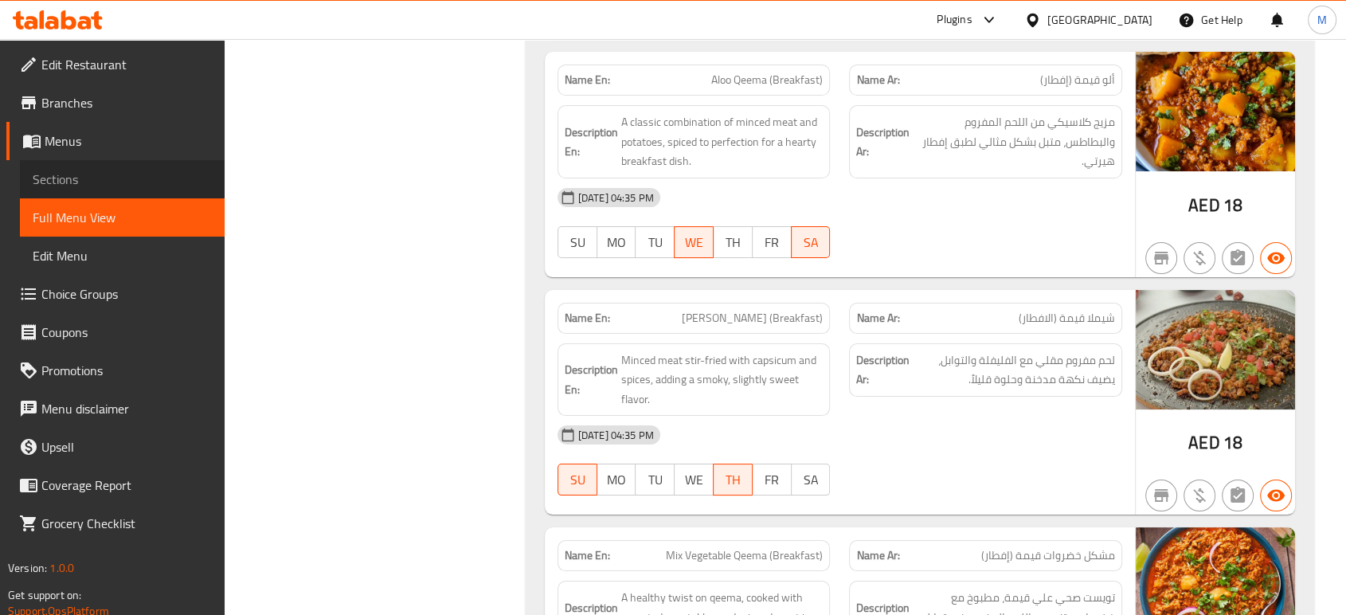
click at [64, 175] on span "Sections" at bounding box center [122, 179] width 179 height 19
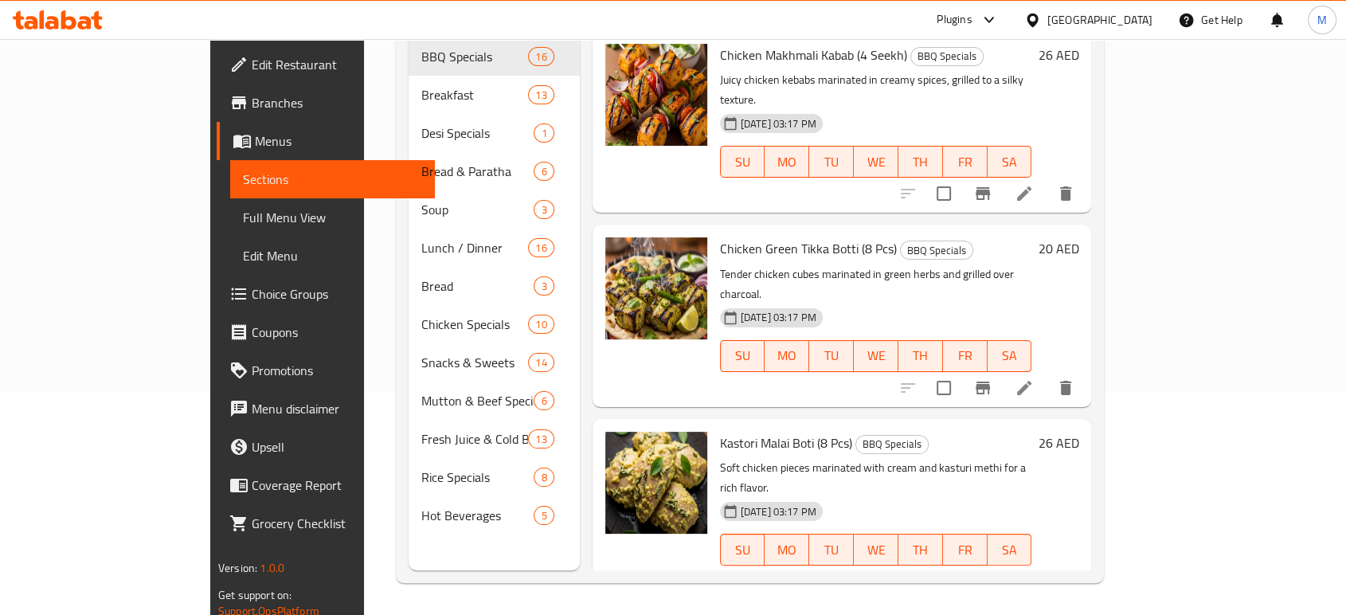
scroll to position [223, 0]
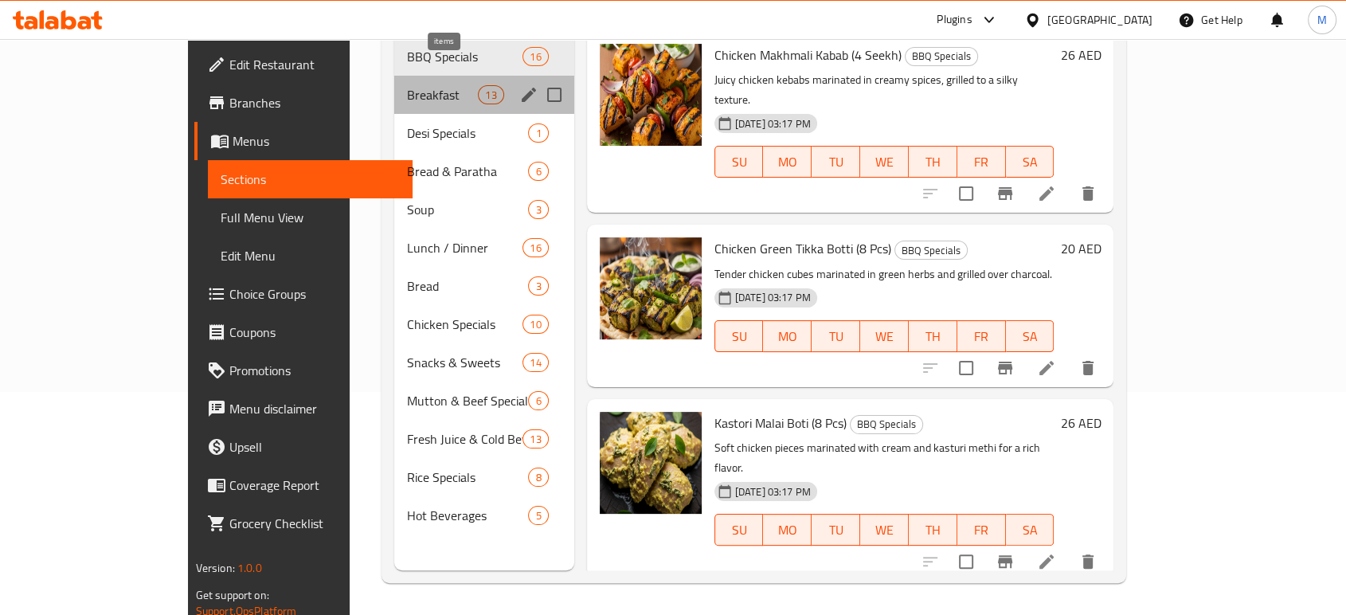
click at [479, 88] on span "13" at bounding box center [491, 95] width 24 height 15
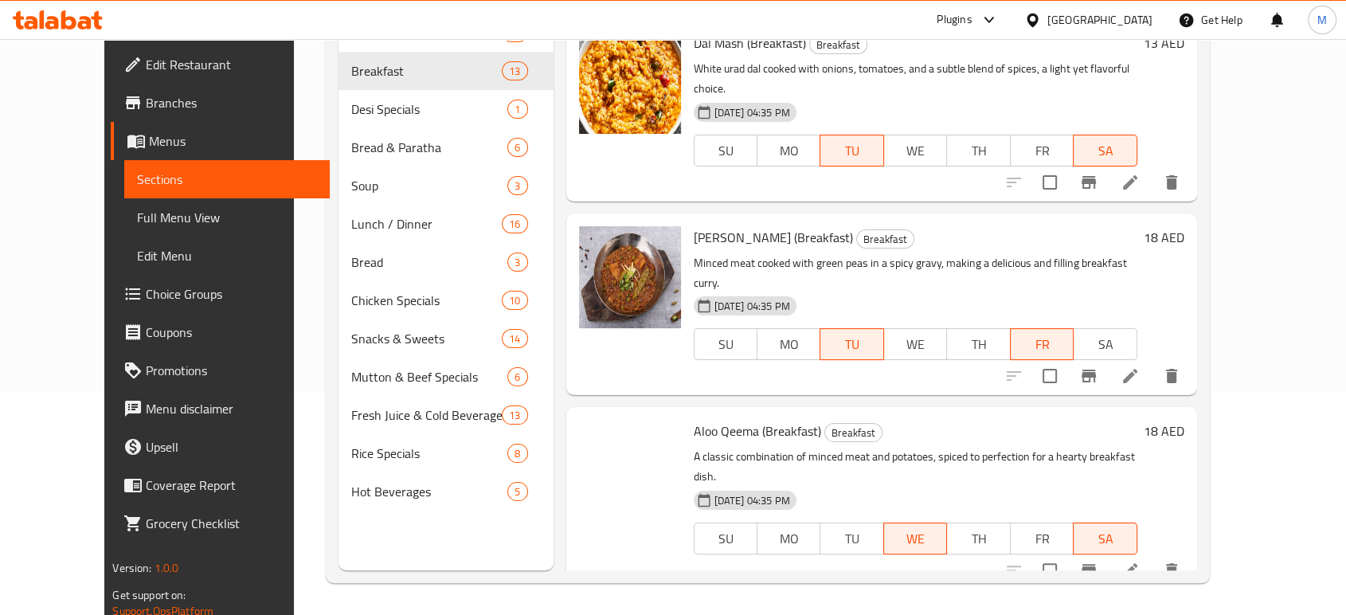
scroll to position [1613, 0]
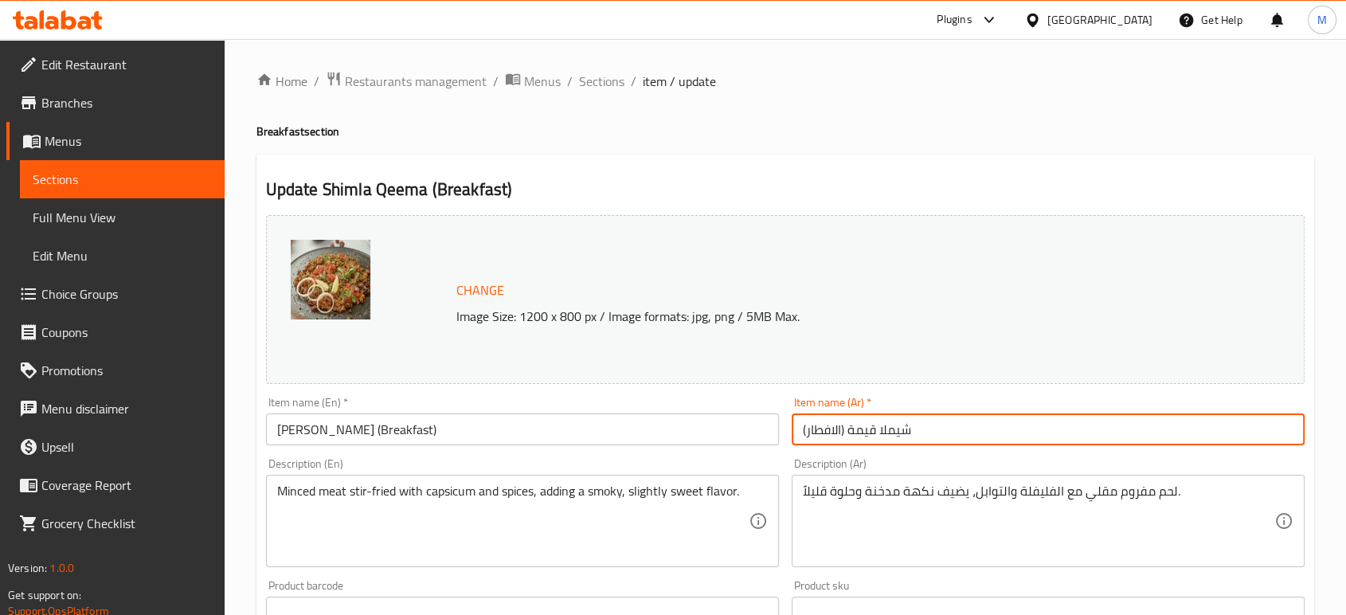
click at [974, 423] on input "شيملا قيمة (الافطار)" at bounding box center [1047, 429] width 513 height 32
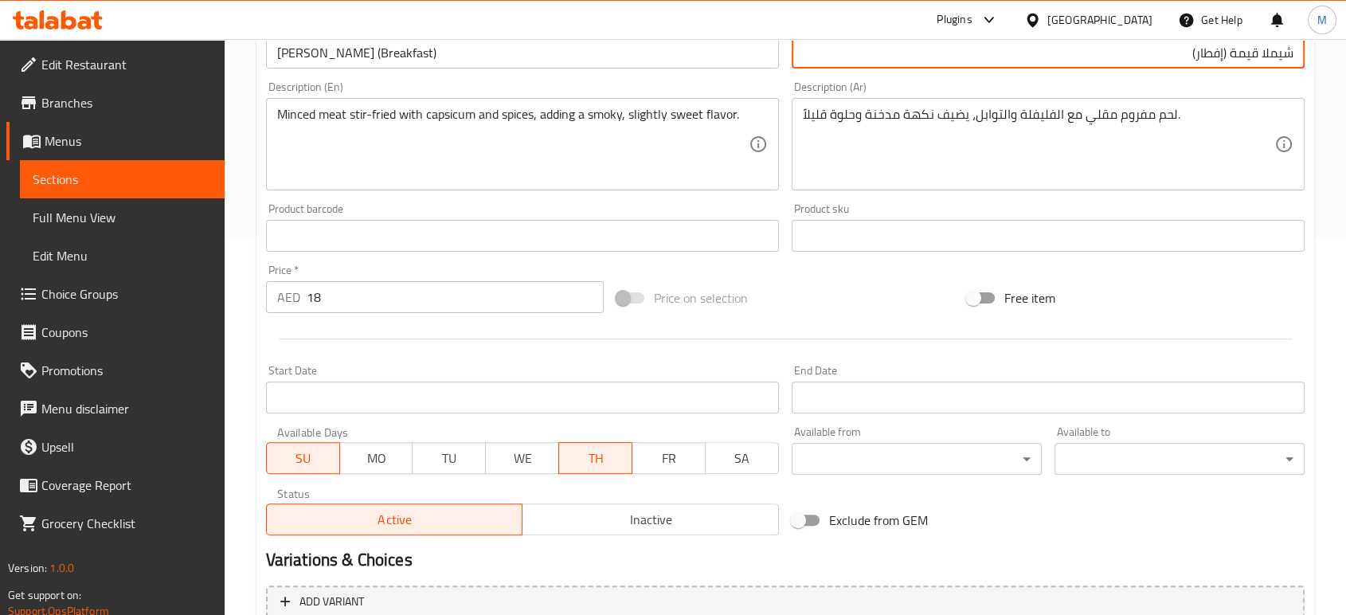
scroll to position [533, 0]
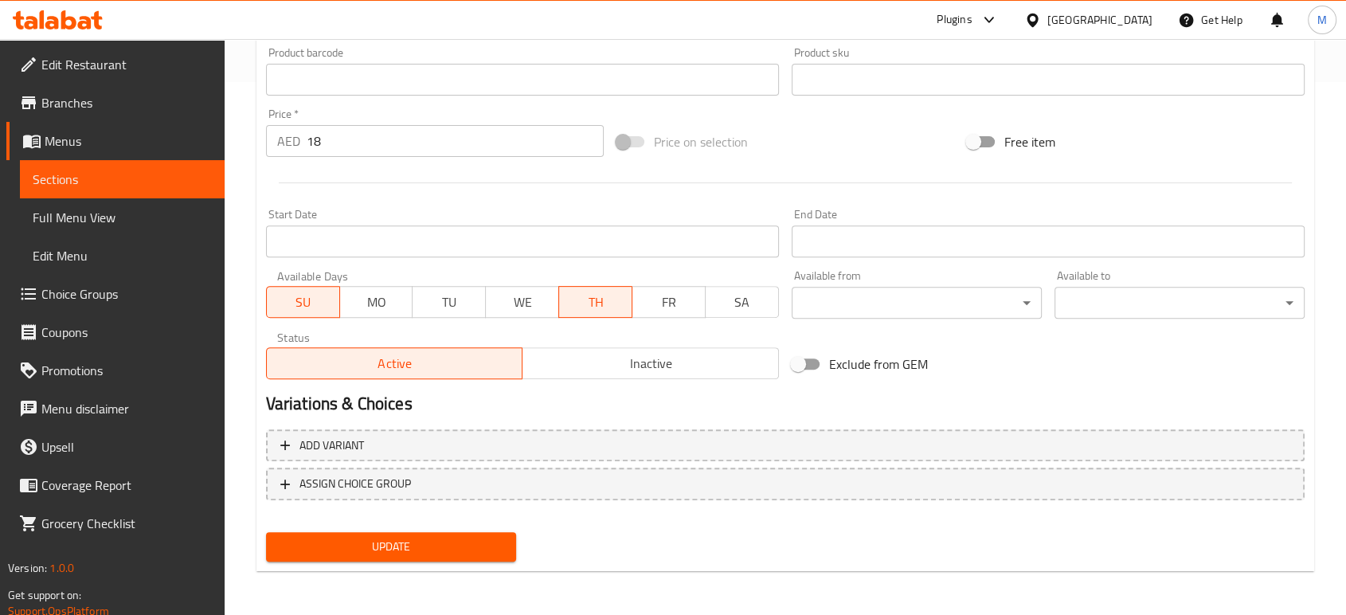
type input "شيملا قيمة (إفطار)"
click at [461, 553] on span "Update" at bounding box center [391, 547] width 225 height 20
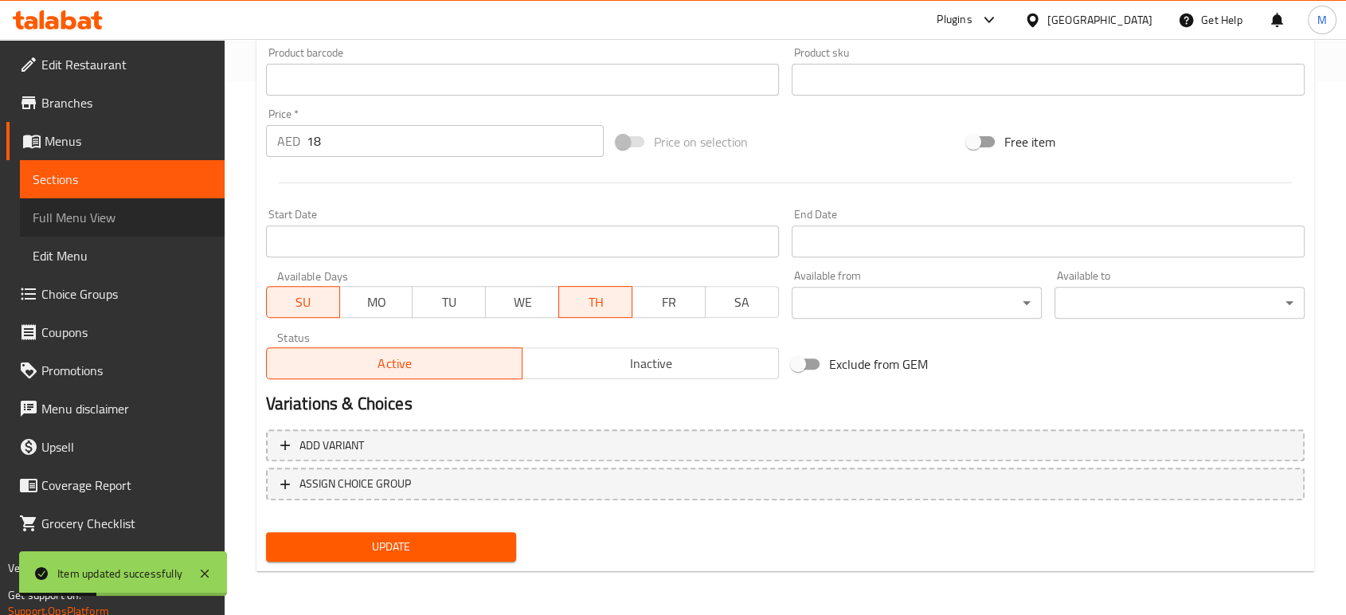
click at [127, 224] on span "Full Menu View" at bounding box center [122, 217] width 179 height 19
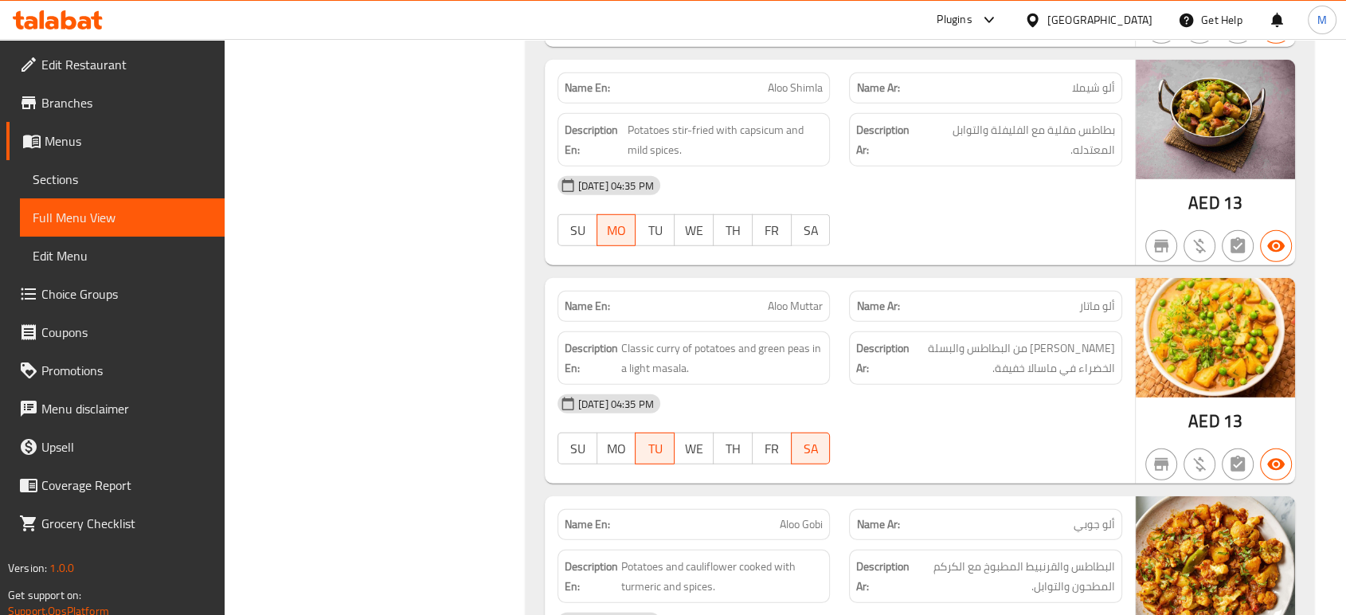
scroll to position [10619, 0]
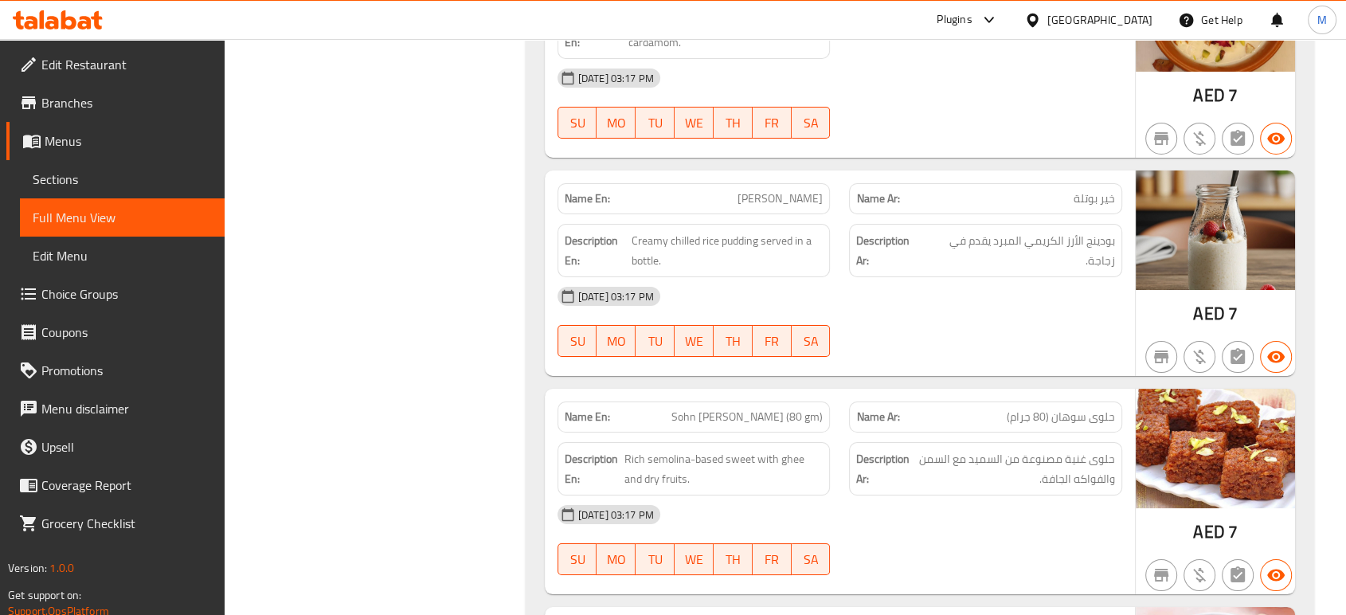
scroll to position [17945, 0]
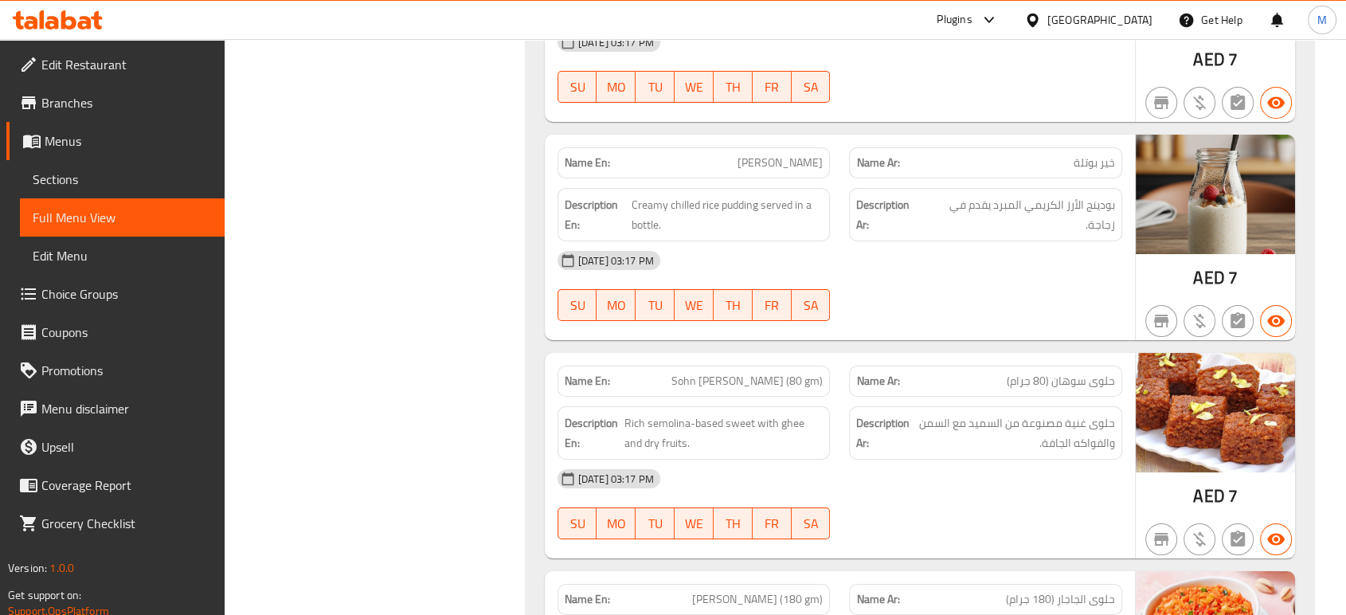
click at [733, 154] on p "Name En: Kheer Bootle" at bounding box center [694, 162] width 259 height 17
copy span "Kheer Bootle"
click at [963, 241] on div "10-09-2025 03:17 PM" at bounding box center [840, 260] width 584 height 38
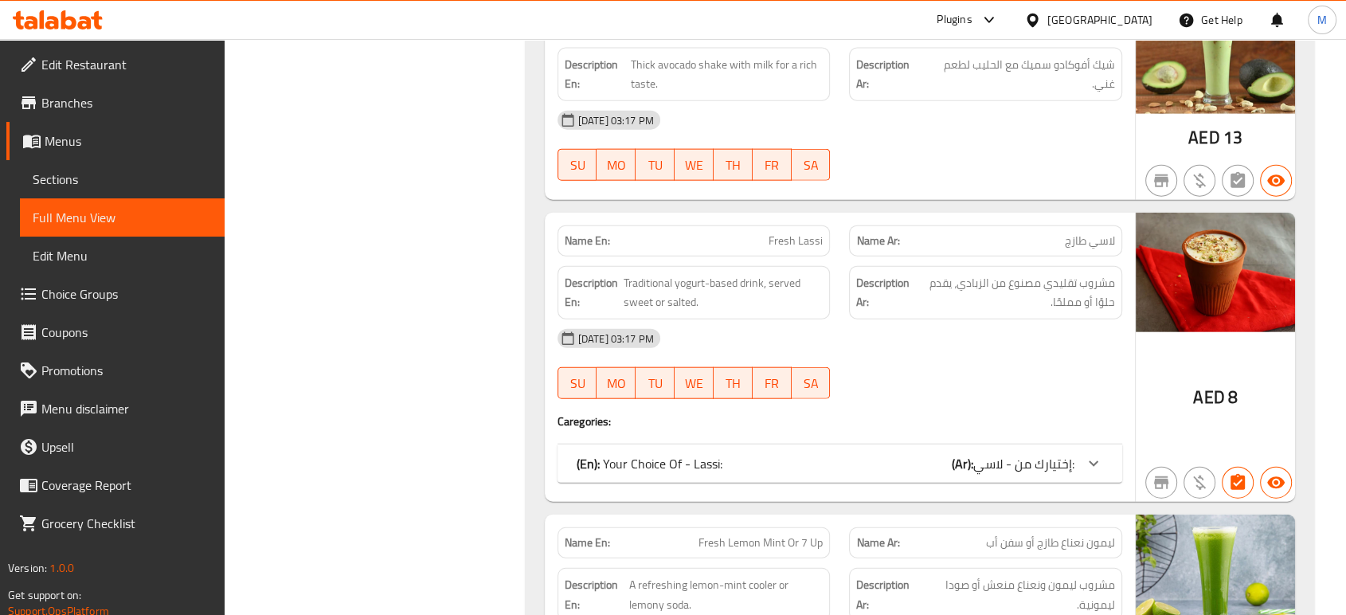
scroll to position [22014, 0]
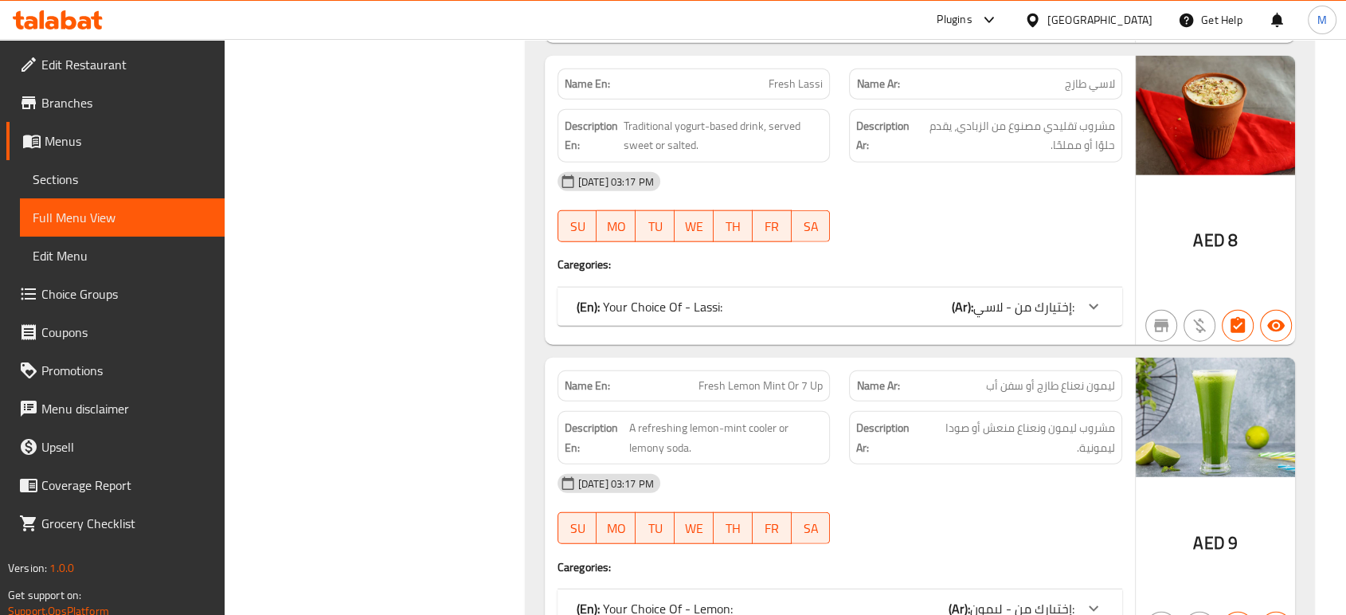
click at [1081, 11] on div "United Arab Emirates" at bounding box center [1099, 20] width 105 height 18
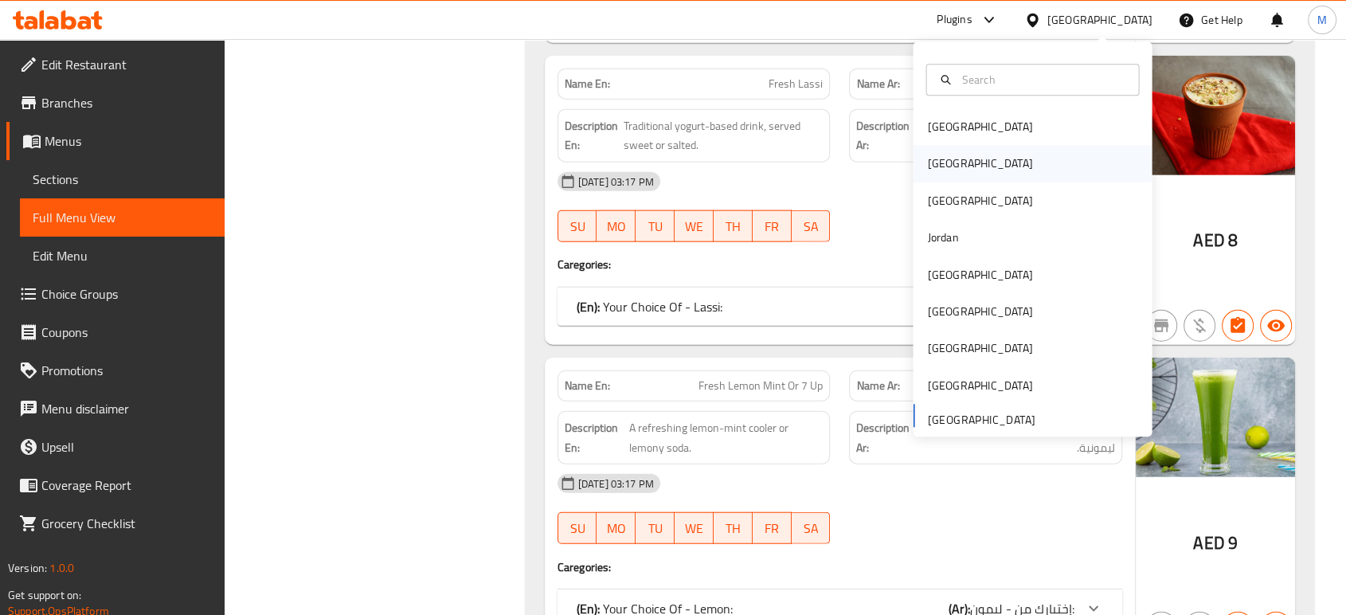
click at [958, 166] on div "[GEOGRAPHIC_DATA]" at bounding box center [1032, 164] width 239 height 37
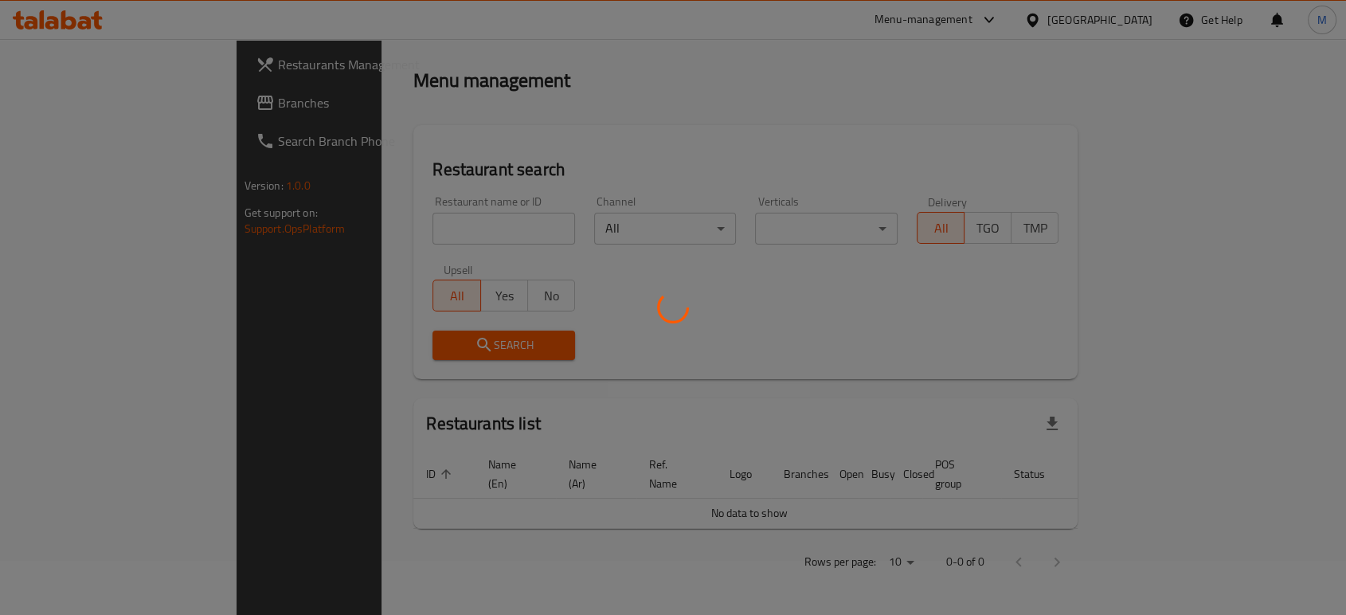
scroll to position [35, 0]
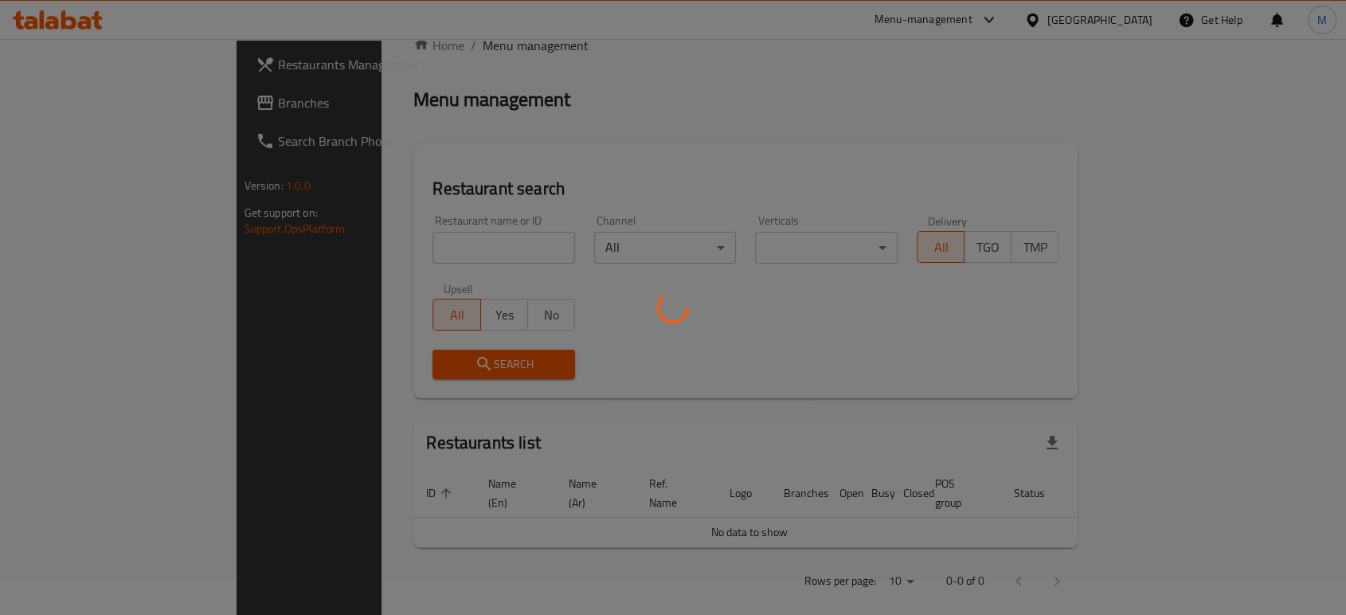
click at [491, 249] on div at bounding box center [673, 307] width 1346 height 615
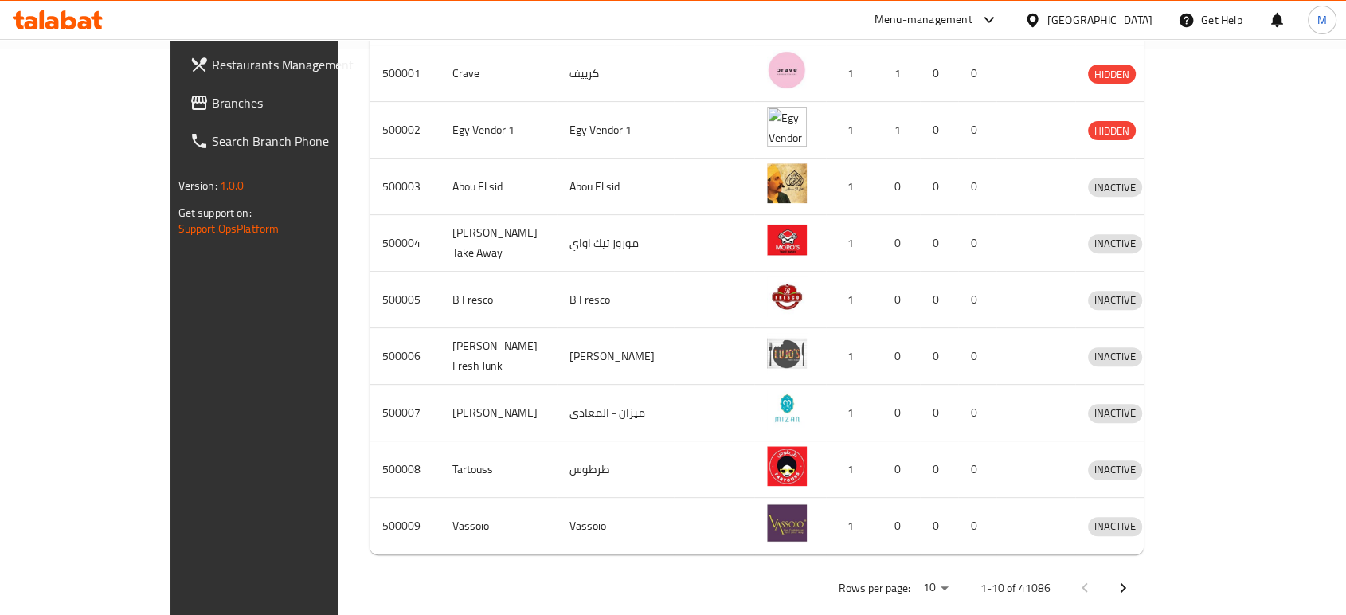
scroll to position [27, 0]
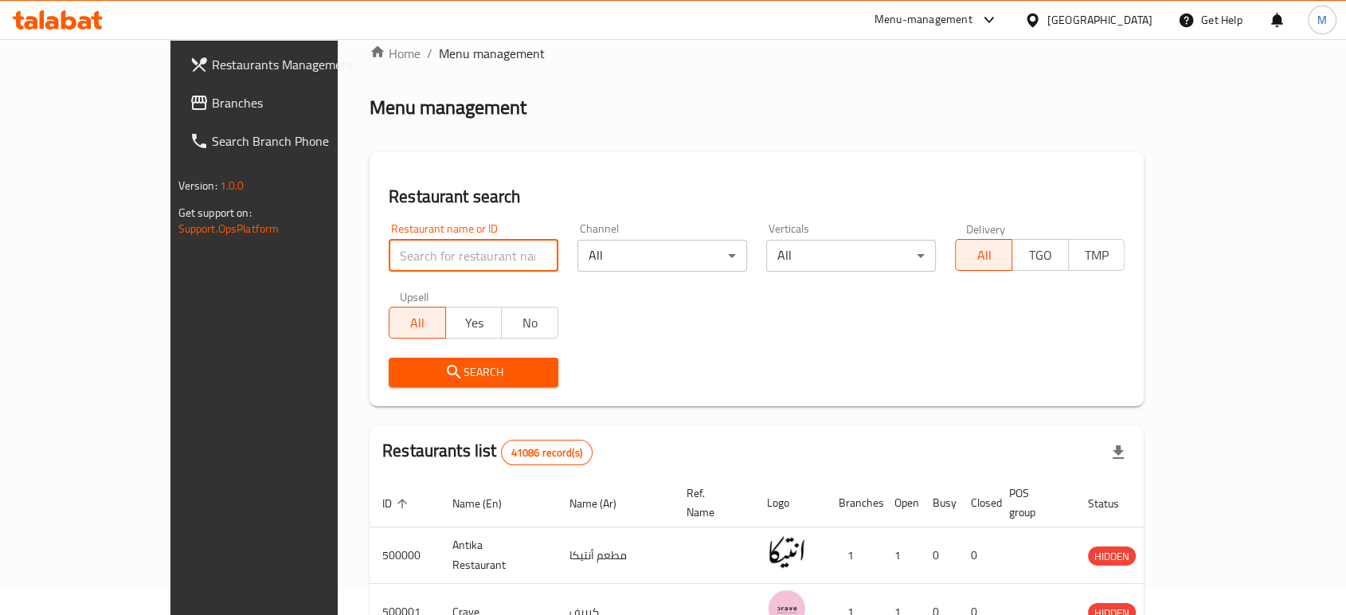
click at [457, 252] on input "search" at bounding box center [474, 256] width 170 height 32
paste input "705994"
type input "705994"
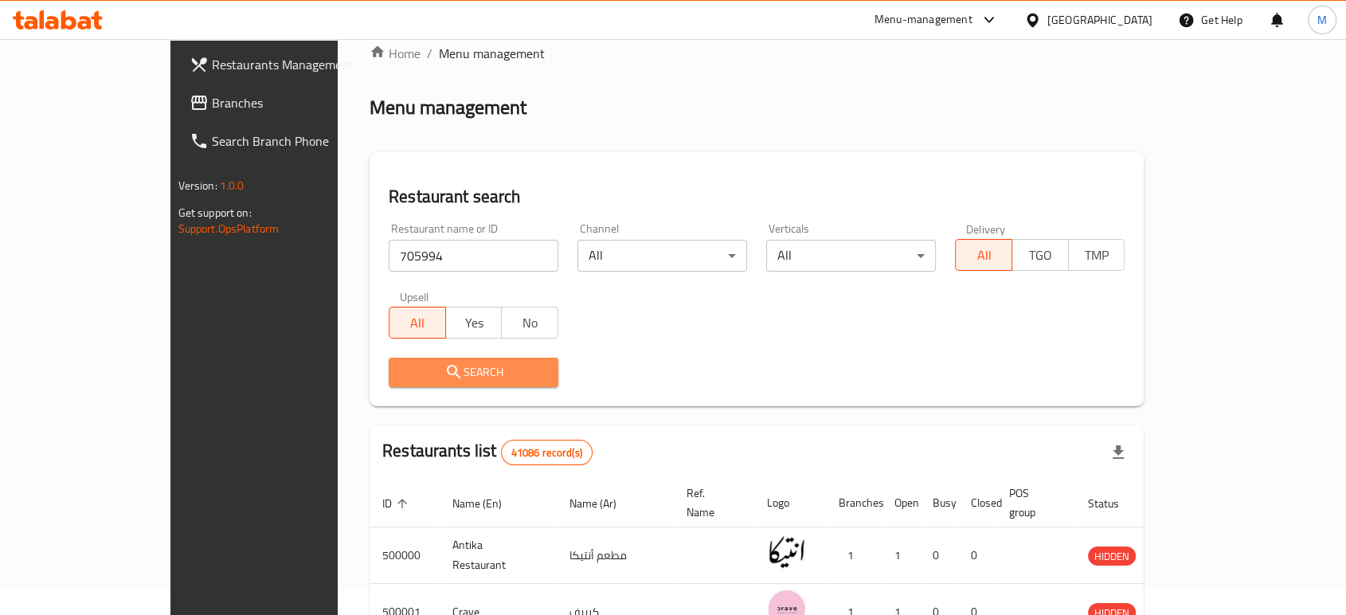
click at [444, 366] on icon "submit" at bounding box center [453, 371] width 19 height 19
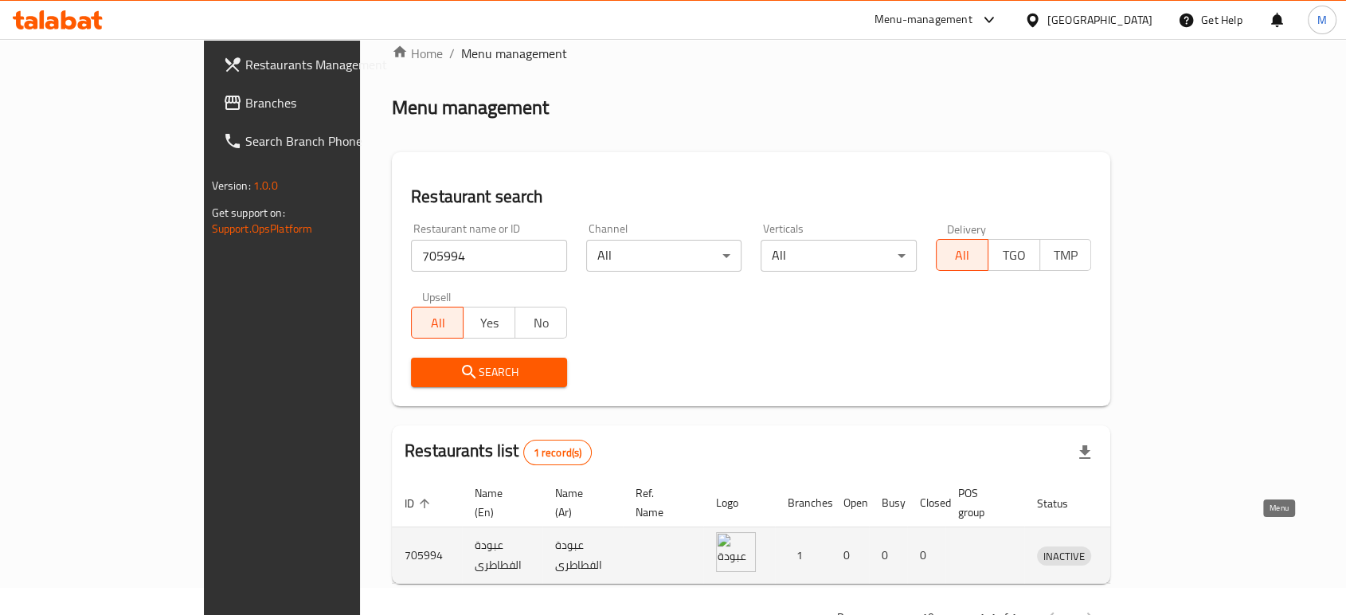
click at [1141, 549] on icon "enhanced table" at bounding box center [1133, 556] width 18 height 14
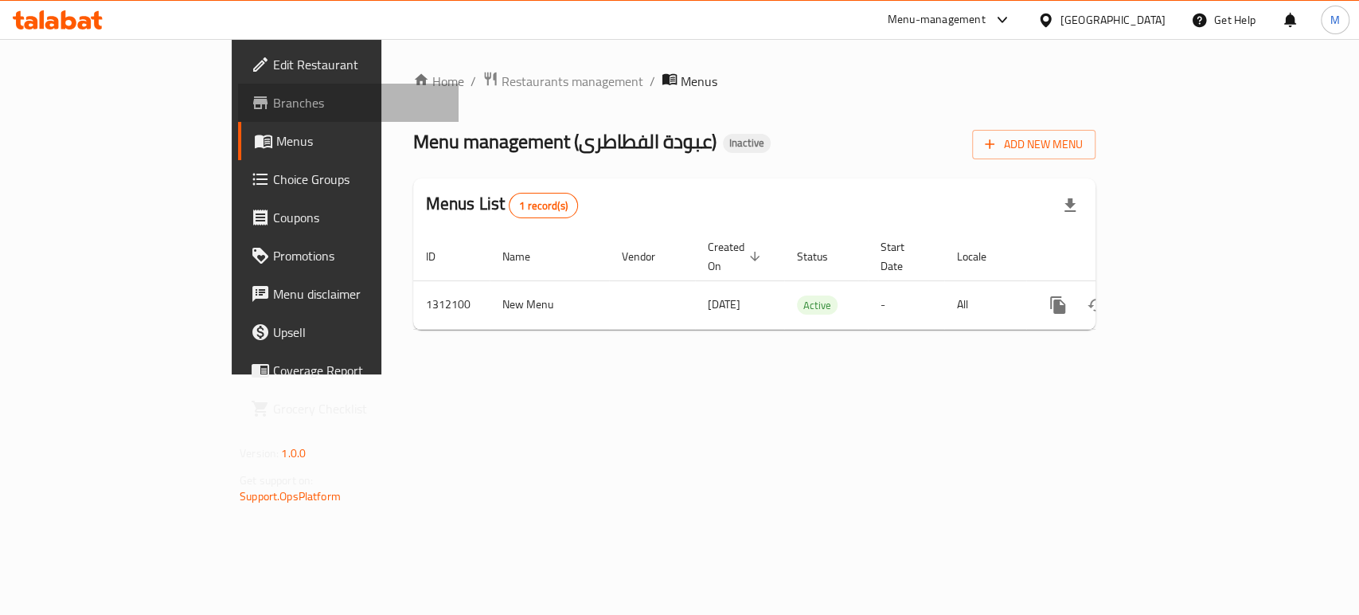
click at [273, 108] on span "Branches" at bounding box center [359, 102] width 173 height 19
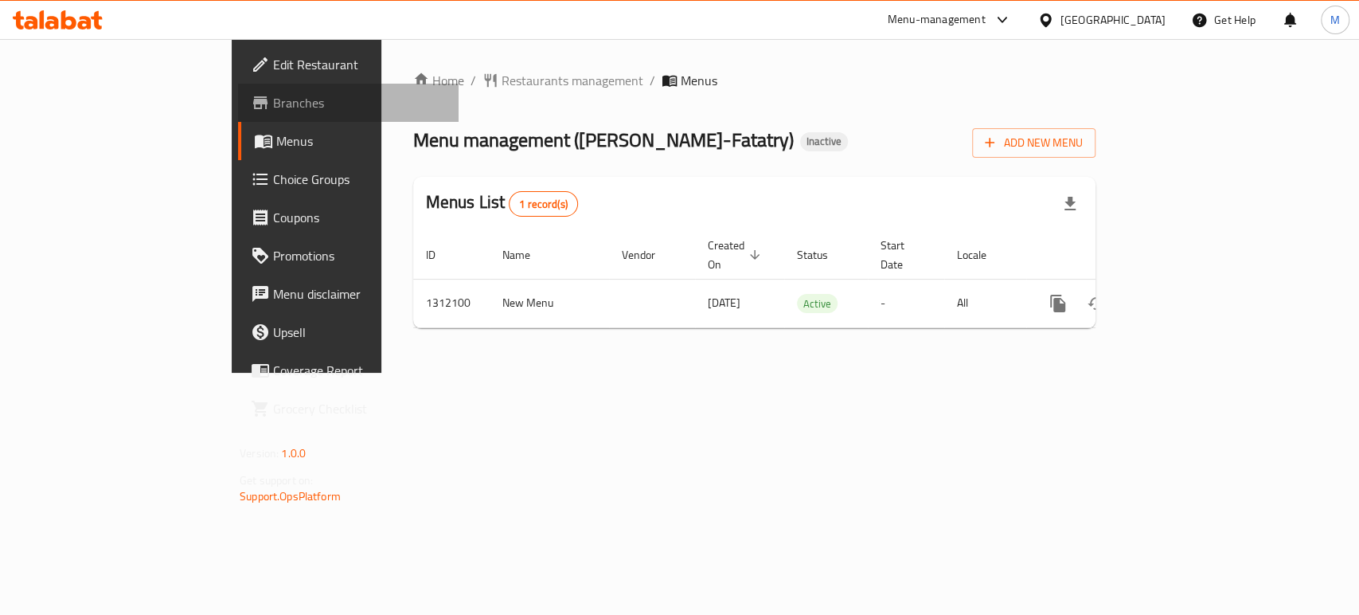
click at [273, 94] on span "Branches" at bounding box center [359, 102] width 173 height 19
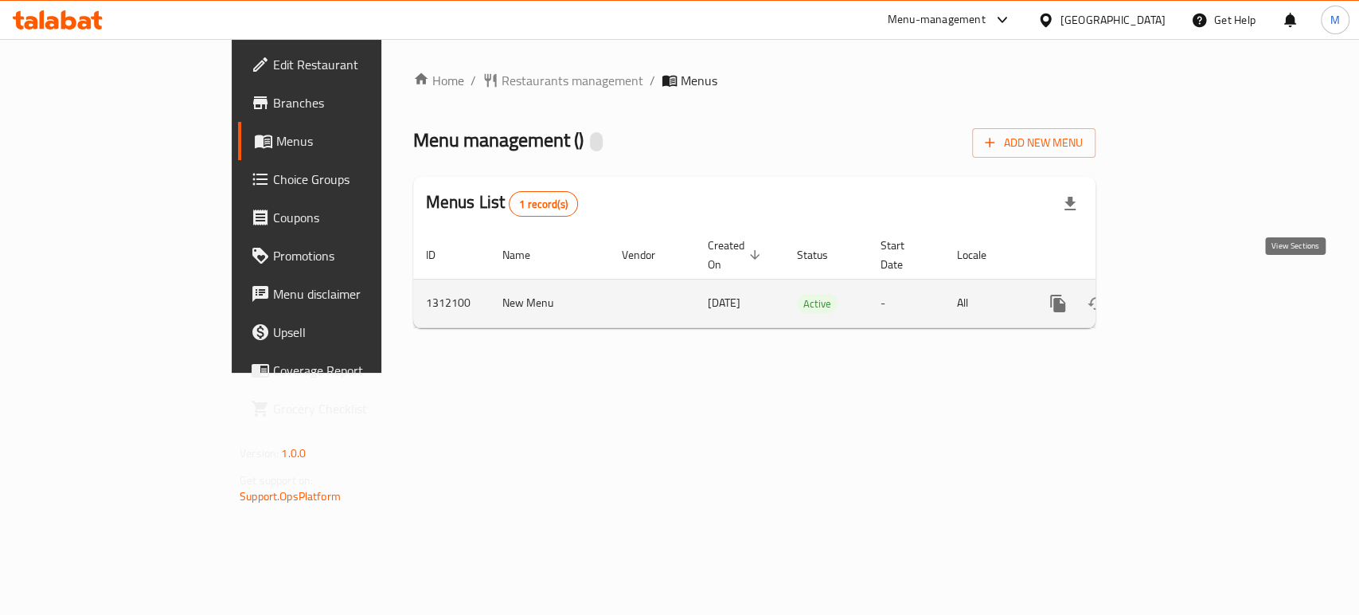
click at [1182, 294] on icon "enhanced table" at bounding box center [1172, 303] width 19 height 19
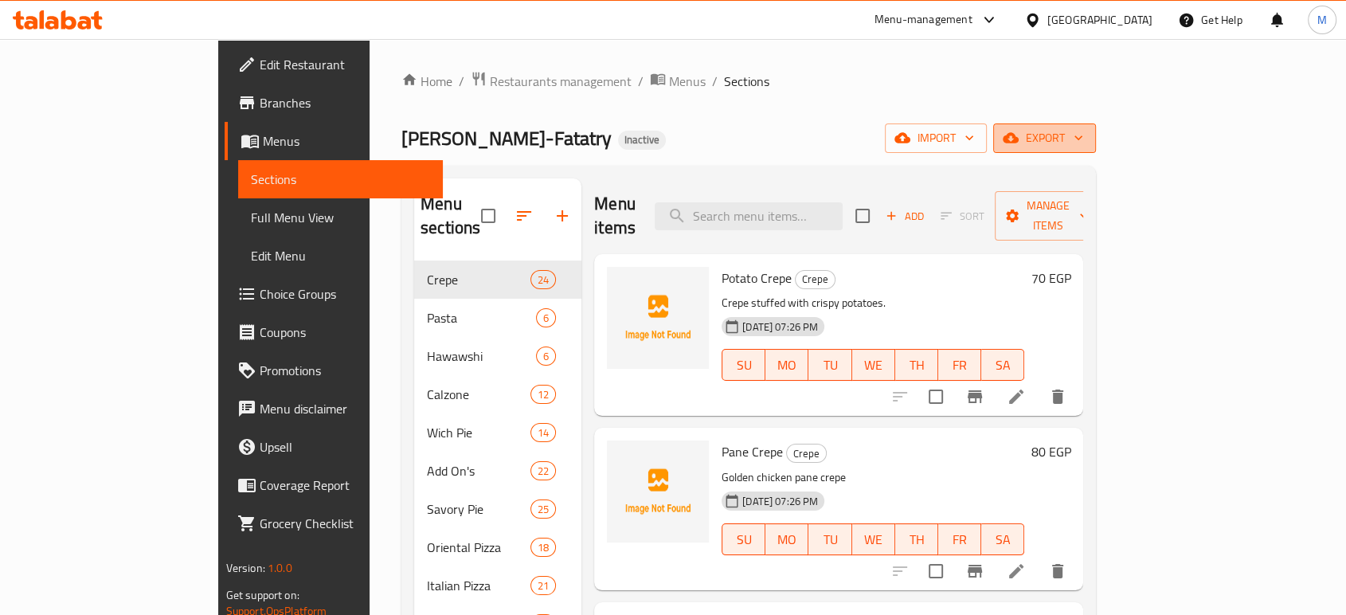
click at [1083, 132] on span "export" at bounding box center [1044, 138] width 77 height 20
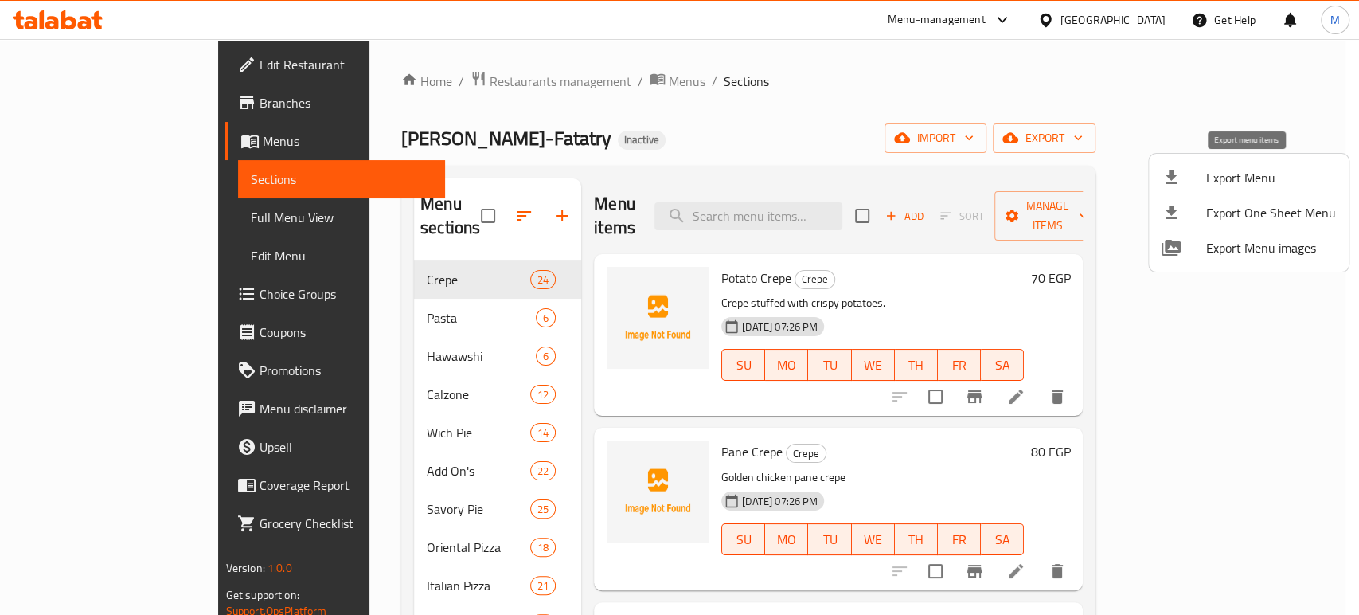
click at [1236, 163] on li "Export Menu" at bounding box center [1249, 177] width 200 height 35
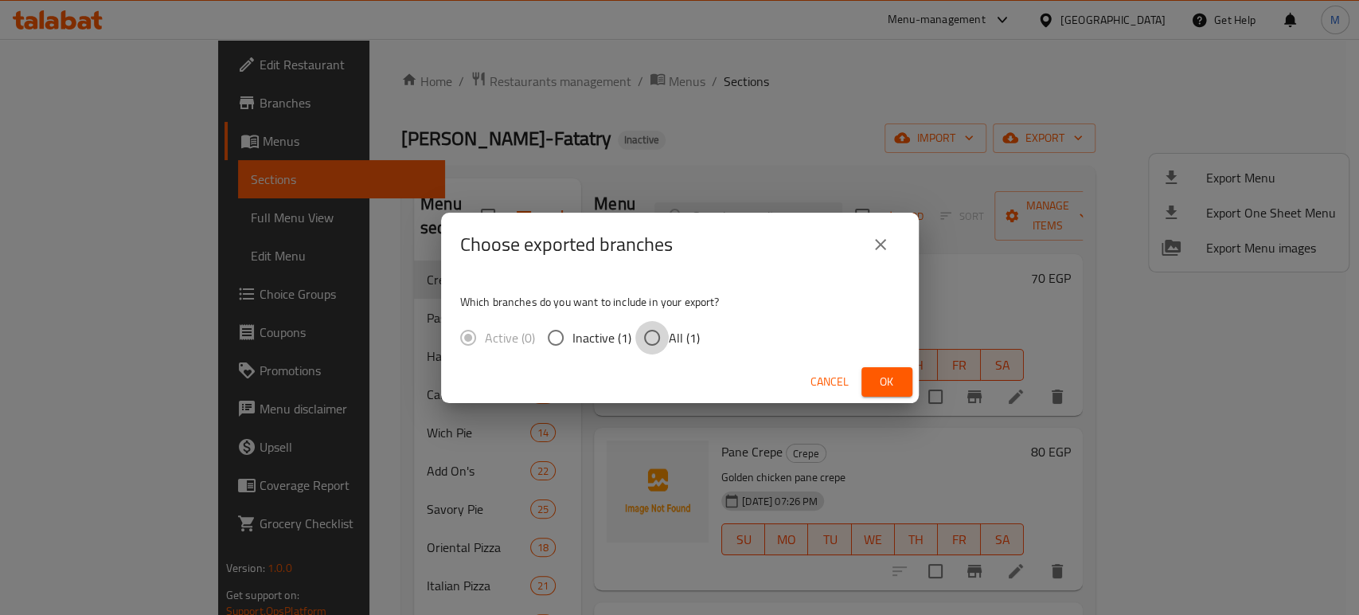
click at [643, 342] on input "All (1)" at bounding box center [651, 337] width 33 height 33
radio input "true"
click at [882, 379] on span "Ok" at bounding box center [886, 382] width 25 height 20
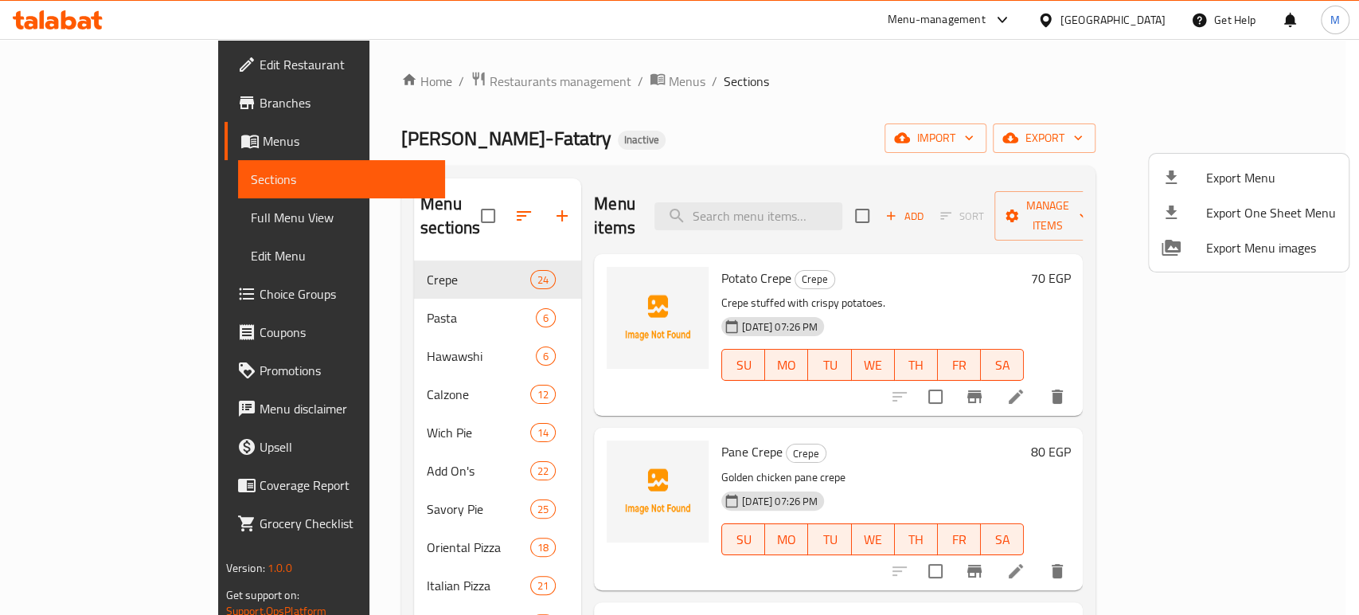
click at [141, 225] on div at bounding box center [679, 307] width 1359 height 615
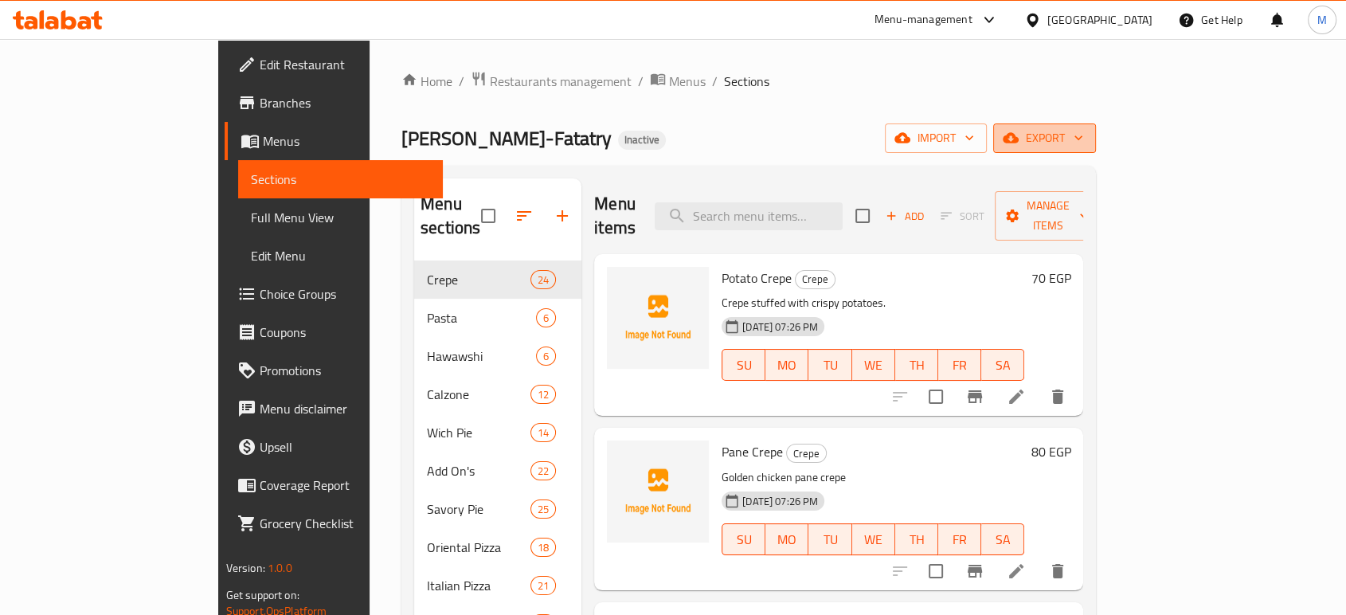
click at [1083, 131] on span "export" at bounding box center [1044, 138] width 77 height 20
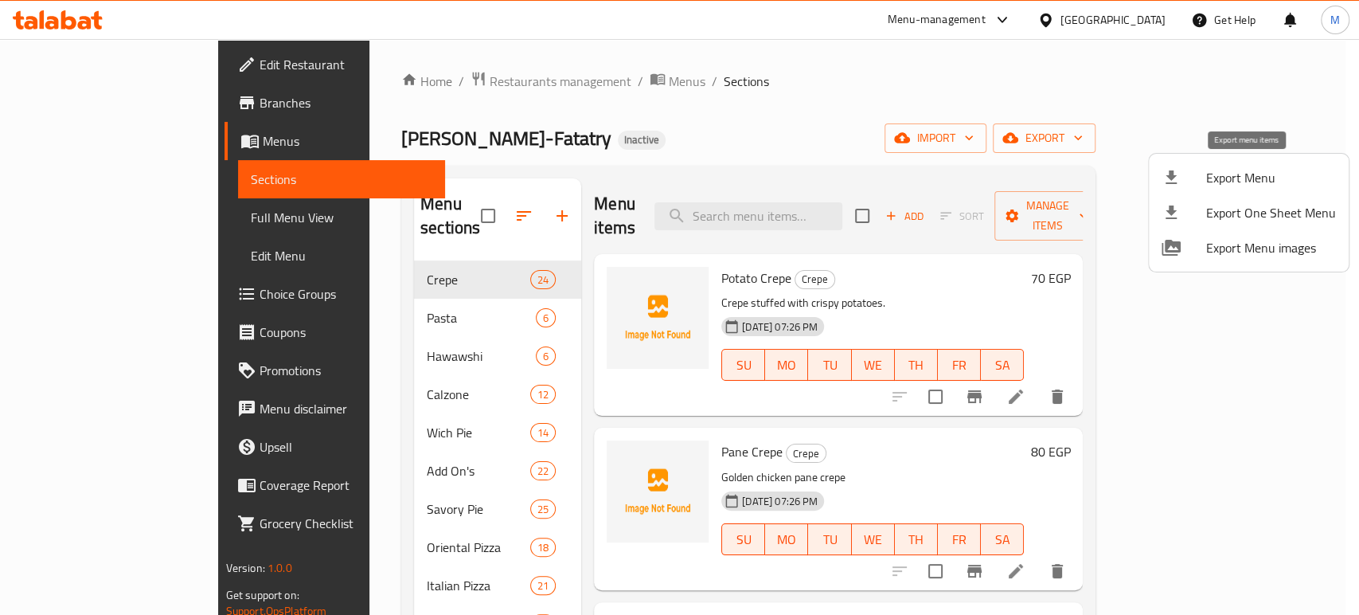
click at [1242, 177] on span "Export Menu" at bounding box center [1271, 177] width 130 height 19
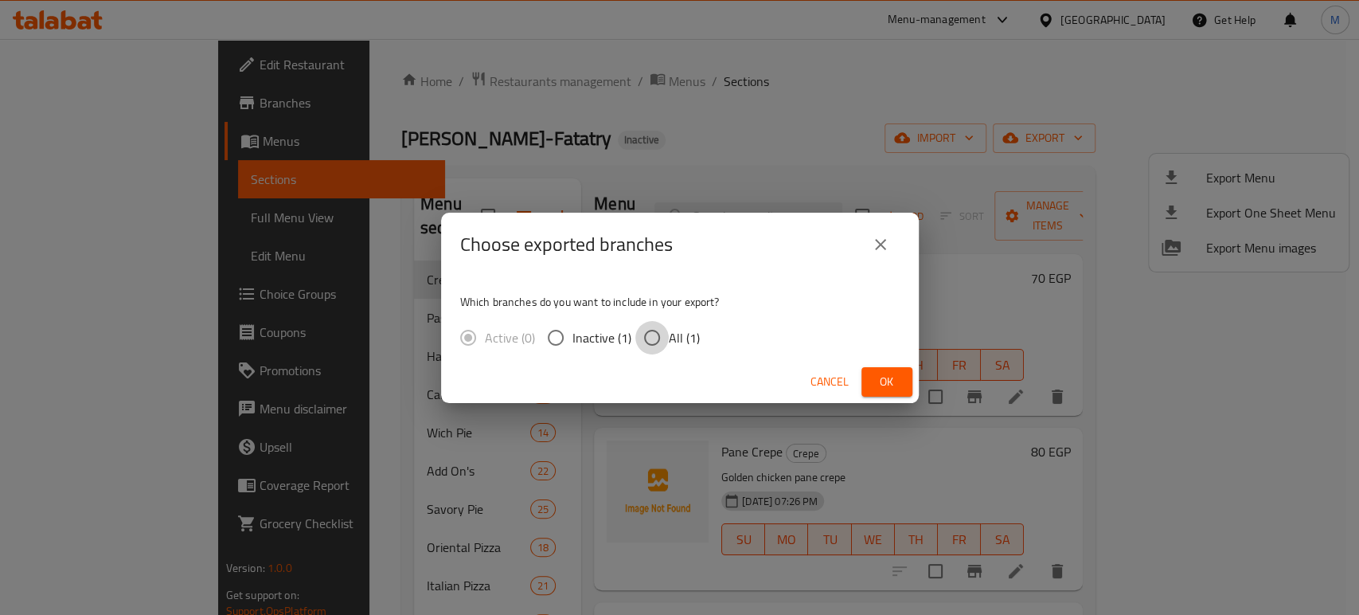
click at [648, 341] on input "All (1)" at bounding box center [651, 337] width 33 height 33
radio input "true"
click at [866, 381] on button "Ok" at bounding box center [887, 381] width 51 height 29
